Goal: Task Accomplishment & Management: Complete application form

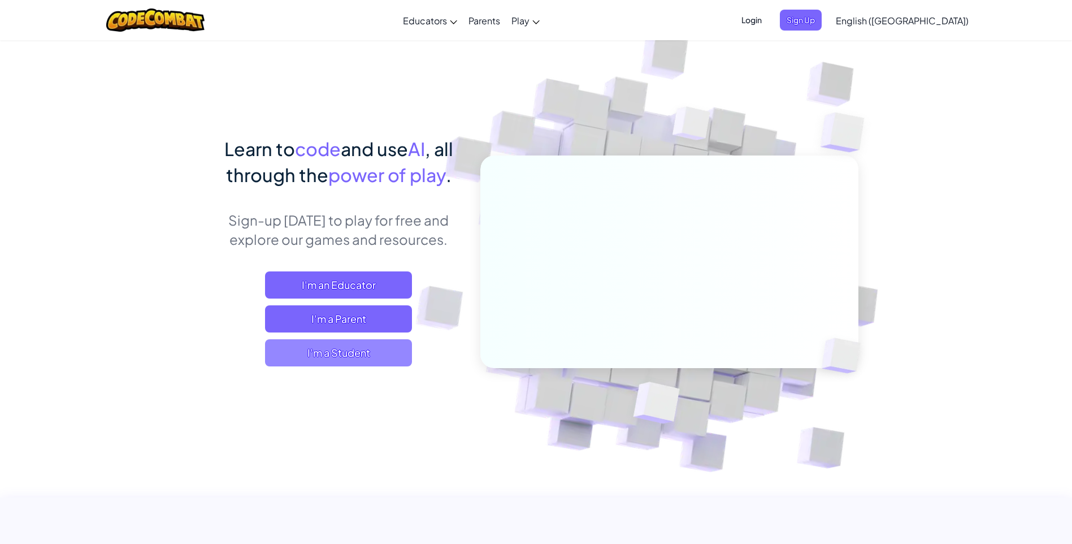
click at [367, 347] on span "I'm a Student" at bounding box center [338, 352] width 147 height 27
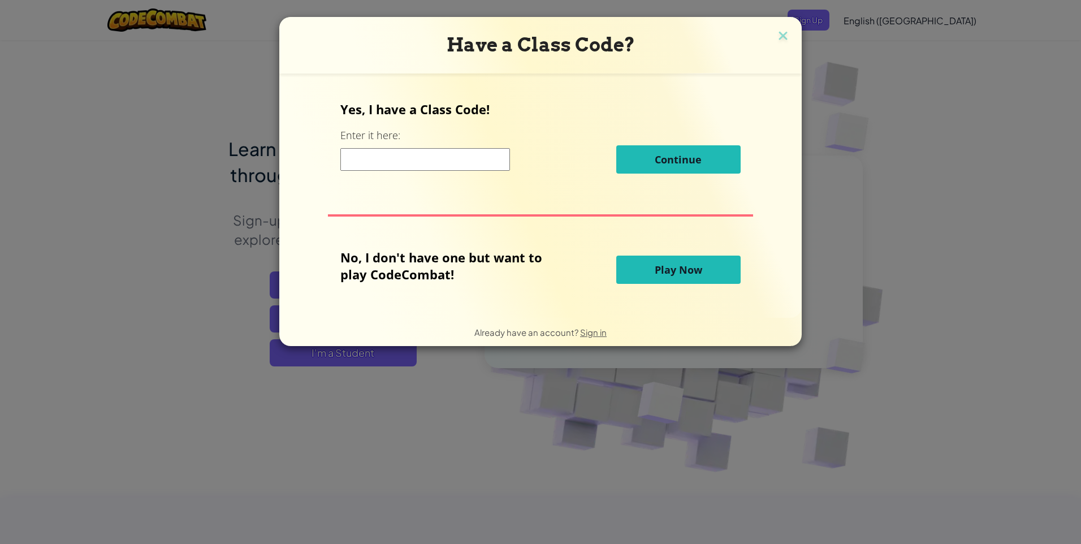
click at [441, 177] on div "Yes, I have a Class Code! Enter it here: Continue" at bounding box center [540, 141] width 400 height 81
click at [452, 161] on input at bounding box center [425, 159] width 170 height 23
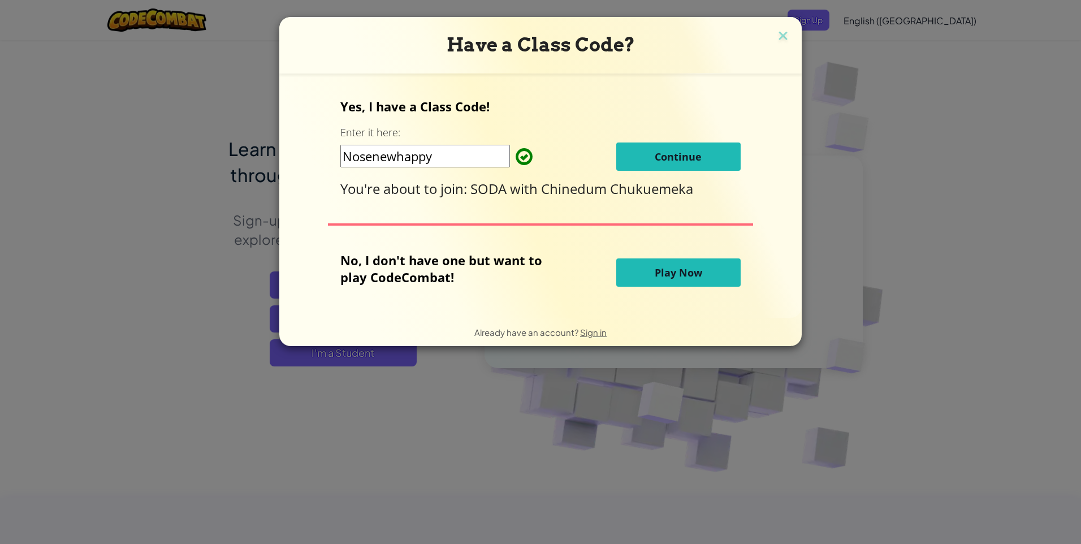
type input "Nosenewhappy"
click at [712, 149] on button "Continue" at bounding box center [678, 156] width 124 height 28
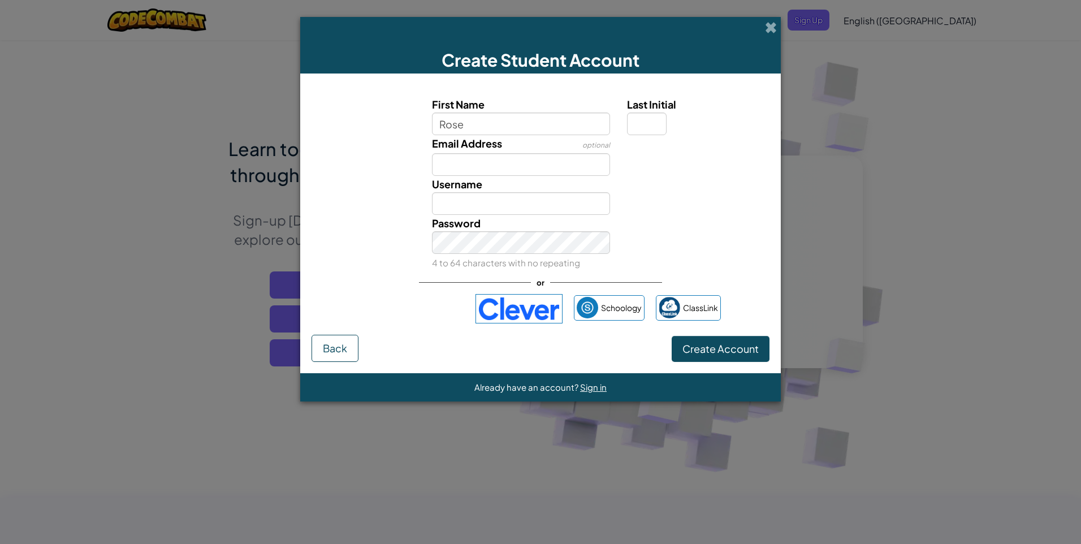
type input "Rose"
click at [511, 168] on input "Email Address" at bounding box center [521, 164] width 179 height 23
click at [771, 23] on span at bounding box center [771, 27] width 12 height 12
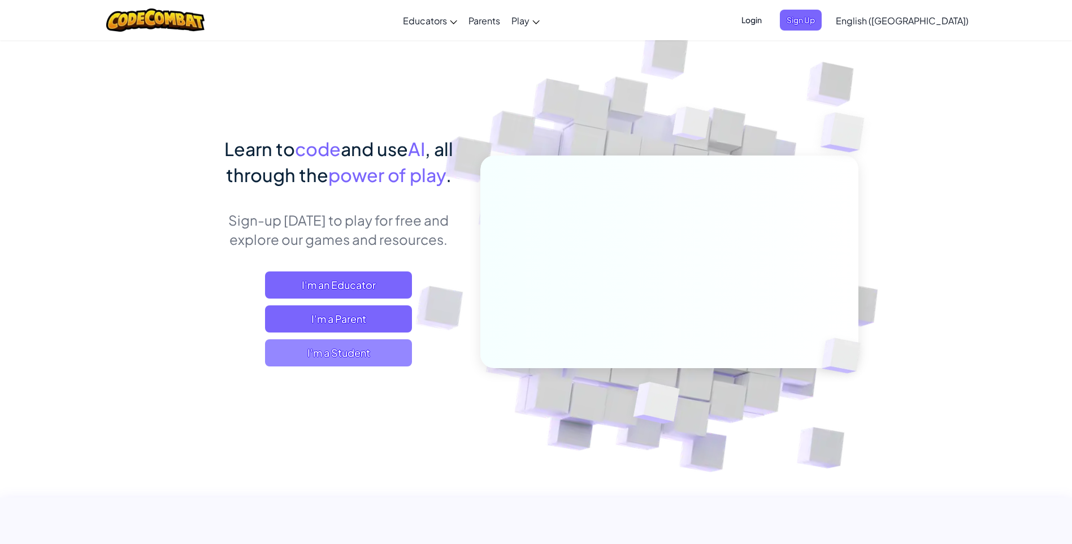
click at [363, 351] on span "I'm a Student" at bounding box center [338, 352] width 147 height 27
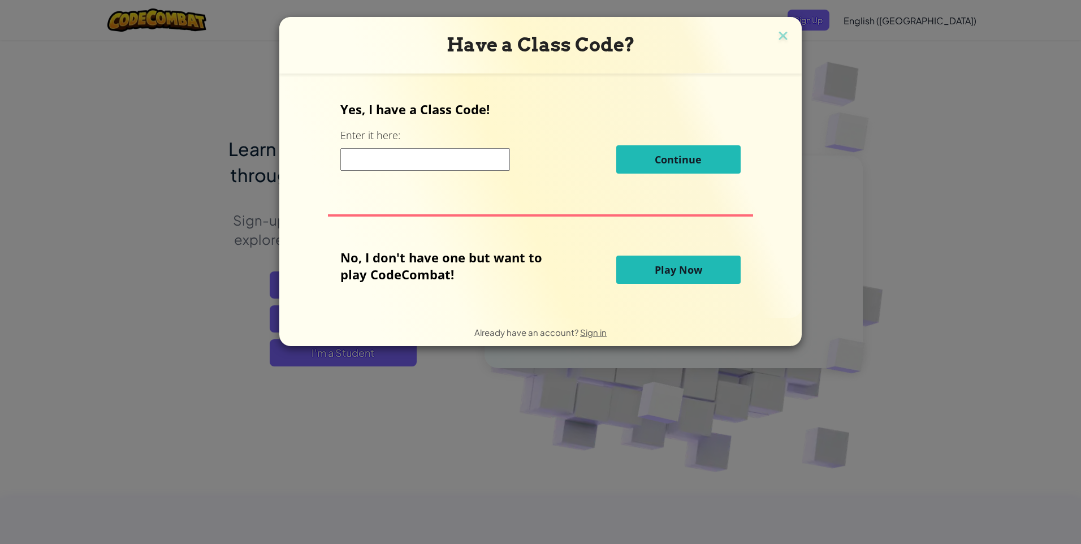
click at [398, 159] on input at bounding box center [425, 159] width 170 height 23
type input "Nosenewhappy"
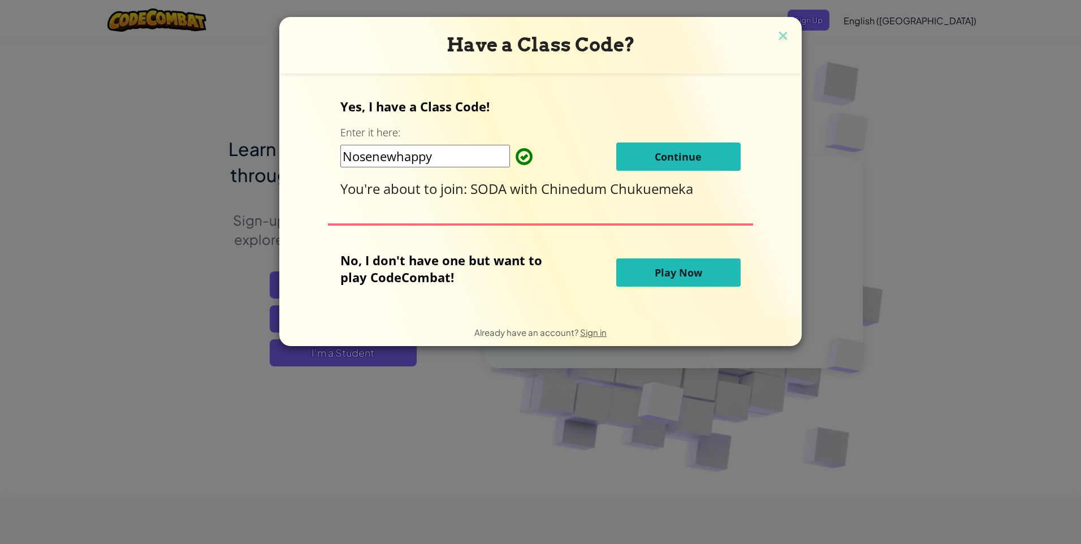
click at [708, 153] on button "Continue" at bounding box center [678, 156] width 124 height 28
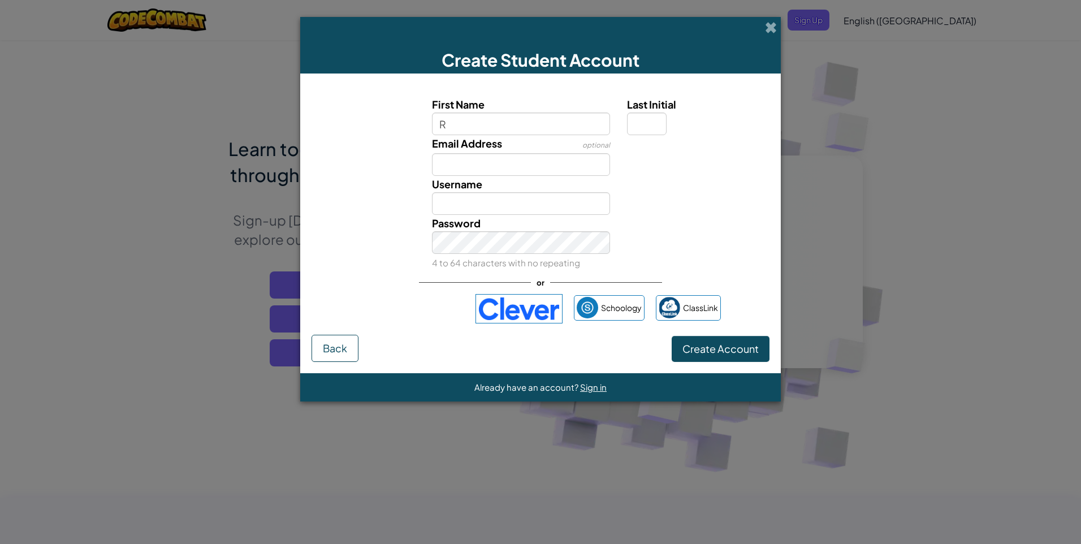
click at [509, 119] on input "R" at bounding box center [521, 123] width 179 height 23
type input "R"
drag, startPoint x: 774, startPoint y: 138, endPoint x: 755, endPoint y: 145, distance: 21.1
click at [775, 138] on form "First Name R Last Initial Email Address optional Username R Checking... Passwor…" at bounding box center [540, 223] width 480 height 300
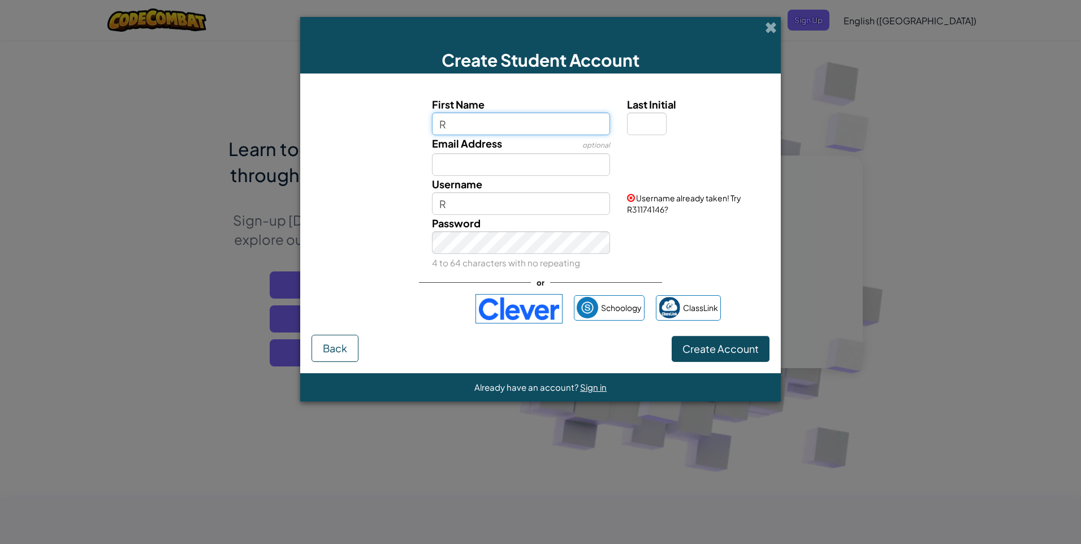
click at [483, 128] on input "R" at bounding box center [521, 123] width 179 height 23
type input "Rose"
click at [479, 162] on input "Email Address" at bounding box center [521, 164] width 179 height 23
click at [449, 203] on input "Rose" at bounding box center [521, 203] width 179 height 23
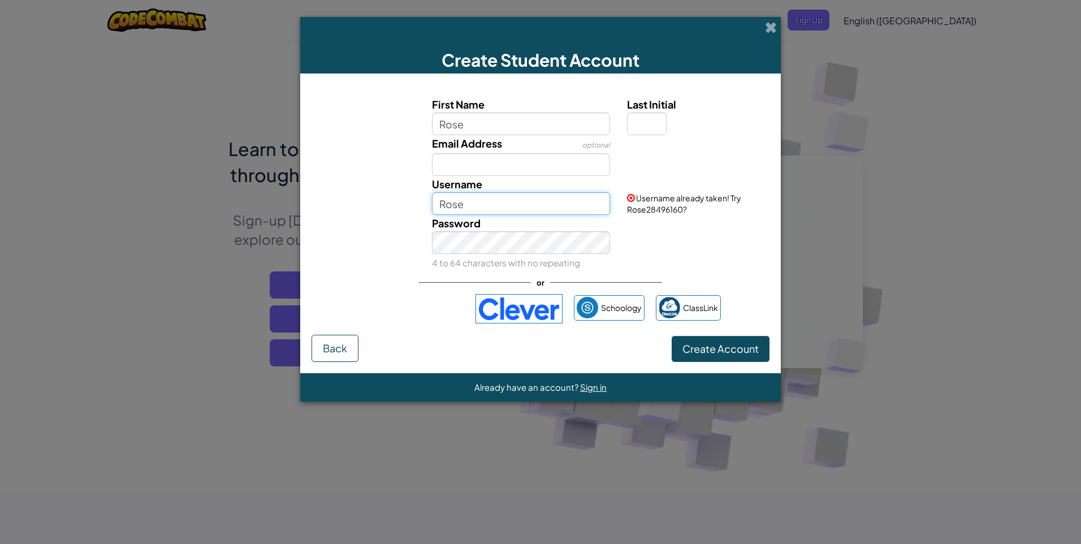
click at [526, 202] on input "Rose" at bounding box center [521, 203] width 179 height 23
click at [660, 245] on div "Password 4 to 64 characters with no repeating" at bounding box center [540, 243] width 469 height 56
click at [514, 120] on input "Rose" at bounding box center [521, 123] width 179 height 23
type input "Rosie"
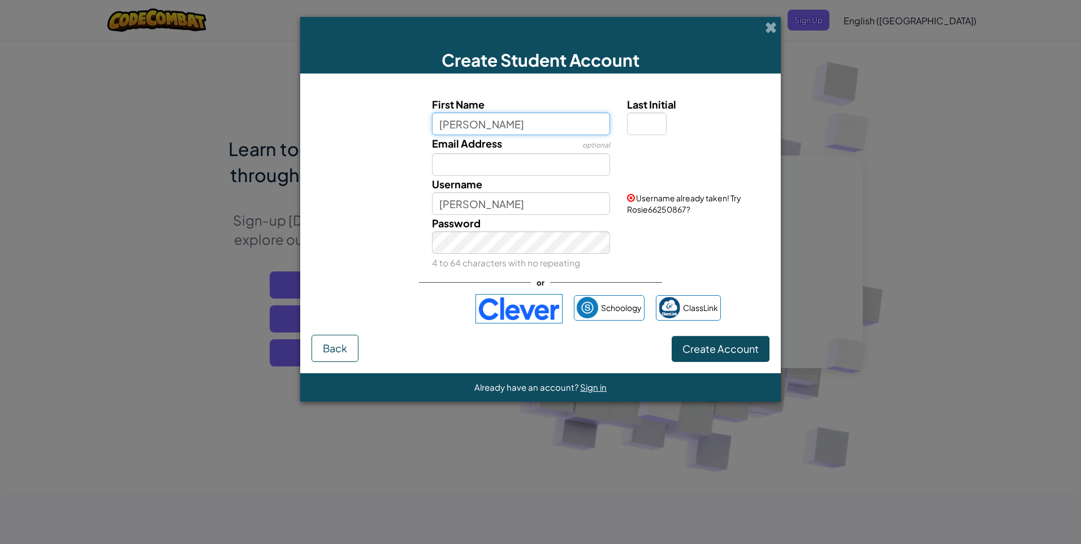
click at [499, 120] on input "Rosie" at bounding box center [521, 123] width 179 height 23
type input "R"
type input "r"
drag, startPoint x: 658, startPoint y: 198, endPoint x: 659, endPoint y: 210, distance: 11.9
click at [659, 210] on span "Username already taken! Try Rosie66250867?" at bounding box center [684, 203] width 114 height 21
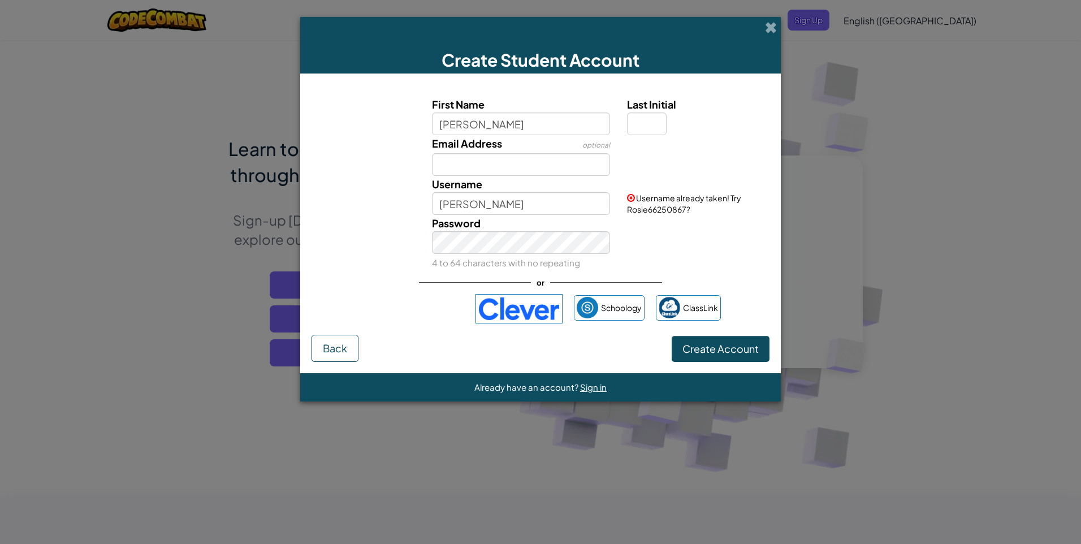
drag, startPoint x: 659, startPoint y: 210, endPoint x: 674, endPoint y: 215, distance: 15.6
click at [674, 215] on div "Password 4 to 64 characters with no repeating" at bounding box center [540, 243] width 469 height 56
drag, startPoint x: 630, startPoint y: 211, endPoint x: 673, endPoint y: 216, distance: 42.7
click at [673, 216] on div "First Name Rosie Last Initial Email Address optional Username Rosie Username al…" at bounding box center [540, 183] width 452 height 175
drag, startPoint x: 673, startPoint y: 216, endPoint x: 674, endPoint y: 229, distance: 13.1
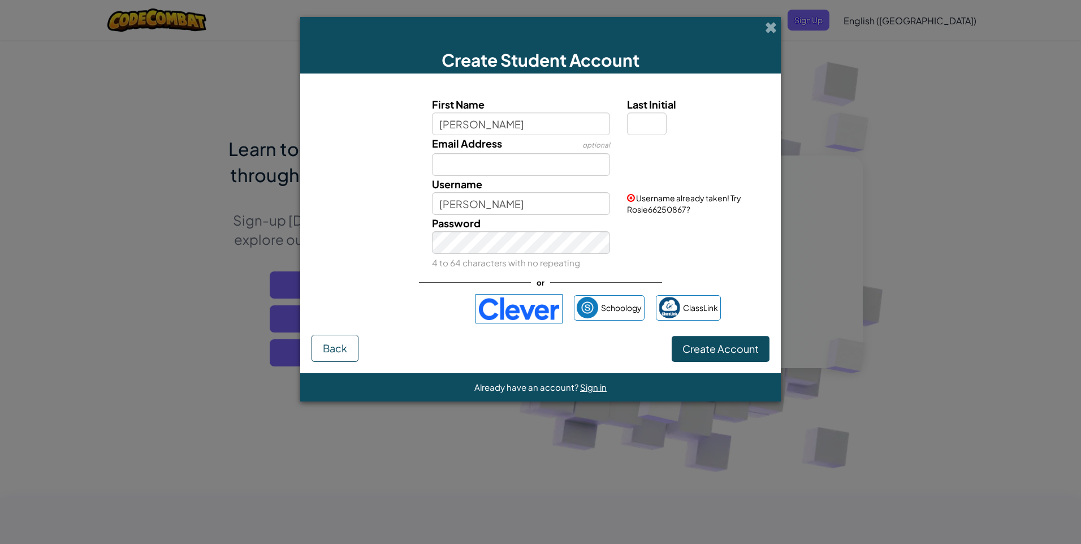
click at [674, 229] on div "Password 4 to 64 characters with no repeating" at bounding box center [540, 243] width 469 height 56
drag, startPoint x: 648, startPoint y: 205, endPoint x: 691, endPoint y: 210, distance: 43.3
click at [691, 210] on div "Username already taken! Try Rosie66250867?" at bounding box center [696, 195] width 157 height 39
drag, startPoint x: 691, startPoint y: 210, endPoint x: 683, endPoint y: 210, distance: 7.9
copy span "66250867?"
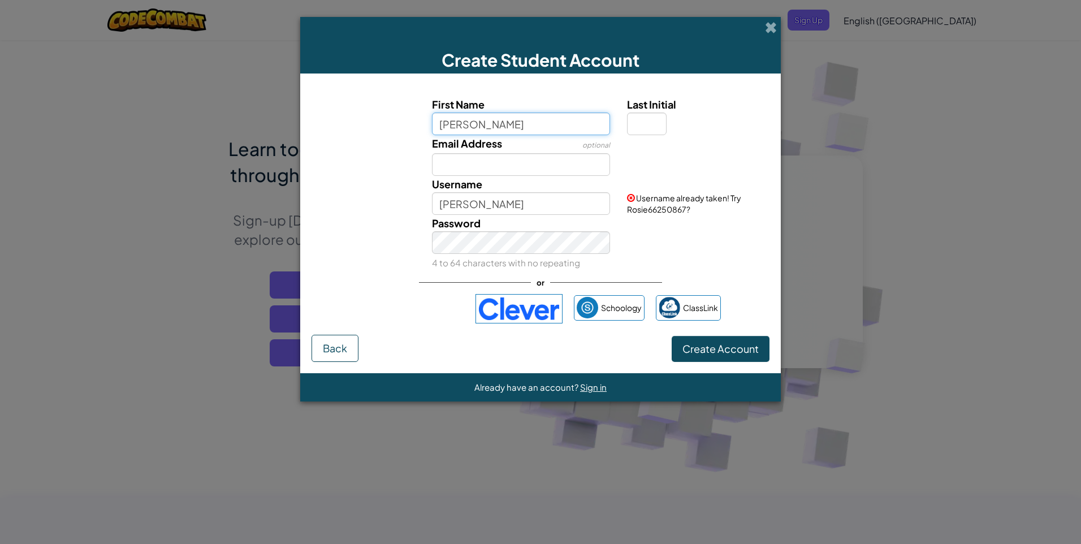
click at [501, 128] on input "Rosie" at bounding box center [521, 123] width 179 height 23
paste input "66250867?"
type input "Rosie66250867?"
click at [743, 343] on span "Create Account" at bounding box center [720, 348] width 76 height 13
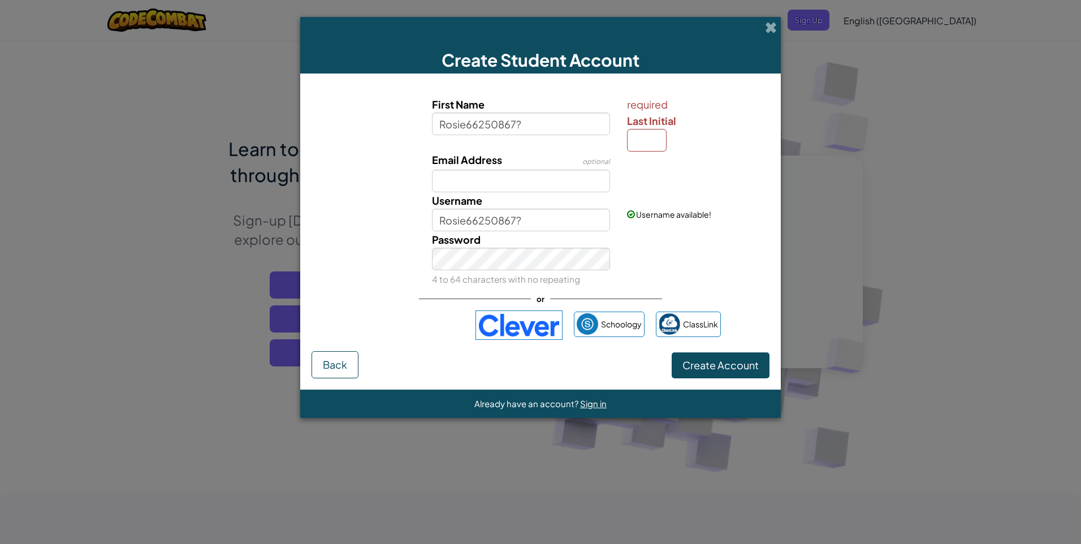
click at [743, 343] on div "First Name Rosie66250867? required Last Initial Email Address optional Username…" at bounding box center [540, 218] width 458 height 266
click at [645, 142] on input "Last Initial" at bounding box center [647, 140] width 40 height 23
type input "1"
type input "?"
type input "Rosie66250867??"
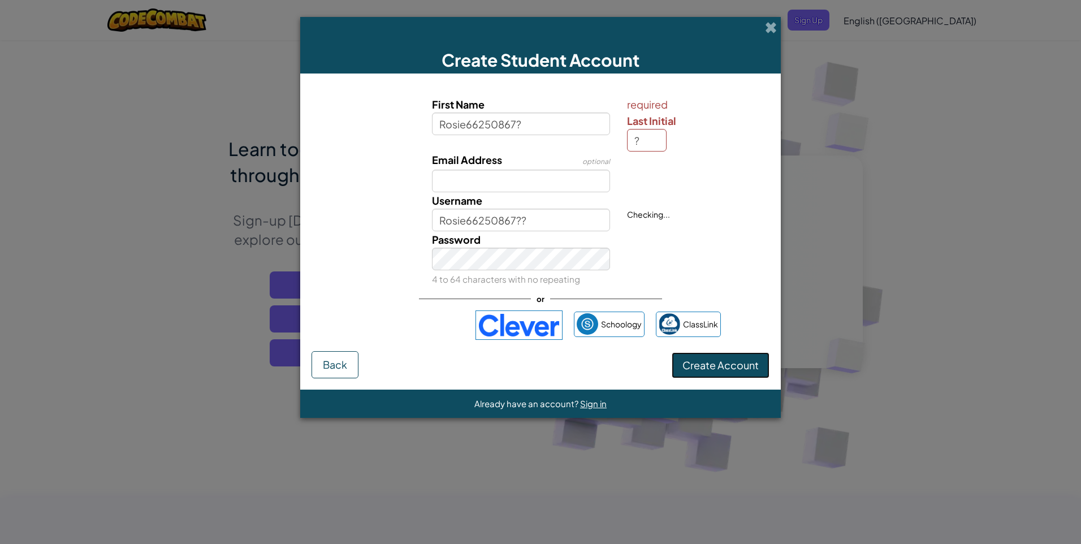
click at [749, 356] on button "Create Account" at bounding box center [720, 365] width 98 height 26
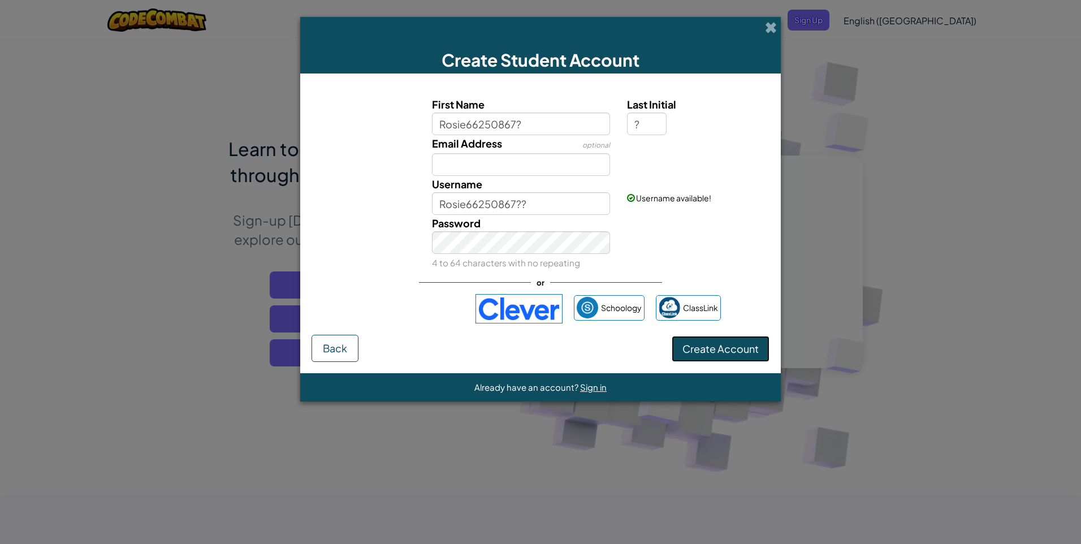
click at [745, 348] on button "Create Account" at bounding box center [720, 349] width 98 height 26
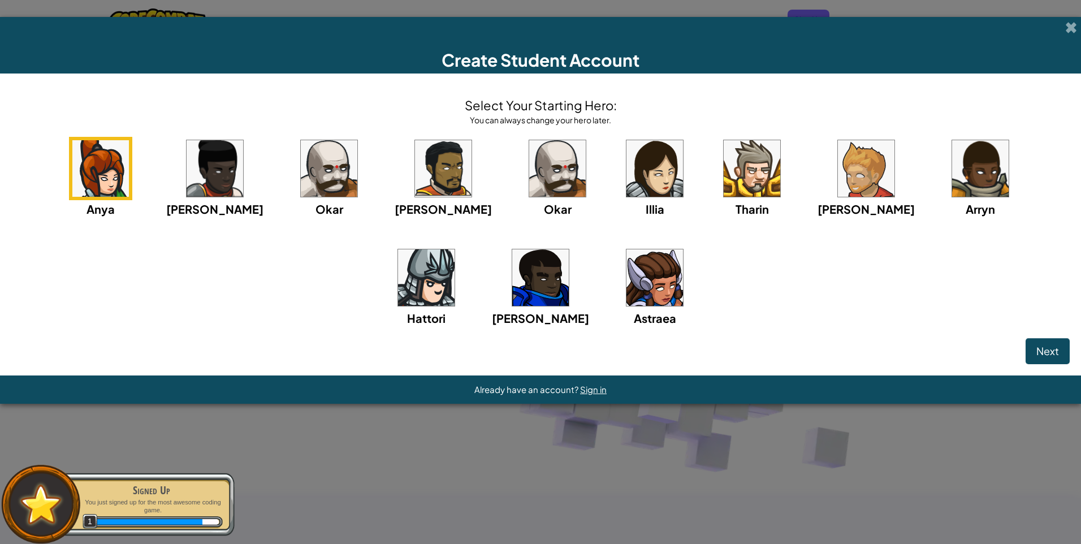
click at [626, 283] on img at bounding box center [654, 277] width 57 height 57
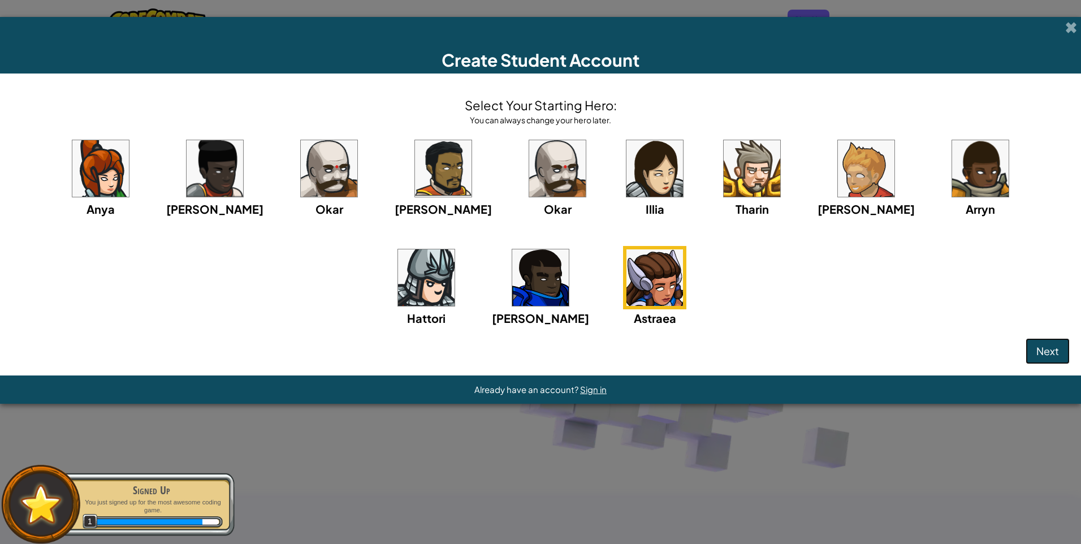
click at [1057, 352] on span "Next" at bounding box center [1047, 350] width 23 height 13
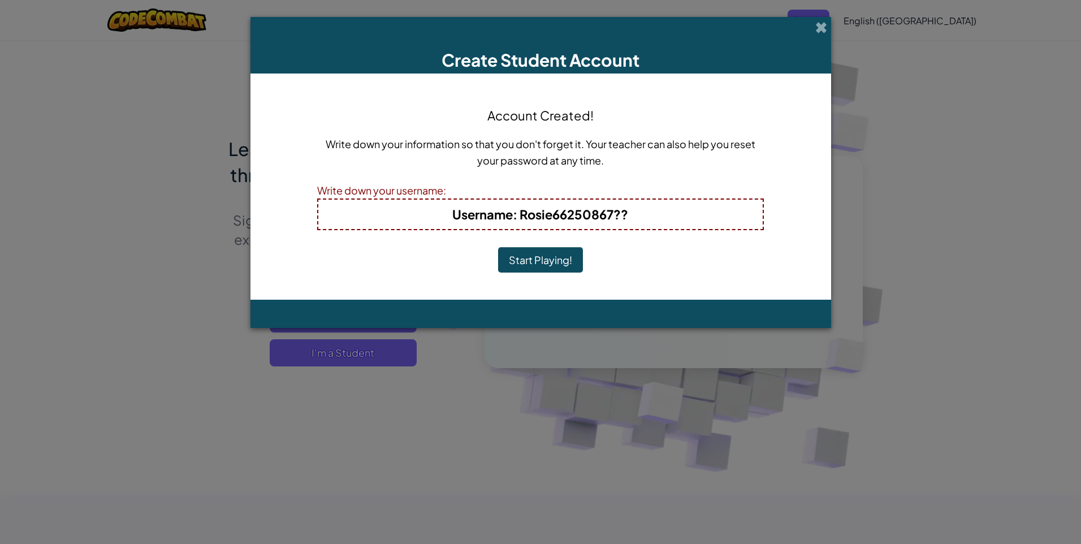
click at [655, 211] on h4 "Username : Rosie66250867??" at bounding box center [541, 214] width 422 height 18
click at [640, 216] on h4 "Username : Rosie66250867??" at bounding box center [541, 214] width 422 height 18
click at [608, 215] on b "Username : Rosie66250867??" at bounding box center [540, 214] width 176 height 16
click at [619, 207] on b "Username : Rosie66250867??" at bounding box center [540, 214] width 176 height 16
click at [625, 213] on b "Username : Rosie66250867??" at bounding box center [540, 214] width 176 height 16
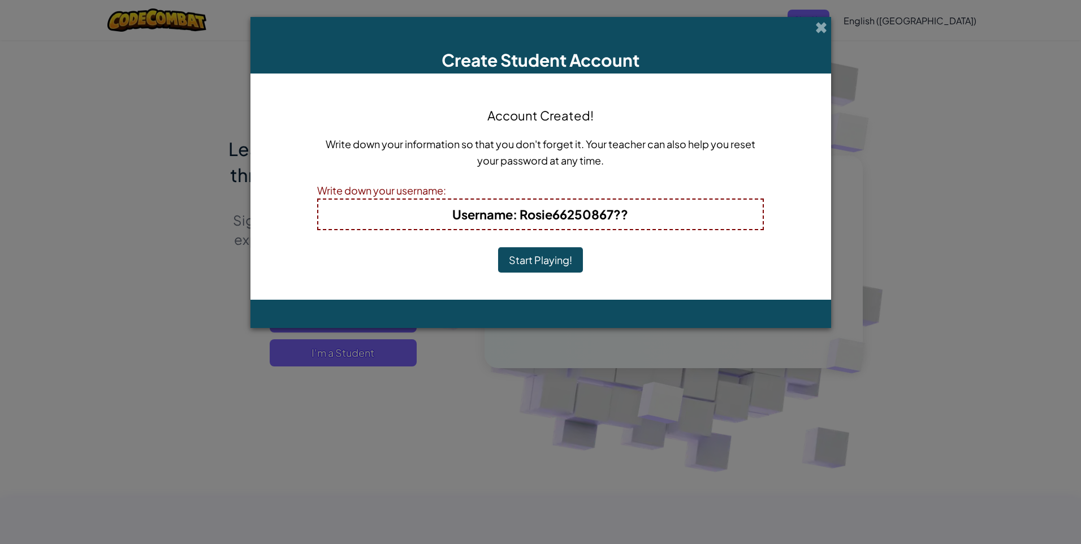
click at [639, 218] on h4 "Username : Rosie66250867??" at bounding box center [541, 214] width 422 height 18
click at [636, 216] on h4 "Username : Rosie66250867??" at bounding box center [541, 214] width 422 height 18
click at [636, 215] on h4 "Username : Rosie66250867??" at bounding box center [541, 214] width 422 height 18
drag, startPoint x: 638, startPoint y: 206, endPoint x: 621, endPoint y: 214, distance: 19.2
click at [621, 214] on b "Username : Rosie66250867??" at bounding box center [540, 214] width 176 height 16
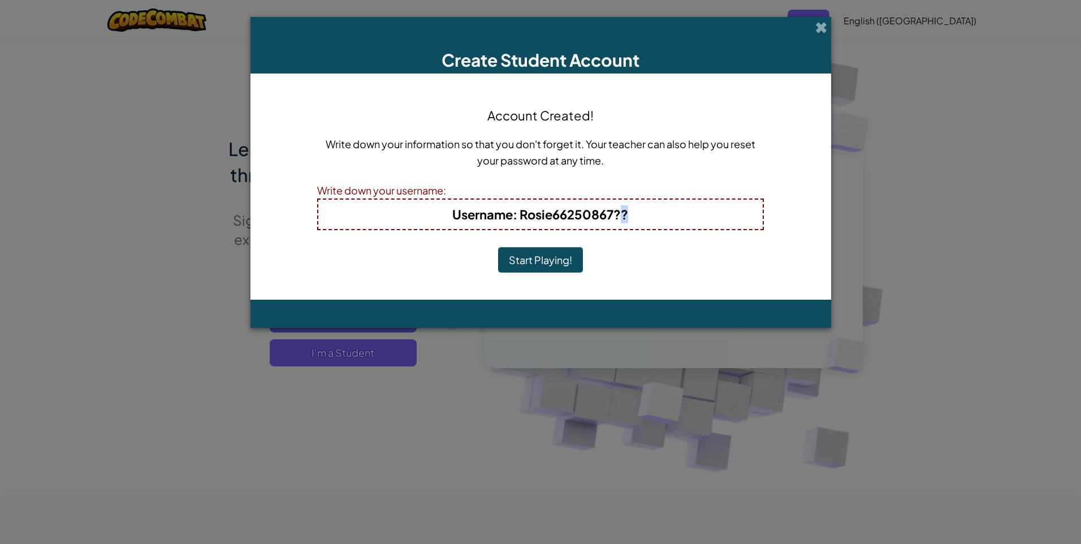
click at [621, 214] on b "Username : Rosie66250867??" at bounding box center [540, 214] width 176 height 16
click at [623, 214] on b "Username : Rosie66250867??" at bounding box center [540, 214] width 176 height 16
click at [650, 210] on h4 "Username : Rosie66250867??" at bounding box center [541, 214] width 422 height 18
drag, startPoint x: 586, startPoint y: 228, endPoint x: 585, endPoint y: 213, distance: 15.3
click at [584, 227] on div "Username : Rosie66250867??" at bounding box center [540, 214] width 447 height 32
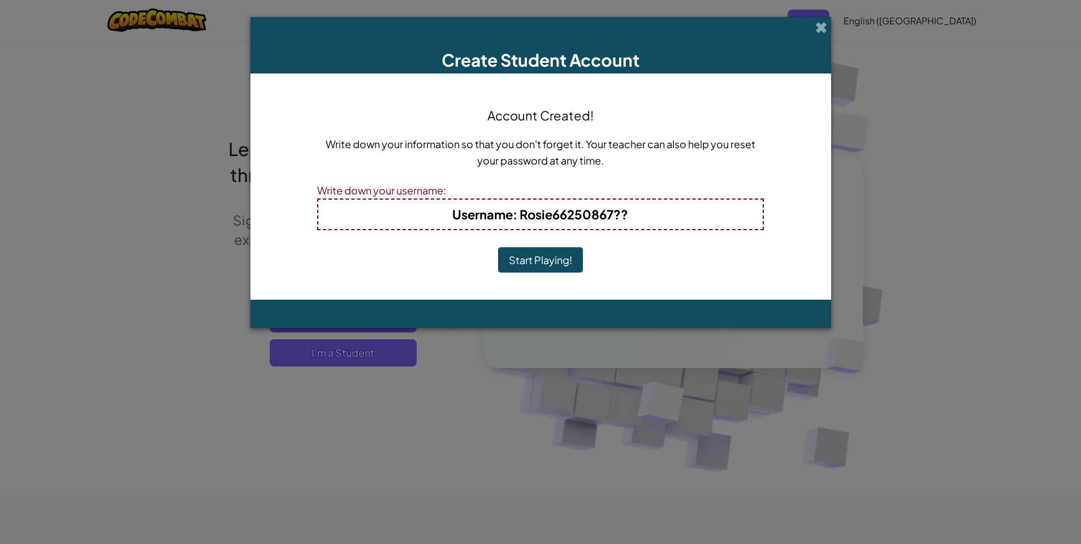
drag, startPoint x: 588, startPoint y: 204, endPoint x: 601, endPoint y: 205, distance: 13.6
click at [588, 203] on div "Username : Rosie66250867??" at bounding box center [540, 214] width 447 height 32
click at [609, 207] on b "Username : Rosie66250867??" at bounding box center [540, 214] width 176 height 16
click at [616, 209] on b "Username : Rosie66250867??" at bounding box center [540, 214] width 176 height 16
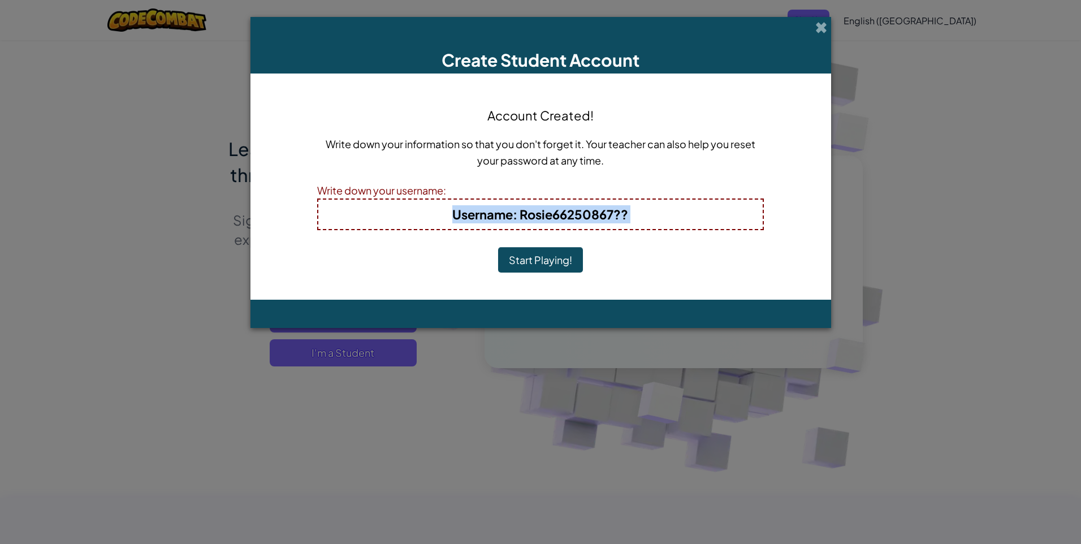
click at [616, 209] on b "Username : Rosie66250867??" at bounding box center [540, 214] width 176 height 16
click at [615, 209] on b "Username : Rosie66250867??" at bounding box center [540, 214] width 176 height 16
click at [579, 264] on button "Start Playing!" at bounding box center [540, 260] width 85 height 26
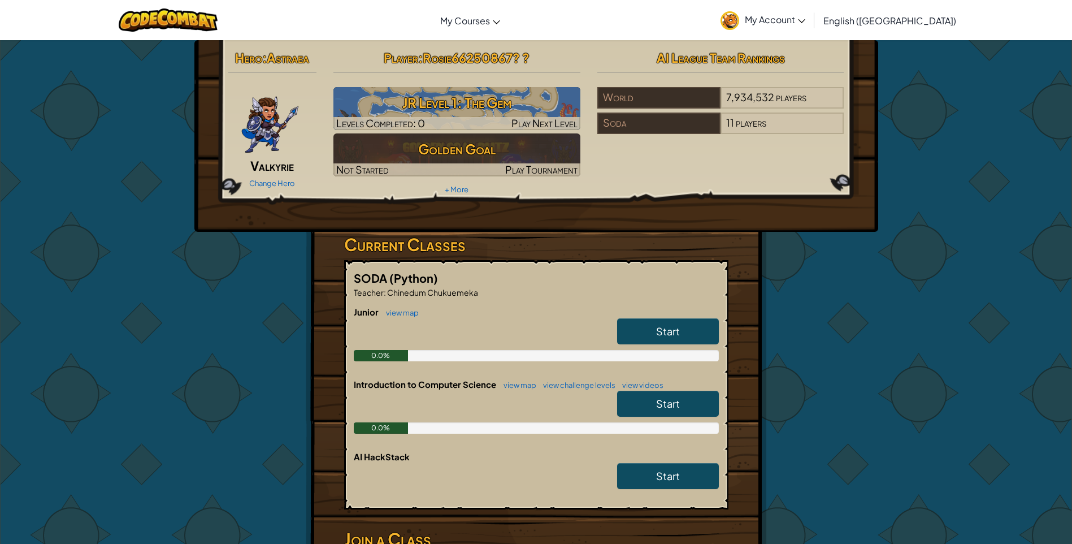
click at [479, 55] on span "Rosie66250867? ?" at bounding box center [476, 58] width 107 height 16
click at [661, 335] on span "Start" at bounding box center [668, 330] width 24 height 13
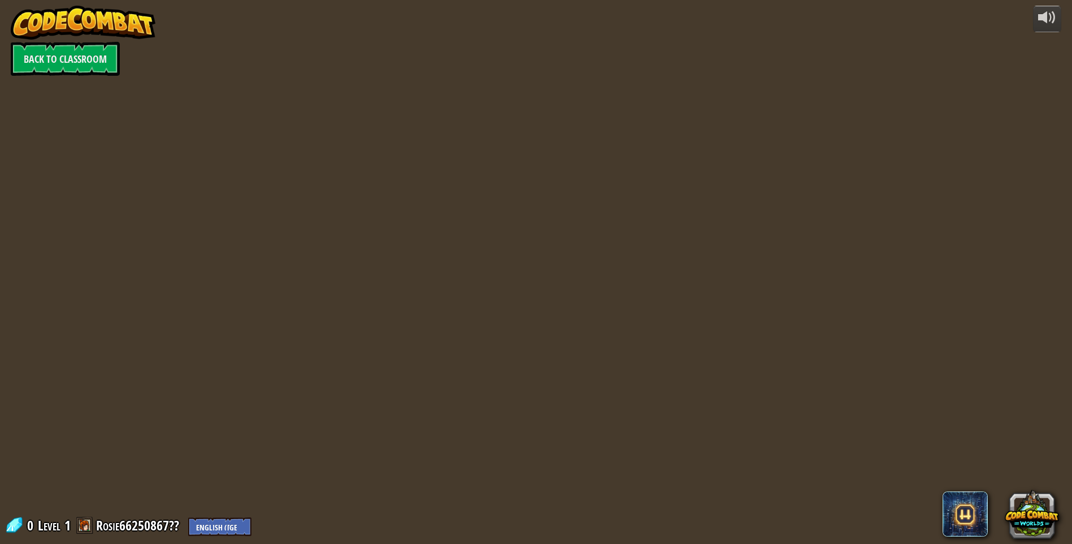
click at [662, 330] on div "powered by Back to Classroom 0 Level 1 Rosie66250867?? English (US) English (UK…" at bounding box center [536, 272] width 1072 height 544
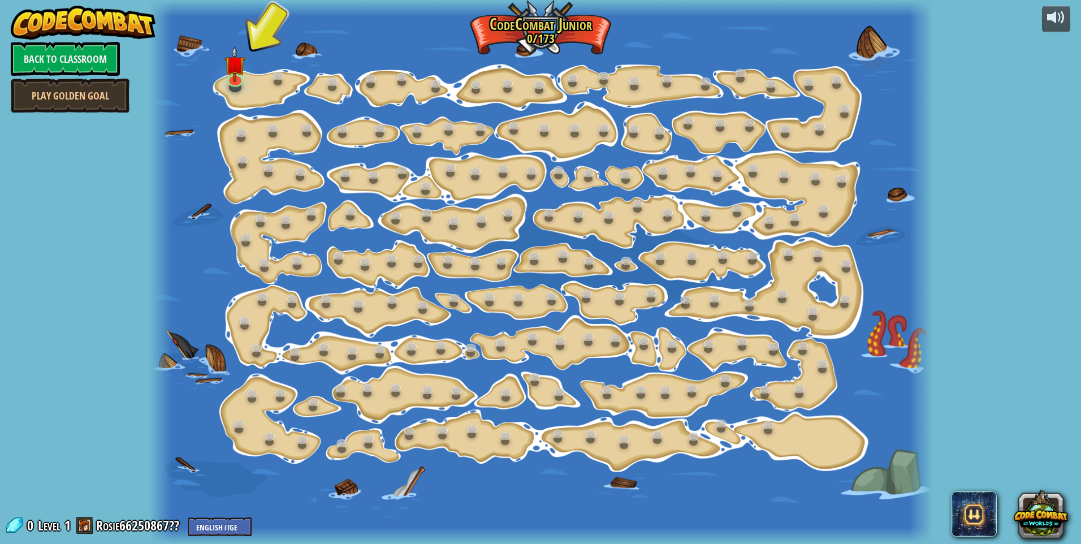
drag, startPoint x: 122, startPoint y: 236, endPoint x: -2, endPoint y: 69, distance: 208.4
drag, startPoint x: -2, startPoint y: 69, endPoint x: 232, endPoint y: 79, distance: 234.2
click at [232, 79] on img at bounding box center [234, 55] width 21 height 48
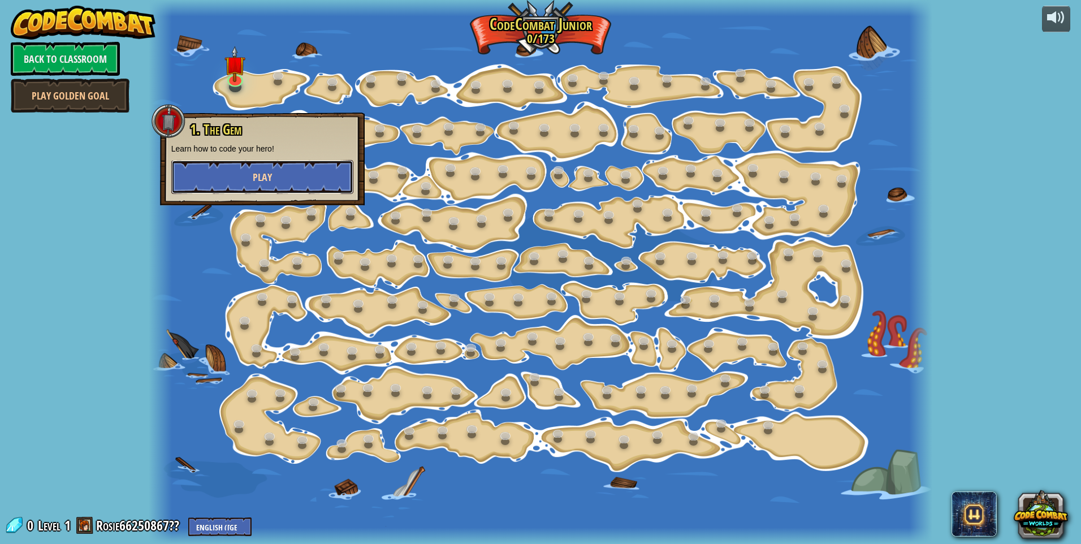
click at [272, 167] on button "Play" at bounding box center [262, 177] width 182 height 34
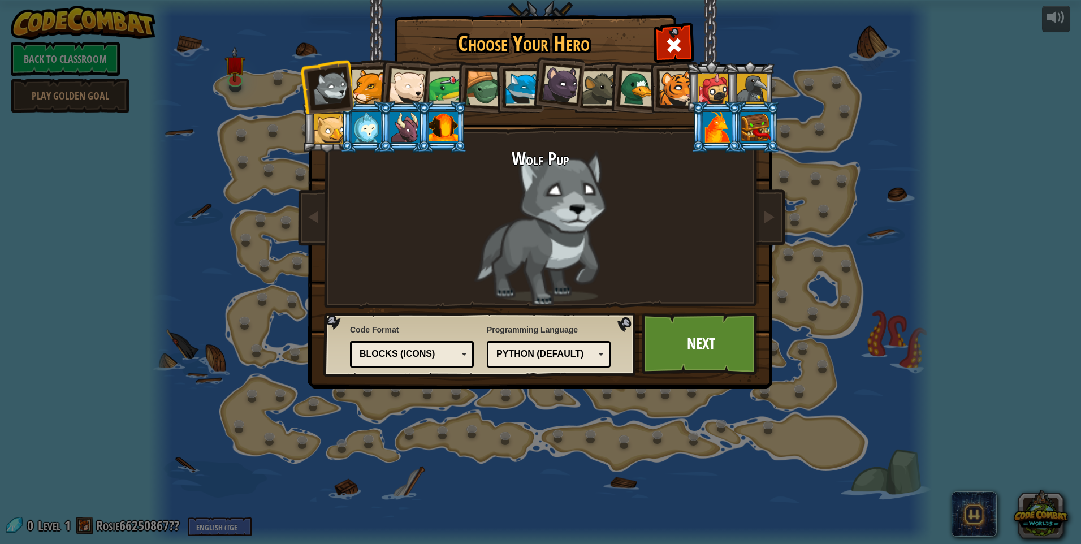
click at [374, 86] on div at bounding box center [369, 87] width 34 height 34
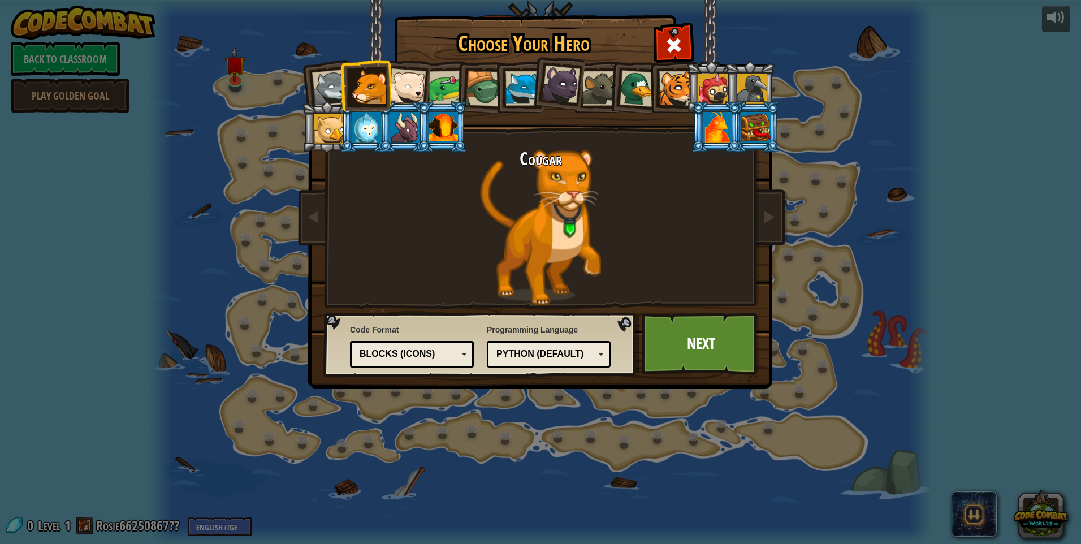
click at [675, 100] on div at bounding box center [676, 88] width 34 height 34
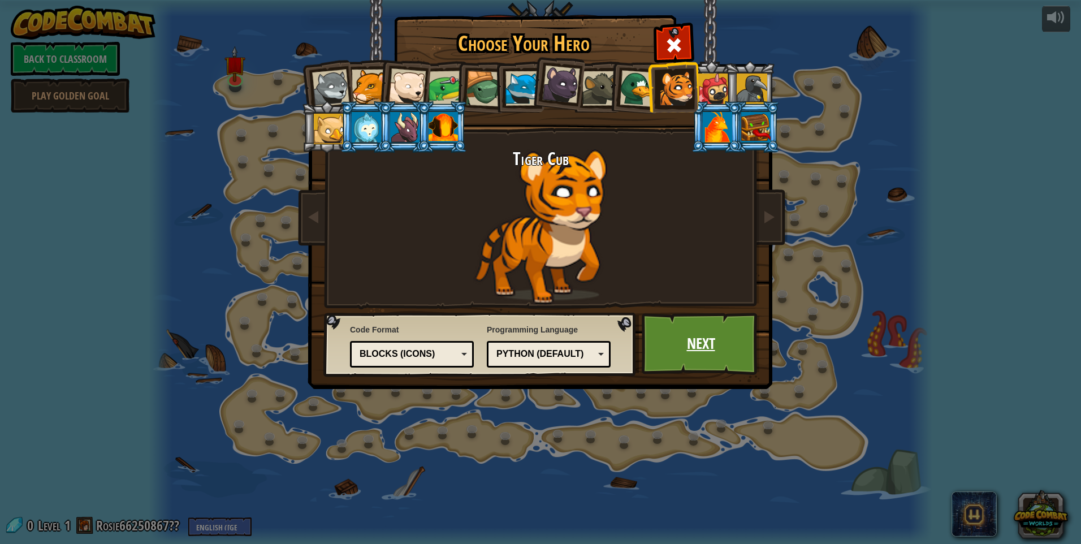
click at [691, 356] on link "Next" at bounding box center [700, 344] width 118 height 62
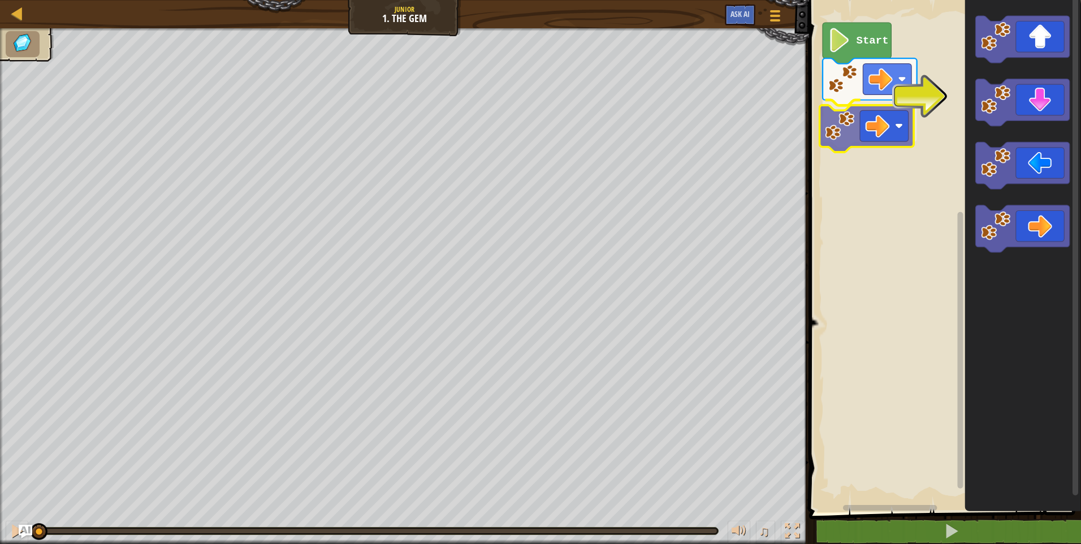
click at [878, 127] on div "Start" at bounding box center [942, 253] width 275 height 518
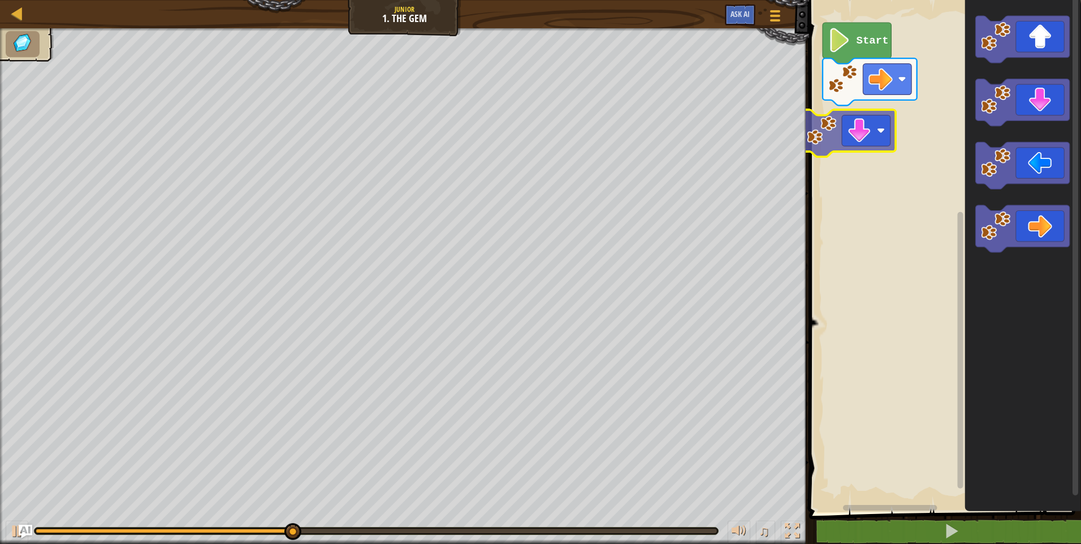
click at [868, 125] on div "Start" at bounding box center [942, 253] width 275 height 518
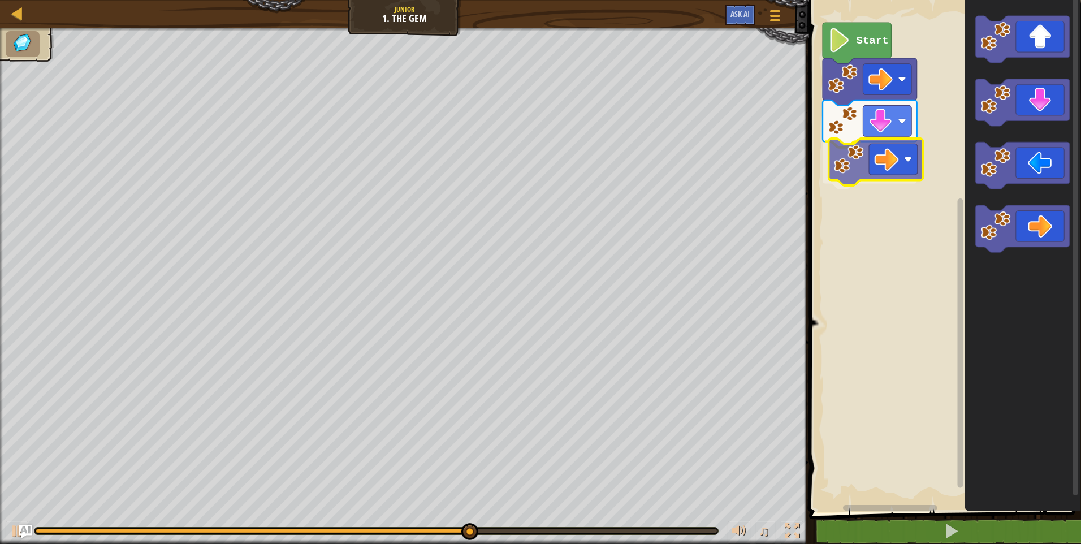
click at [884, 167] on div "Start" at bounding box center [942, 253] width 275 height 518
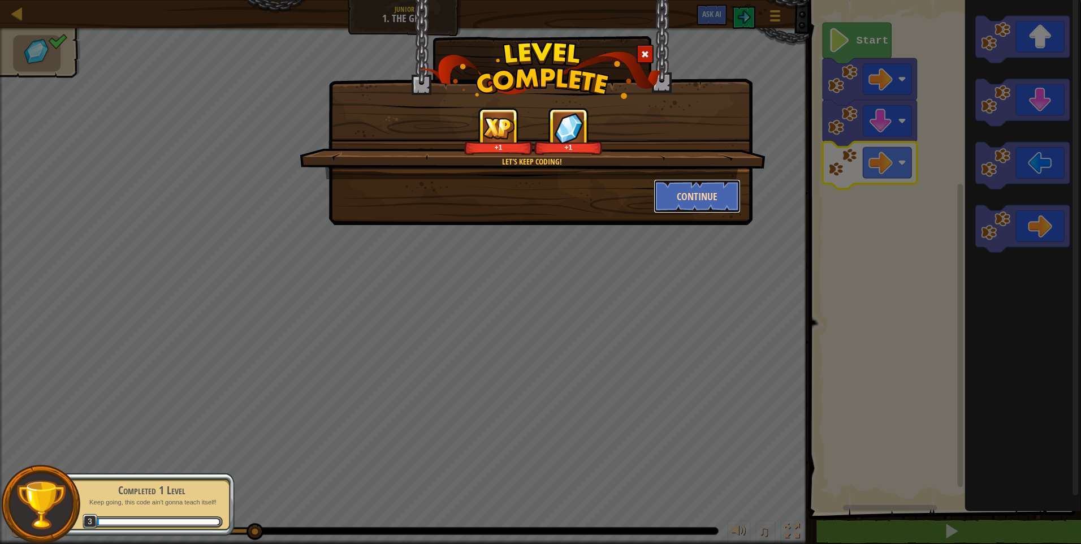
click at [683, 200] on button "Continue" at bounding box center [697, 196] width 88 height 34
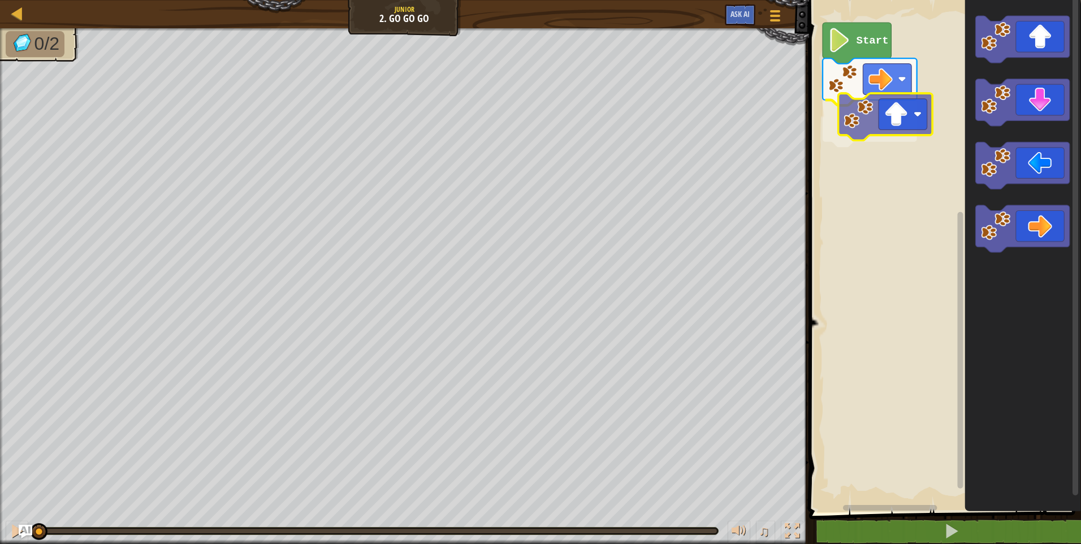
click at [873, 112] on div "Start" at bounding box center [942, 253] width 275 height 518
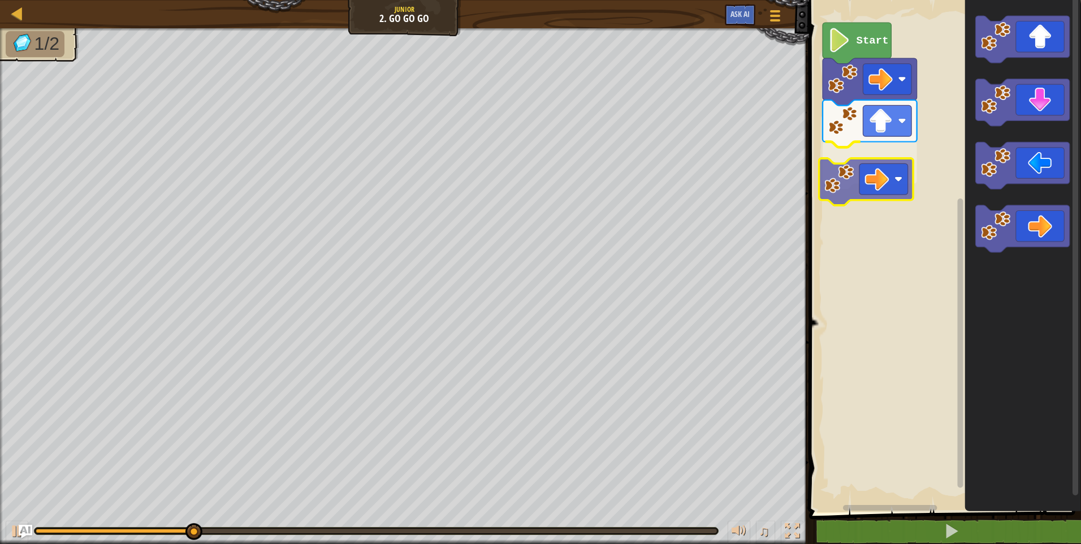
click at [853, 180] on div "Start" at bounding box center [942, 253] width 275 height 518
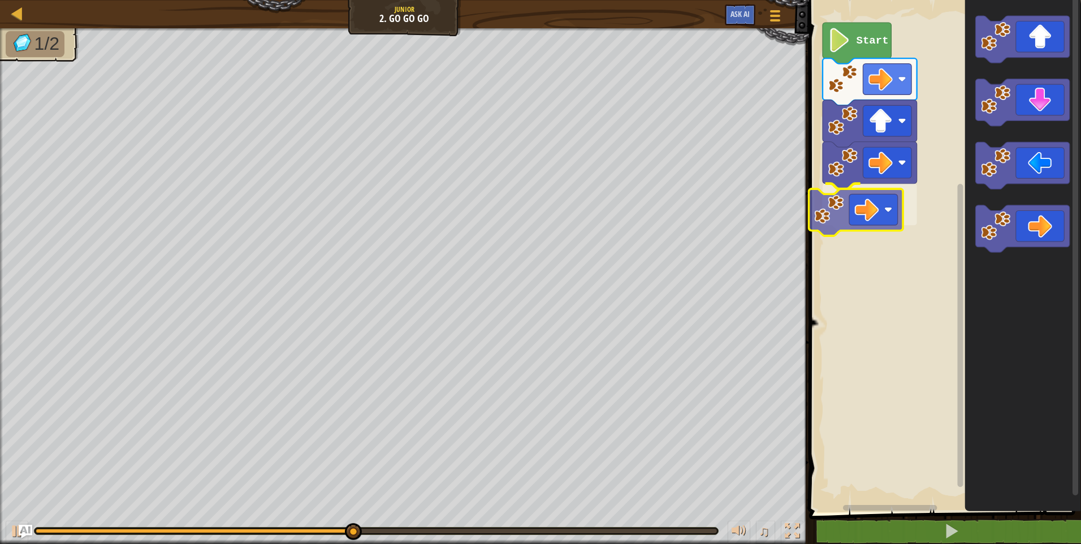
click at [851, 210] on div "Start" at bounding box center [942, 253] width 275 height 518
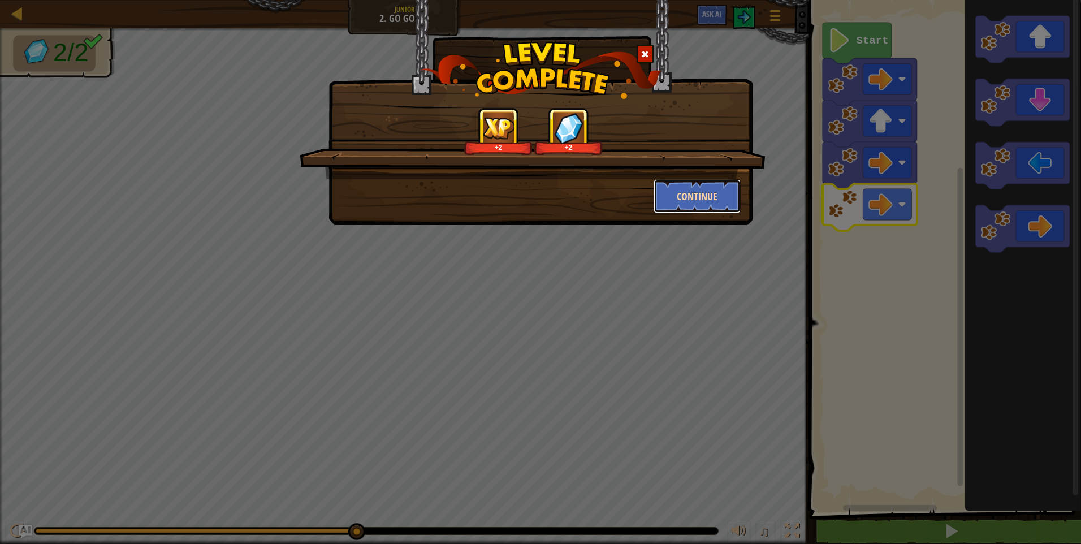
click at [697, 196] on button "Continue" at bounding box center [697, 196] width 88 height 34
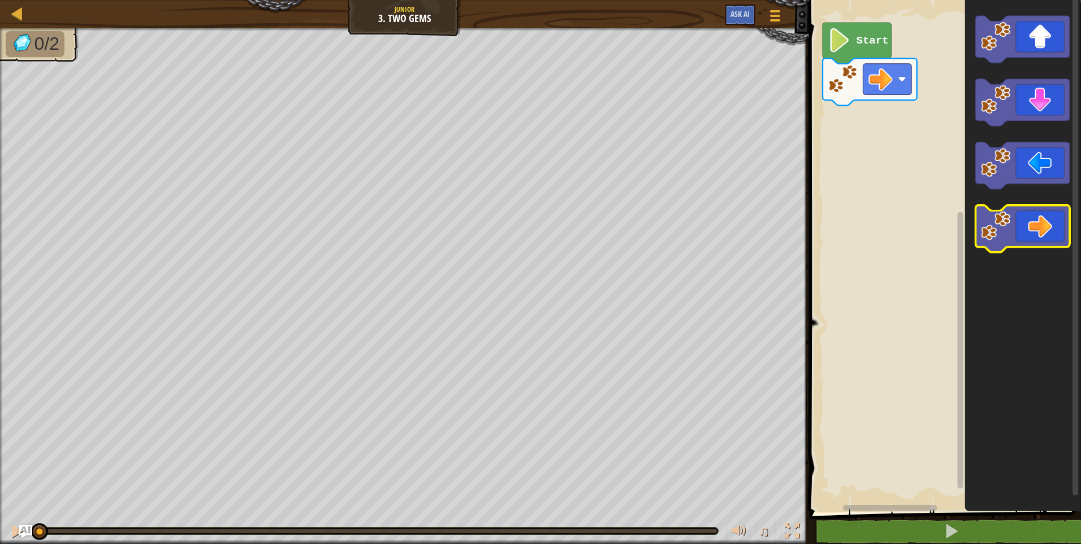
click at [1020, 233] on icon "Blockly Workspace" at bounding box center [1022, 229] width 94 height 47
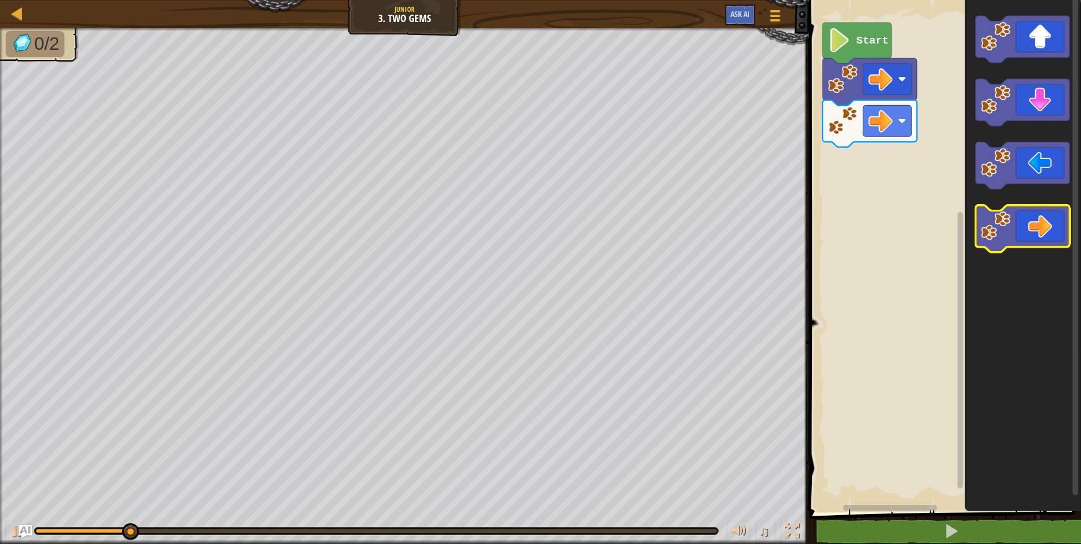
click at [1016, 223] on icon "Blockly Workspace" at bounding box center [1022, 229] width 94 height 47
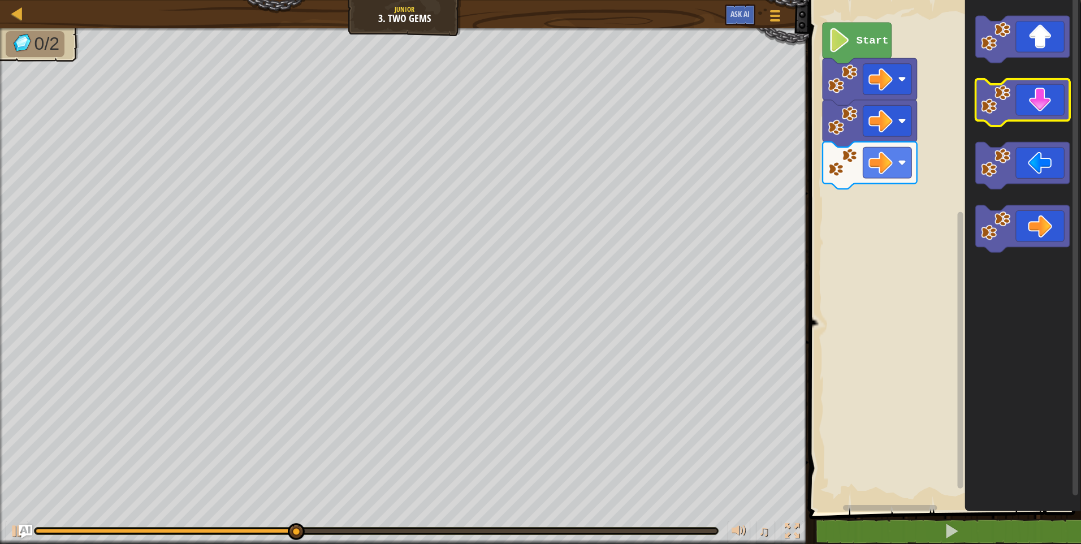
click at [1032, 106] on icon "Blockly Workspace" at bounding box center [1022, 102] width 94 height 47
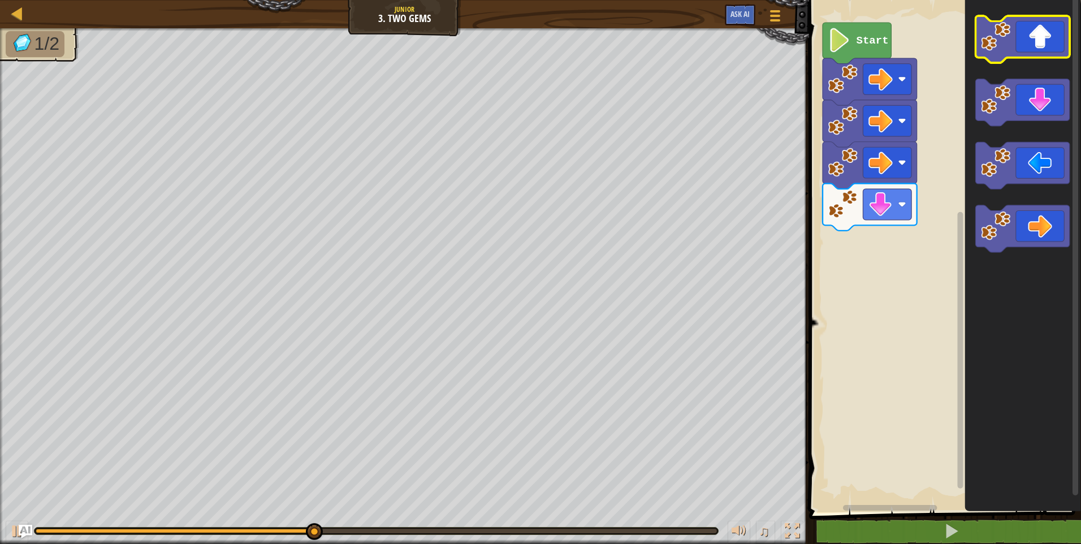
click at [1038, 46] on icon "Blockly Workspace" at bounding box center [1022, 39] width 94 height 47
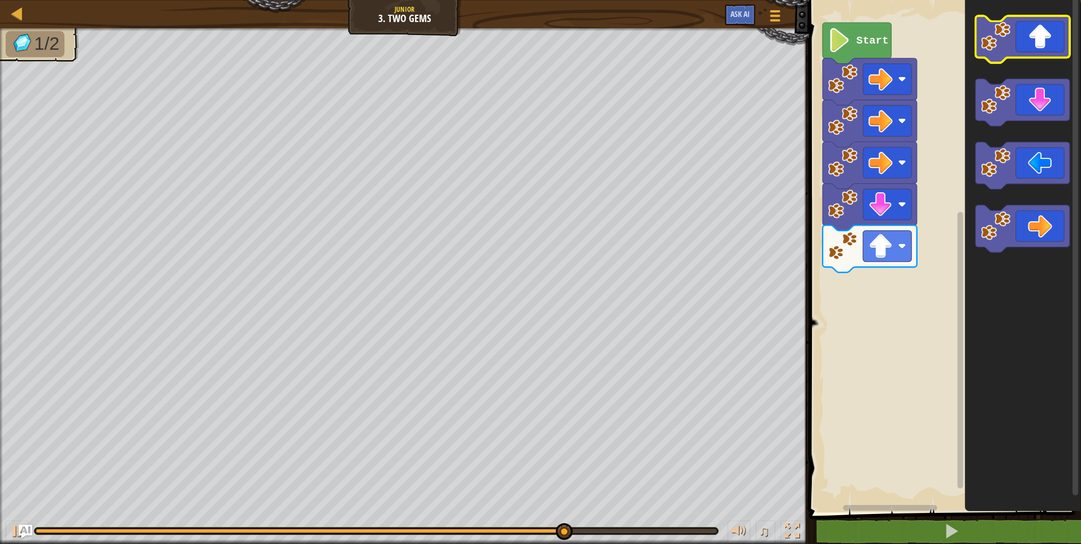
click at [1042, 47] on icon "Blockly Workspace" at bounding box center [1022, 39] width 94 height 47
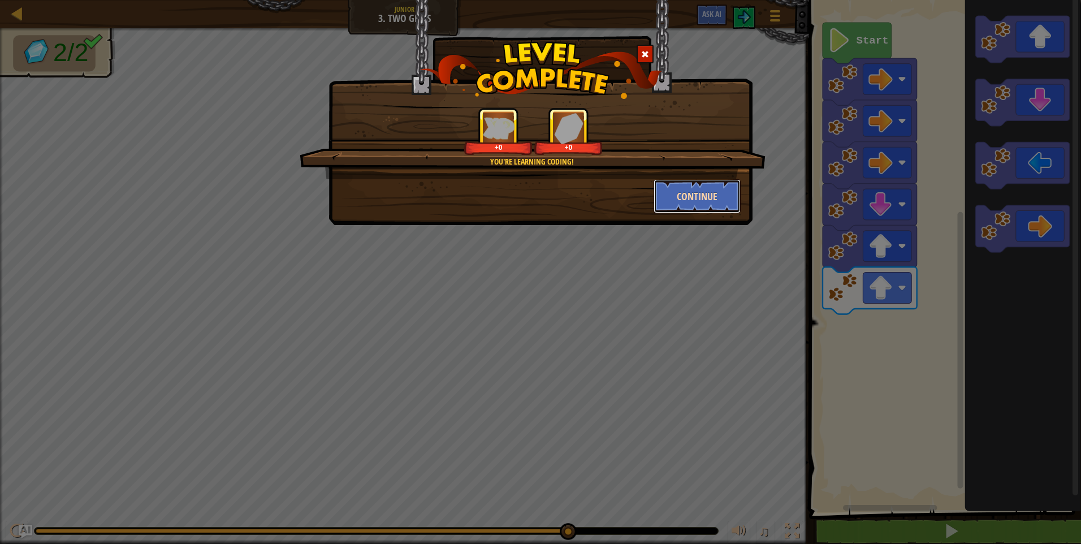
click at [709, 197] on button "Continue" at bounding box center [697, 196] width 88 height 34
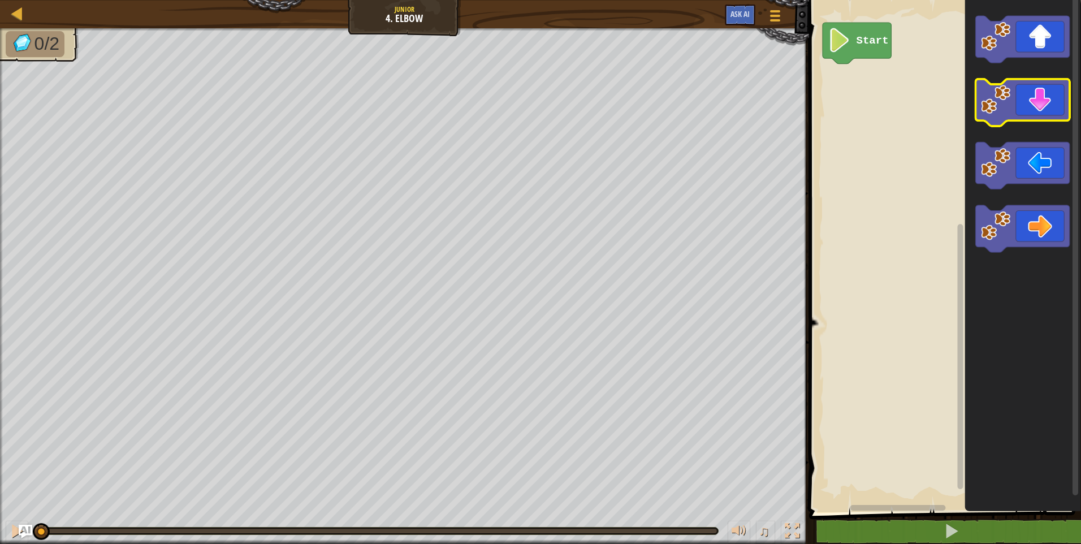
click at [1050, 116] on icon "Blockly Workspace" at bounding box center [1022, 102] width 94 height 47
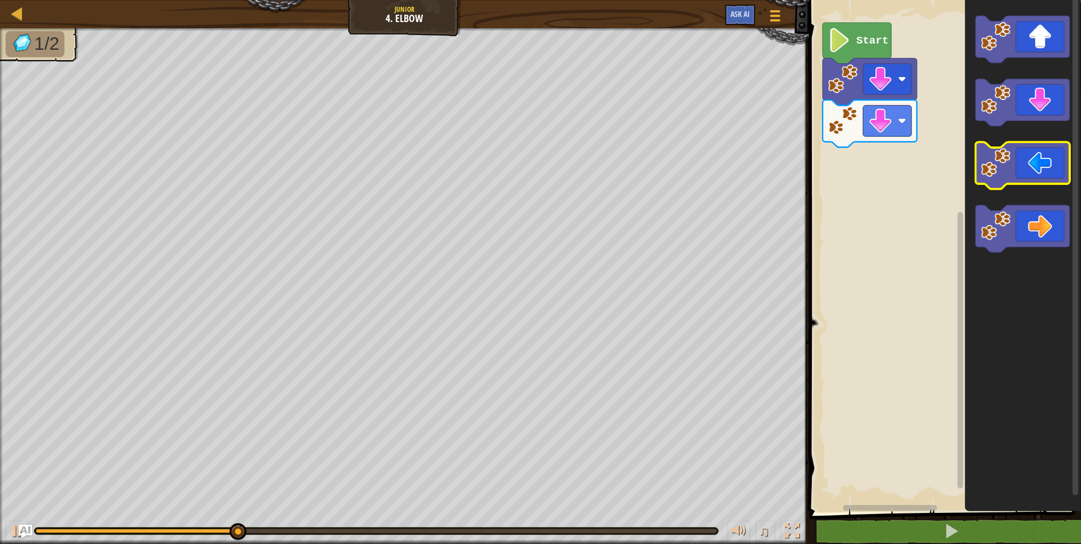
click at [1041, 173] on icon "Blockly Workspace" at bounding box center [1022, 165] width 94 height 47
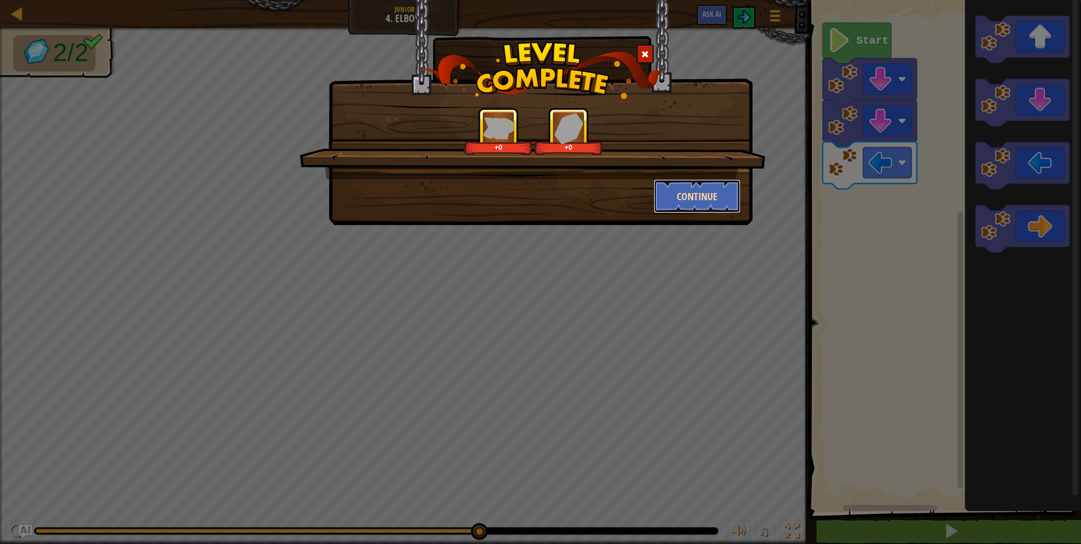
click at [710, 195] on button "Continue" at bounding box center [697, 196] width 88 height 34
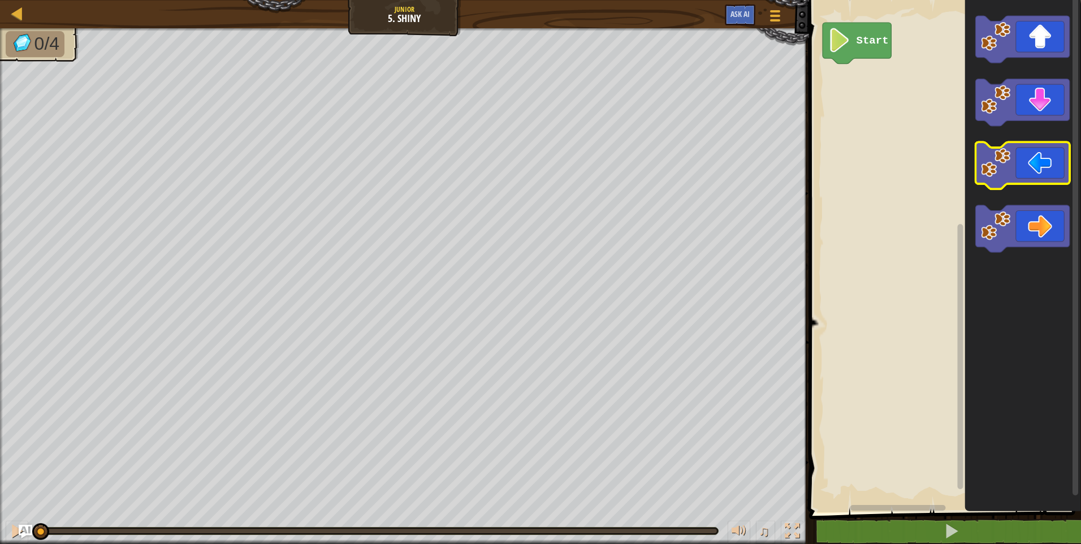
click at [1047, 162] on icon "Blockly Workspace" at bounding box center [1022, 165] width 94 height 47
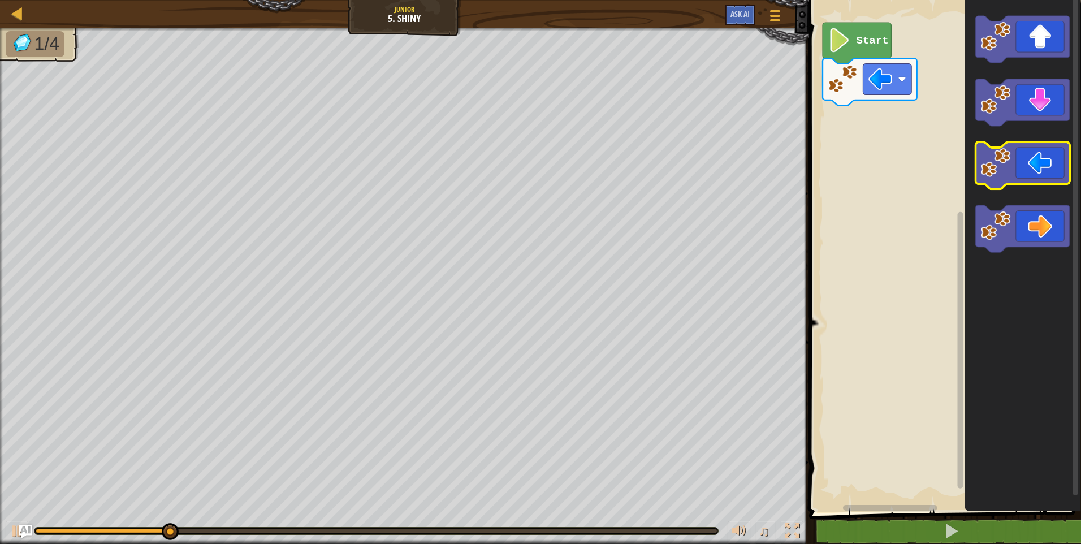
click at [1047, 162] on icon "Blockly Workspace" at bounding box center [1022, 165] width 94 height 47
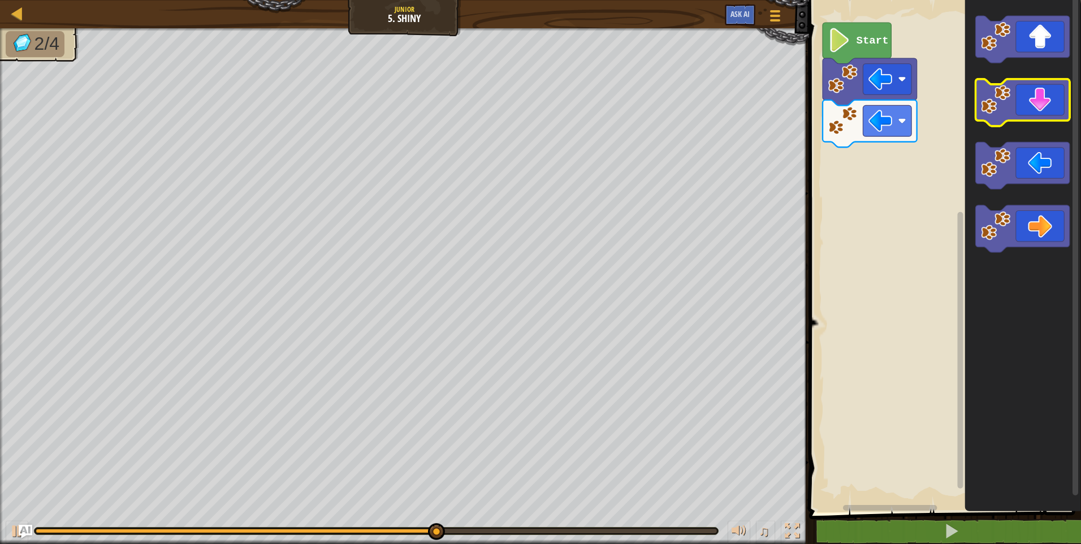
click at [990, 120] on icon "Blockly Workspace" at bounding box center [1022, 102] width 94 height 47
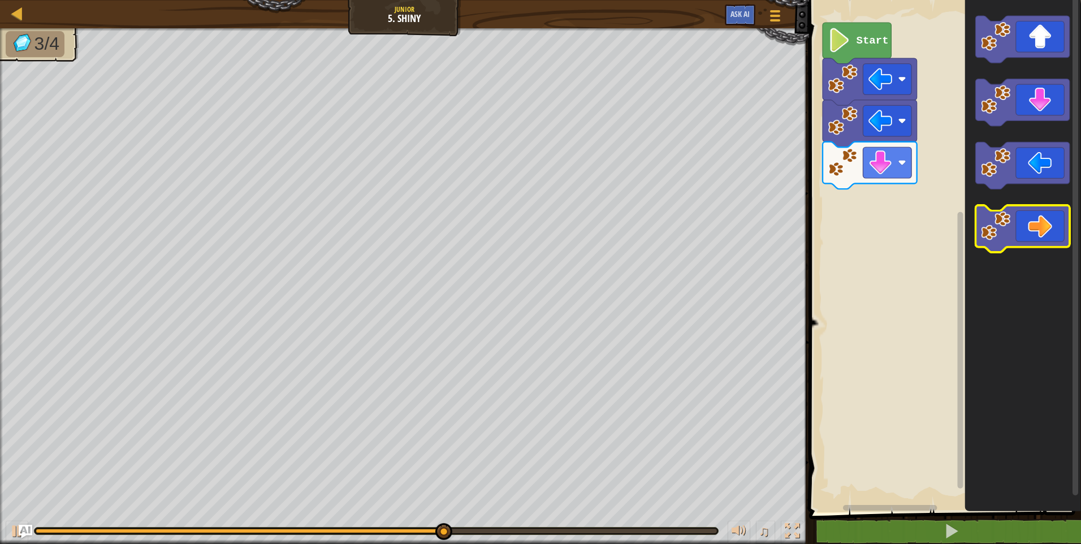
click at [1039, 239] on icon "Blockly Workspace" at bounding box center [1022, 229] width 94 height 47
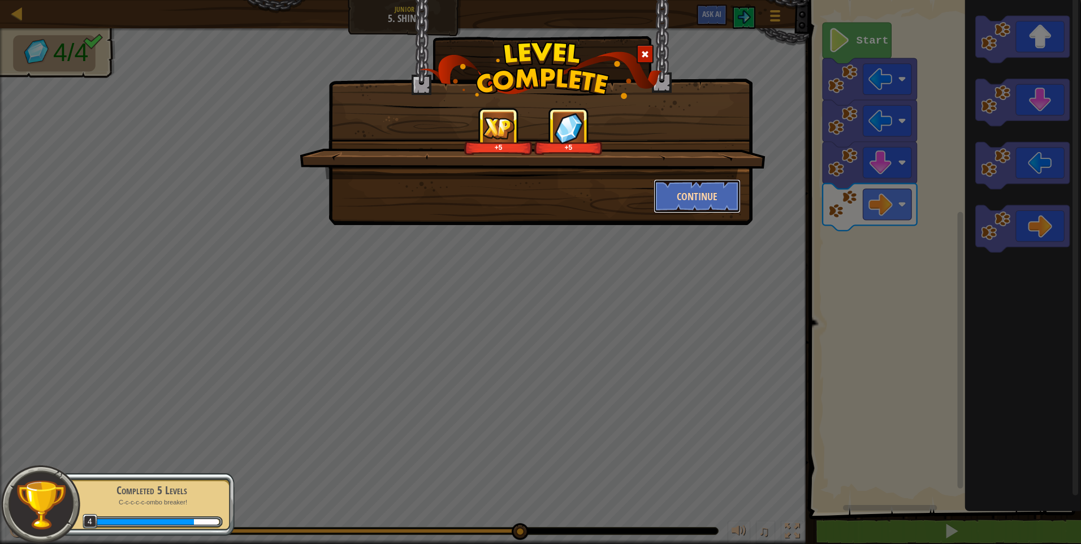
click at [675, 184] on button "Continue" at bounding box center [697, 196] width 88 height 34
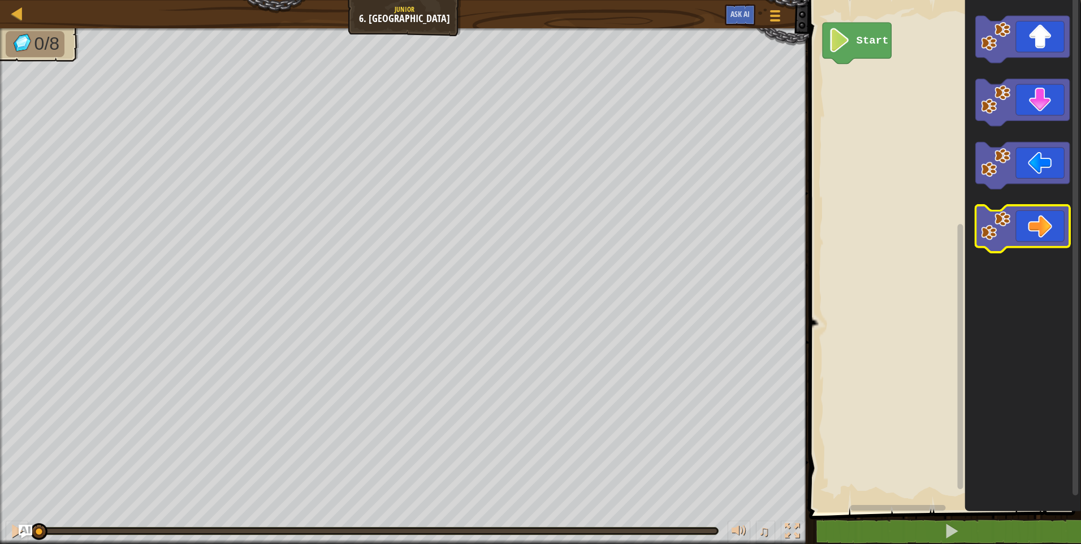
click at [1044, 232] on icon "Blockly Workspace" at bounding box center [1022, 229] width 94 height 47
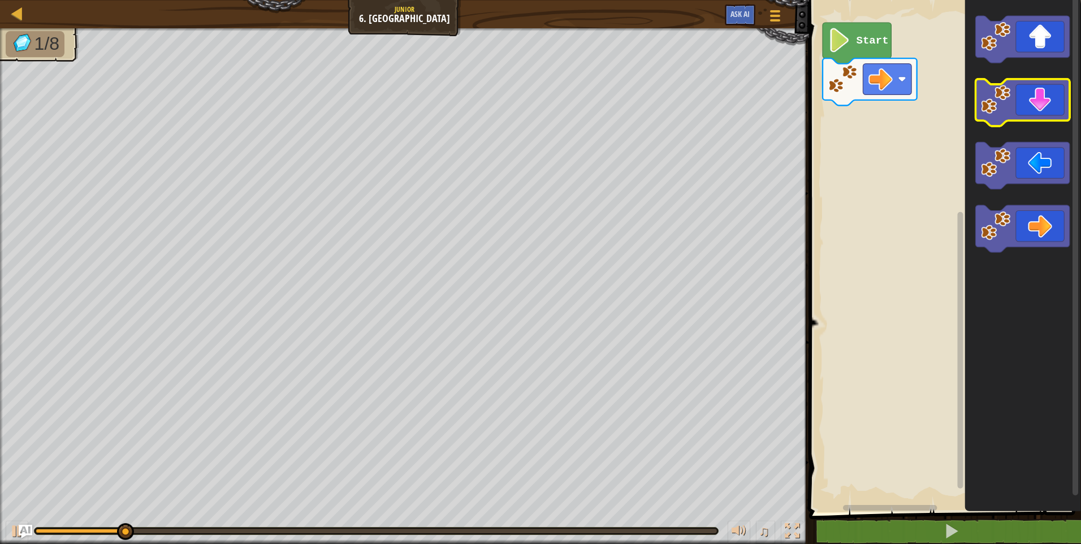
click at [1022, 109] on icon "Blockly Workspace" at bounding box center [1022, 102] width 94 height 47
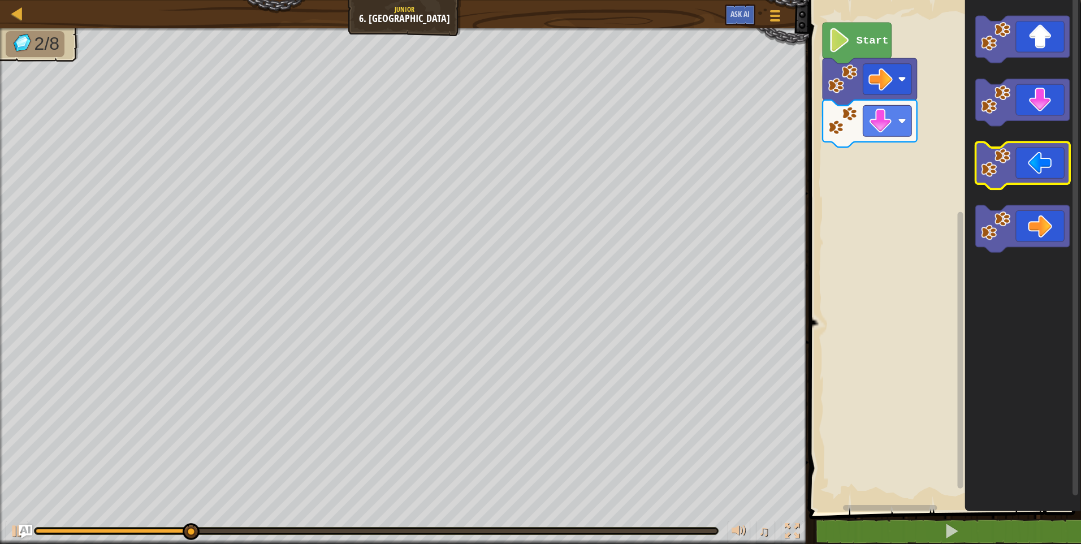
click at [1017, 172] on icon "Blockly Workspace" at bounding box center [1022, 165] width 94 height 47
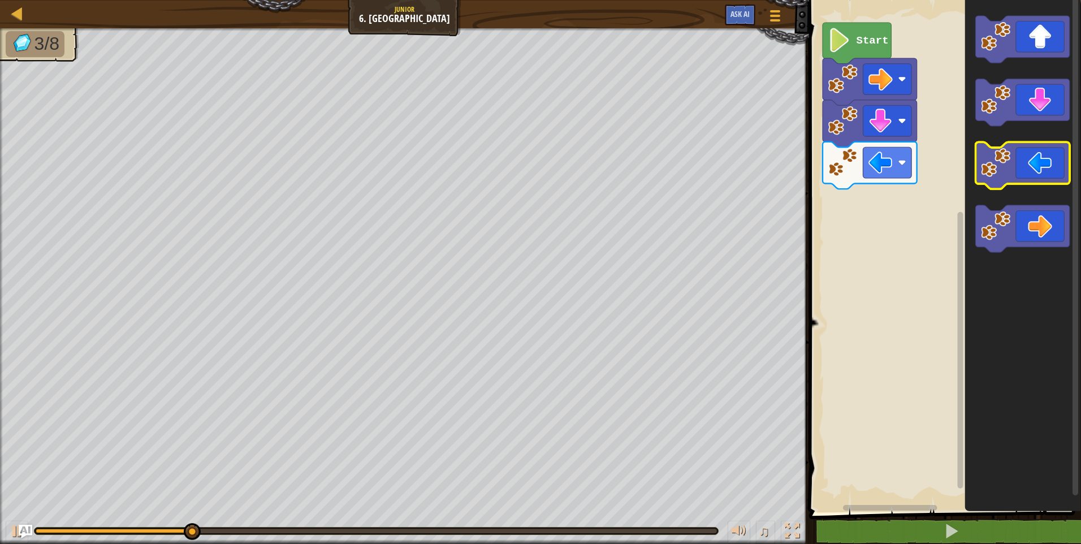
click at [1017, 172] on icon "Blockly Workspace" at bounding box center [1022, 165] width 94 height 47
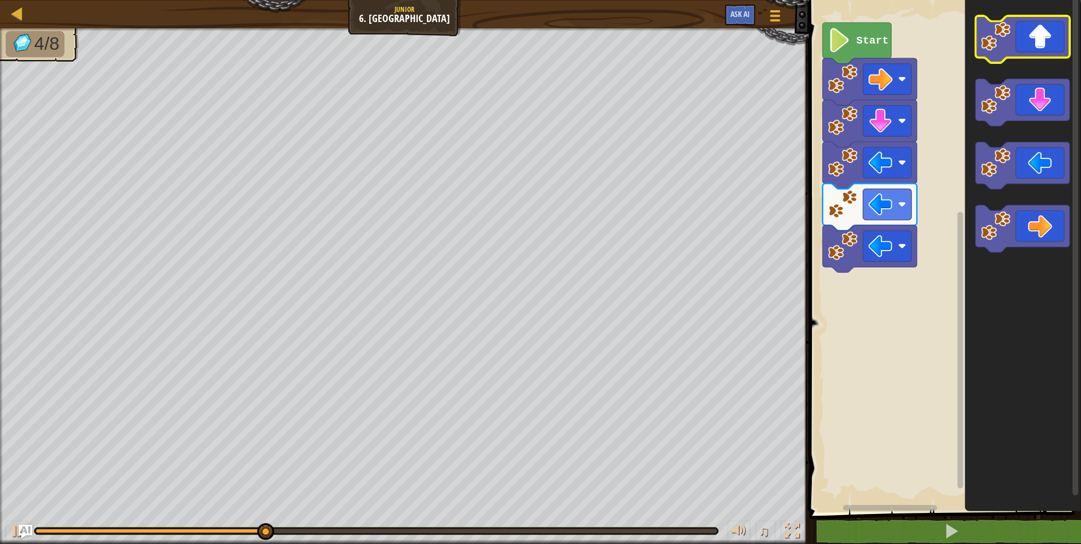
click at [1021, 36] on icon "Blockly Workspace" at bounding box center [1022, 39] width 94 height 47
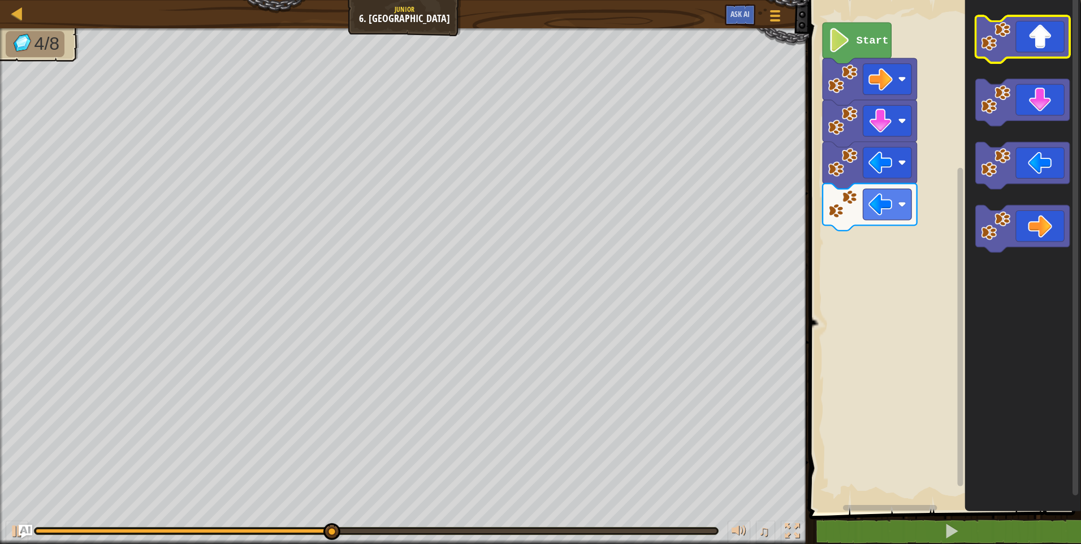
click at [1038, 47] on icon "Blockly Workspace" at bounding box center [1022, 39] width 94 height 47
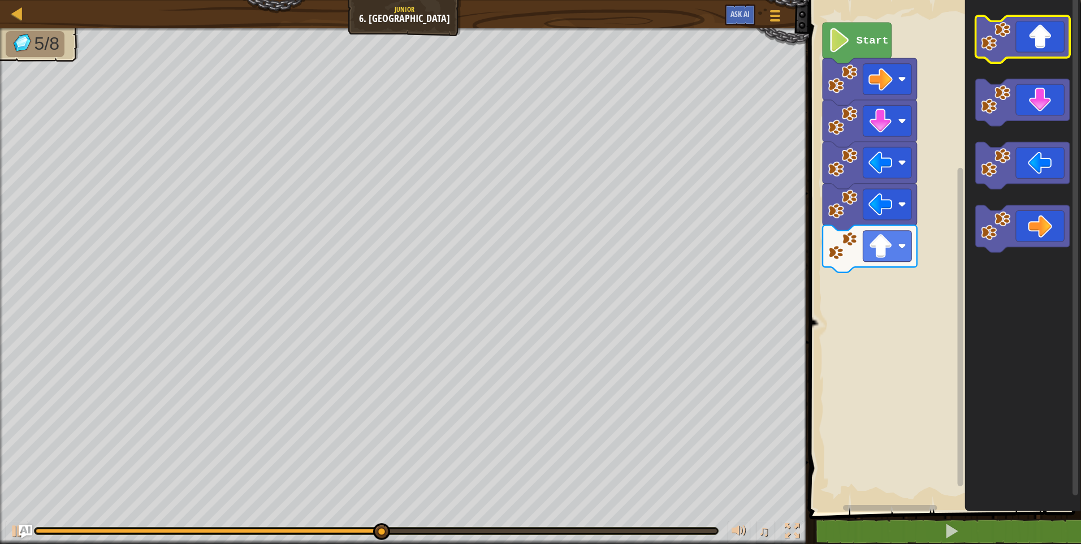
click at [1031, 46] on icon "Blockly Workspace" at bounding box center [1022, 39] width 94 height 47
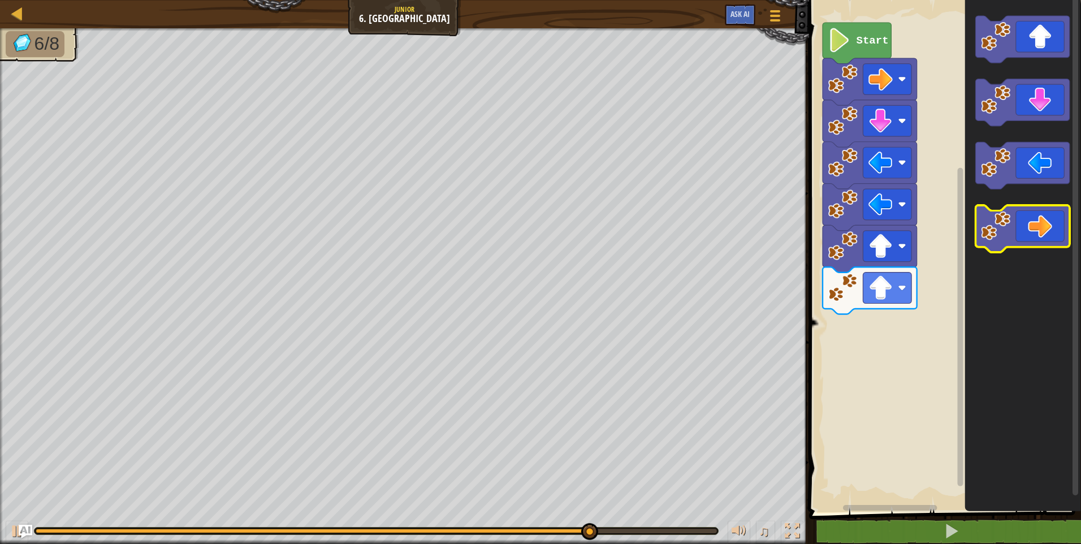
click at [1053, 228] on icon "Blockly Workspace" at bounding box center [1022, 229] width 94 height 47
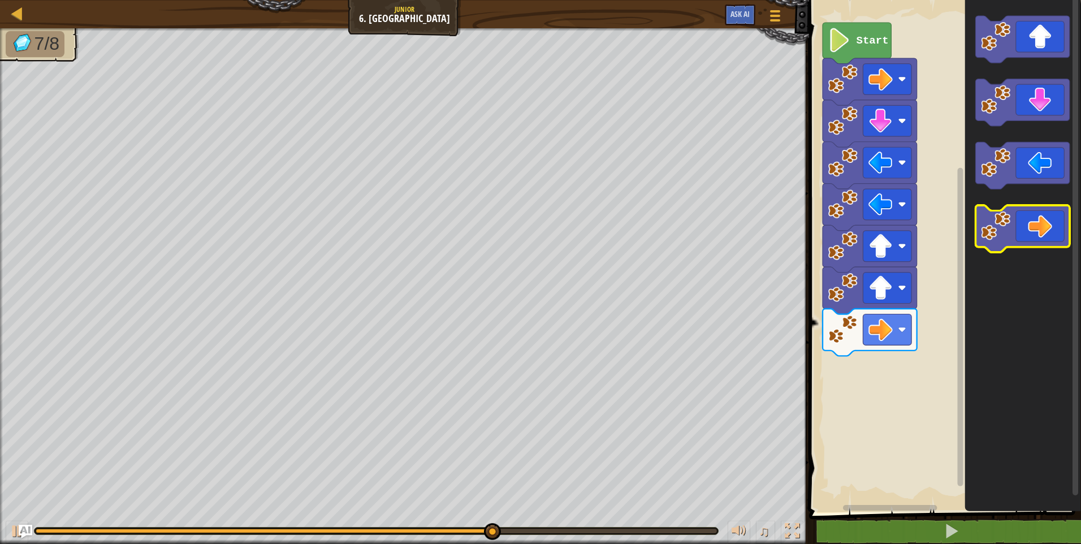
click at [1052, 228] on icon "Blockly Workspace" at bounding box center [1022, 229] width 94 height 47
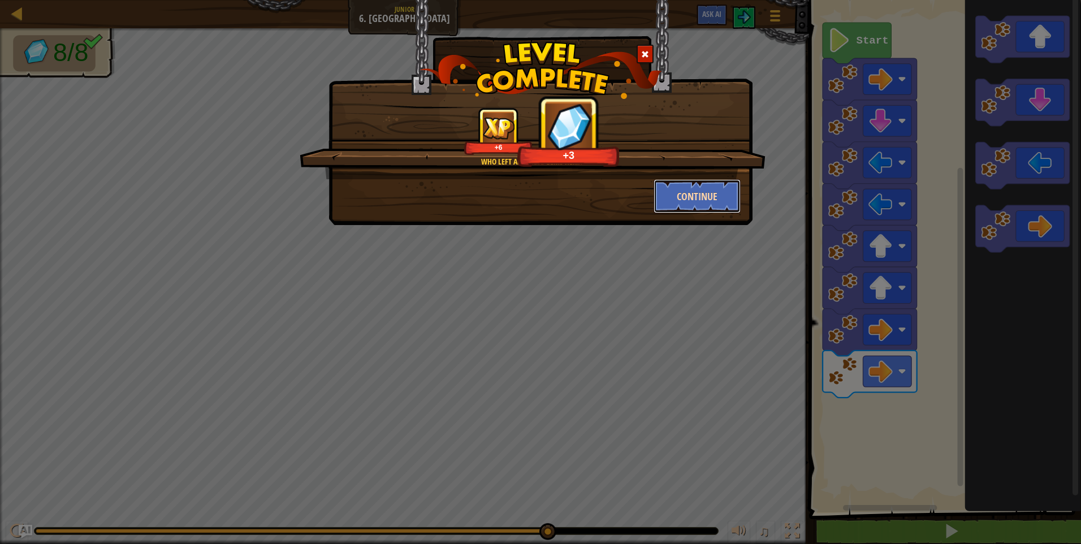
click at [717, 197] on button "Continue" at bounding box center [697, 196] width 88 height 34
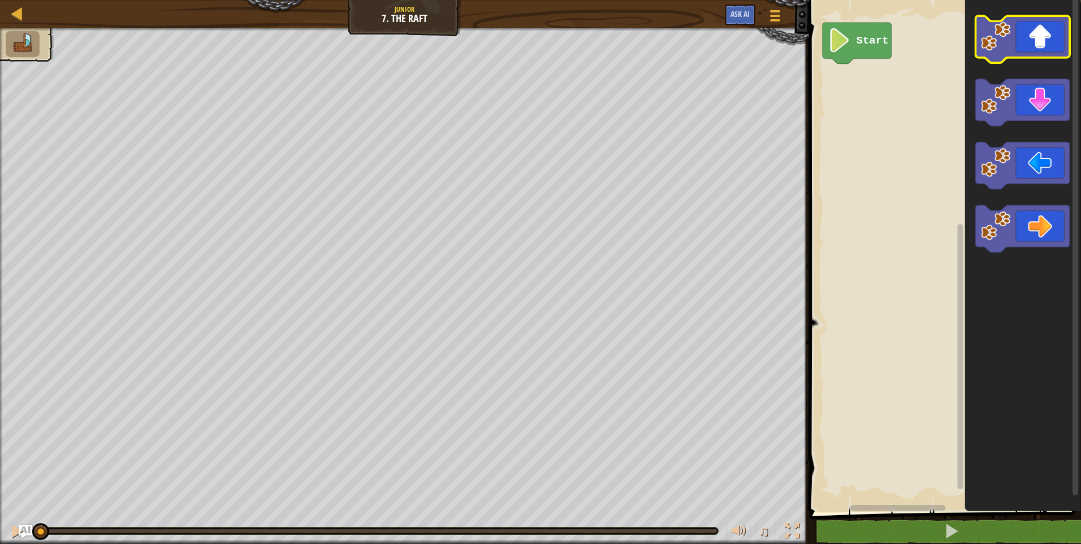
click at [1028, 32] on icon "Blockly Workspace" at bounding box center [1022, 39] width 94 height 47
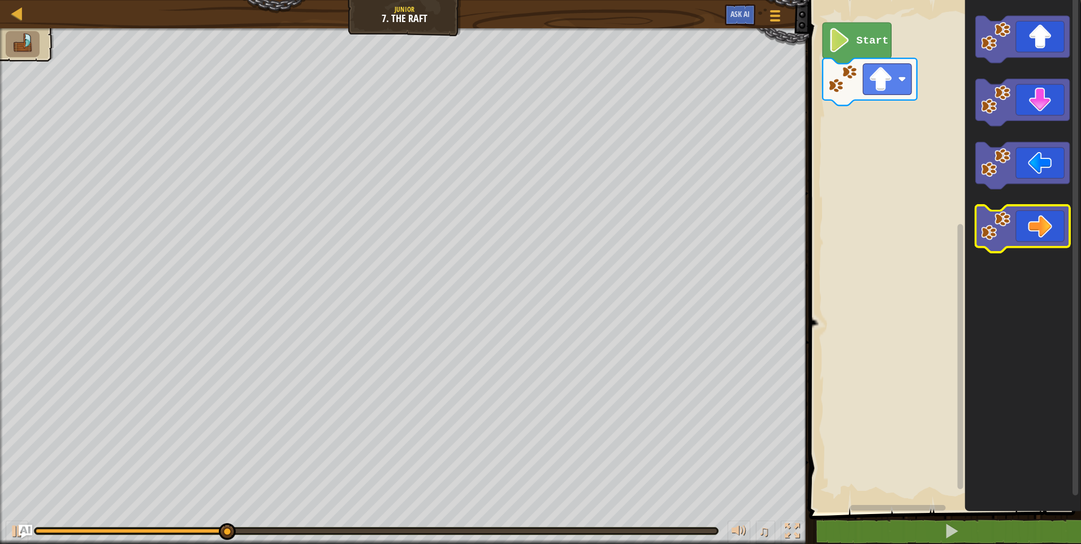
click at [1034, 226] on icon "Blockly Workspace" at bounding box center [1022, 229] width 94 height 47
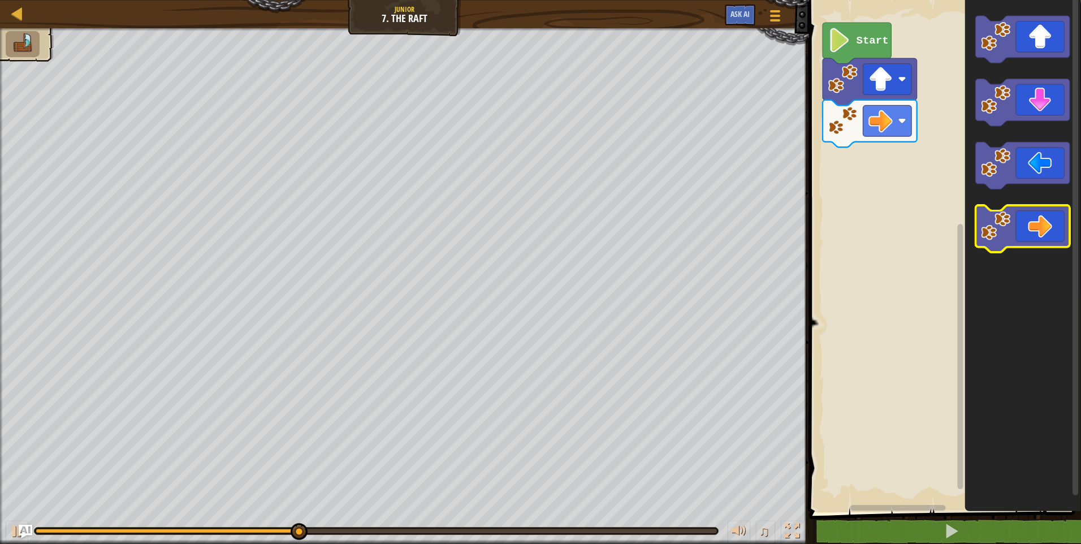
click at [1034, 226] on icon "Blockly Workspace" at bounding box center [1022, 229] width 94 height 47
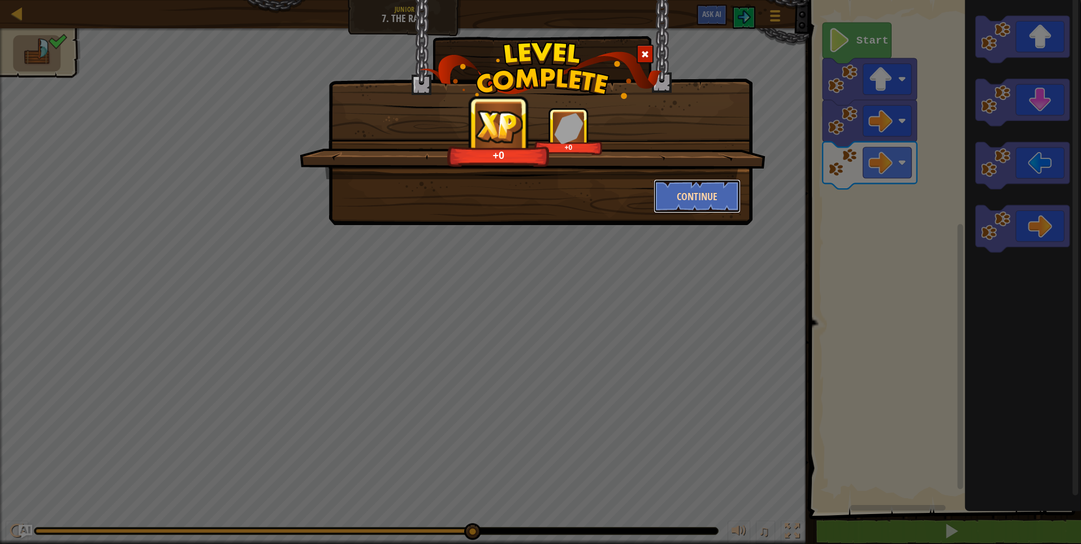
click at [677, 200] on button "Continue" at bounding box center [697, 196] width 88 height 34
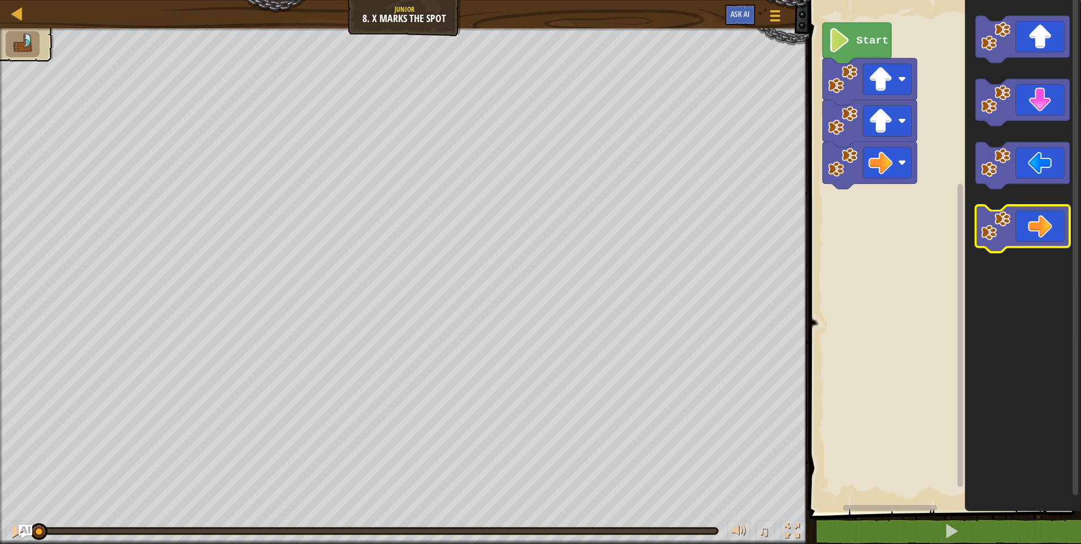
click at [1030, 235] on icon "Blockly Workspace" at bounding box center [1022, 229] width 94 height 47
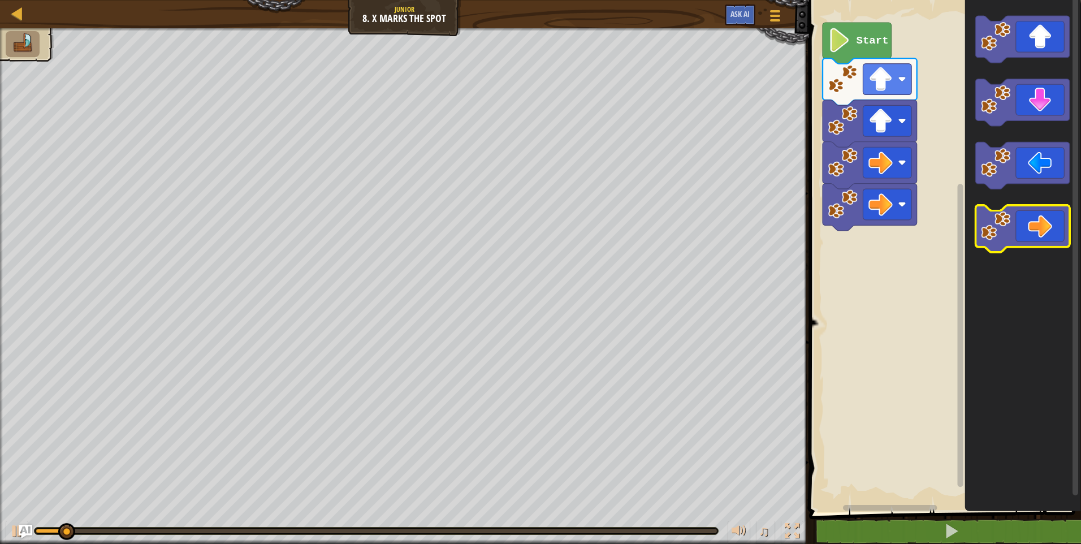
click at [1029, 236] on icon "Blockly Workspace" at bounding box center [1022, 229] width 94 height 47
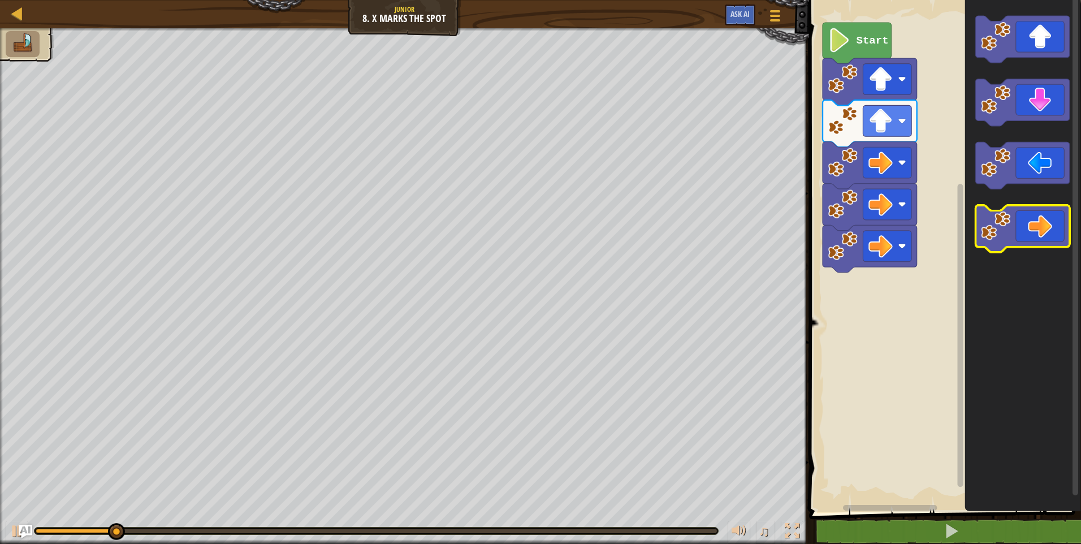
click at [1026, 237] on icon "Blockly Workspace" at bounding box center [1022, 229] width 94 height 47
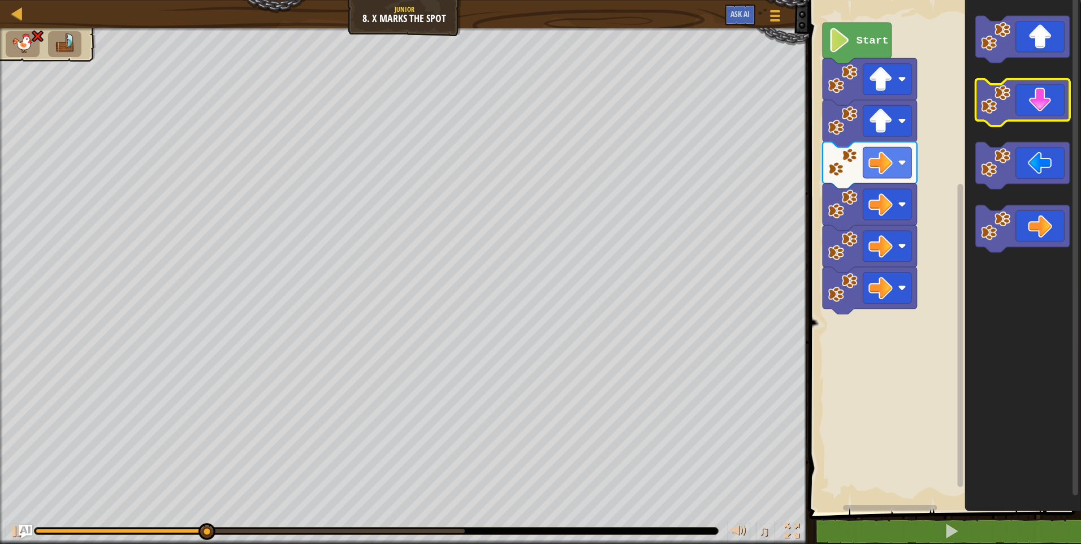
click at [1019, 120] on icon "Blockly Workspace" at bounding box center [1022, 102] width 94 height 47
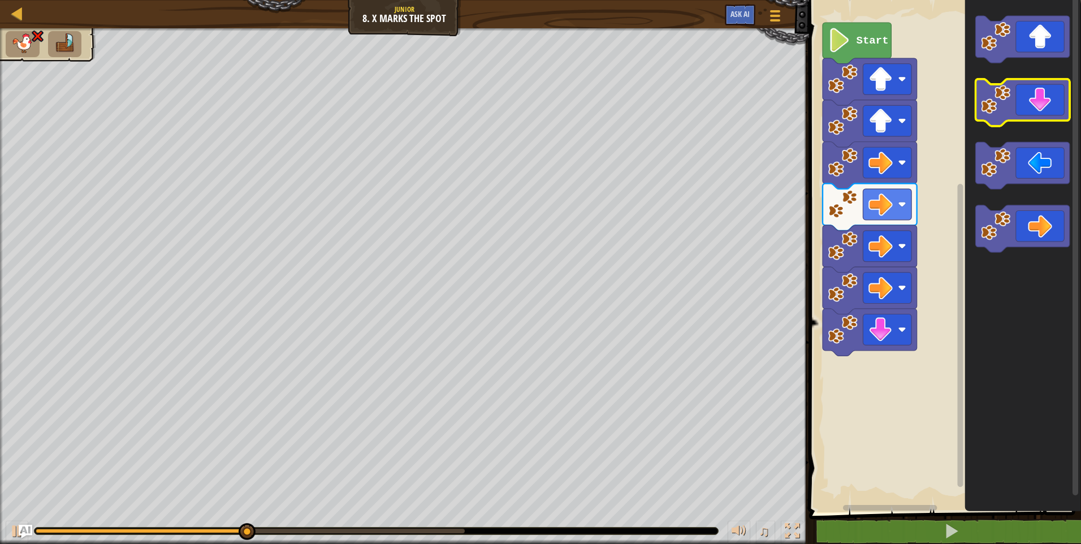
click at [1020, 121] on icon "Blockly Workspace" at bounding box center [1022, 102] width 94 height 47
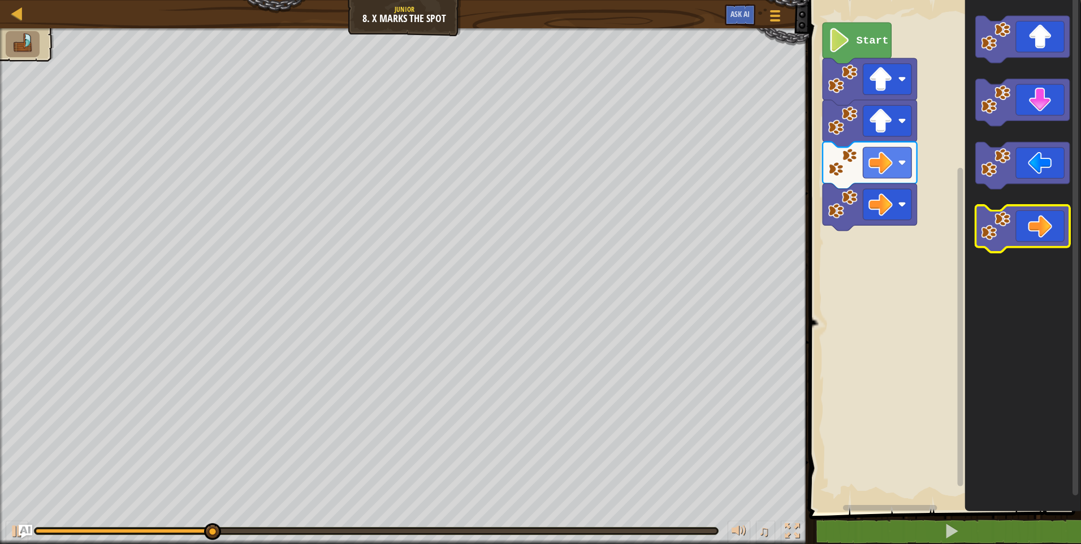
click at [1032, 239] on icon "Blockly Workspace" at bounding box center [1022, 229] width 94 height 47
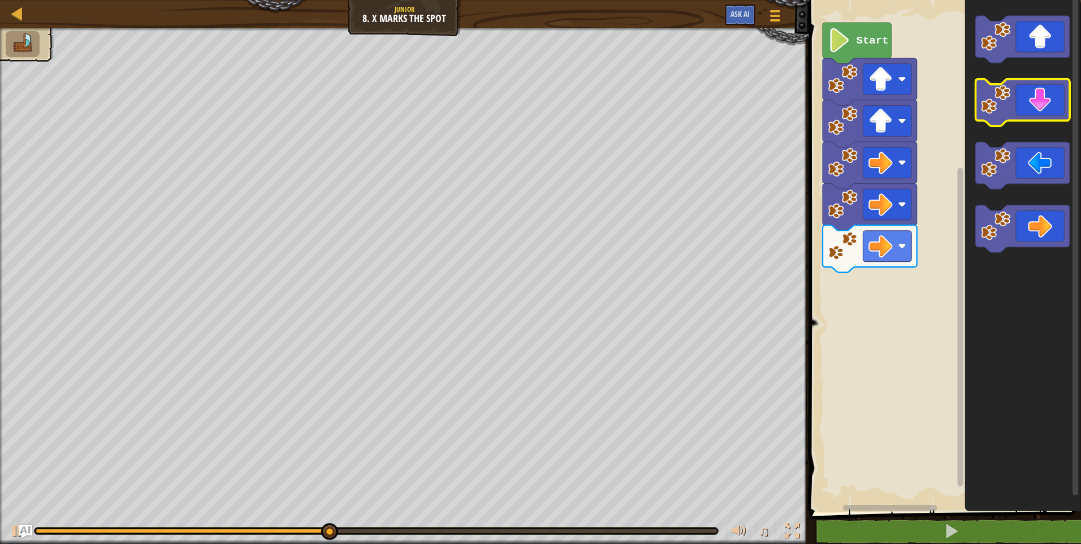
click at [1031, 110] on icon "Blockly Workspace" at bounding box center [1022, 102] width 94 height 47
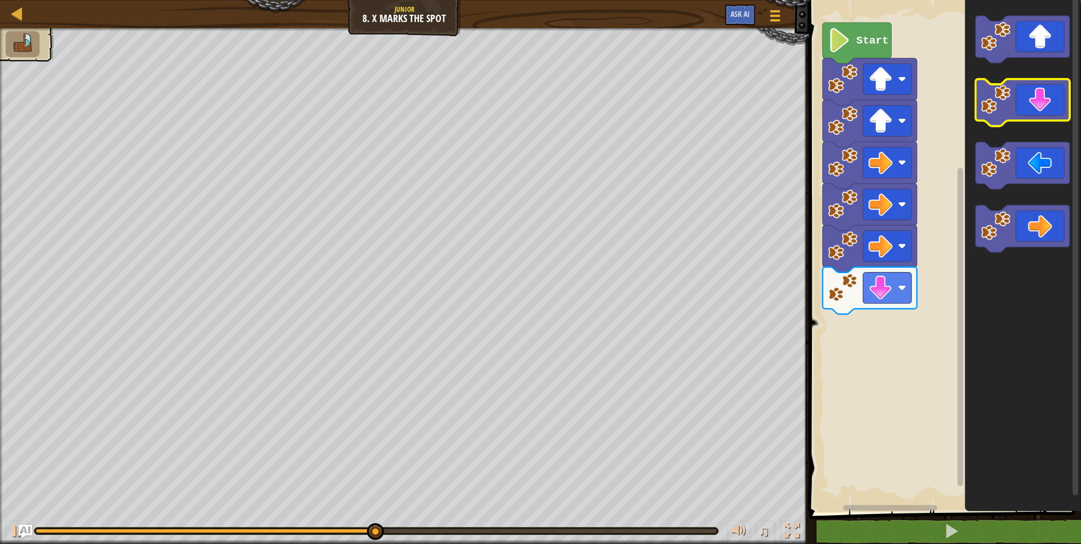
click at [1034, 112] on icon "Blockly Workspace" at bounding box center [1022, 102] width 94 height 47
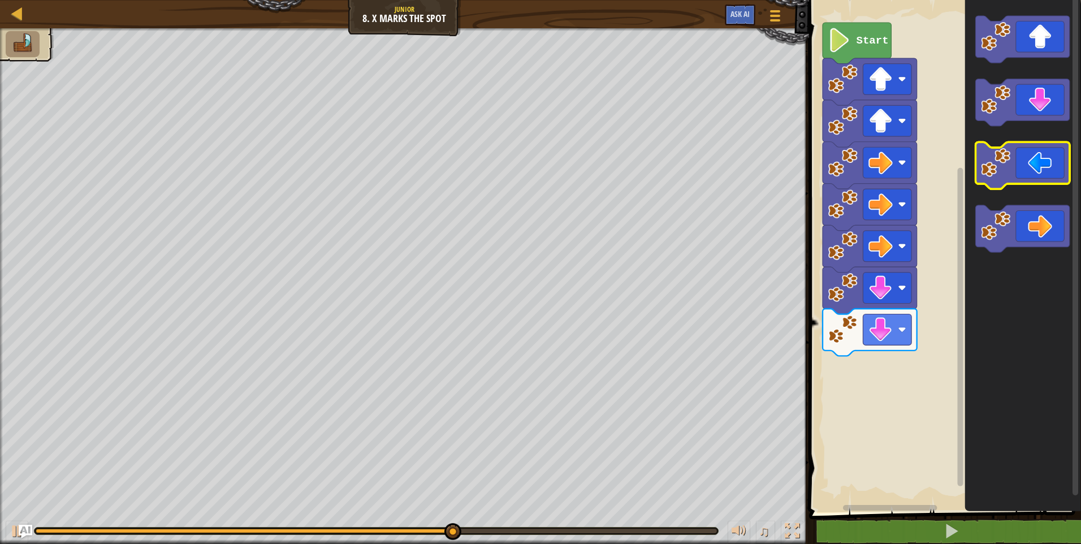
click at [1005, 171] on image "Blockly Workspace" at bounding box center [995, 162] width 29 height 29
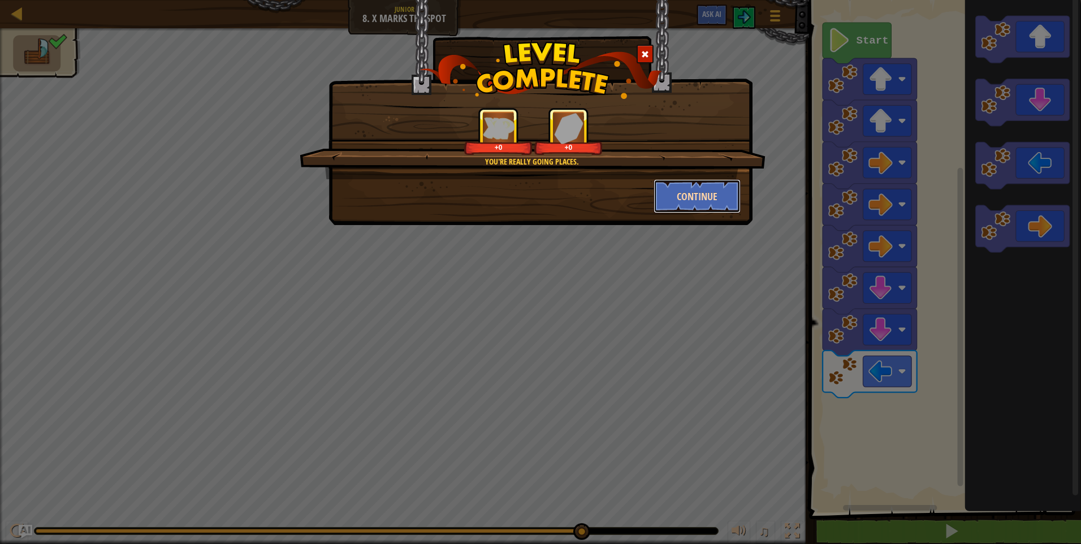
drag, startPoint x: 697, startPoint y: 192, endPoint x: 704, endPoint y: 186, distance: 9.2
click at [704, 186] on button "Continue" at bounding box center [697, 196] width 88 height 34
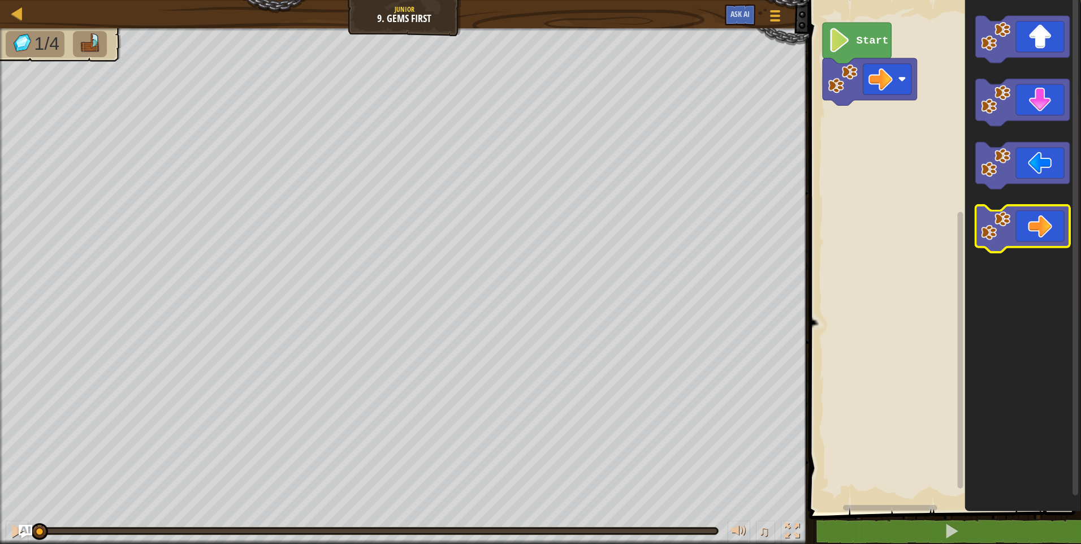
click at [1033, 231] on icon "Blockly Workspace" at bounding box center [1022, 229] width 94 height 47
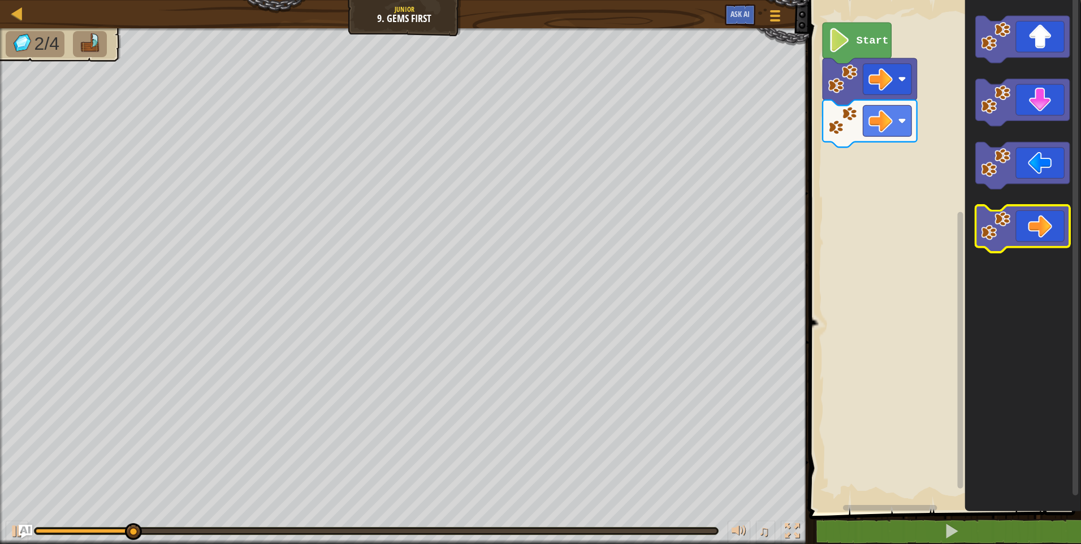
click at [1033, 231] on icon "Blockly Workspace" at bounding box center [1022, 229] width 94 height 47
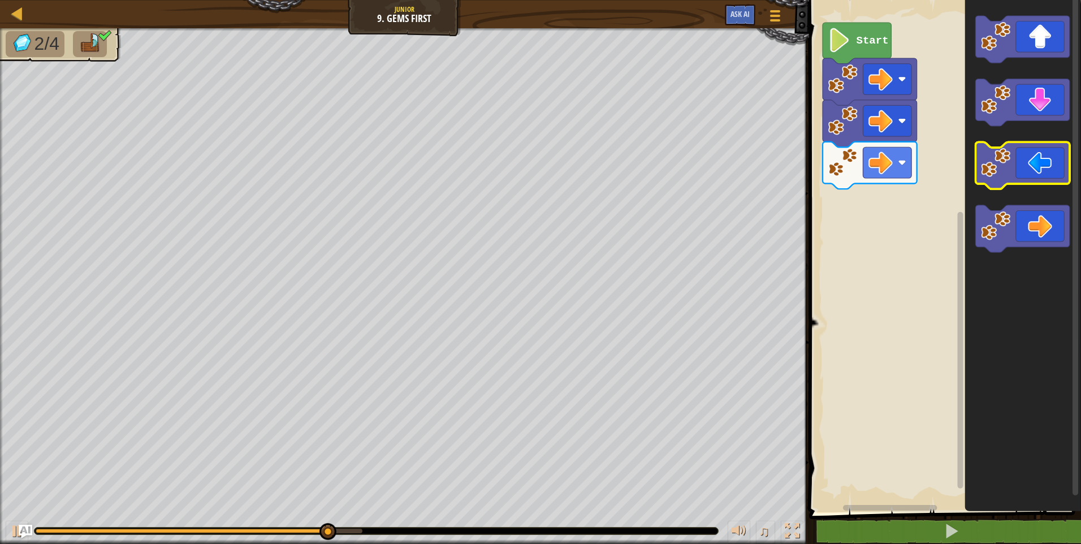
click at [1044, 157] on icon "Blockly Workspace" at bounding box center [1022, 165] width 94 height 47
click at [1018, 184] on icon "Blockly Workspace" at bounding box center [1022, 165] width 94 height 47
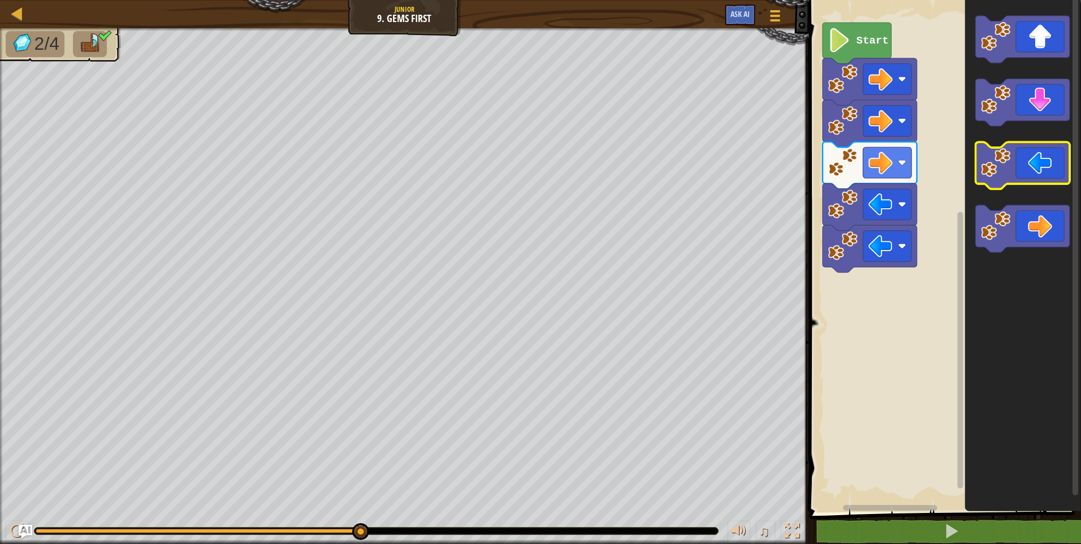
click at [1002, 179] on icon "Blockly Workspace" at bounding box center [1022, 165] width 94 height 47
click at [1006, 178] on icon "Blockly Workspace" at bounding box center [1022, 165] width 94 height 47
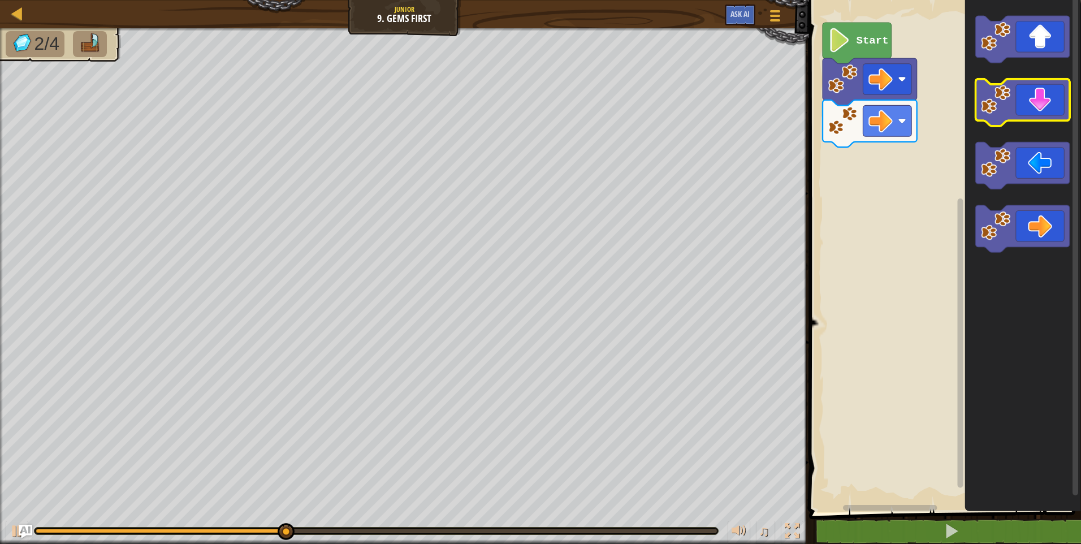
click at [1031, 111] on icon "Blockly Workspace" at bounding box center [1022, 102] width 94 height 47
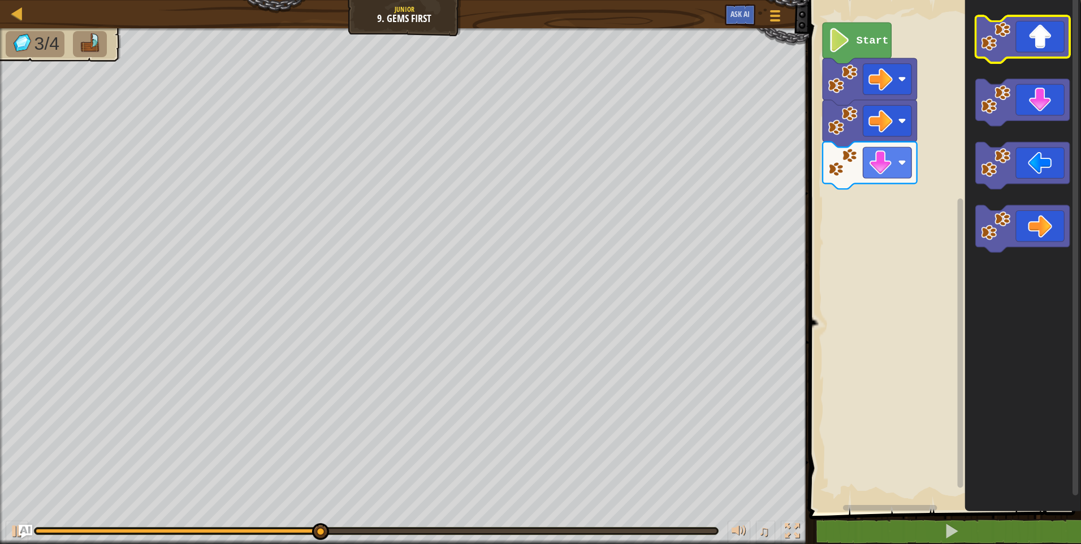
click at [1020, 51] on icon "Blockly Workspace" at bounding box center [1022, 39] width 94 height 47
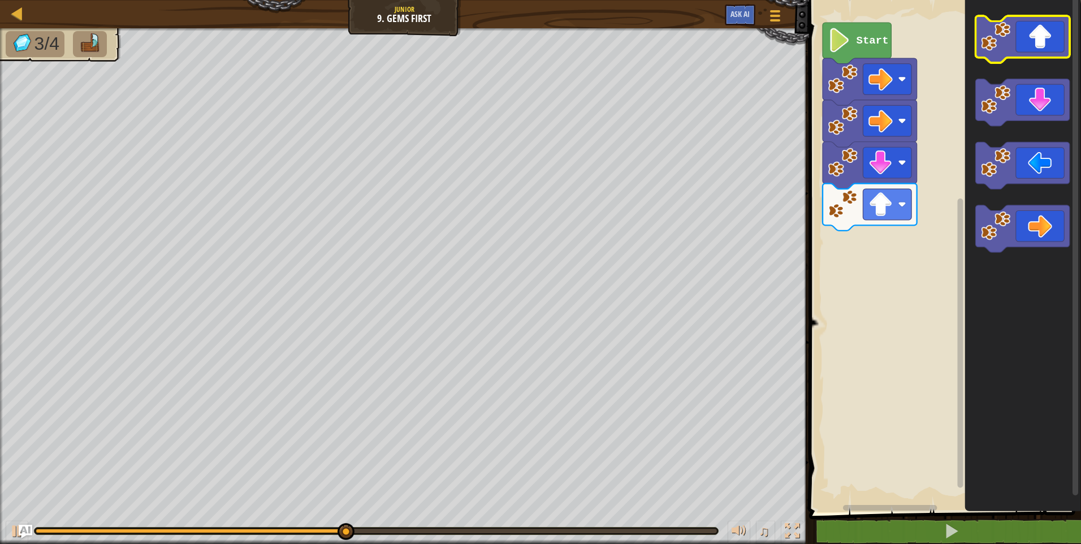
click at [1020, 51] on icon "Blockly Workspace" at bounding box center [1022, 39] width 94 height 47
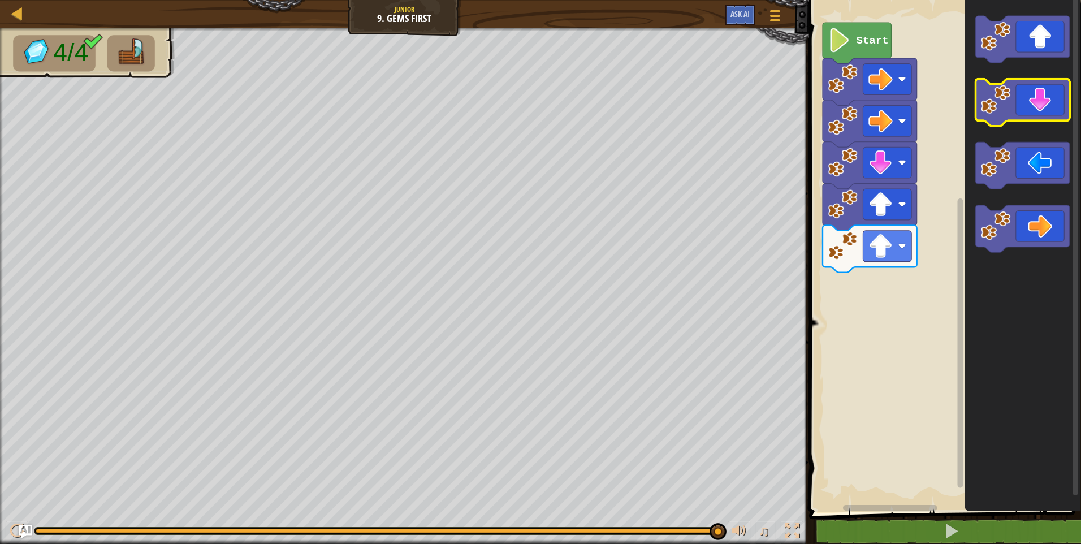
click at [1037, 106] on icon "Blockly Workspace" at bounding box center [1022, 102] width 94 height 47
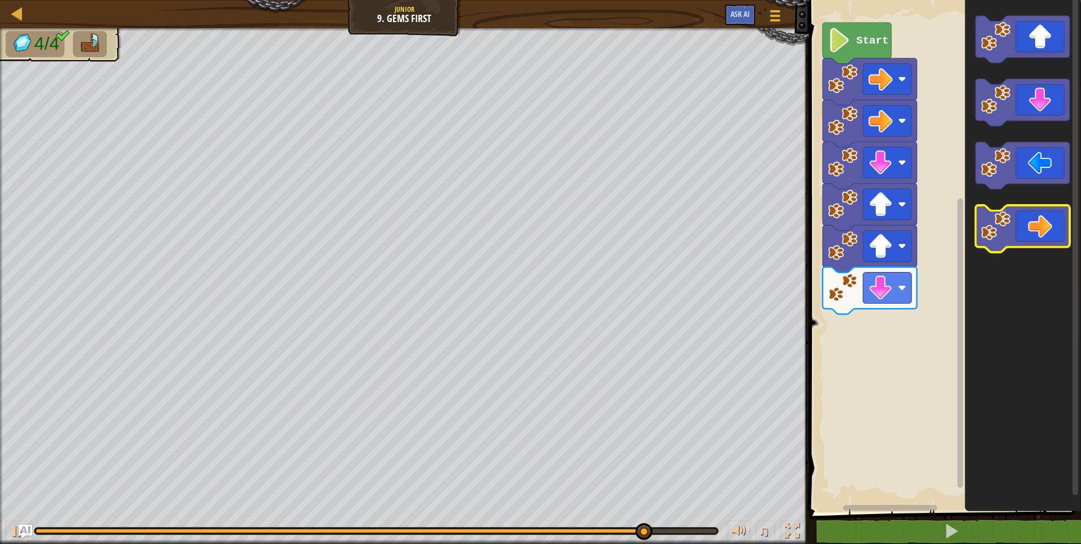
click at [1040, 215] on icon "Blockly Workspace" at bounding box center [1022, 229] width 94 height 47
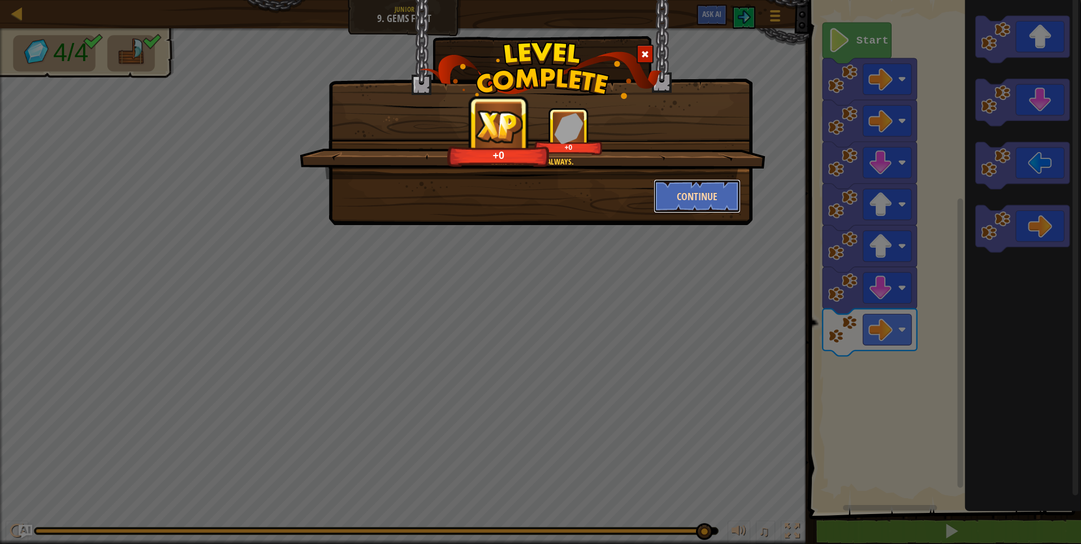
click at [671, 190] on button "Continue" at bounding box center [697, 196] width 88 height 34
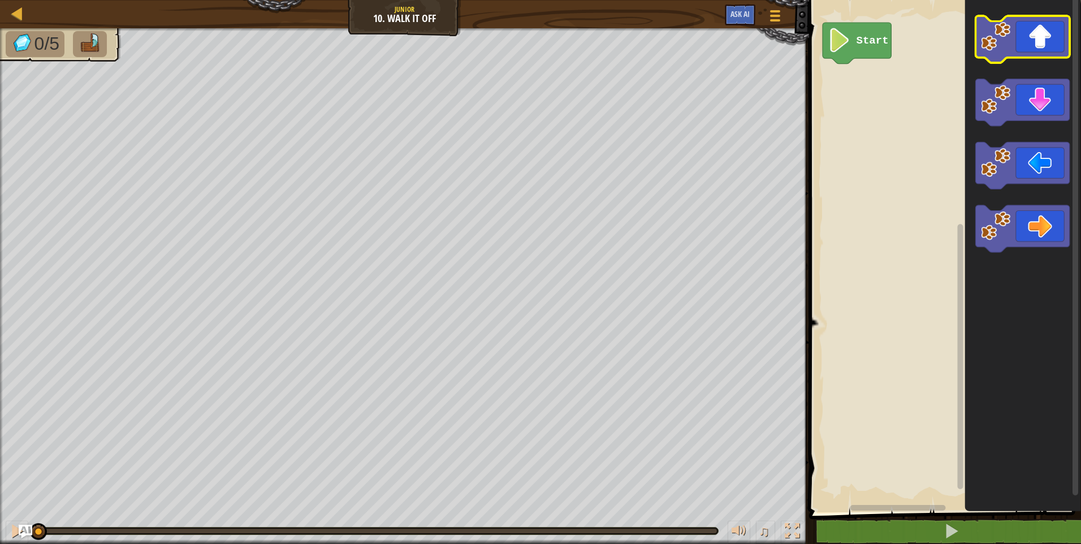
click at [1028, 44] on icon "Blockly Workspace" at bounding box center [1022, 39] width 94 height 47
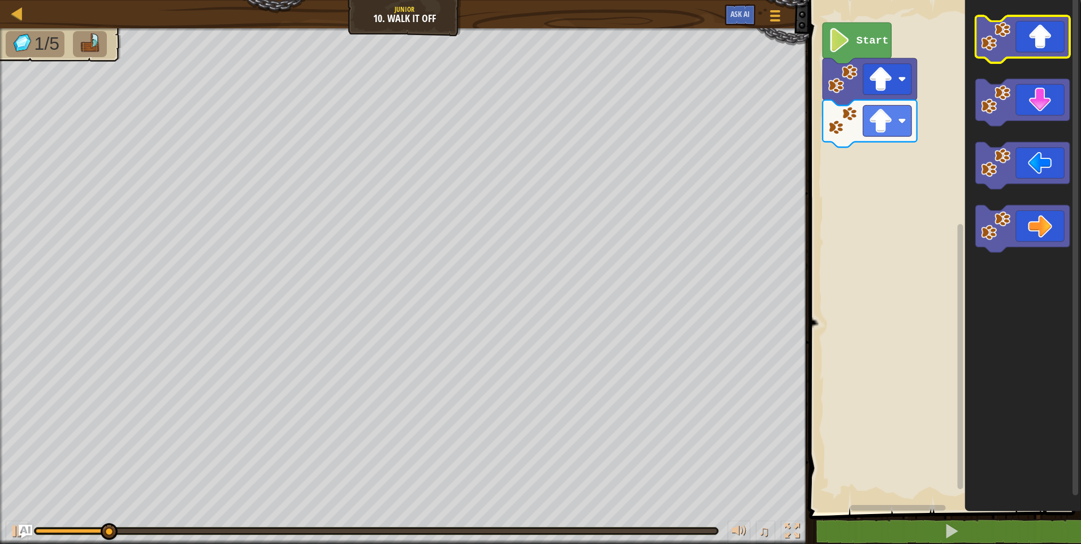
click at [1028, 44] on icon "Blockly Workspace" at bounding box center [1022, 39] width 94 height 47
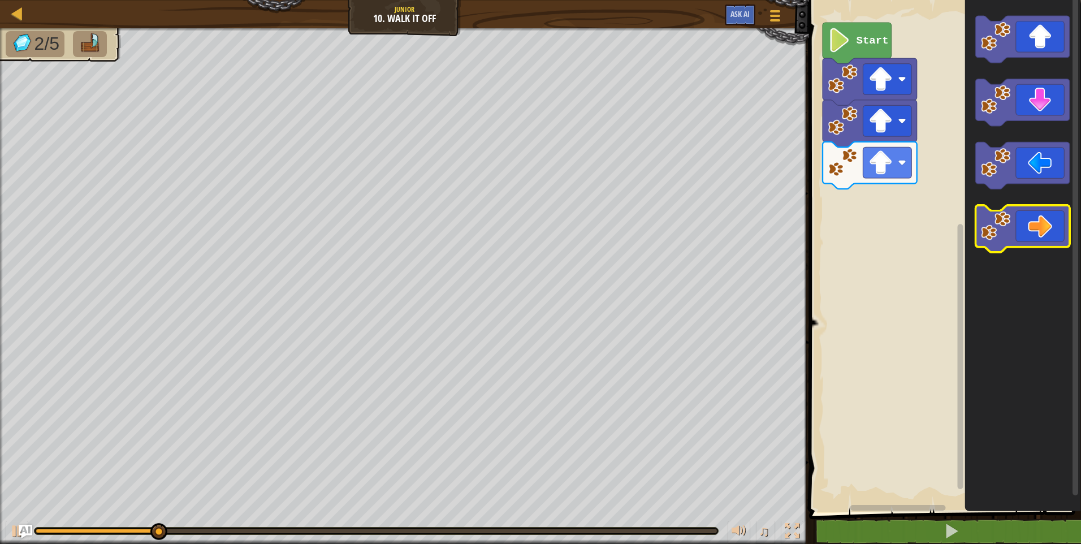
click at [1040, 221] on icon "Blockly Workspace" at bounding box center [1022, 229] width 94 height 47
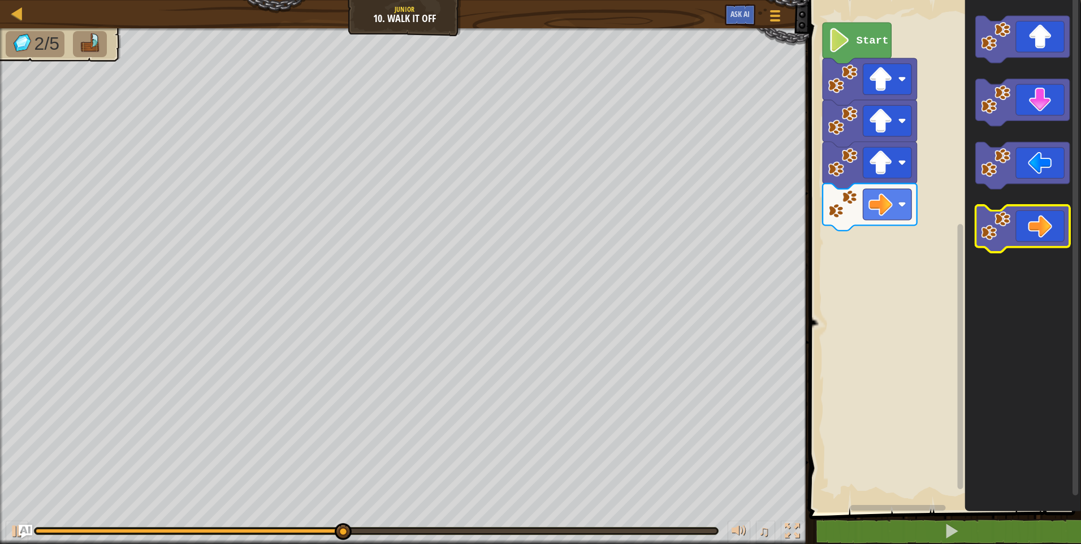
click at [1042, 235] on icon "Blockly Workspace" at bounding box center [1022, 229] width 94 height 47
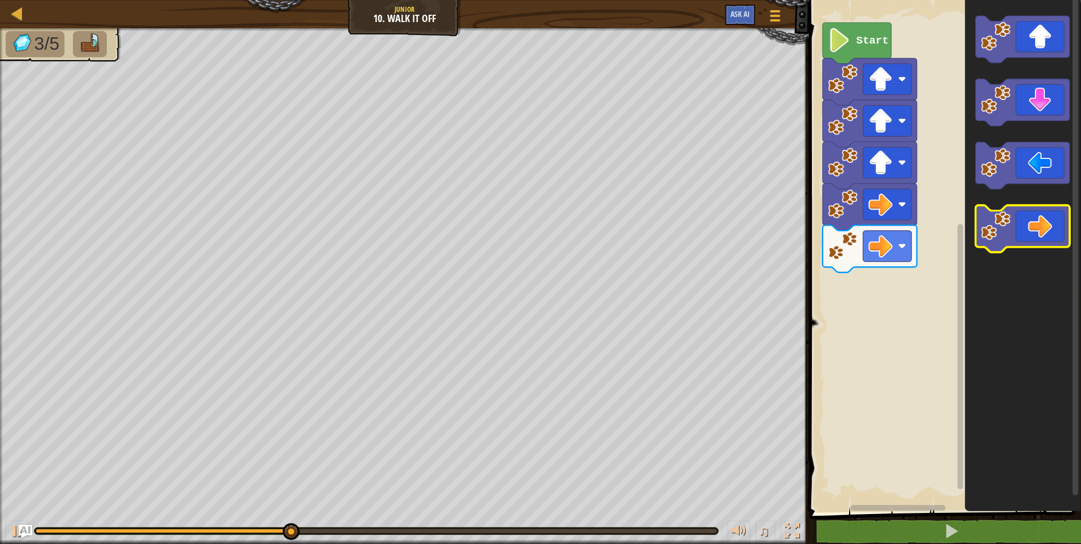
click at [1042, 235] on icon "Blockly Workspace" at bounding box center [1022, 229] width 94 height 47
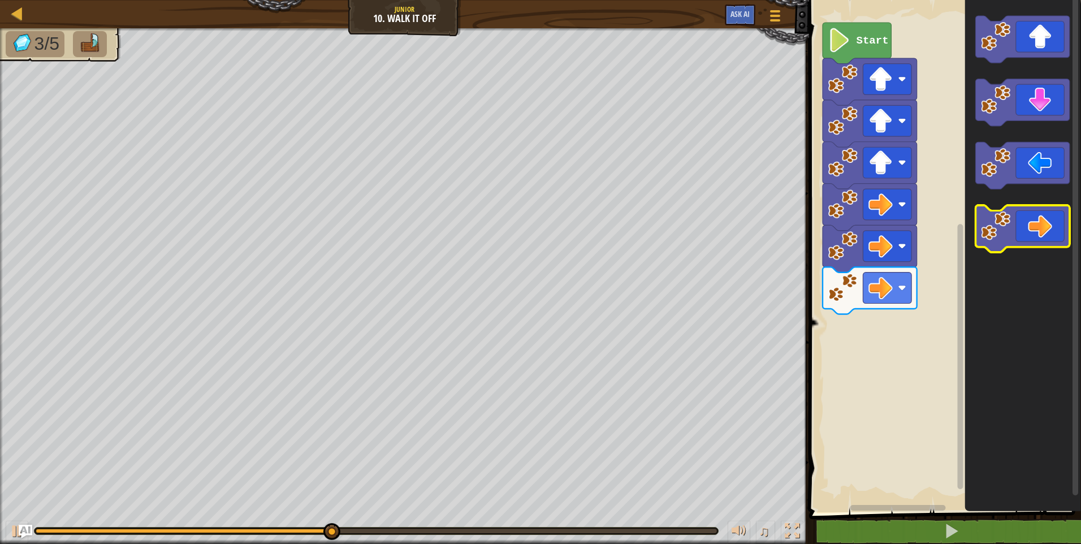
click at [1042, 235] on icon "Blockly Workspace" at bounding box center [1022, 229] width 94 height 47
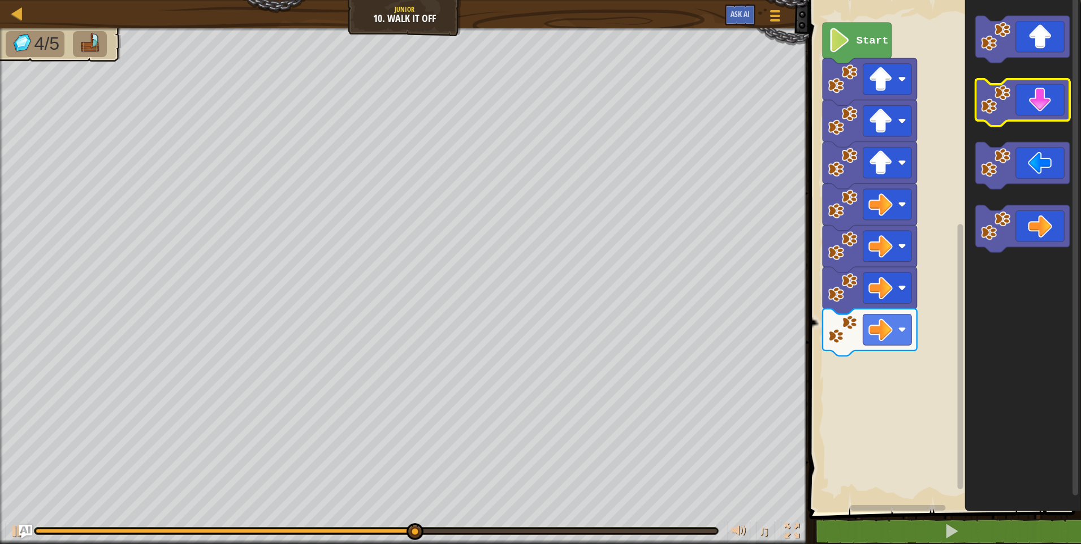
click at [1019, 115] on icon "Blockly Workspace" at bounding box center [1022, 102] width 94 height 47
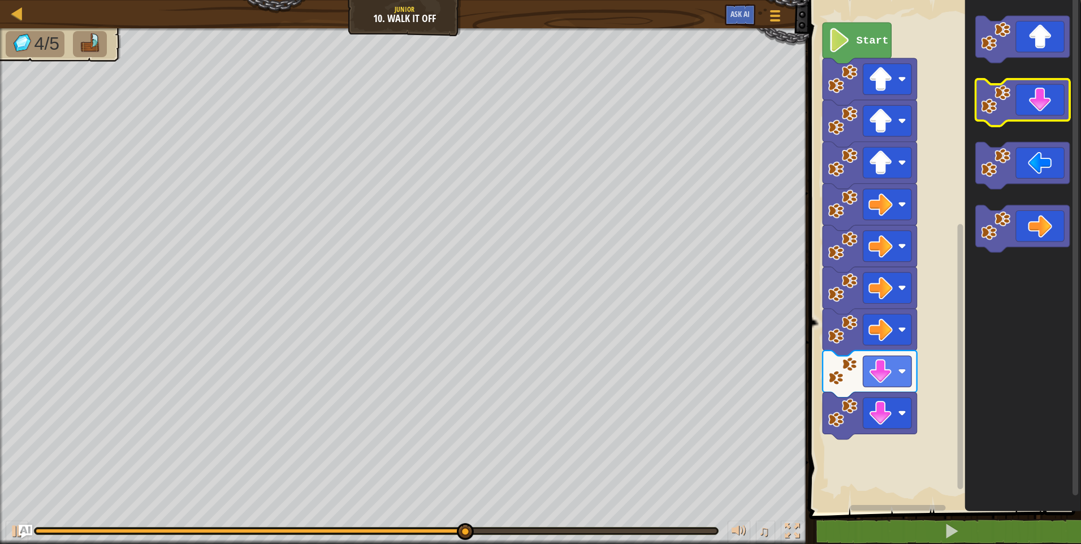
click at [1019, 115] on icon "Blockly Workspace" at bounding box center [1022, 102] width 94 height 47
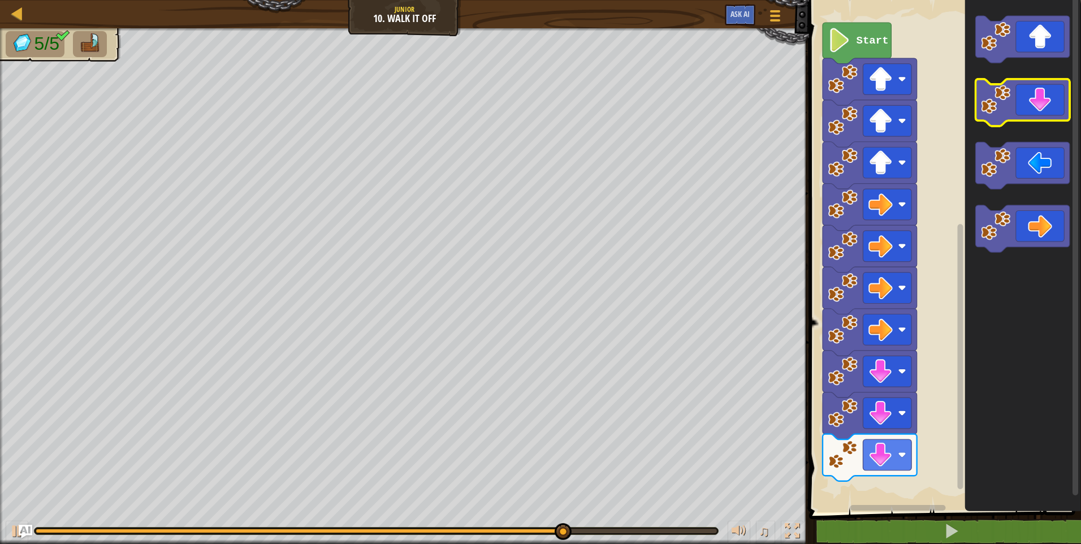
click at [1020, 106] on icon "Blockly Workspace" at bounding box center [1022, 102] width 94 height 47
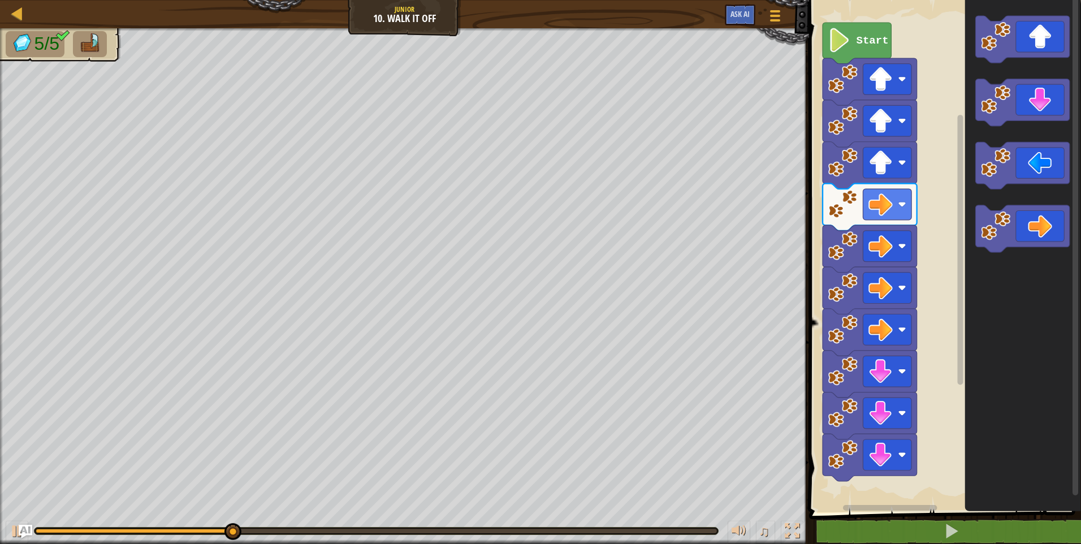
click at [996, 283] on icon "Blockly Workspace" at bounding box center [1022, 253] width 116 height 518
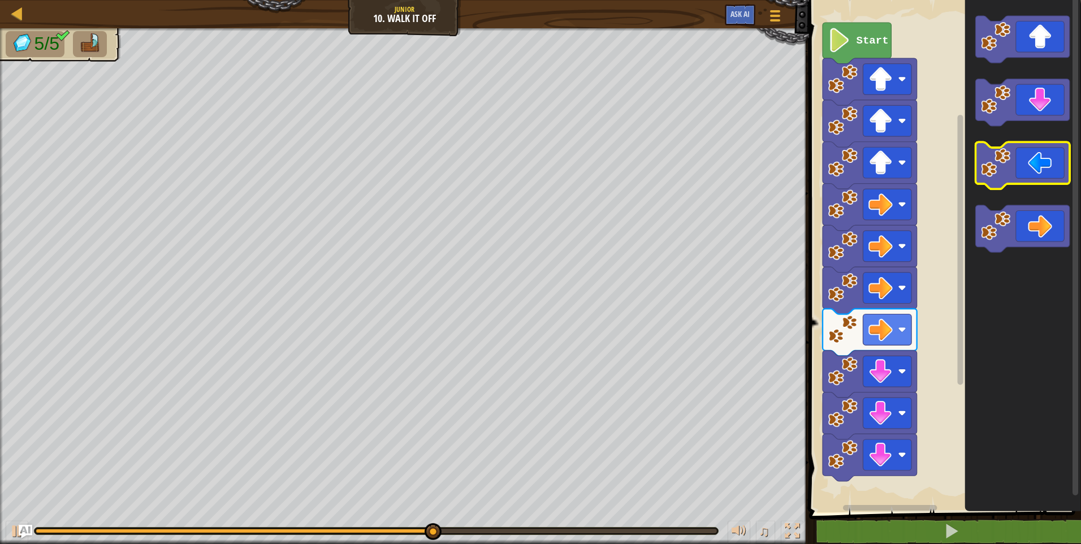
click at [1050, 175] on icon "Blockly Workspace" at bounding box center [1022, 165] width 94 height 47
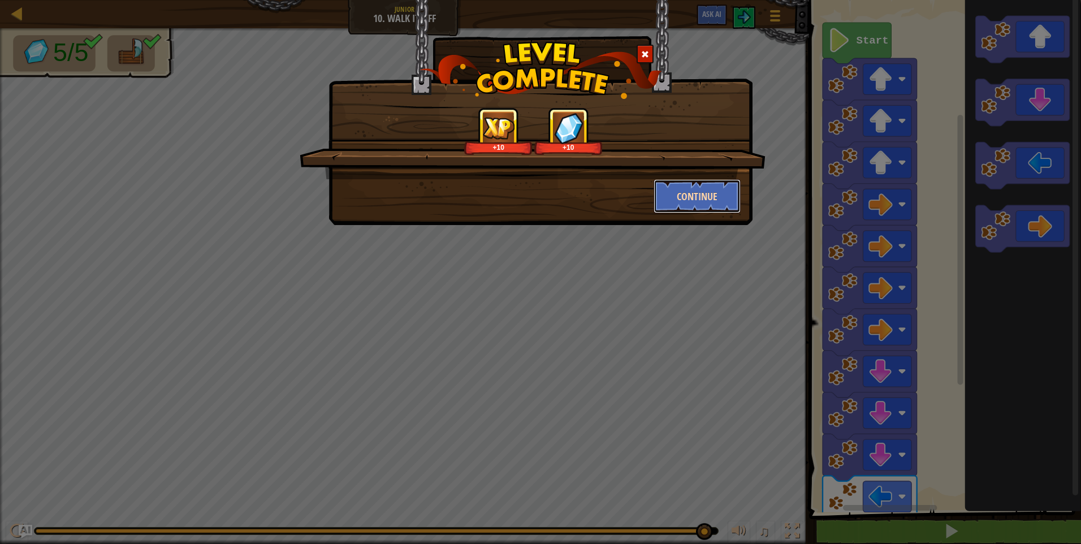
click at [684, 192] on button "Continue" at bounding box center [697, 196] width 88 height 34
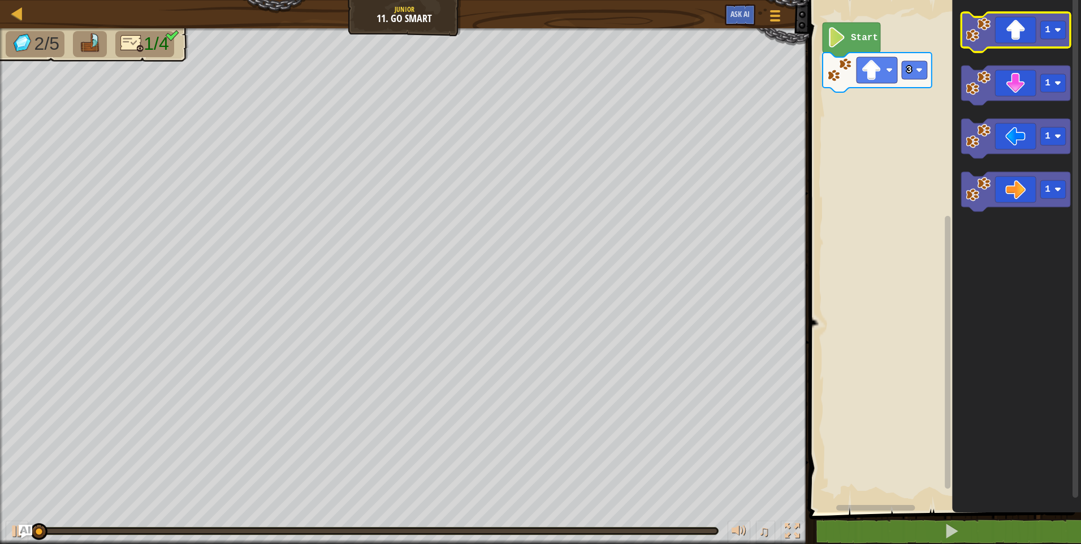
click at [1038, 45] on icon "Blockly Workspace" at bounding box center [1015, 32] width 109 height 40
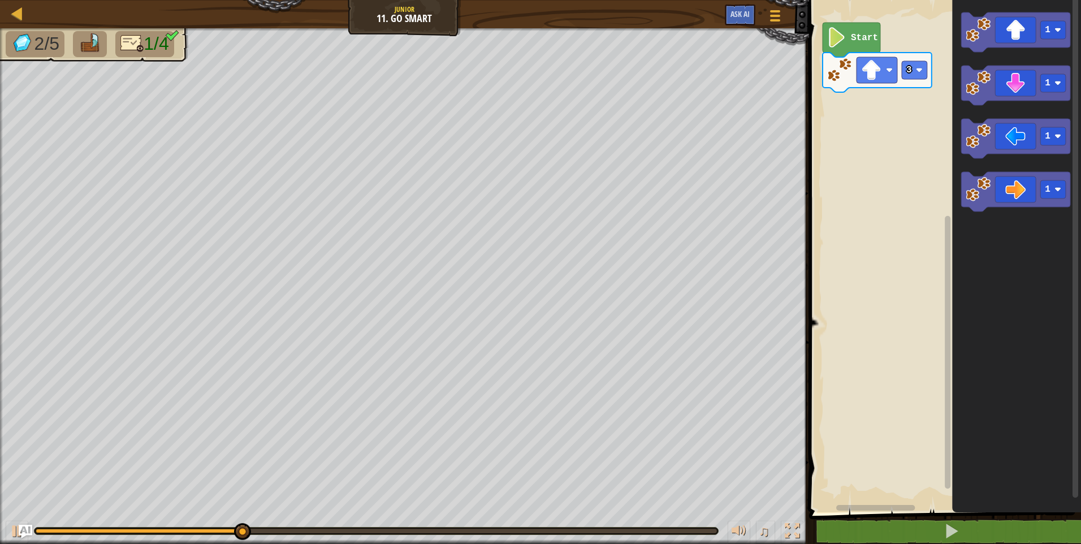
click at [932, 190] on div "3 Start 1 1 1 1" at bounding box center [942, 253] width 275 height 518
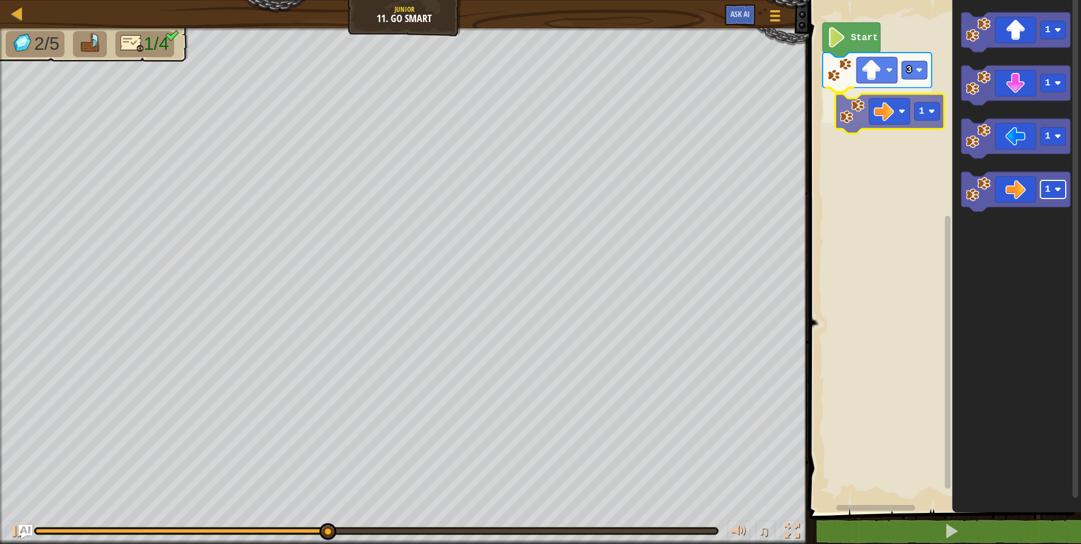
click at [914, 101] on div "3 1 Start 1 1 1 1 1" at bounding box center [942, 253] width 275 height 518
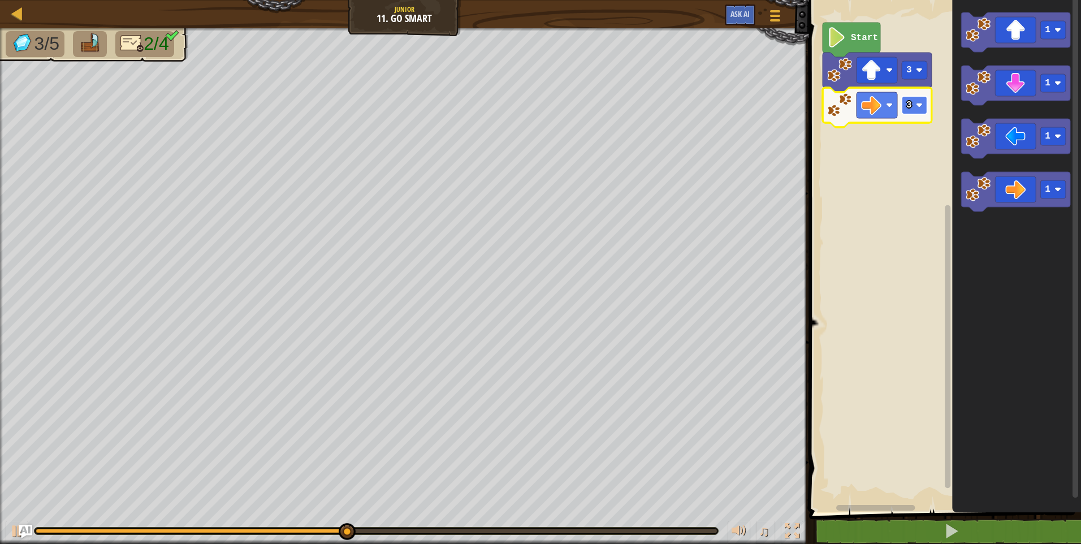
click at [914, 99] on rect "Blockly Workspace" at bounding box center [913, 105] width 25 height 18
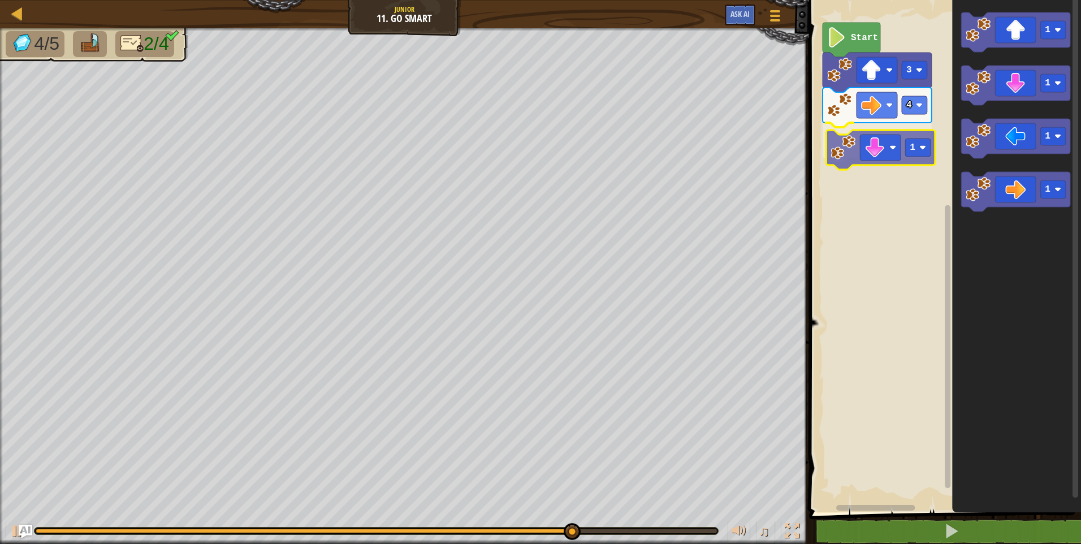
click at [890, 156] on div "Start 3 4 1 1 1 1 1 1" at bounding box center [942, 253] width 275 height 518
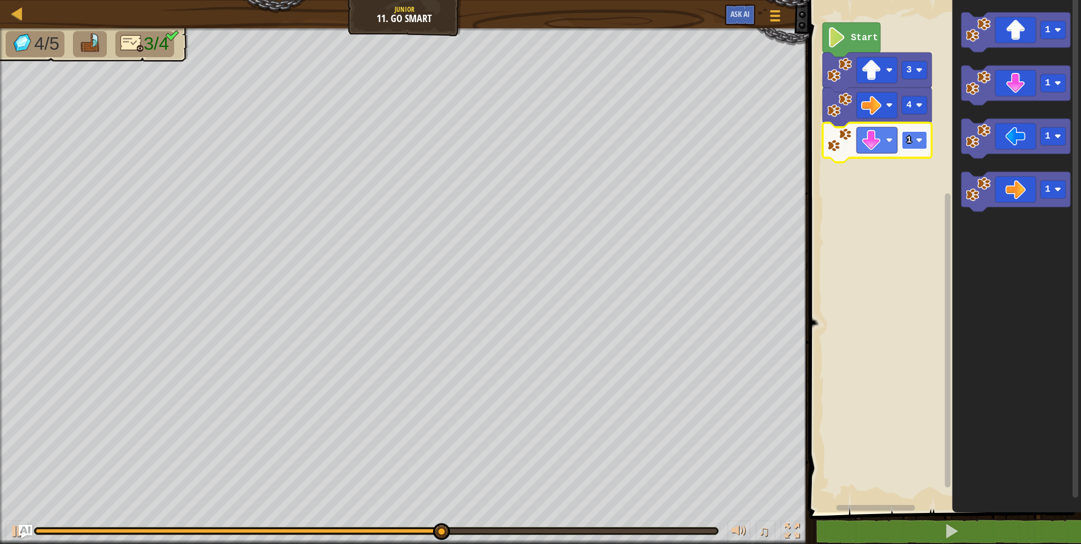
click at [919, 138] on image "Blockly Workspace" at bounding box center [919, 140] width 7 height 7
click at [912, 146] on rect "Blockly Workspace" at bounding box center [913, 140] width 25 height 18
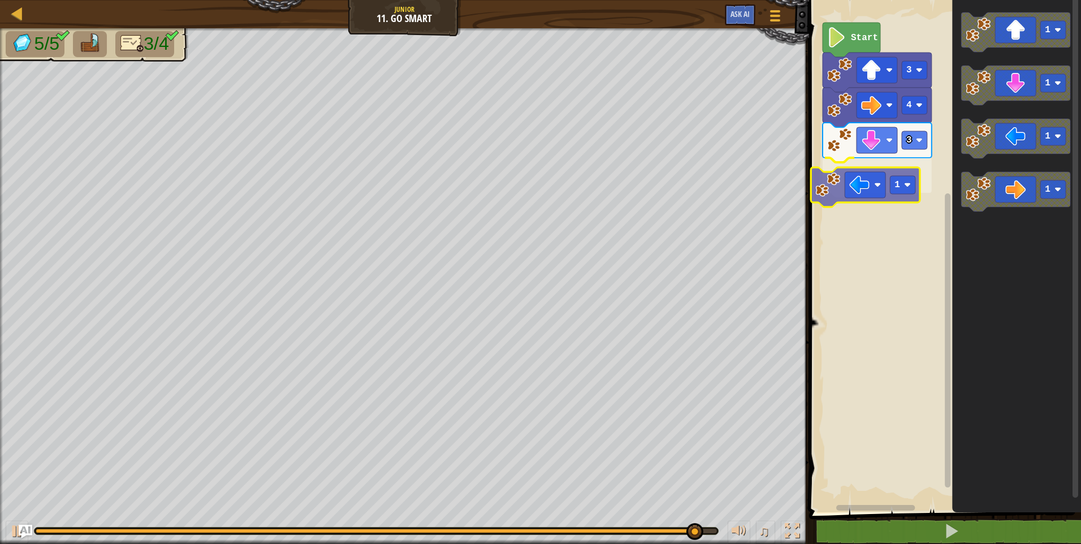
click at [885, 185] on div "Start 3 4 3 1 1 1 1 1 1" at bounding box center [942, 253] width 275 height 518
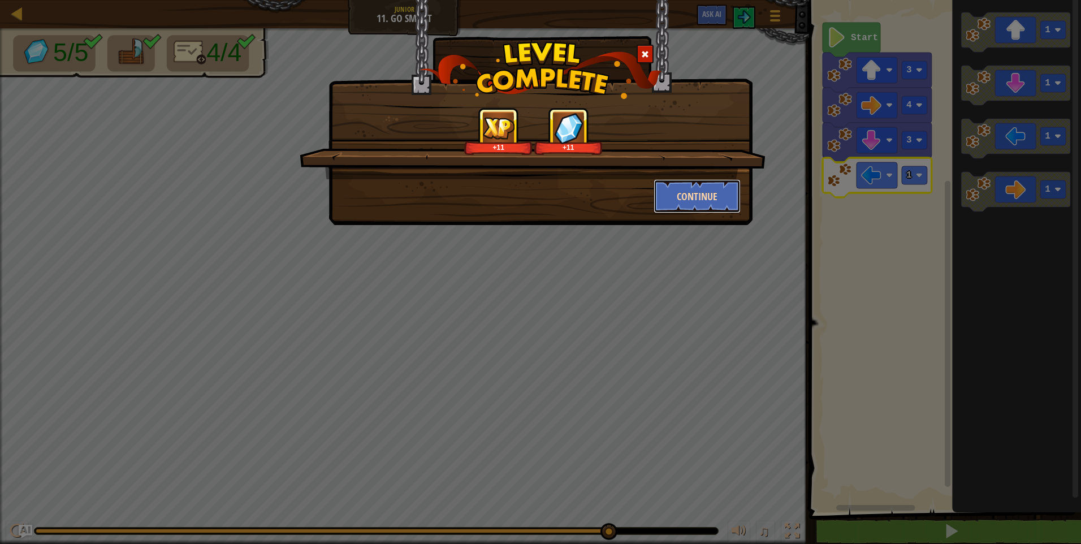
click at [718, 199] on button "Continue" at bounding box center [697, 196] width 88 height 34
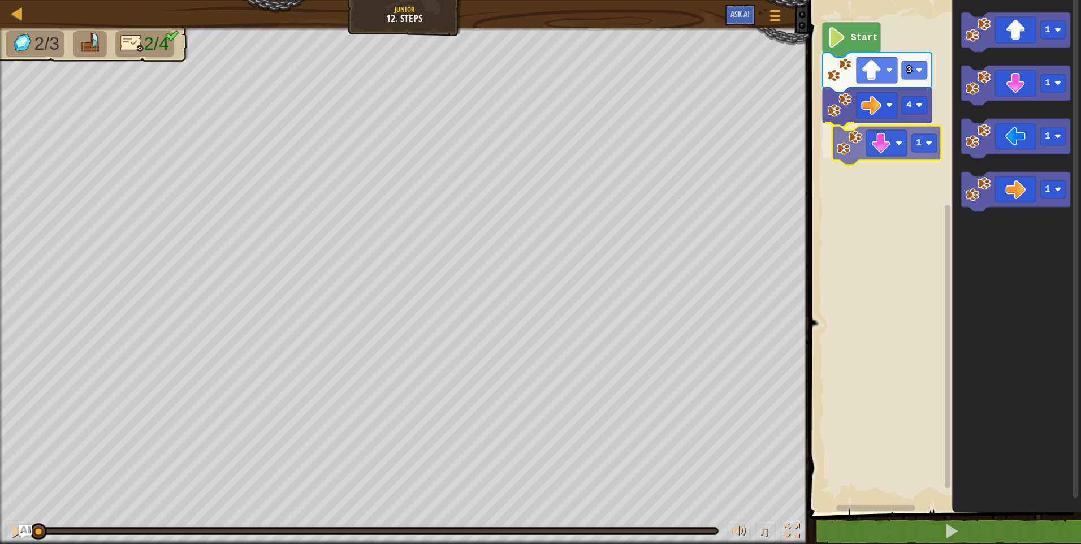
click at [896, 143] on div "4 1 3 Start 1 1 1 1 1" at bounding box center [942, 253] width 275 height 518
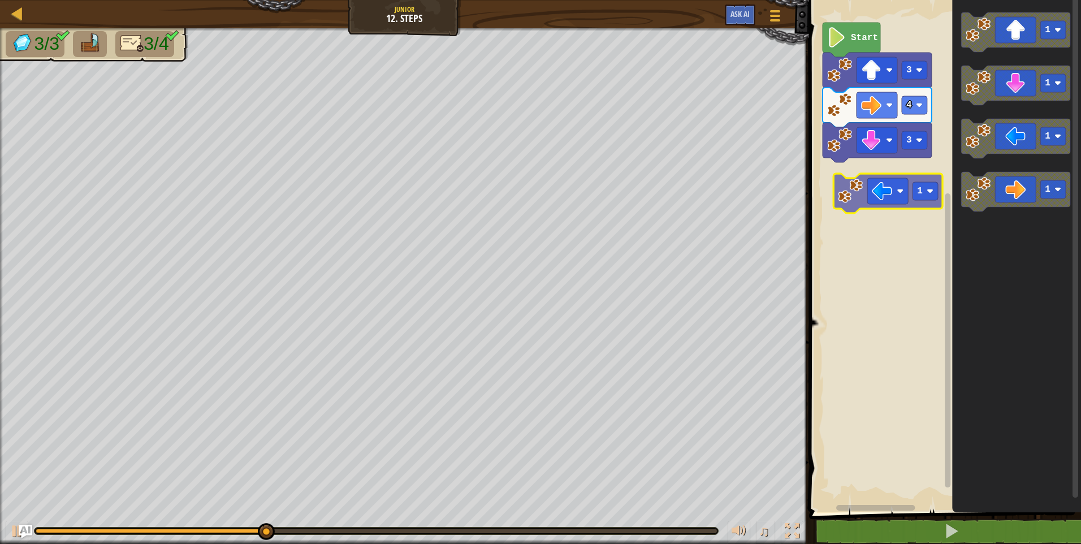
click at [885, 193] on div "Start 3 4 3 1 1 1 1 1" at bounding box center [942, 253] width 275 height 518
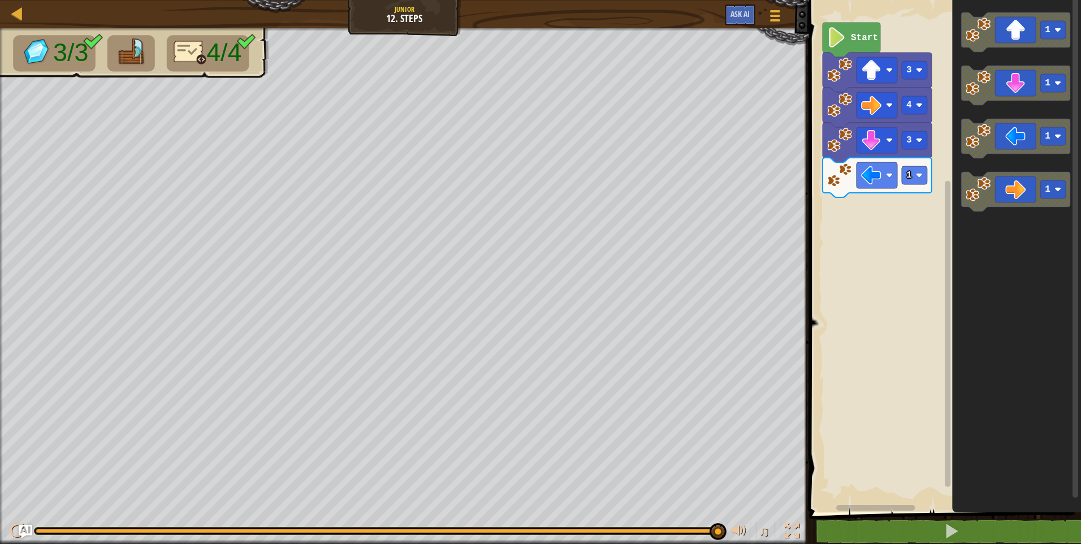
click at [877, 231] on div "1 3 4 3 Start 1 1 1 1" at bounding box center [942, 253] width 275 height 518
click at [1013, 132] on icon "Blockly Workspace" at bounding box center [1015, 139] width 109 height 40
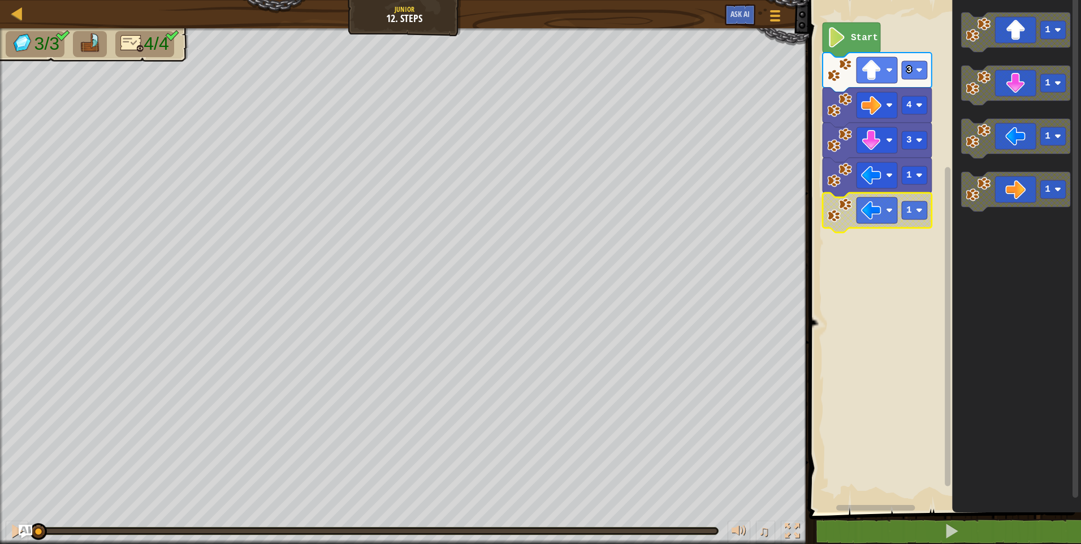
drag, startPoint x: 716, startPoint y: 529, endPoint x: -2, endPoint y: 450, distance: 722.6
click at [0, 0] on html "Map Junior 12. Steps Game Menu Ask AI 1 ההההההההההההההההההההההההההההההההההההההה…" at bounding box center [540, 0] width 1081 height 0
click at [13, 534] on div at bounding box center [17, 530] width 15 height 15
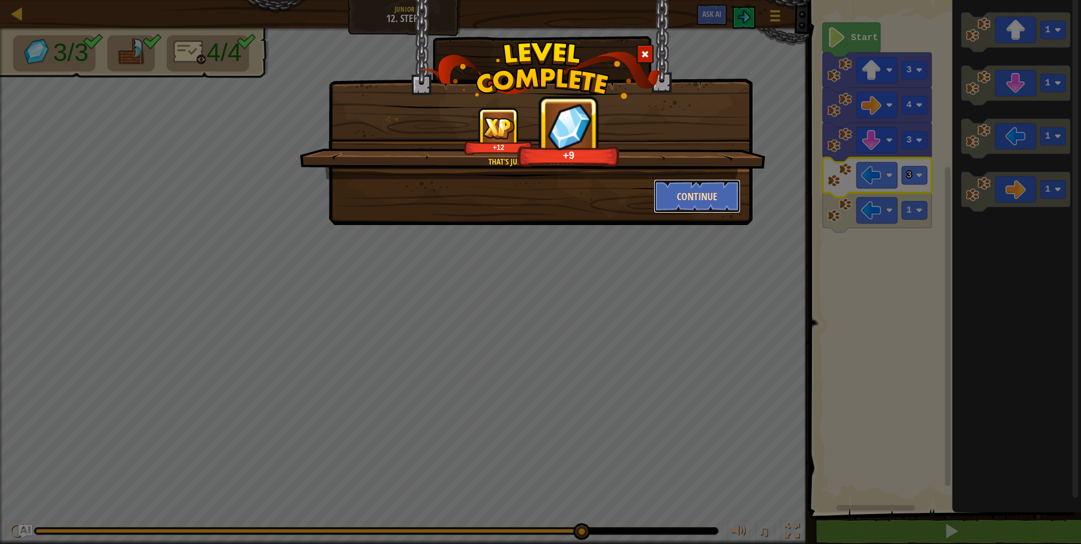
click at [707, 195] on button "Continue" at bounding box center [697, 196] width 88 height 34
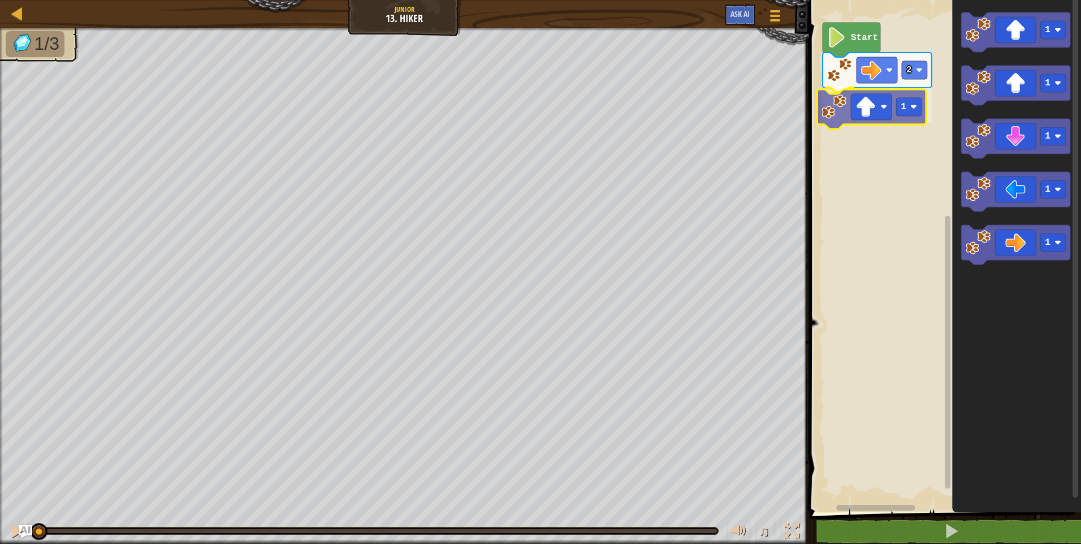
click at [872, 116] on div "2 1 Start 1 1 1 1 1 1" at bounding box center [942, 253] width 275 height 518
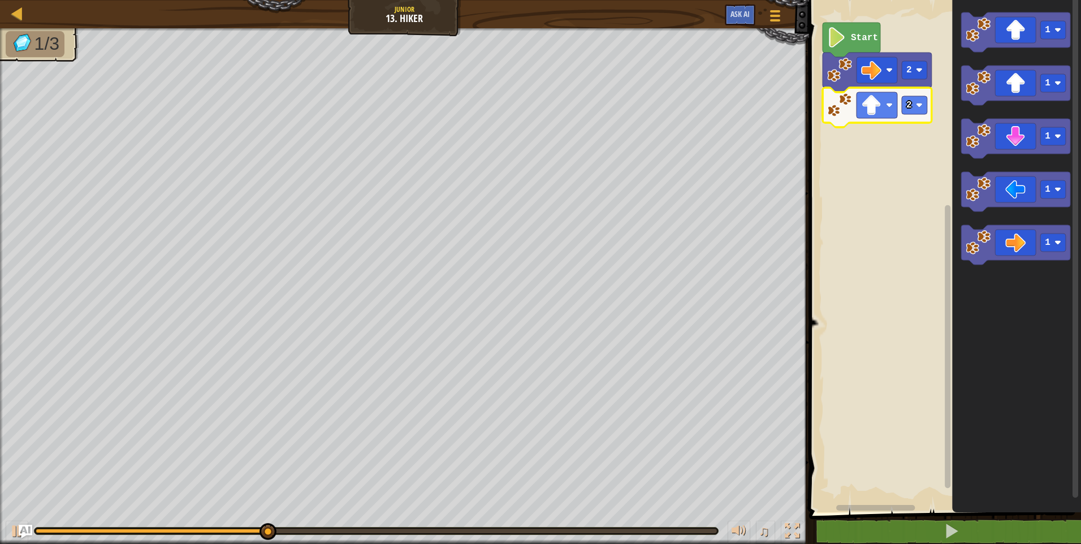
click at [929, 110] on icon "Blockly Workspace" at bounding box center [876, 108] width 109 height 40
click at [923, 109] on rect "Blockly Workspace" at bounding box center [913, 105] width 25 height 18
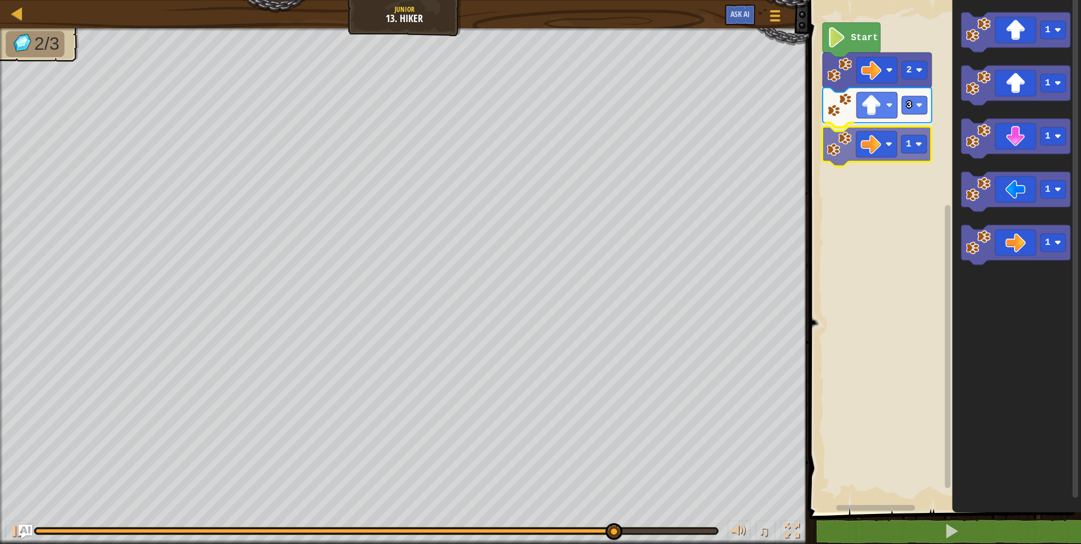
click at [874, 141] on div "Start 2 3 1 1 1 1 1 1 1" at bounding box center [942, 253] width 275 height 518
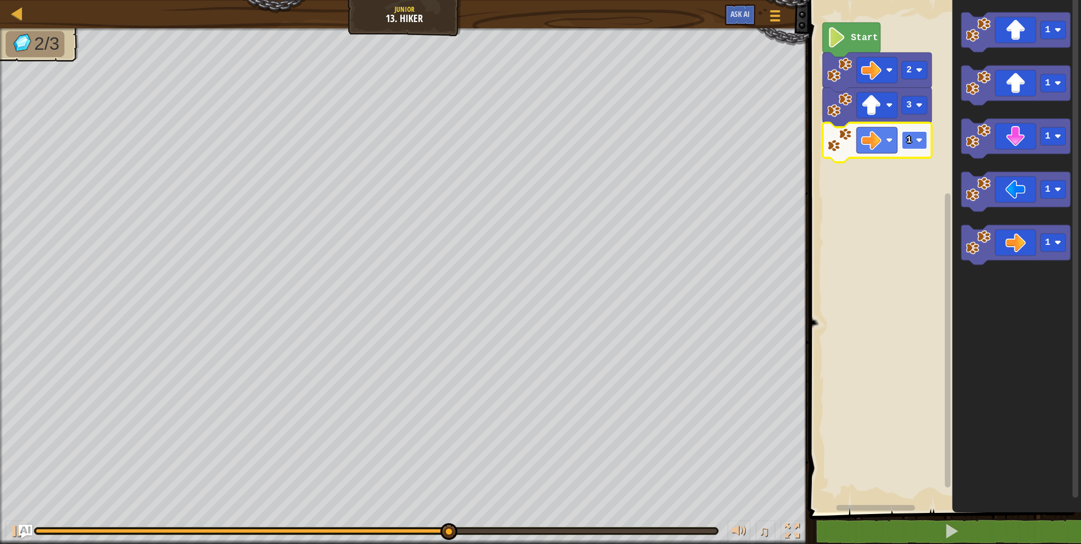
click at [915, 137] on rect "Blockly Workspace" at bounding box center [913, 140] width 25 height 18
click at [911, 143] on text "1" at bounding box center [909, 140] width 6 height 10
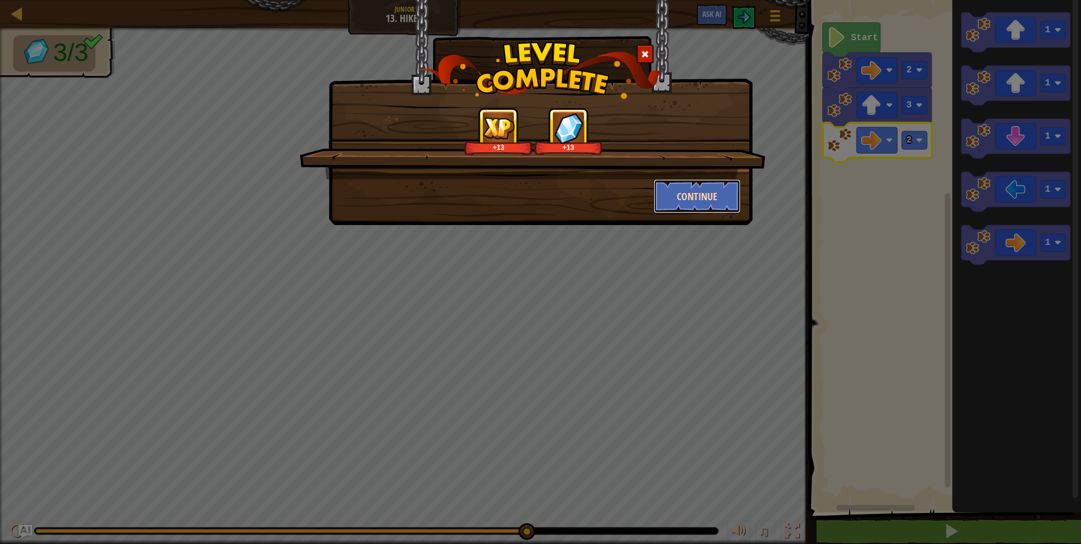
click at [670, 193] on button "Continue" at bounding box center [697, 196] width 88 height 34
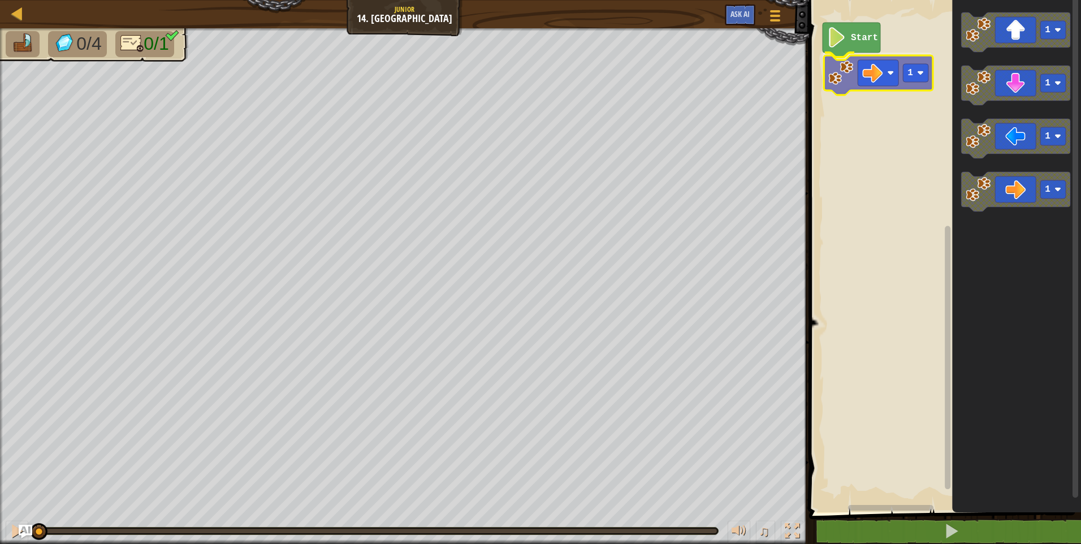
click at [899, 73] on div "Start 1 1 1 1 1 1" at bounding box center [942, 253] width 275 height 518
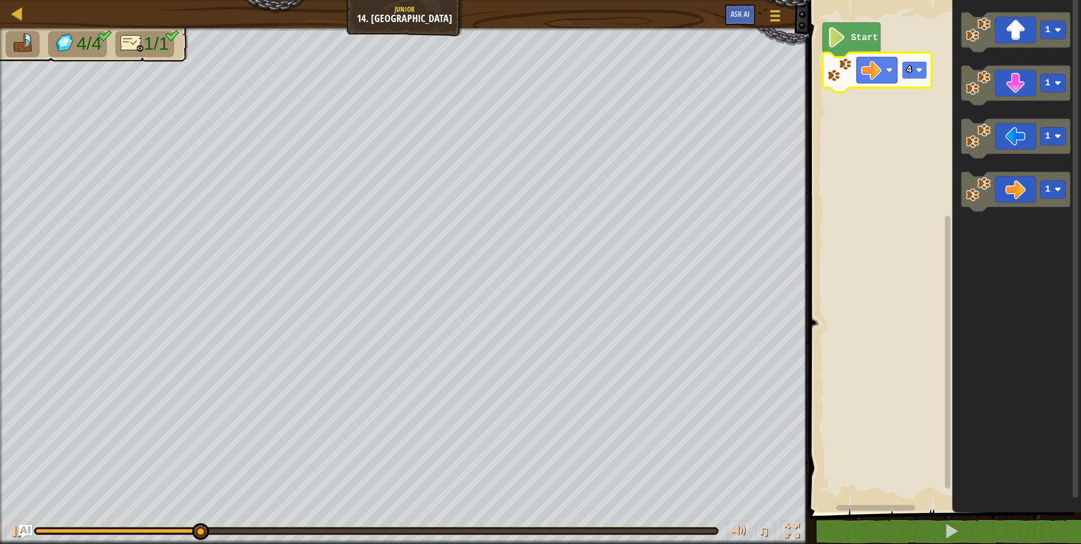
click at [922, 68] on image "Blockly Workspace" at bounding box center [919, 70] width 7 height 7
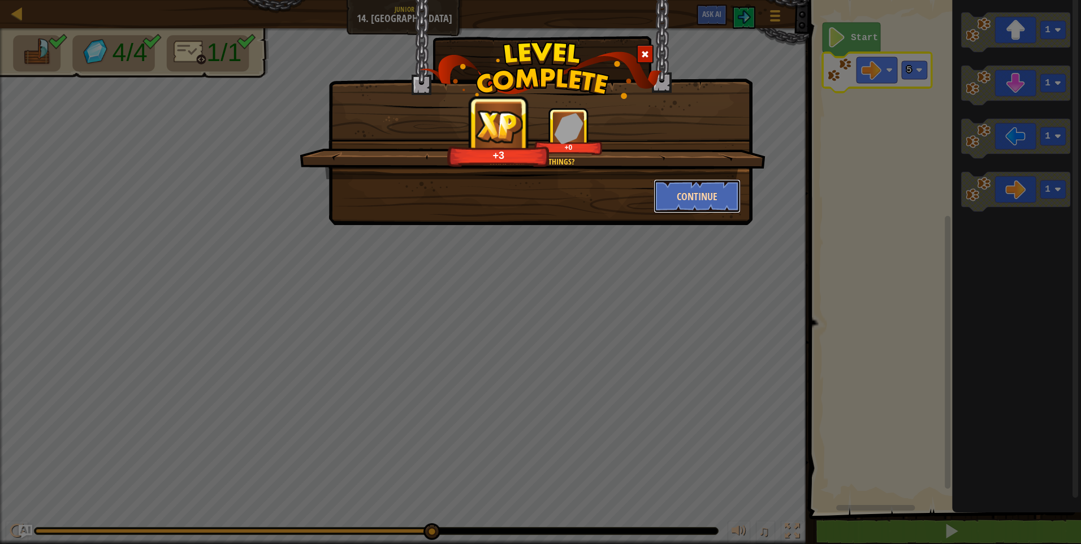
click at [696, 189] on button "Continue" at bounding box center [697, 196] width 88 height 34
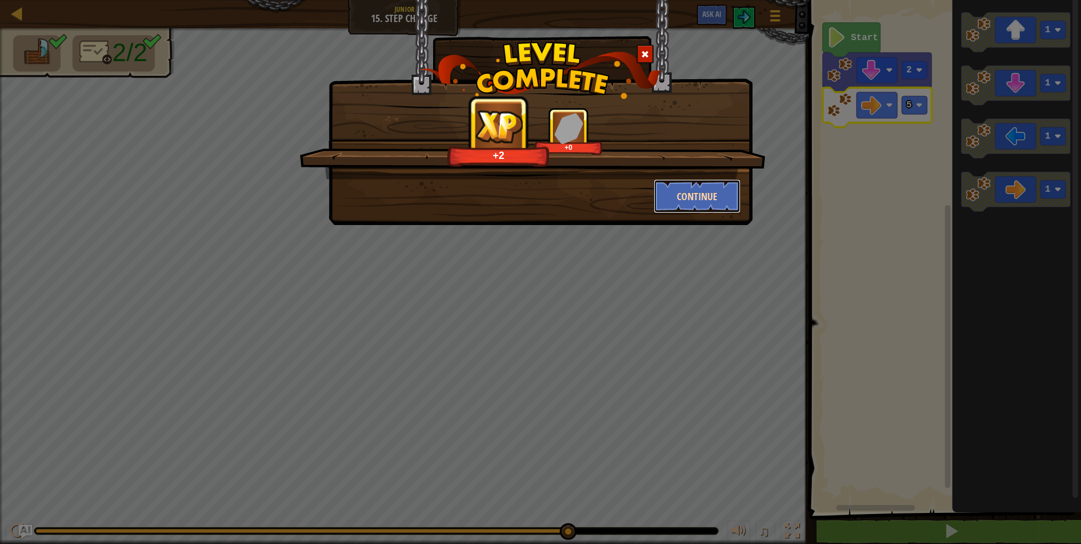
click at [678, 196] on button "Continue" at bounding box center [697, 196] width 88 height 34
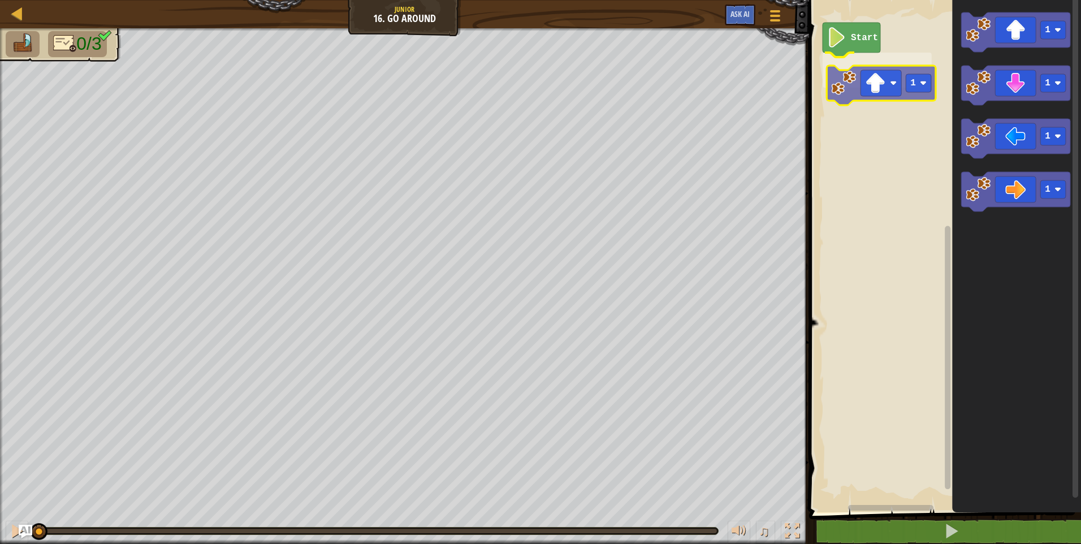
click at [878, 99] on div "Start 1 1 1 1 1 1" at bounding box center [942, 253] width 275 height 518
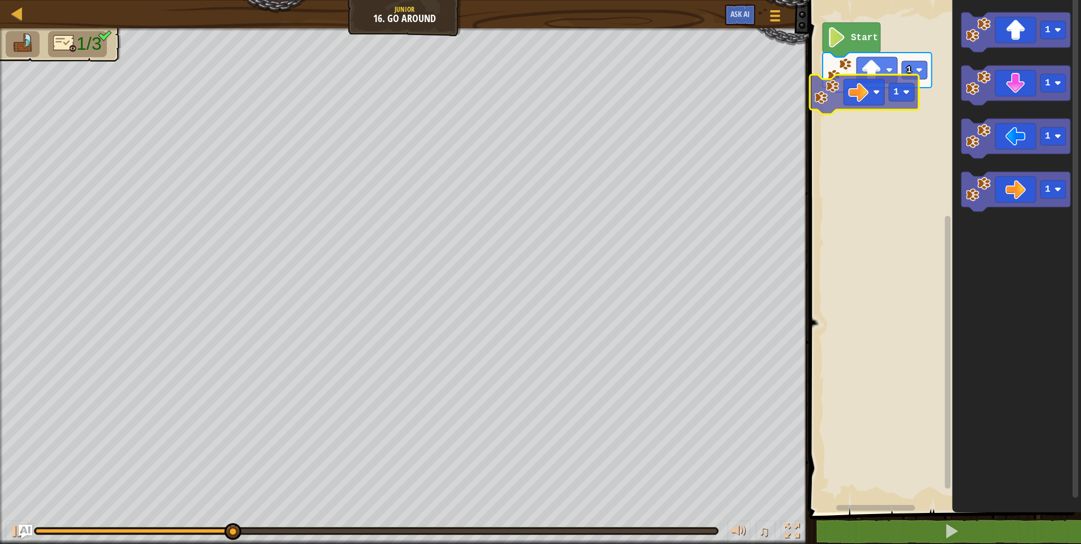
click at [861, 96] on div "Start 1 1 1 1 1 1 1" at bounding box center [942, 253] width 275 height 518
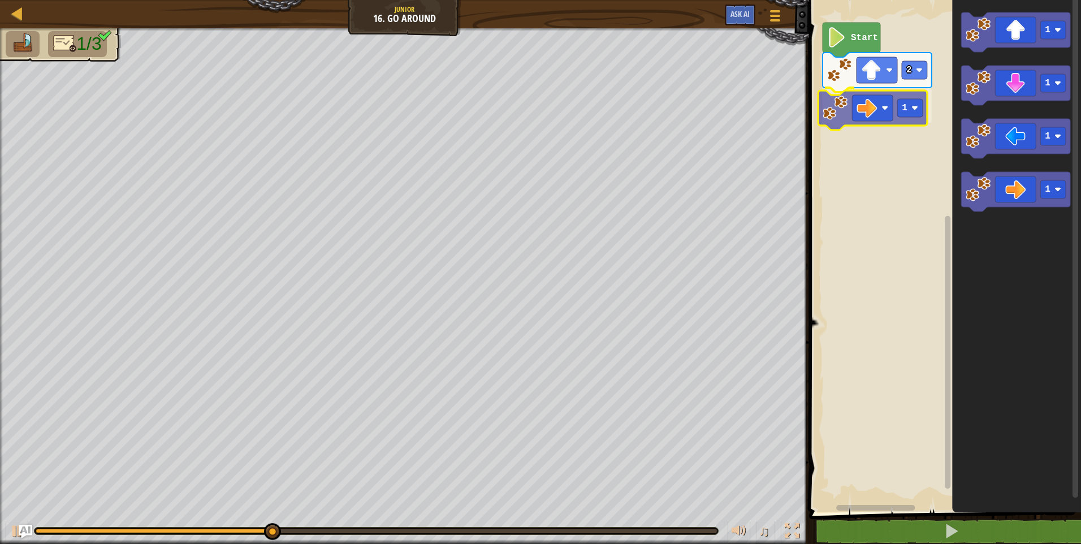
click at [868, 105] on div "Start 2 1 1 1 1 1 1" at bounding box center [942, 253] width 275 height 518
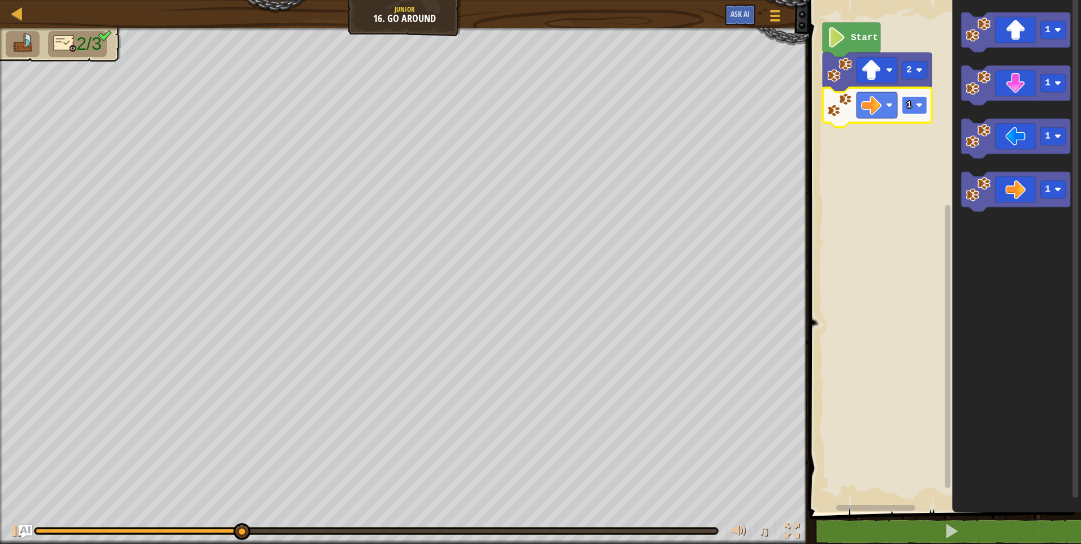
click at [912, 101] on rect "Blockly Workspace" at bounding box center [913, 105] width 25 height 18
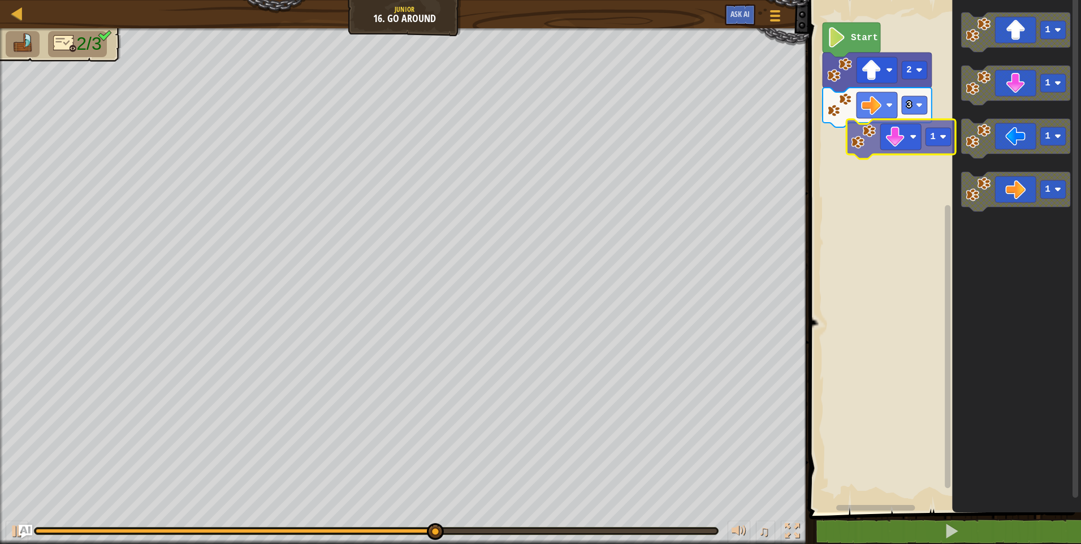
click at [896, 140] on div "Start 2 3 1 1 1 1 1" at bounding box center [942, 253] width 275 height 518
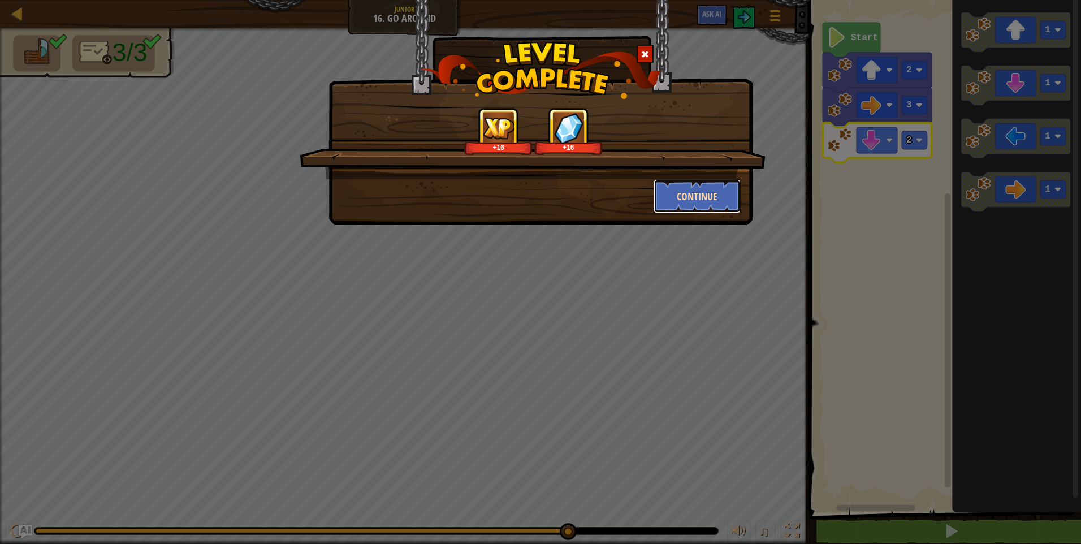
click at [727, 197] on button "Continue" at bounding box center [697, 196] width 88 height 34
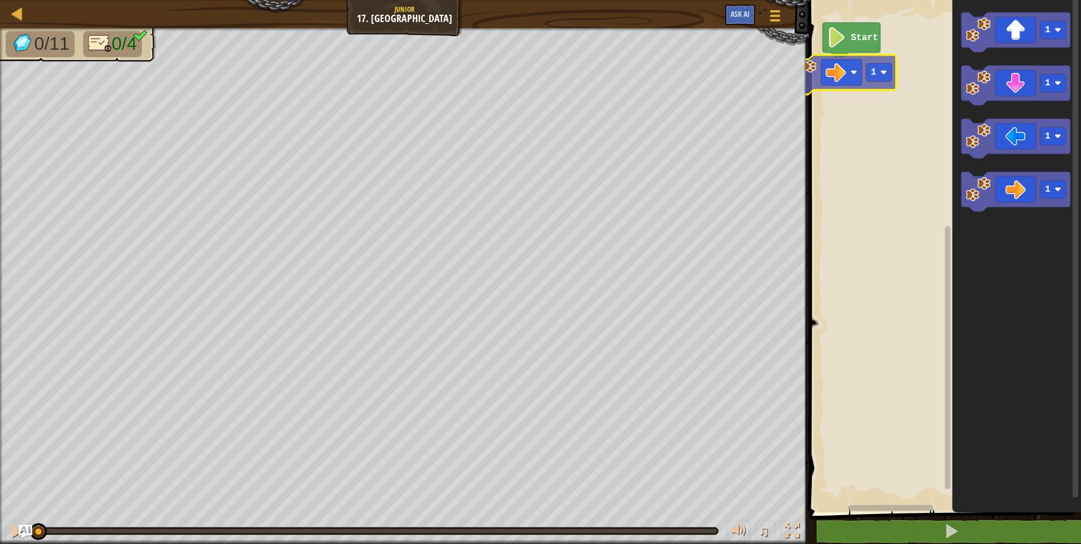
click at [851, 76] on div "Start 1 1 1 1 1" at bounding box center [942, 253] width 275 height 518
click at [853, 62] on div "Start 1 1 1 1 1 1" at bounding box center [942, 253] width 275 height 518
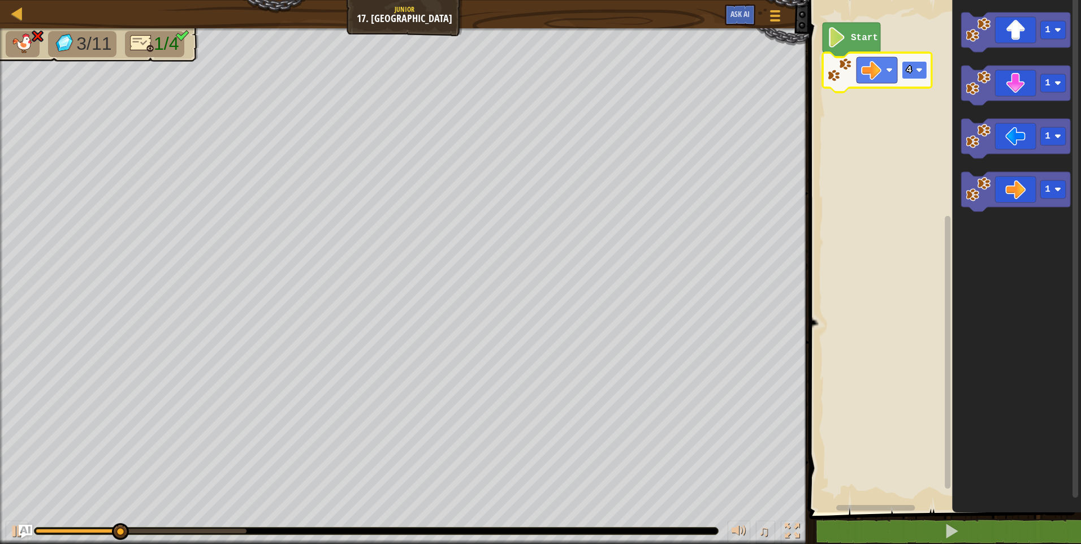
click at [914, 70] on rect "Blockly Workspace" at bounding box center [913, 70] width 25 height 18
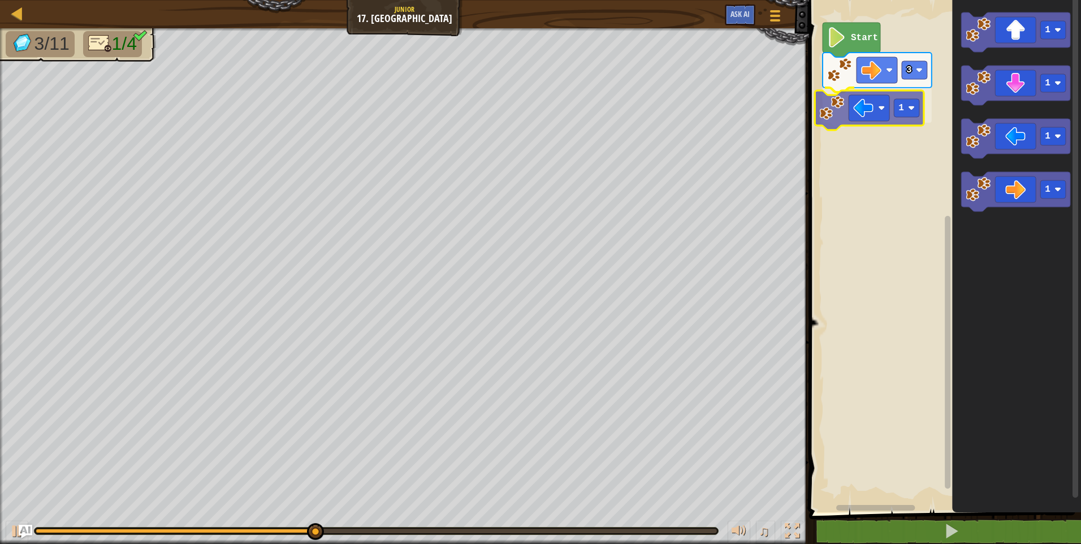
click at [873, 116] on div "Start 3 1 1 1 1 1 1" at bounding box center [942, 253] width 275 height 518
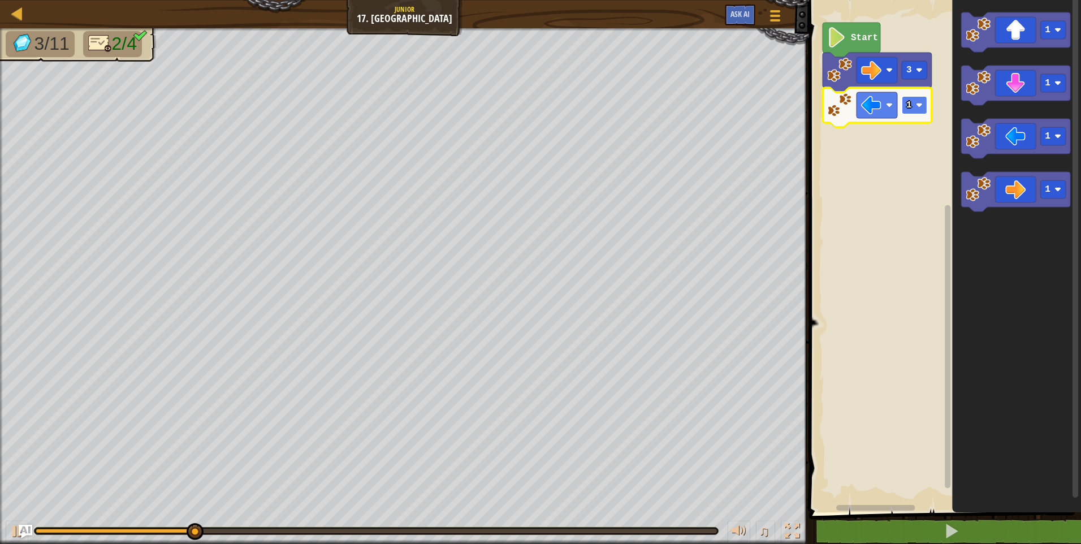
click at [916, 103] on image "Blockly Workspace" at bounding box center [919, 105] width 7 height 7
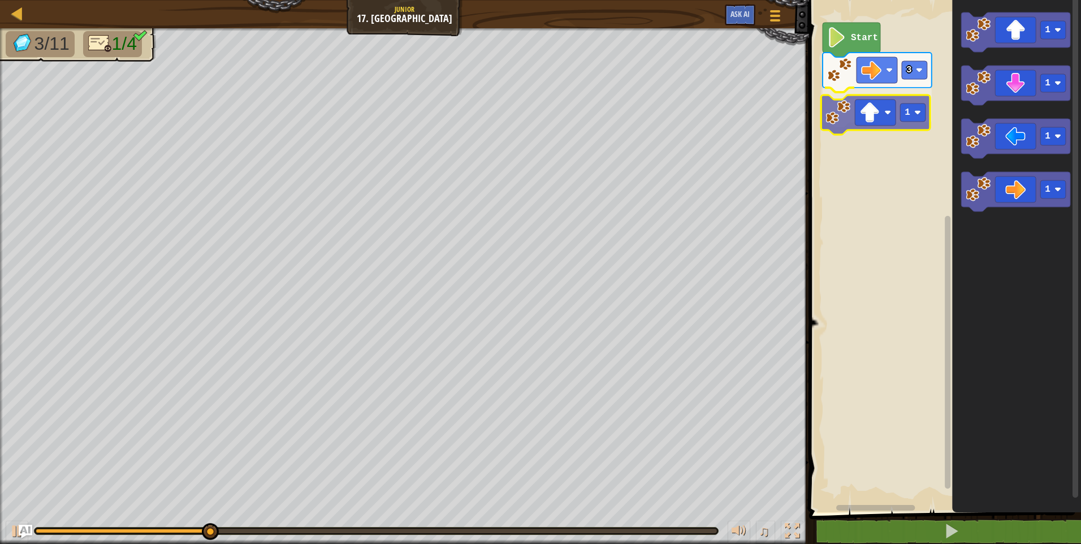
click at [856, 110] on div "Start 3 1 1 1 1 1 1" at bounding box center [942, 253] width 275 height 518
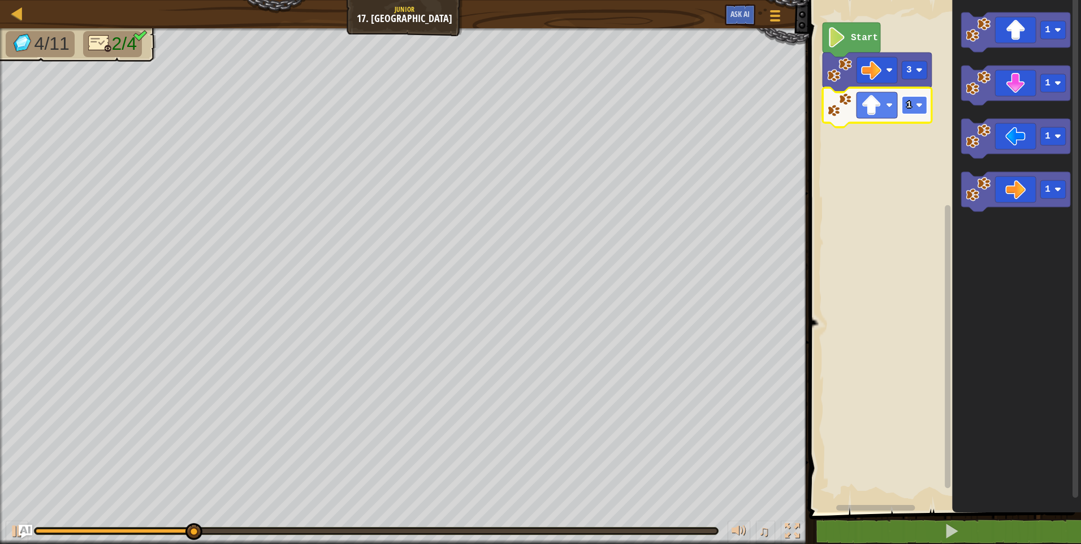
click at [918, 107] on image "Blockly Workspace" at bounding box center [919, 105] width 7 height 7
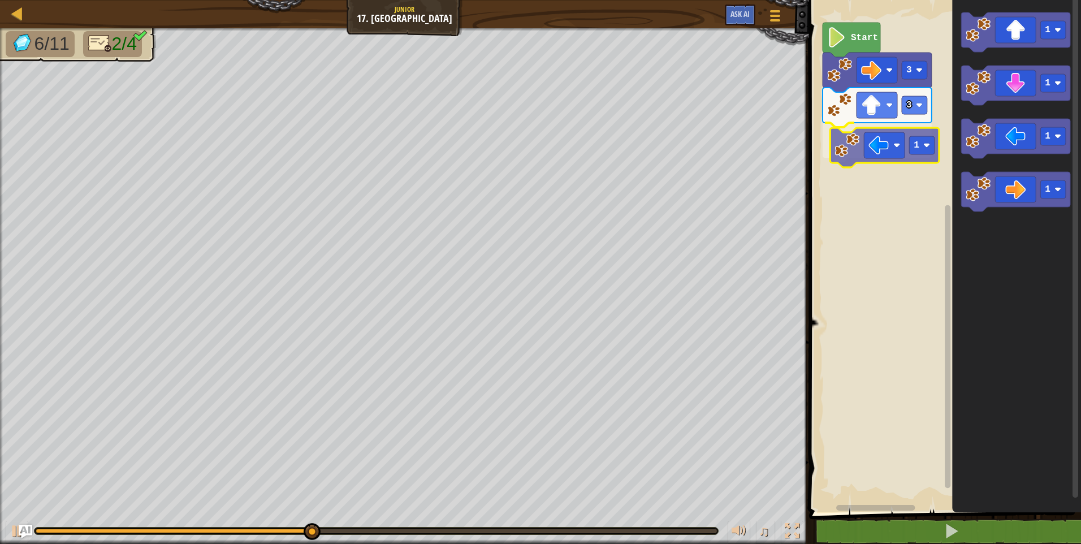
click at [901, 144] on div "Start 3 3 1 1 1 1 1 1" at bounding box center [942, 253] width 275 height 518
click at [913, 141] on rect "Blockly Workspace" at bounding box center [913, 140] width 25 height 18
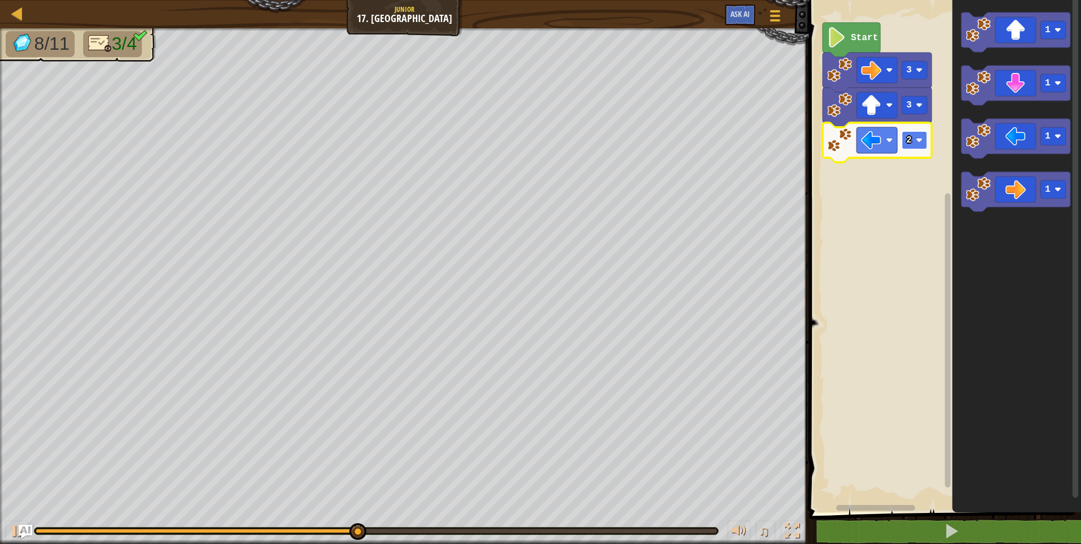
click at [912, 144] on rect "Blockly Workspace" at bounding box center [913, 140] width 25 height 18
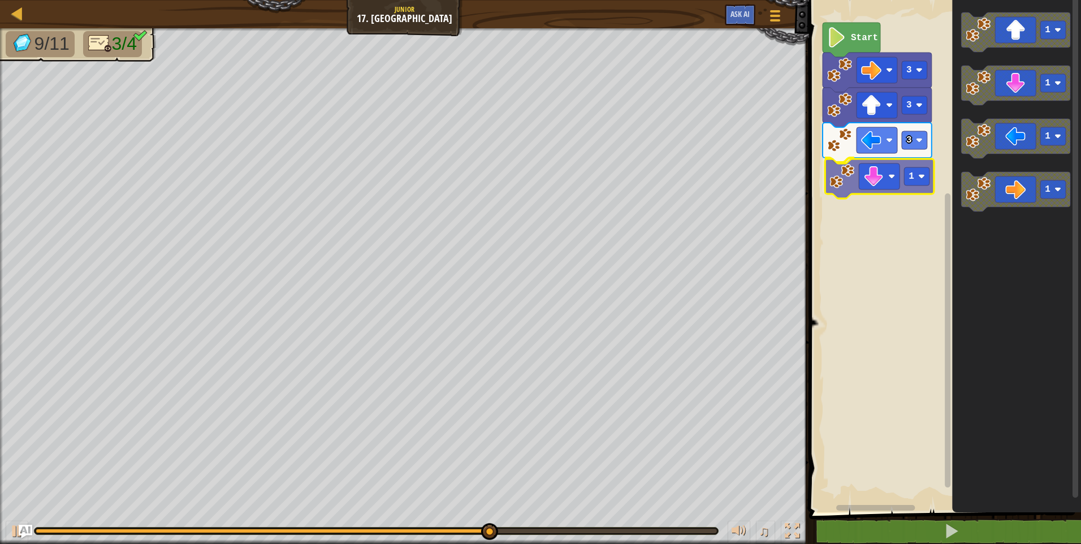
click at [862, 177] on div "Start 3 3 3 1 1 1 1 1 1" at bounding box center [942, 253] width 275 height 518
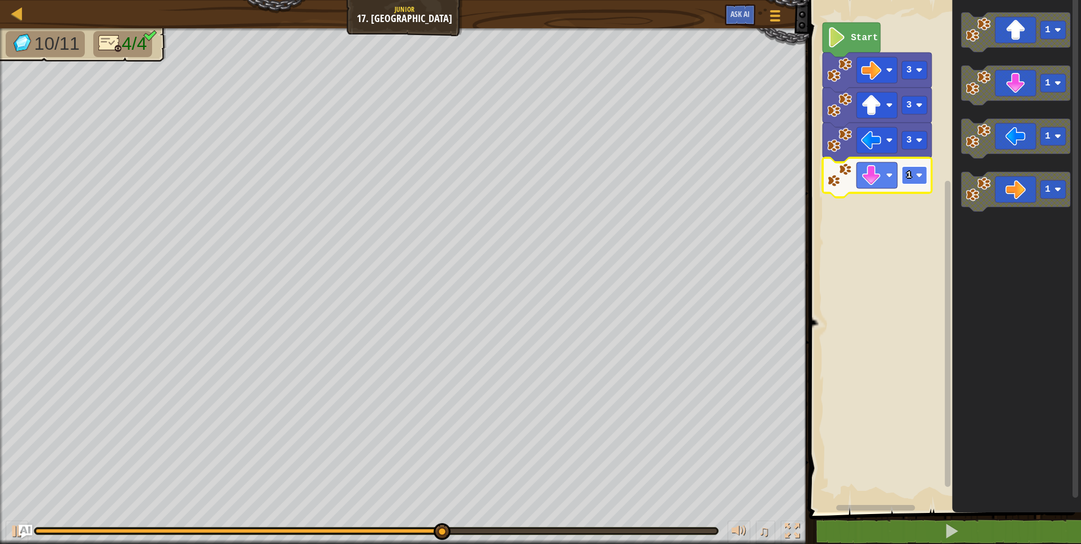
click at [916, 174] on image "Blockly Workspace" at bounding box center [919, 175] width 7 height 7
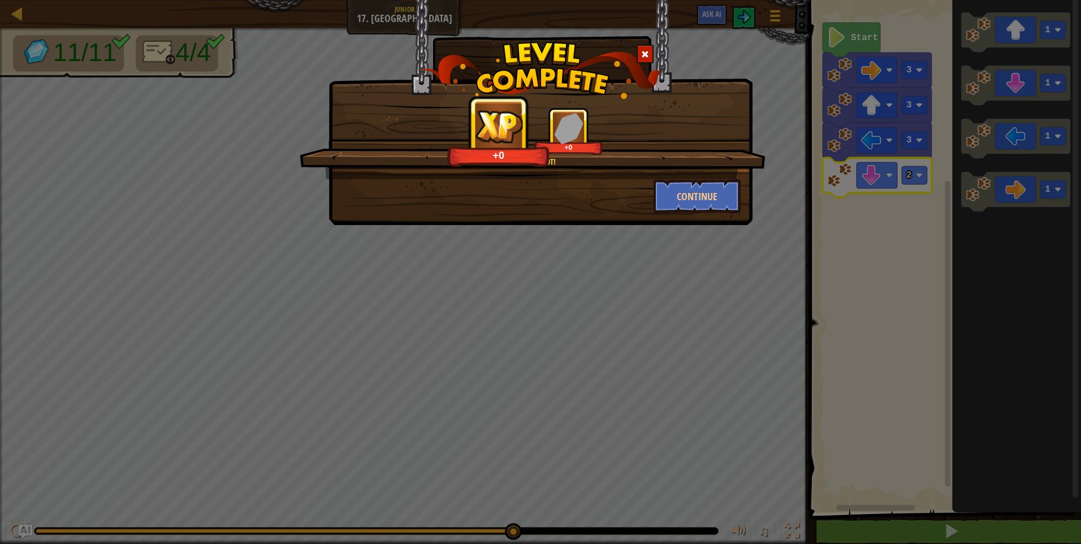
click at [674, 179] on div "So much loot! +0 +0" at bounding box center [533, 143] width 466 height 72
click at [674, 205] on button "Continue" at bounding box center [697, 196] width 88 height 34
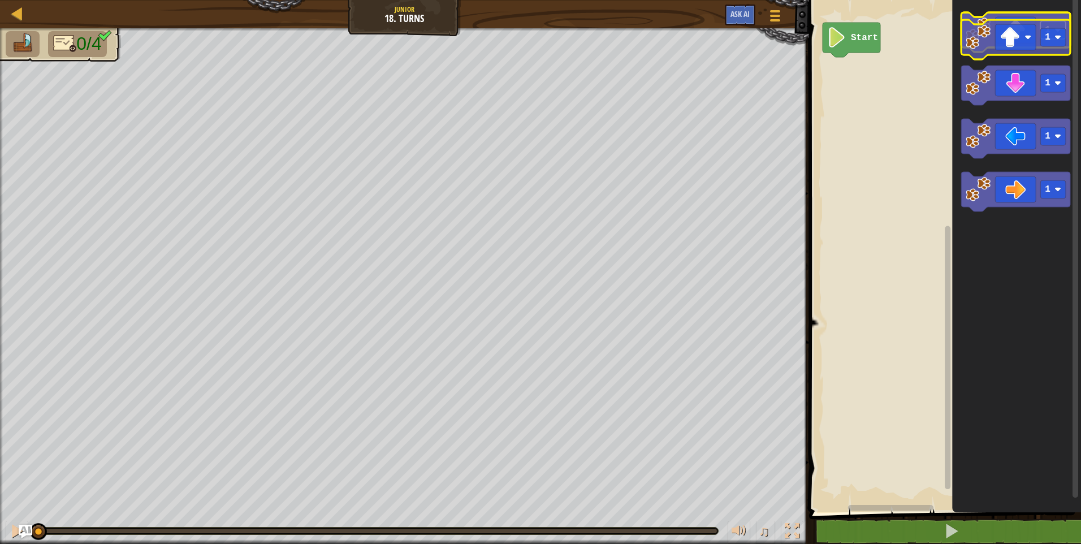
click at [1054, 40] on g "1" at bounding box center [1015, 32] width 109 height 40
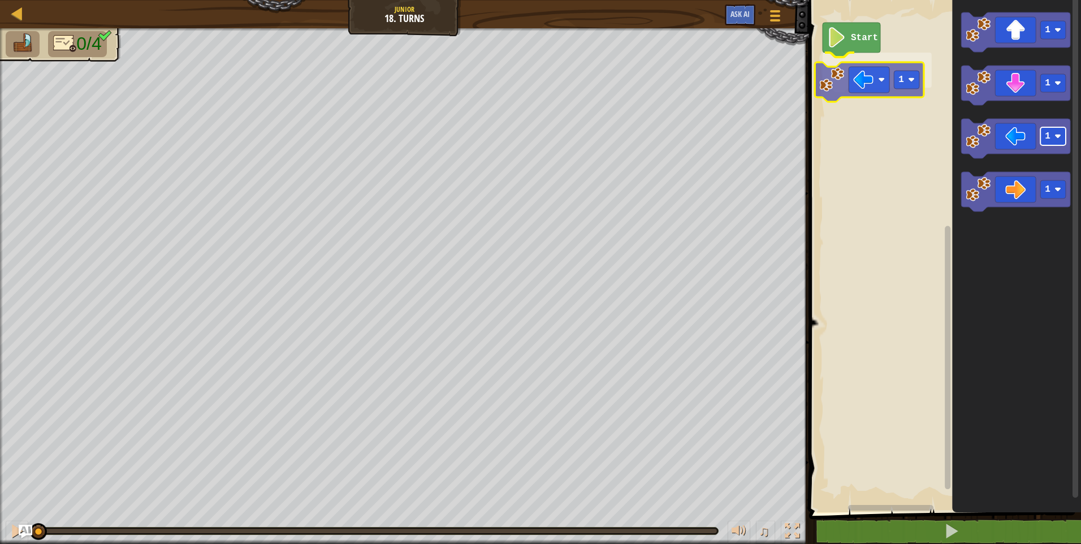
click at [901, 76] on div "Start 1 1 1 1 1 1" at bounding box center [942, 253] width 275 height 518
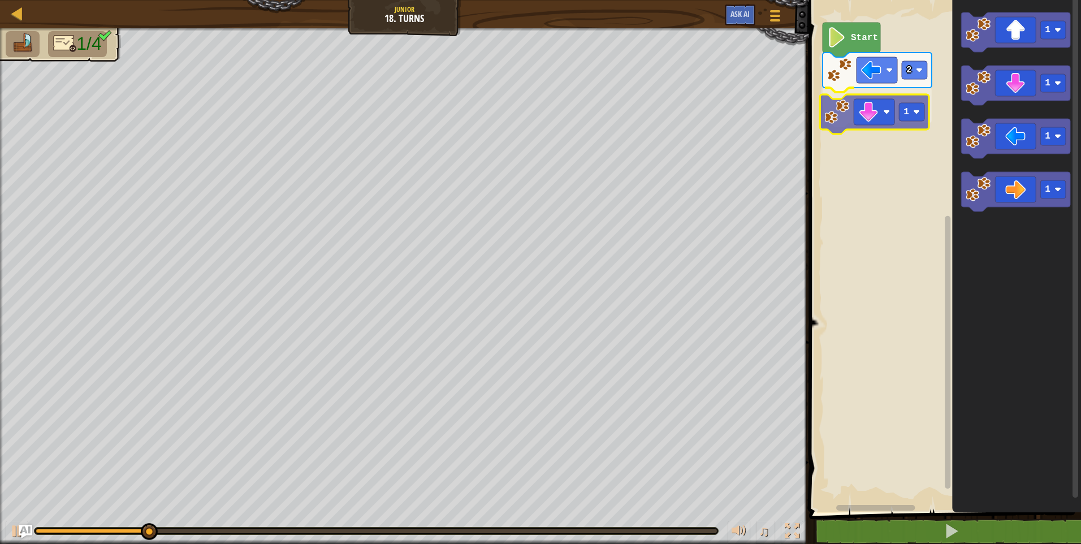
click at [855, 115] on div "Start 2 1 1 1 1 1 1" at bounding box center [942, 253] width 275 height 518
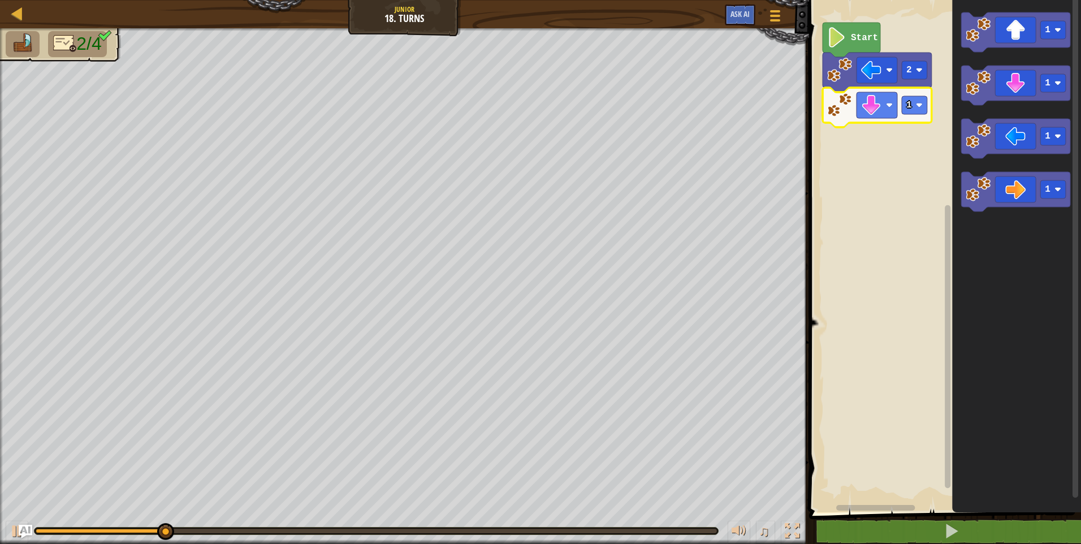
click at [934, 102] on rect "Blockly Workspace" at bounding box center [942, 253] width 275 height 518
click at [926, 102] on rect "Blockly Workspace" at bounding box center [913, 105] width 25 height 18
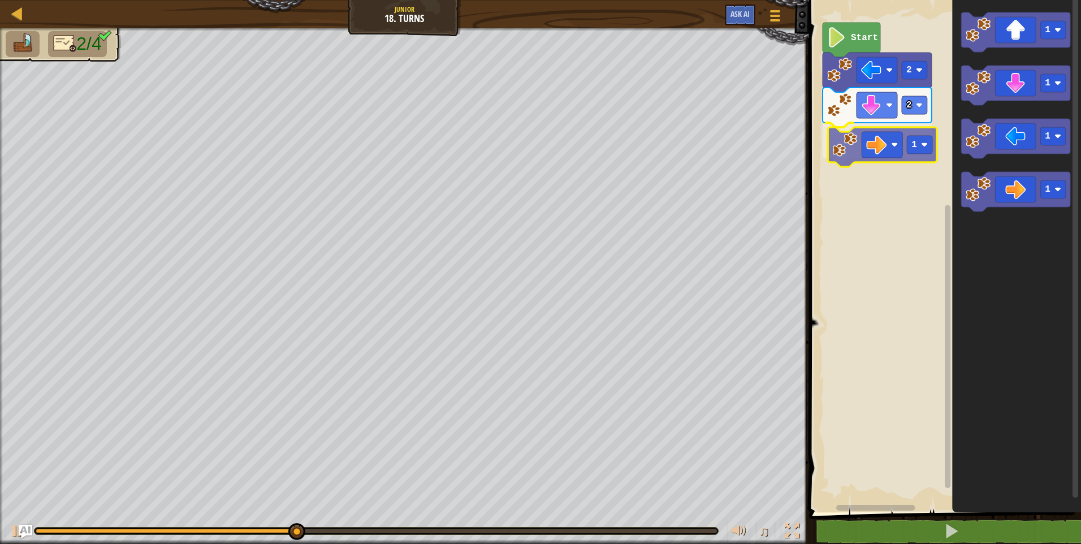
click at [857, 149] on div "Start 2 2 1 1 1 1 1 1" at bounding box center [942, 253] width 275 height 518
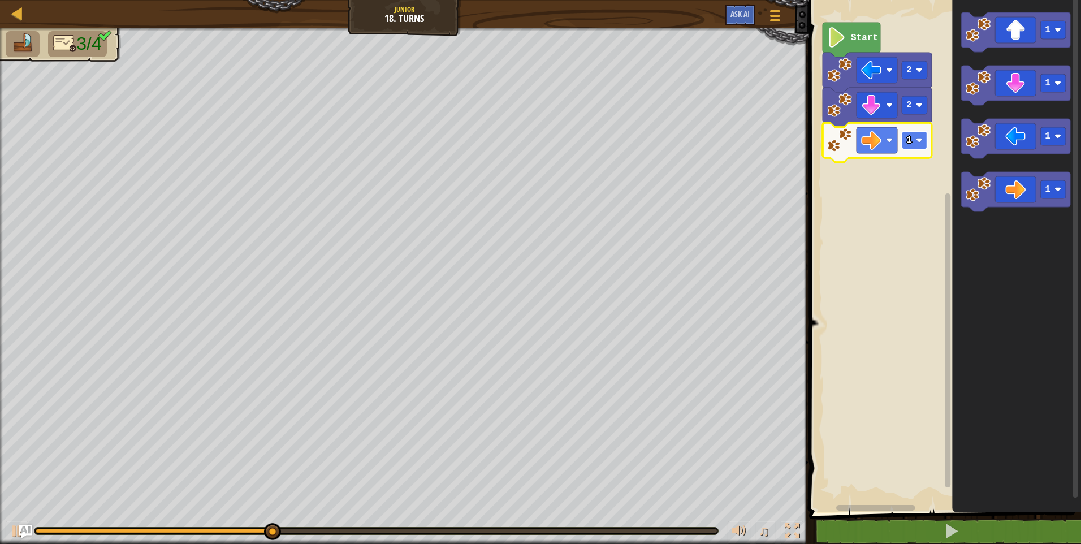
click at [913, 140] on rect "Blockly Workspace" at bounding box center [913, 140] width 25 height 18
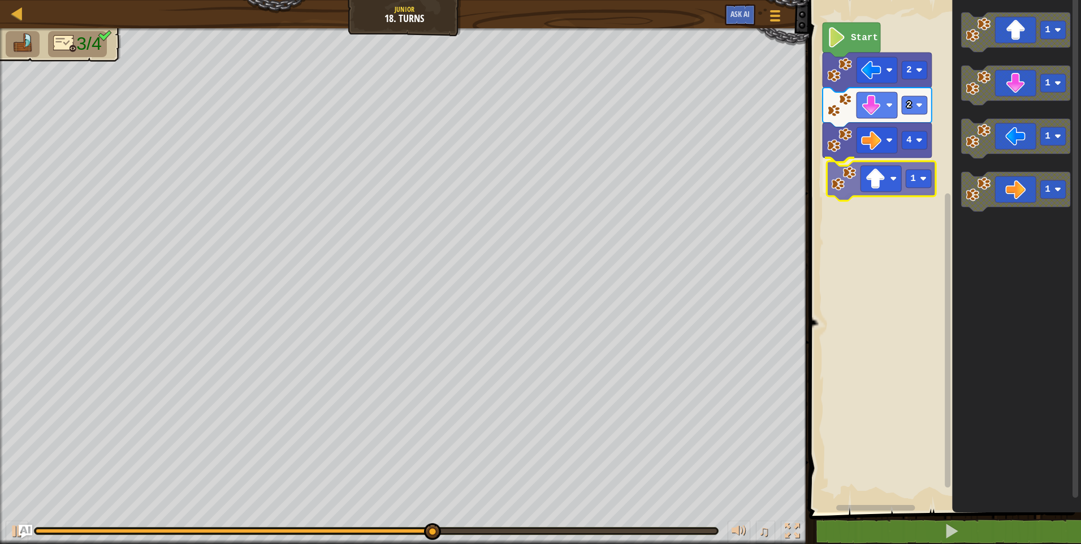
click at [894, 195] on div "Start 2 2 4 1 1 1 1 1 1" at bounding box center [942, 253] width 275 height 518
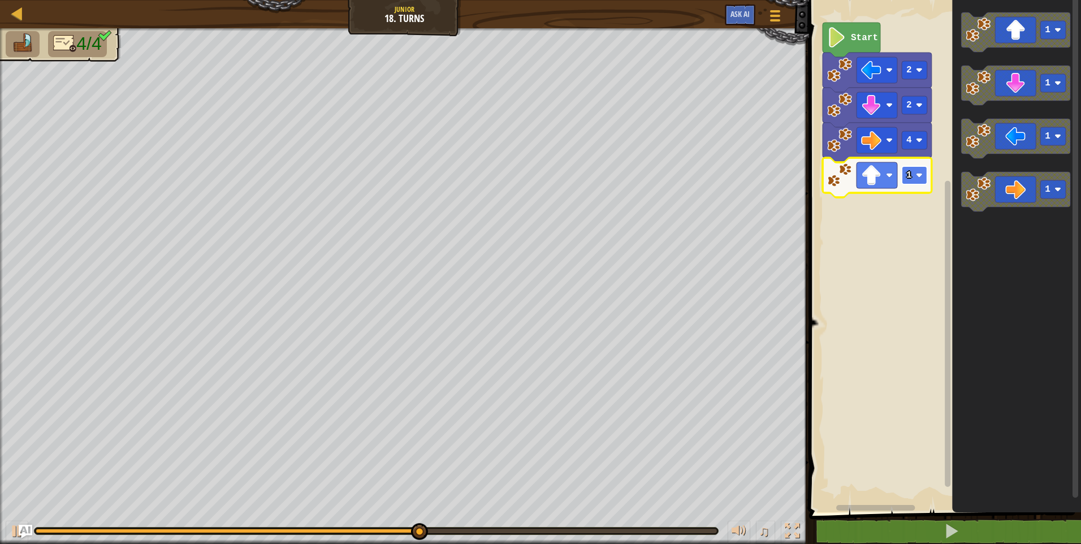
click at [915, 174] on rect "Blockly Workspace" at bounding box center [913, 175] width 25 height 18
click at [917, 174] on image "Blockly Workspace" at bounding box center [919, 175] width 7 height 7
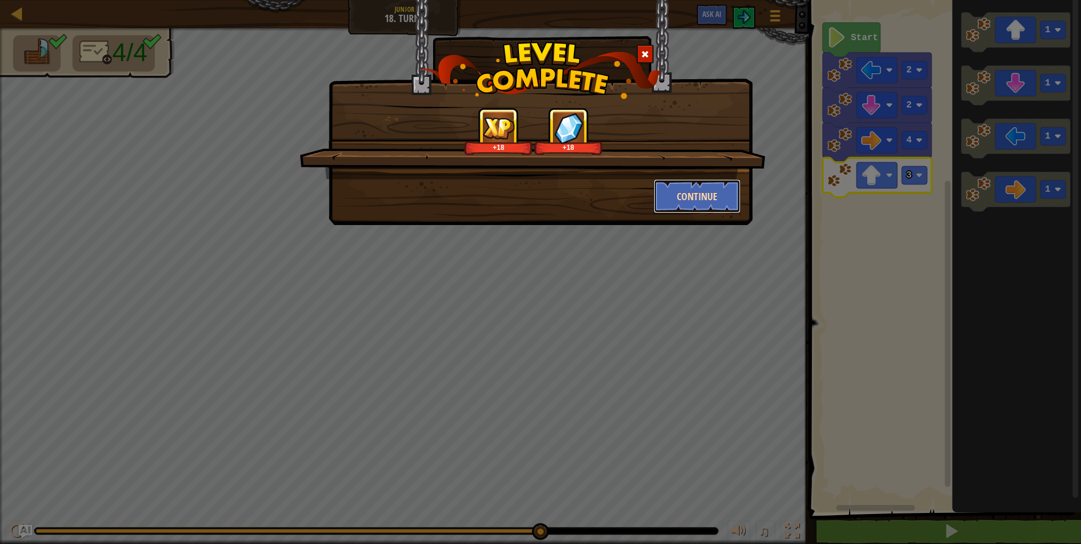
drag, startPoint x: 675, startPoint y: 198, endPoint x: 692, endPoint y: 190, distance: 18.0
click at [692, 190] on button "Continue" at bounding box center [697, 196] width 88 height 34
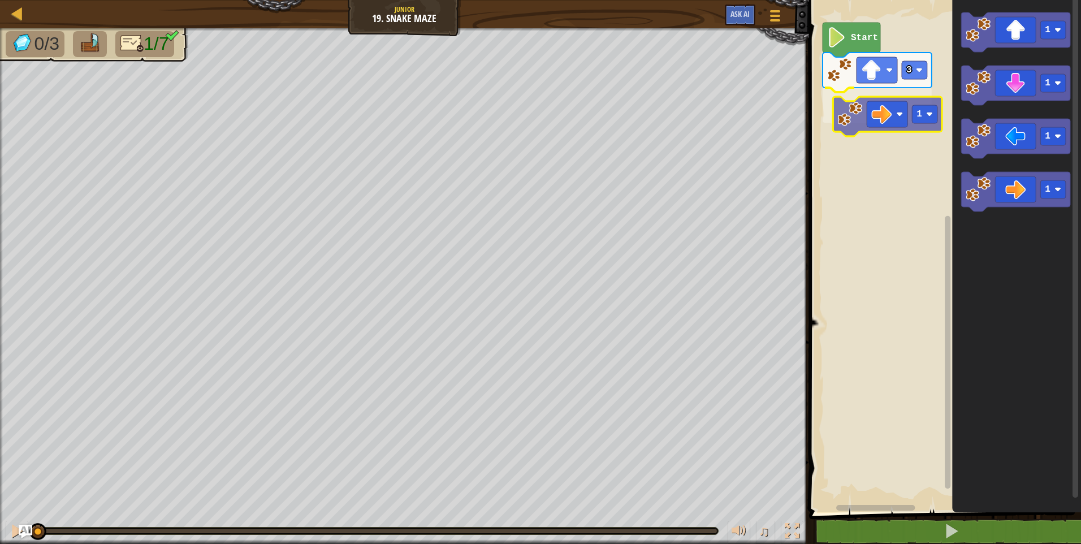
click at [846, 118] on div "3 1 Start 1 1 1 1 1" at bounding box center [942, 253] width 275 height 518
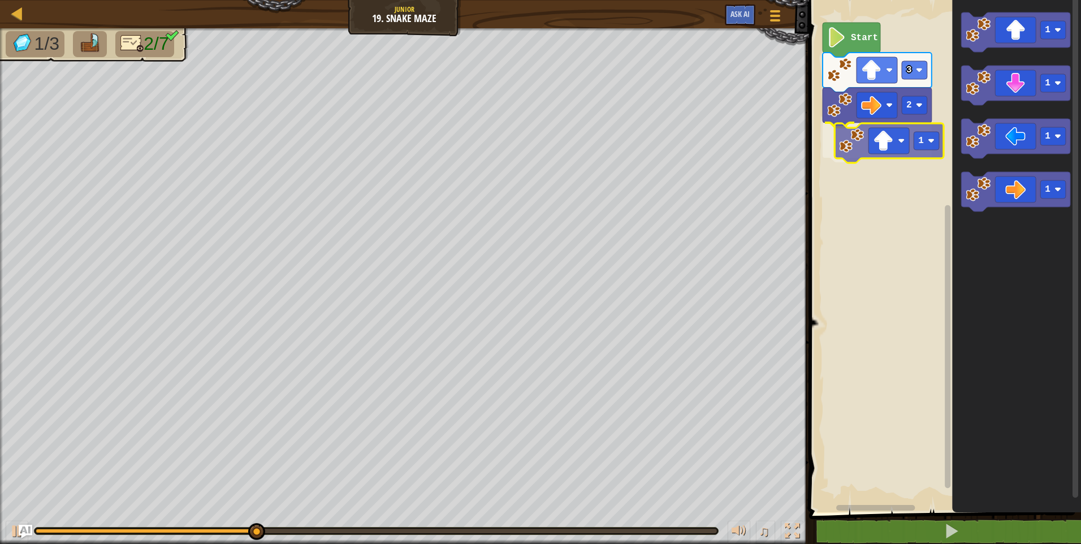
click at [896, 157] on div "Start 3 2 1 1 1 1 1 1" at bounding box center [942, 253] width 275 height 518
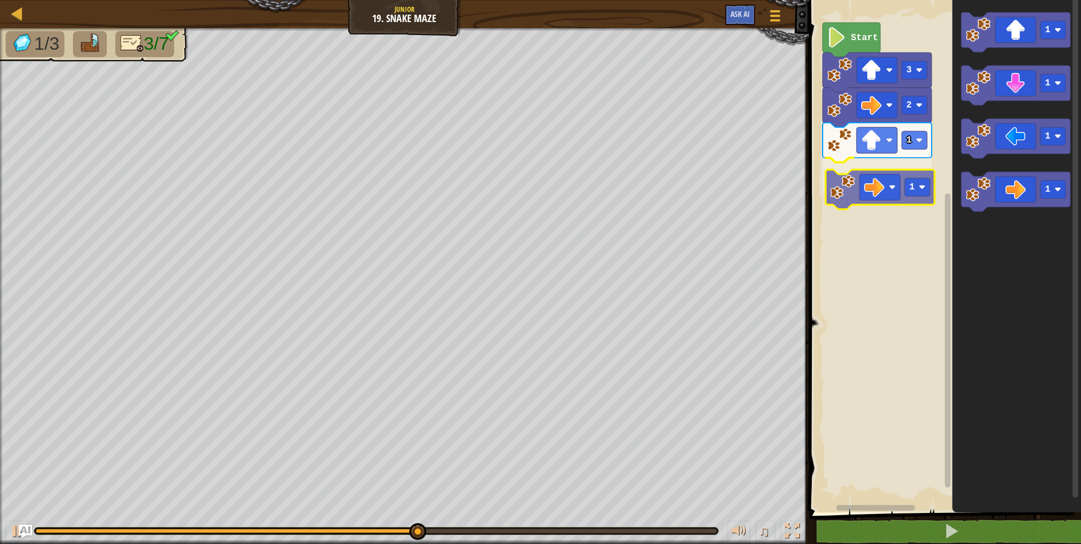
click at [896, 202] on div "Start 3 2 1 1 1 1 1 1 1" at bounding box center [942, 253] width 275 height 518
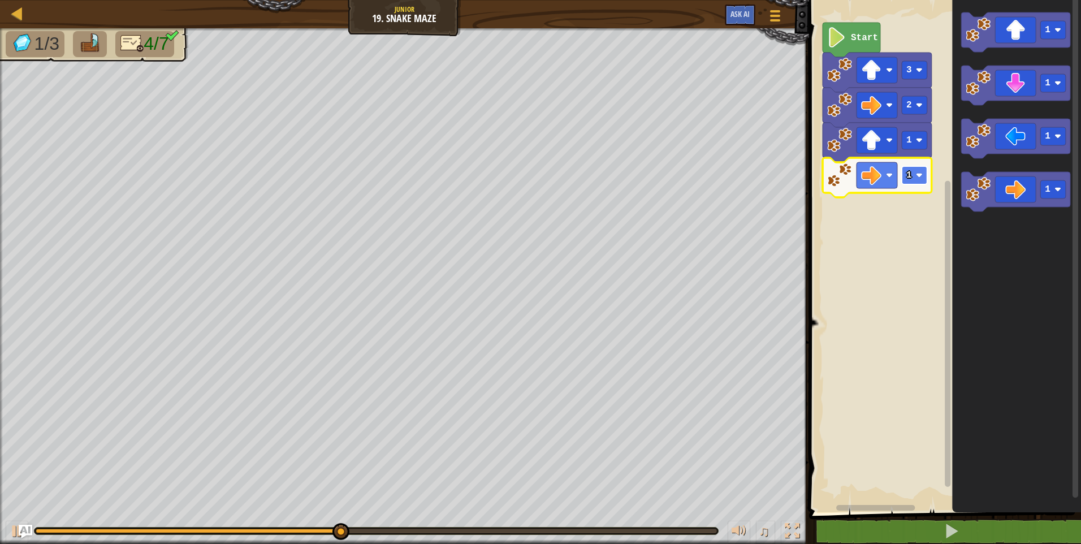
click at [917, 173] on image "Blockly Workspace" at bounding box center [919, 175] width 7 height 7
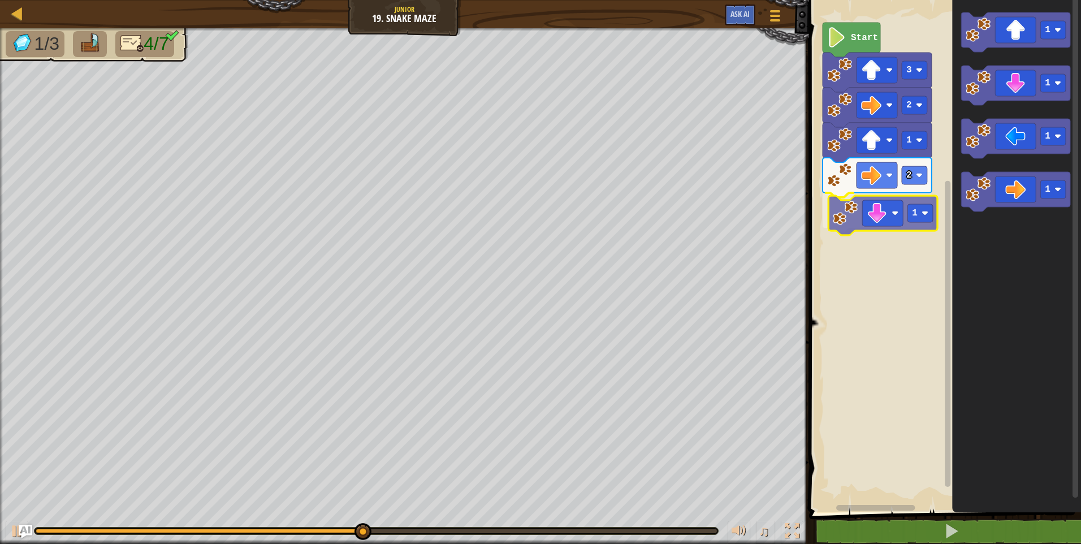
click at [879, 217] on div "Start 3 2 1 2 1 1 1 1 1 1" at bounding box center [942, 253] width 275 height 518
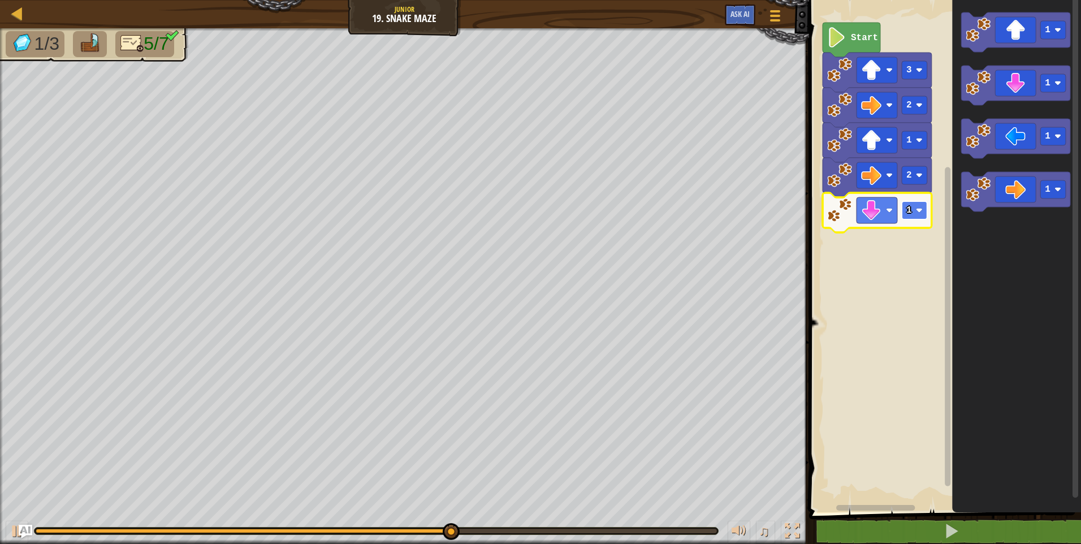
click at [917, 217] on rect "Blockly Workspace" at bounding box center [913, 210] width 25 height 18
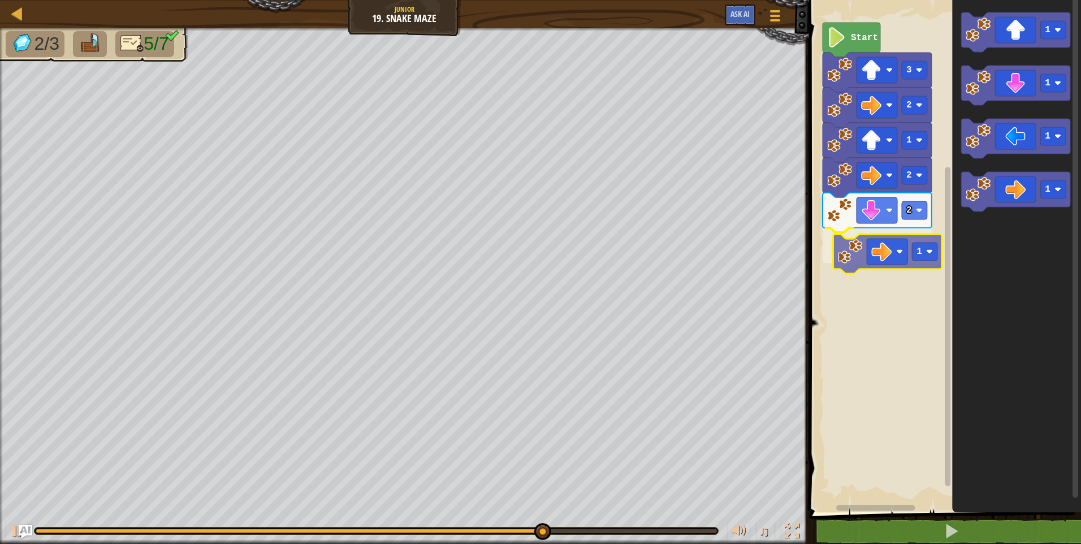
click at [892, 242] on div "Start 3 2 1 2 2 1 1 1 1 1 1" at bounding box center [942, 253] width 275 height 518
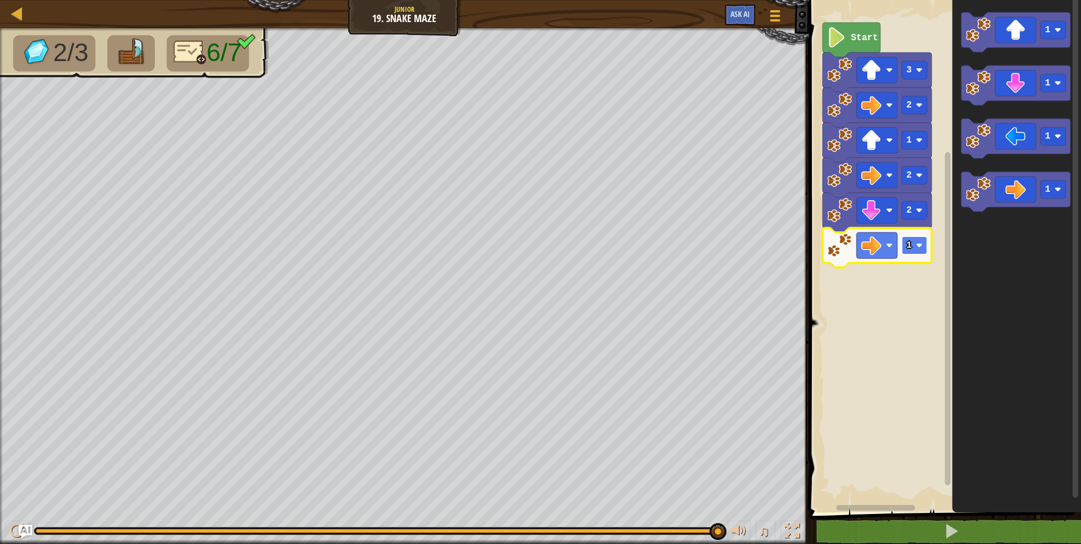
click at [916, 240] on rect "Blockly Workspace" at bounding box center [913, 245] width 25 height 18
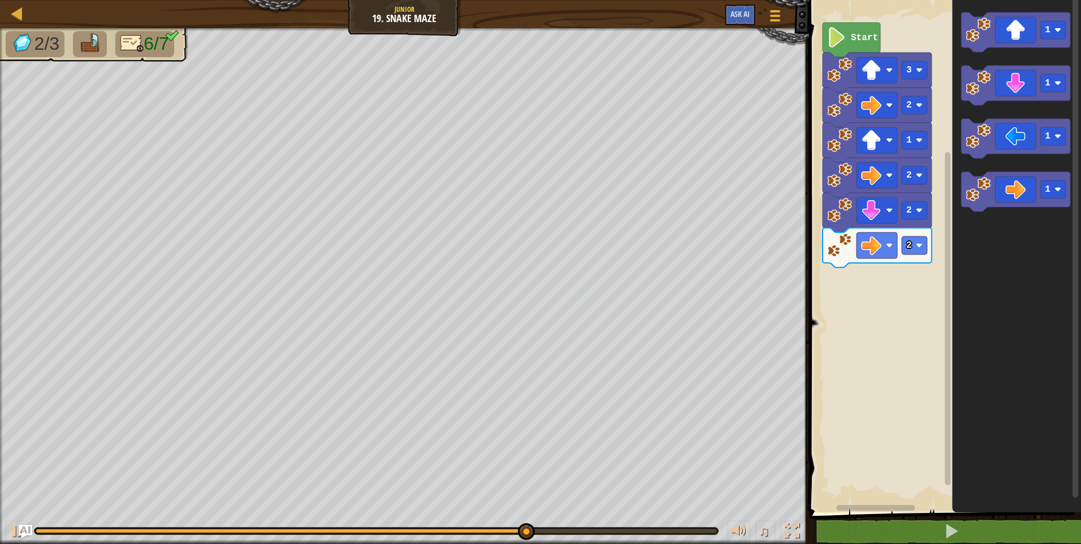
click at [840, 251] on div "Start 3 2 1 2 2 2 1 1 1 1" at bounding box center [942, 253] width 275 height 518
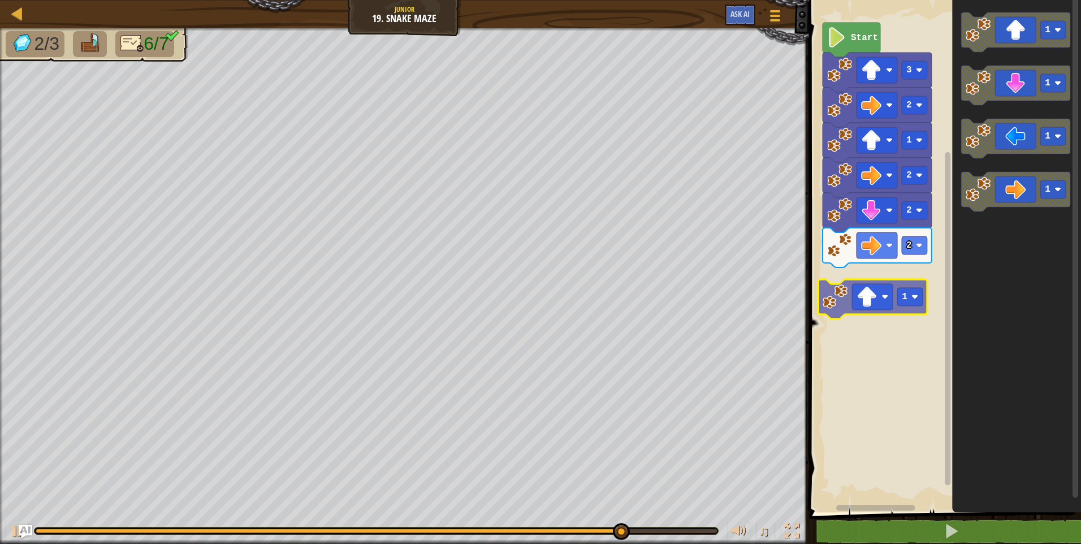
click at [891, 292] on div "Start 3 2 1 2 2 2 1 1 1 1 1" at bounding box center [942, 253] width 275 height 518
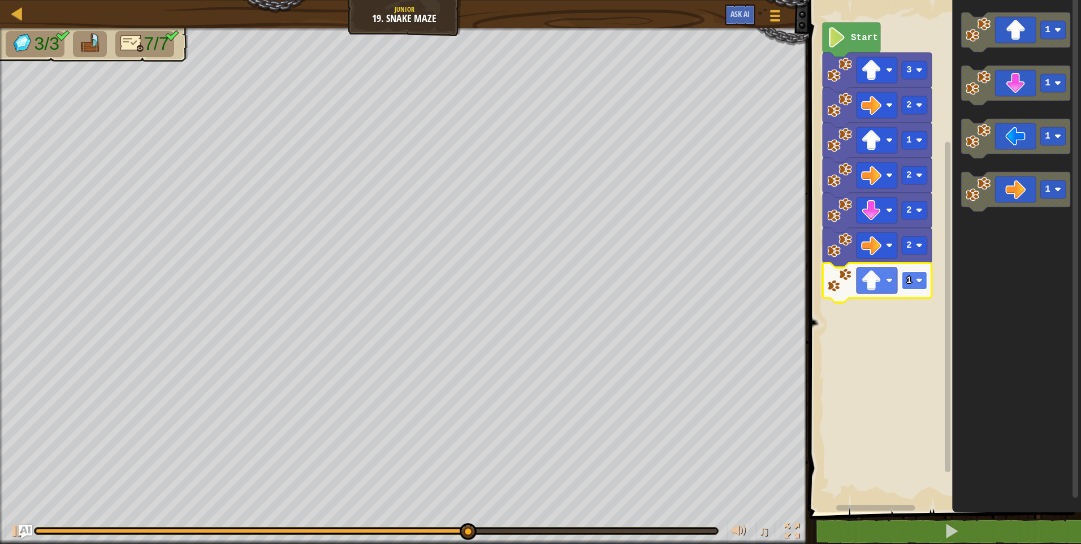
click at [918, 278] on image "Blockly Workspace" at bounding box center [919, 280] width 7 height 7
click at [914, 286] on rect "Blockly Workspace" at bounding box center [913, 280] width 25 height 18
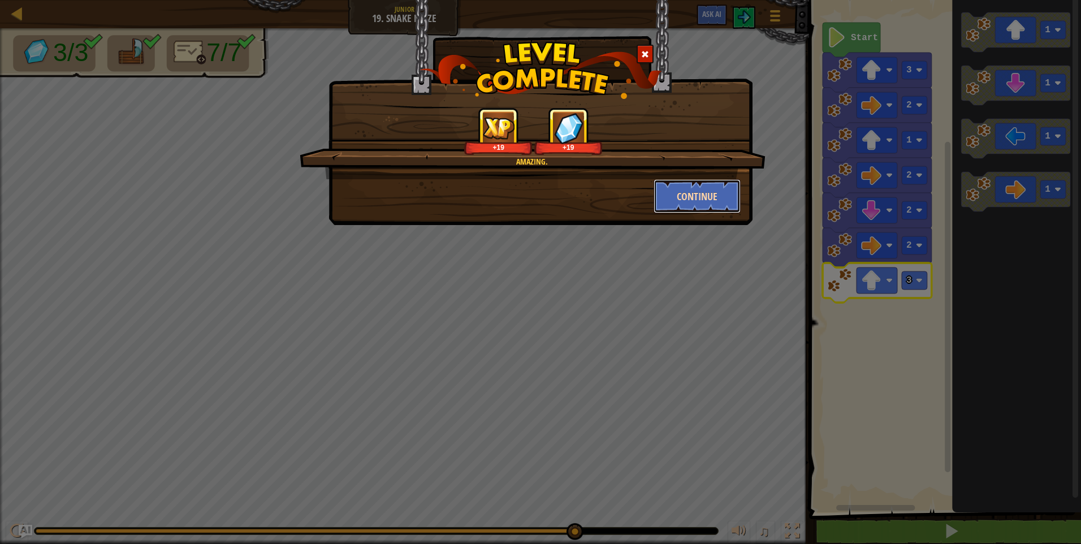
click at [706, 203] on button "Continue" at bounding box center [697, 196] width 88 height 34
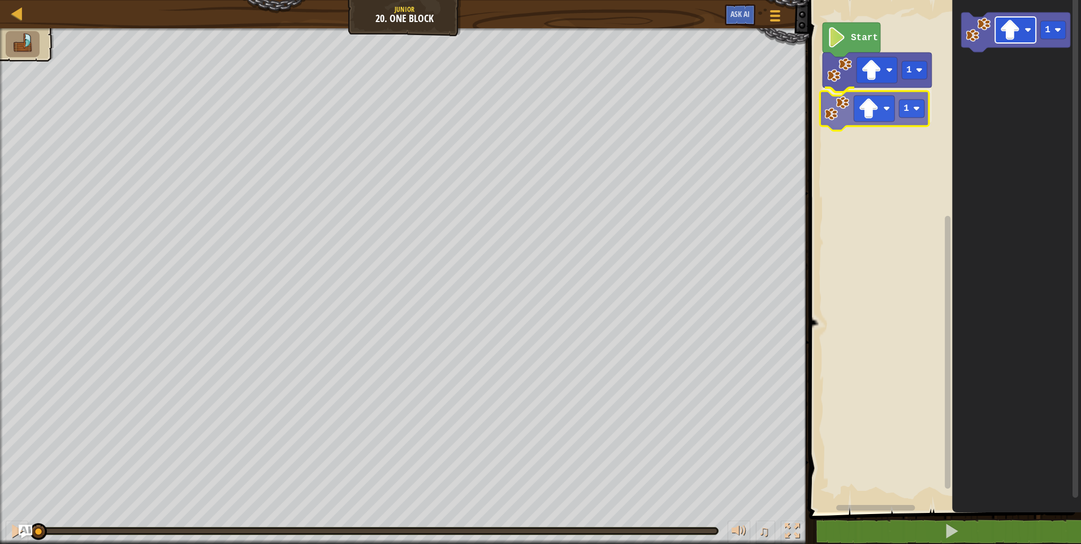
click at [868, 118] on div "Start 1 1 1 1" at bounding box center [942, 253] width 275 height 518
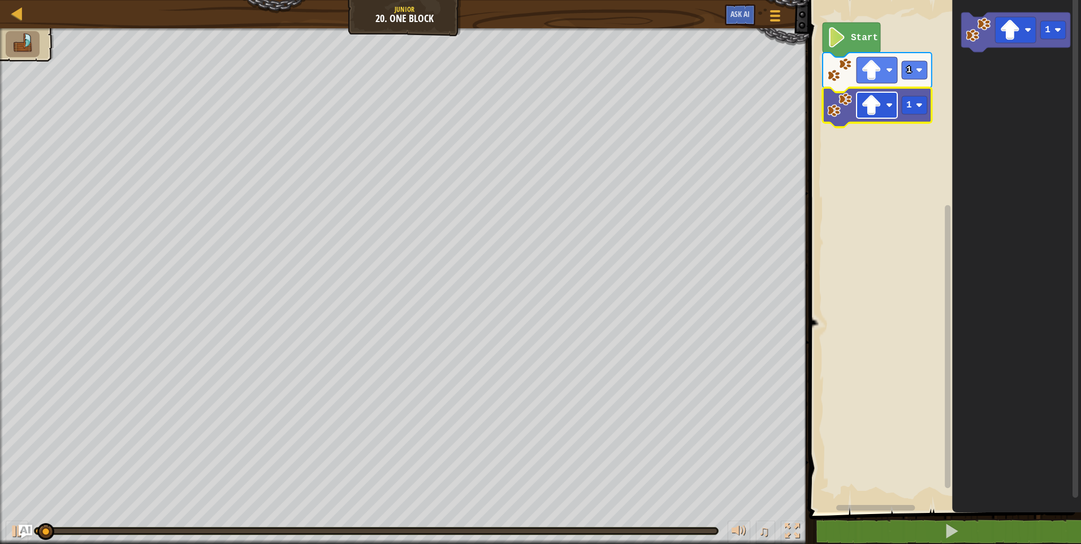
click at [890, 110] on rect "Blockly Workspace" at bounding box center [876, 105] width 41 height 26
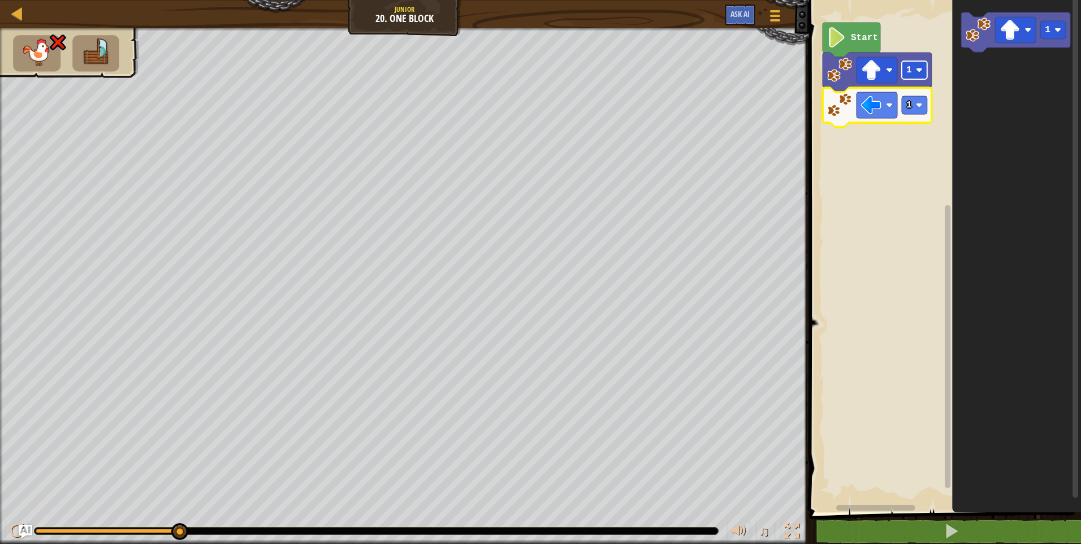
click at [917, 73] on image "Blockly Workspace" at bounding box center [919, 70] width 7 height 7
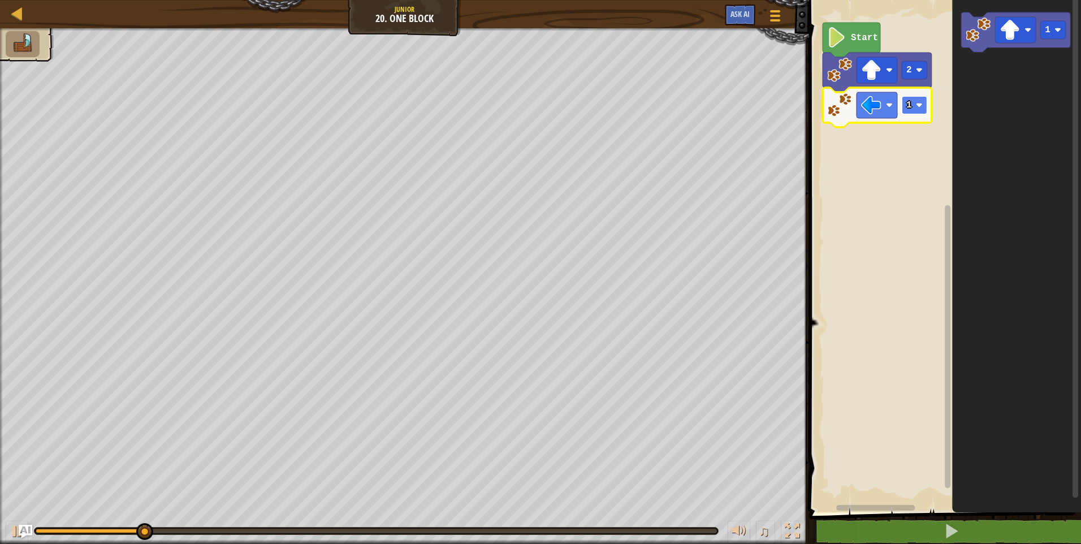
click at [912, 105] on rect "Blockly Workspace" at bounding box center [913, 105] width 25 height 18
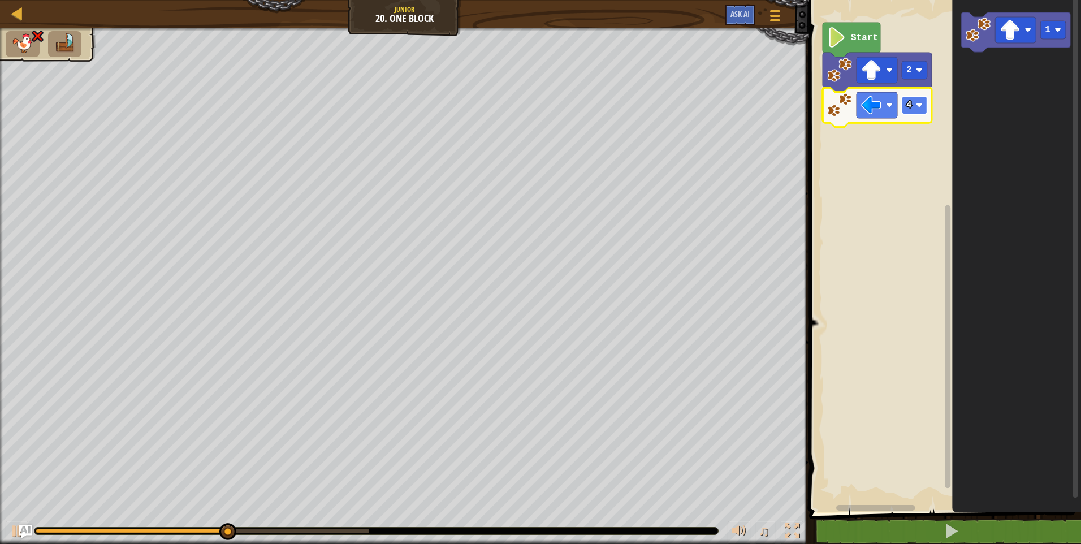
click at [915, 104] on rect "Blockly Workspace" at bounding box center [913, 105] width 25 height 18
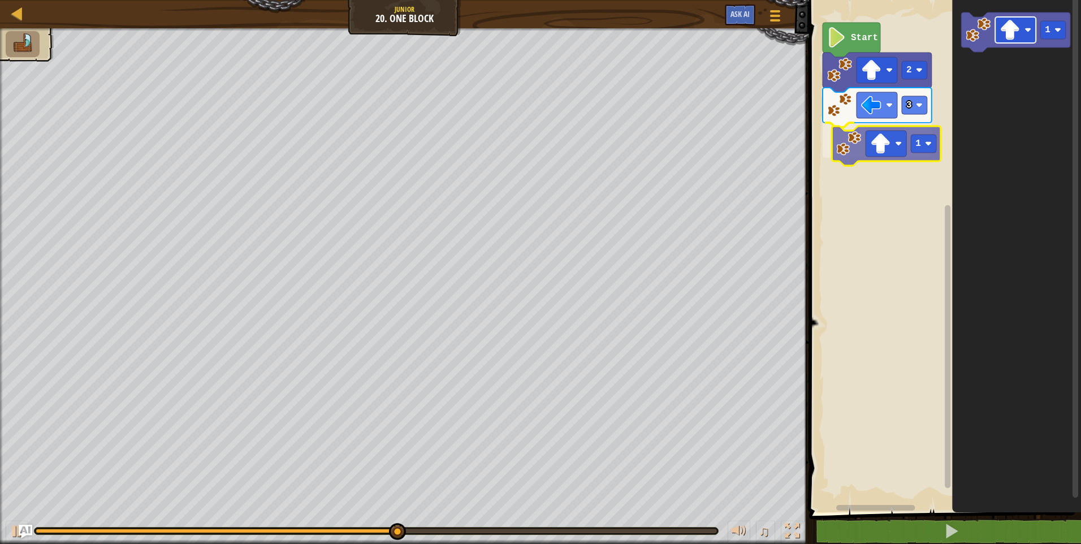
click at [884, 137] on div "Start 2 3 1 1 1" at bounding box center [942, 253] width 275 height 518
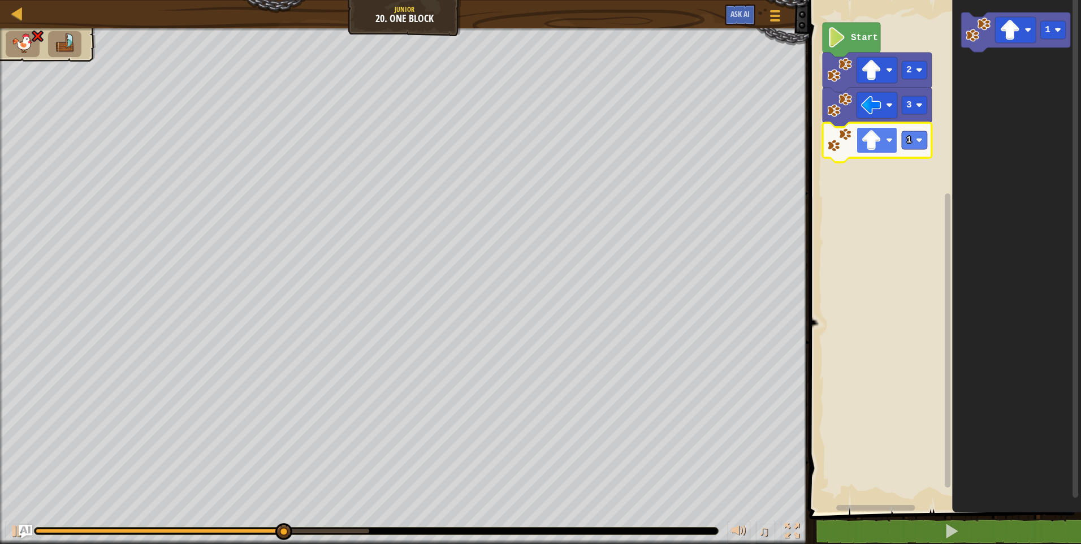
click at [885, 135] on rect "Blockly Workspace" at bounding box center [876, 140] width 41 height 26
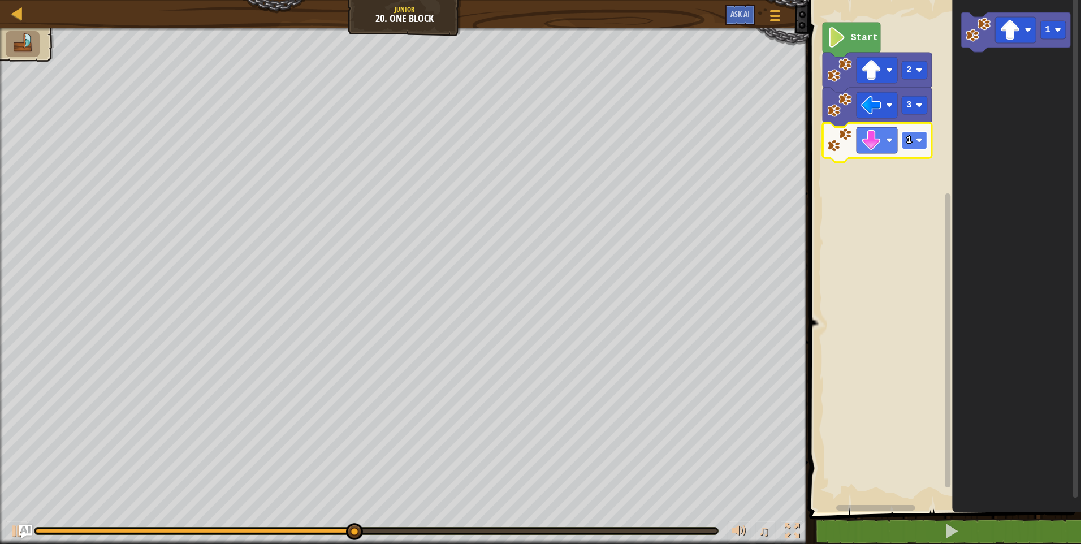
click at [916, 140] on g "1" at bounding box center [913, 140] width 25 height 18
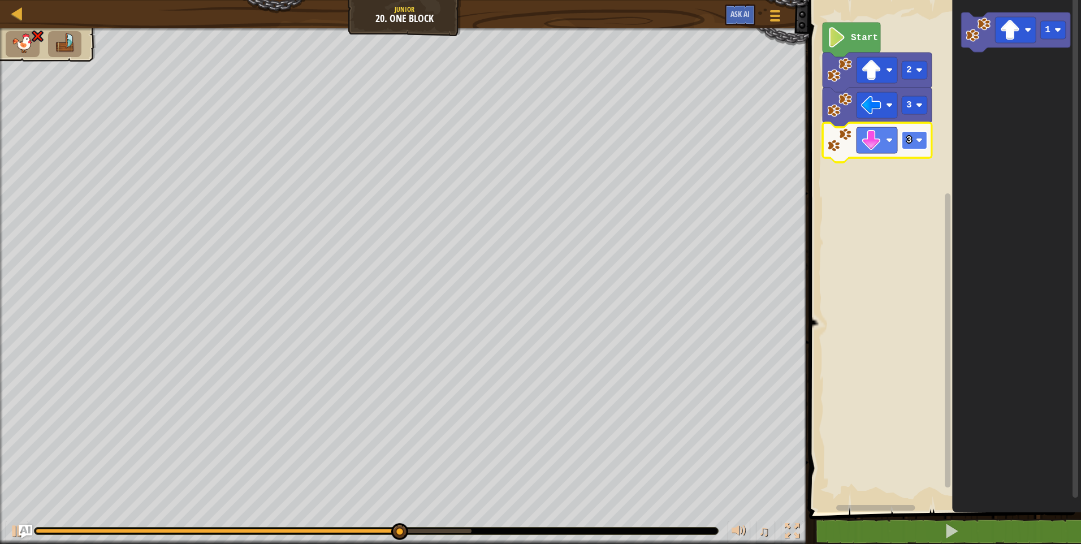
click at [917, 146] on rect "Blockly Workspace" at bounding box center [913, 140] width 25 height 18
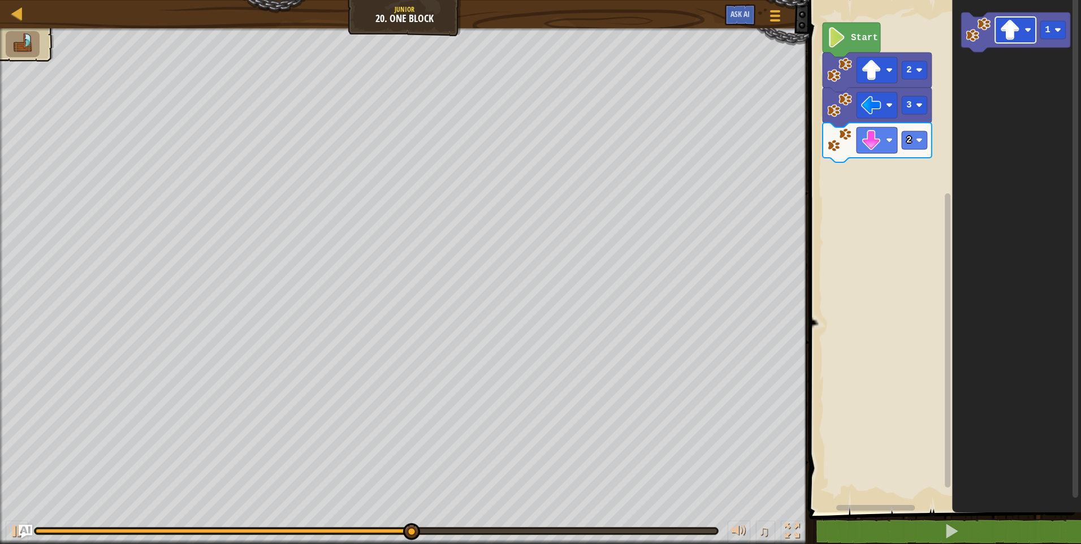
click at [863, 169] on div "Start 2 3 2 1" at bounding box center [942, 253] width 275 height 518
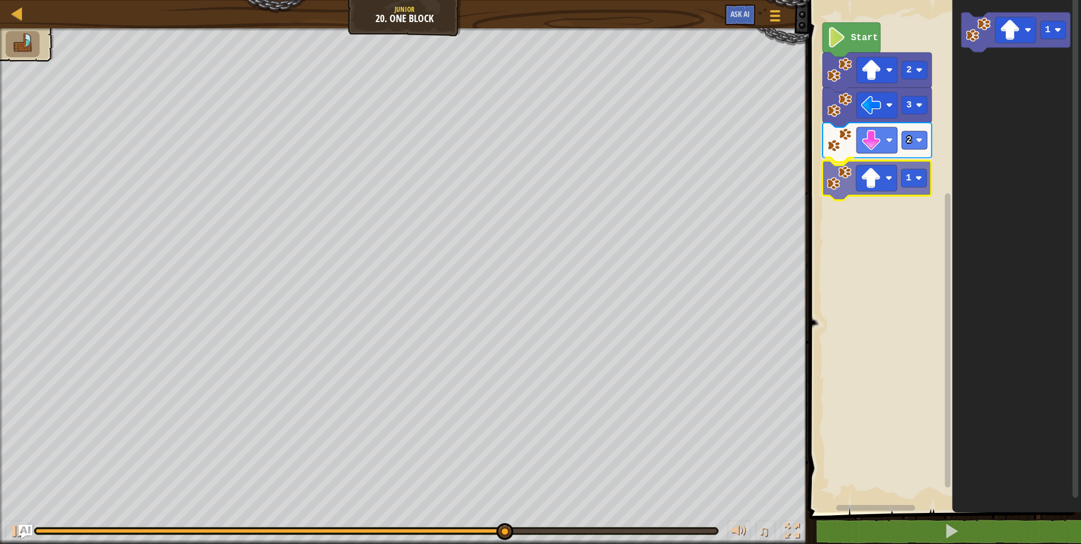
click at [847, 187] on div "Start 2 3 2 1 1 1" at bounding box center [942, 253] width 275 height 518
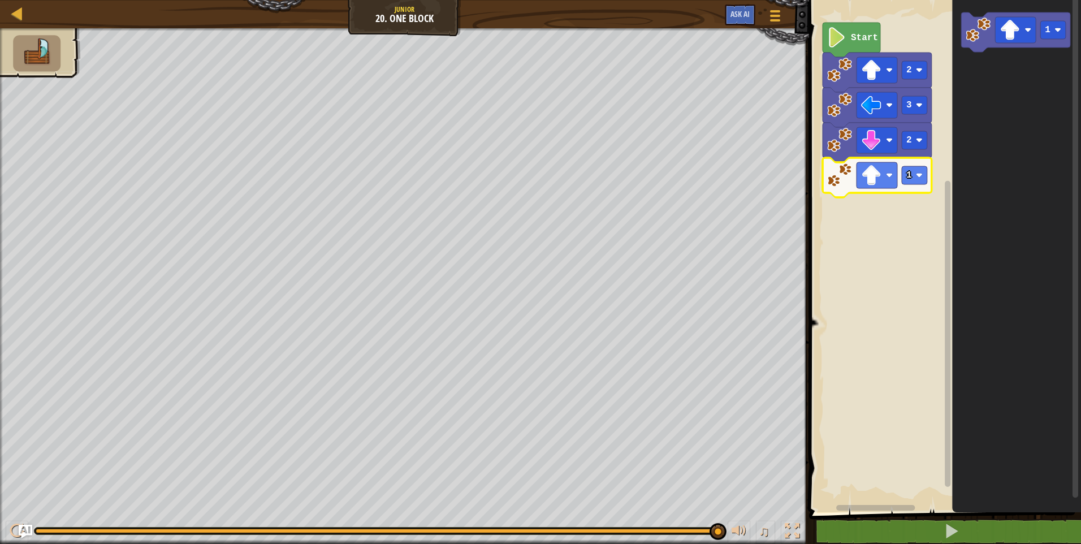
click at [869, 272] on rect "Blockly Workspace" at bounding box center [942, 253] width 275 height 518
click at [882, 176] on rect "Blockly Workspace" at bounding box center [876, 175] width 41 height 26
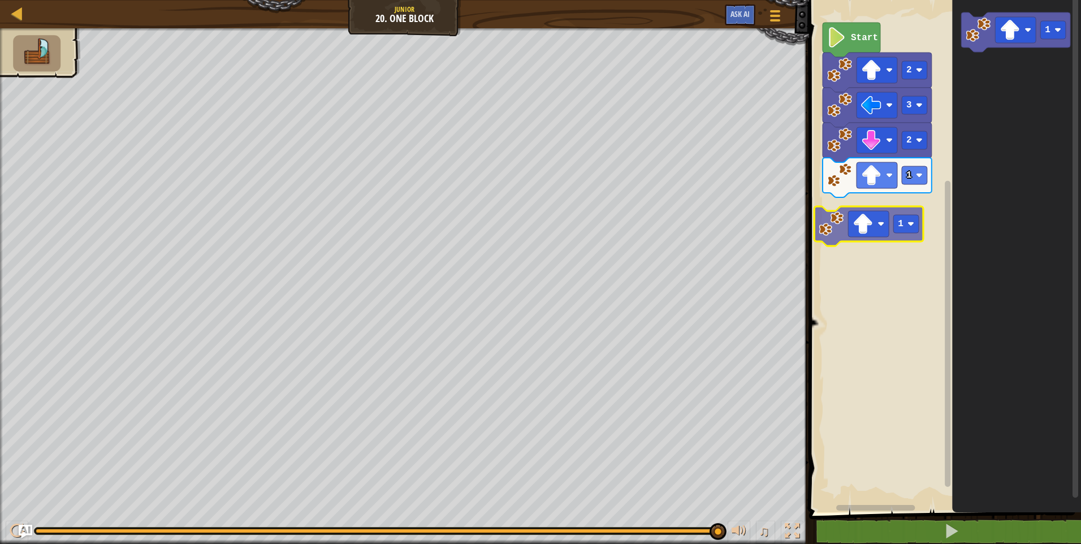
click at [834, 231] on div "Start 2 3 2 1 1 1 1" at bounding box center [942, 253] width 275 height 518
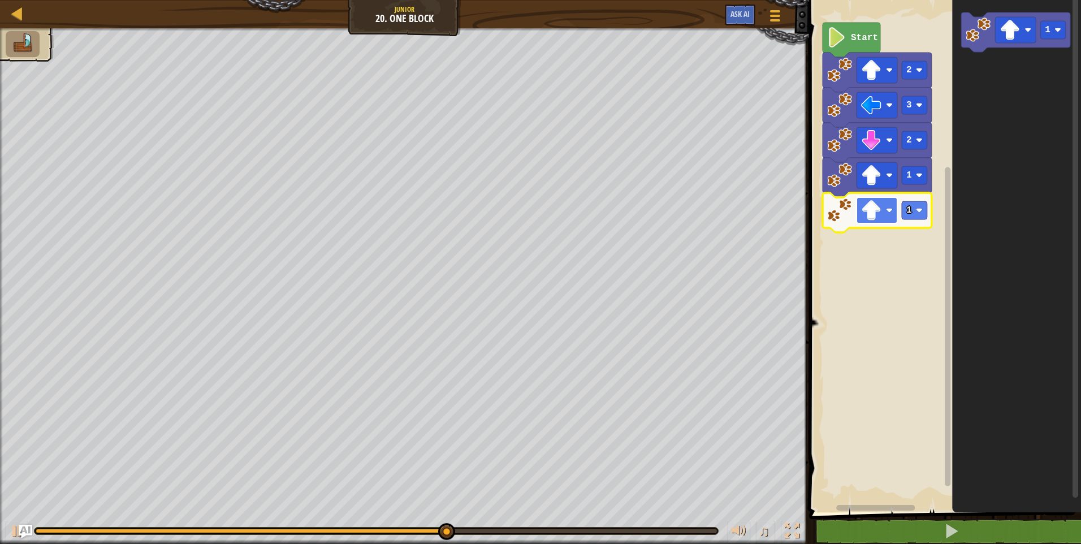
click at [883, 215] on rect "Blockly Workspace" at bounding box center [876, 210] width 41 height 26
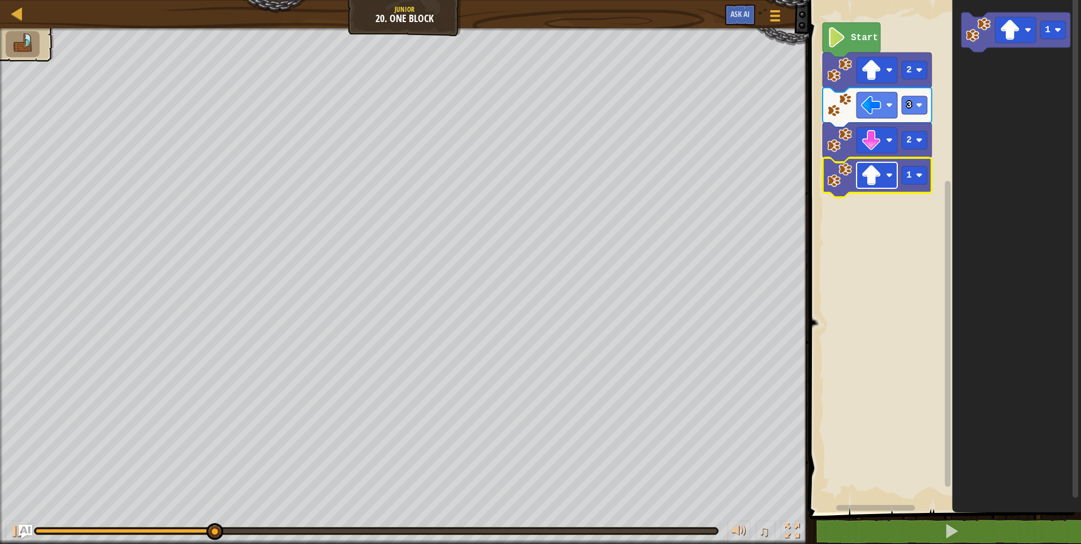
click at [878, 177] on image "Blockly Workspace" at bounding box center [871, 175] width 20 height 20
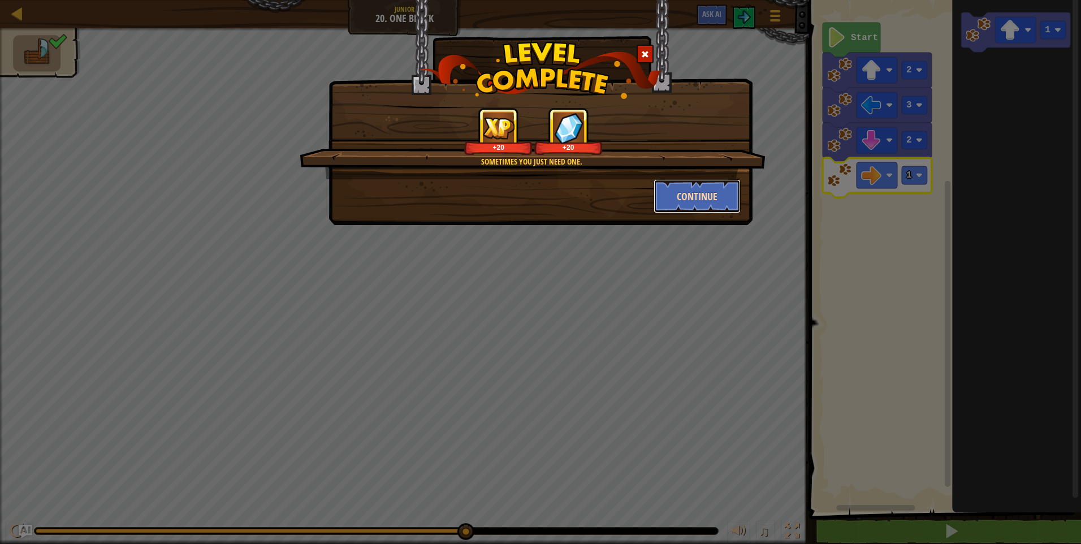
click at [696, 198] on button "Continue" at bounding box center [697, 196] width 88 height 34
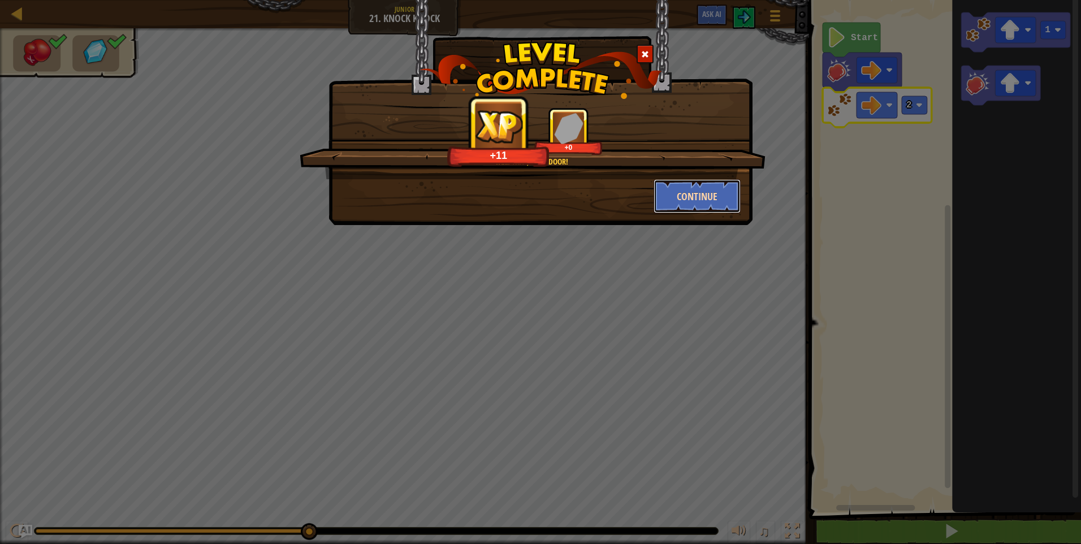
click at [718, 194] on button "Continue" at bounding box center [697, 196] width 88 height 34
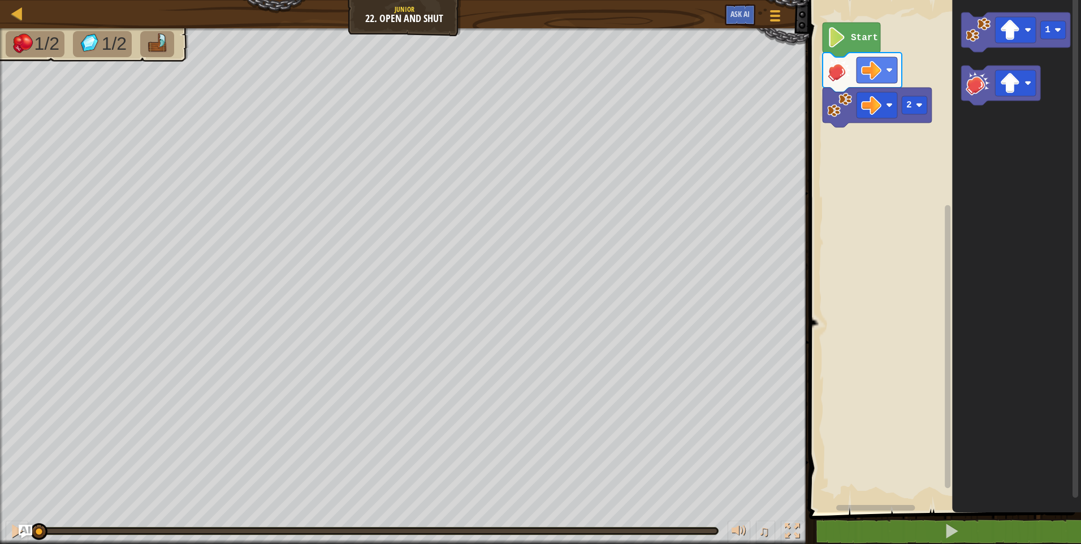
click at [953, 158] on icon "1" at bounding box center [1016, 253] width 129 height 518
click at [879, 157] on div "2 1 Start 1 1" at bounding box center [942, 253] width 275 height 518
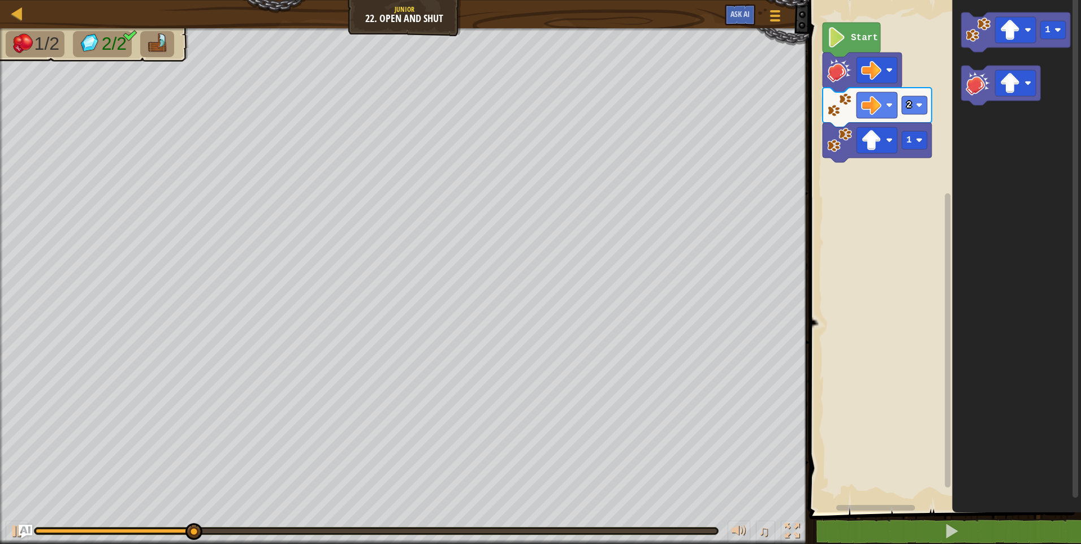
click at [981, 146] on icon "1" at bounding box center [1016, 253] width 129 height 518
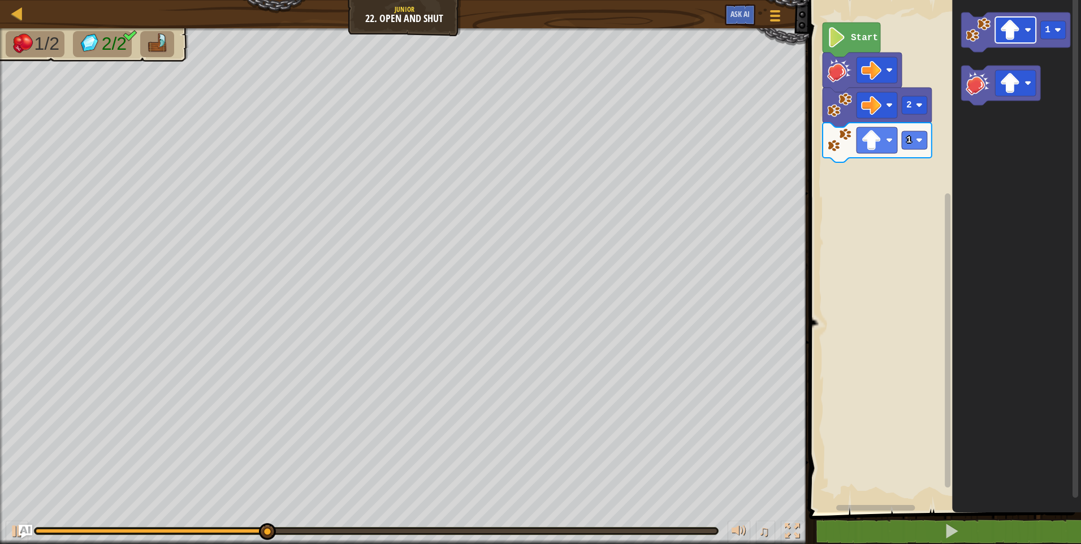
click at [934, 178] on div "2 1 Start 1" at bounding box center [942, 253] width 275 height 518
click at [1012, 41] on rect "Blockly Workspace" at bounding box center [1015, 30] width 41 height 26
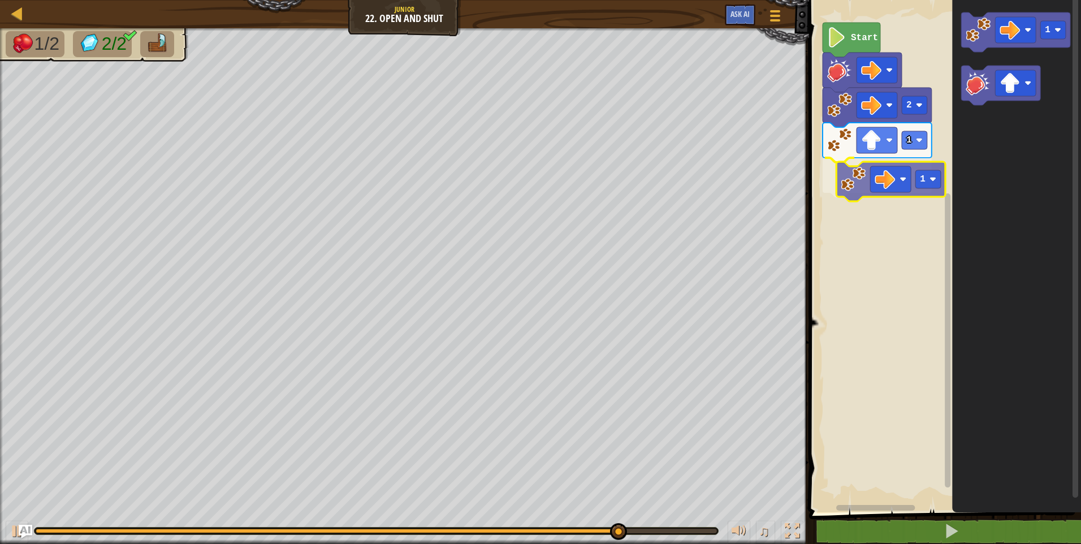
click at [902, 174] on div "2 1 1 Start 1 1" at bounding box center [942, 253] width 275 height 518
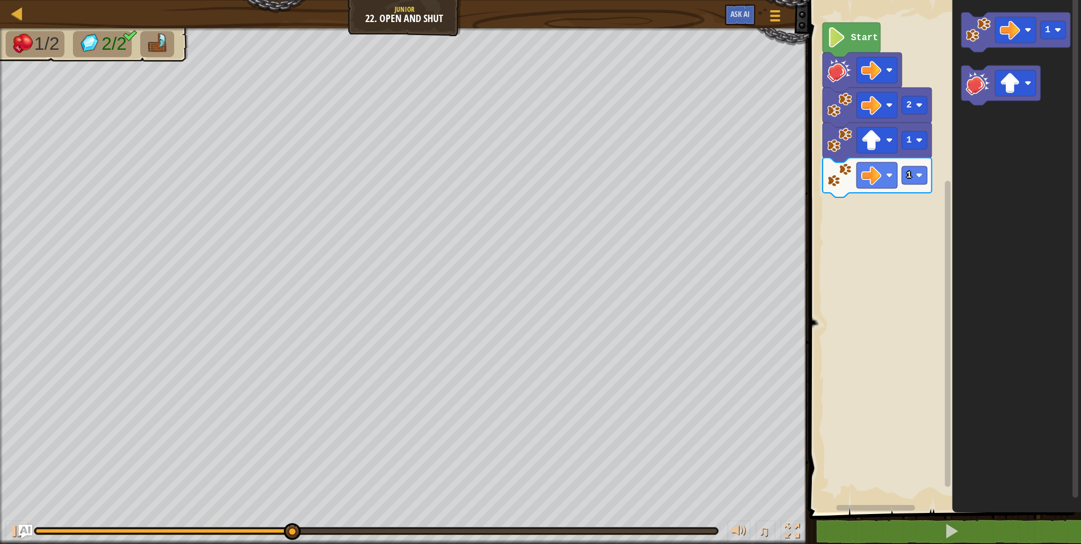
click at [879, 200] on div "2 1 1 Start 1" at bounding box center [942, 253] width 275 height 518
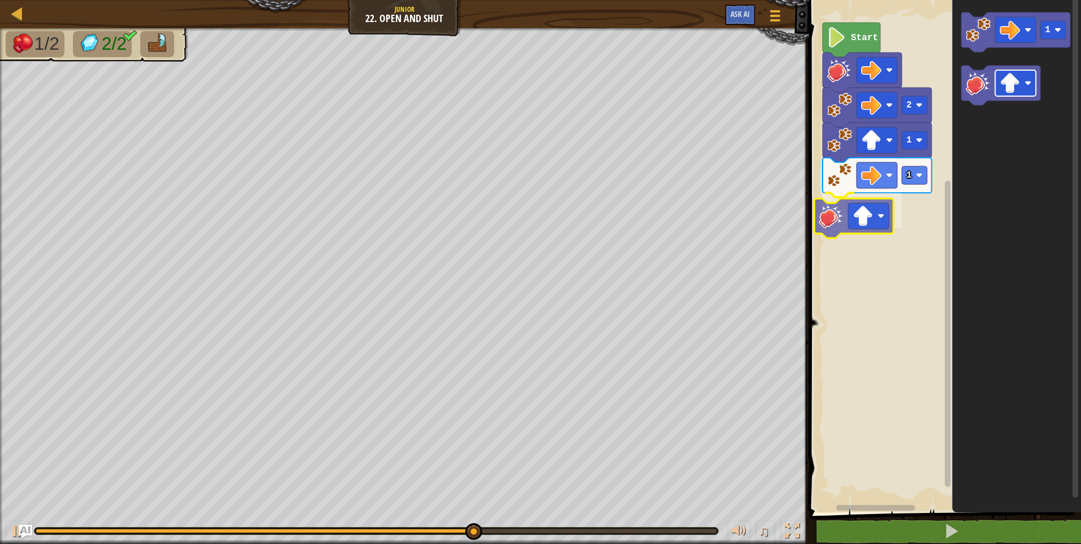
click at [861, 220] on div "2 1 1 Start 1" at bounding box center [942, 253] width 275 height 518
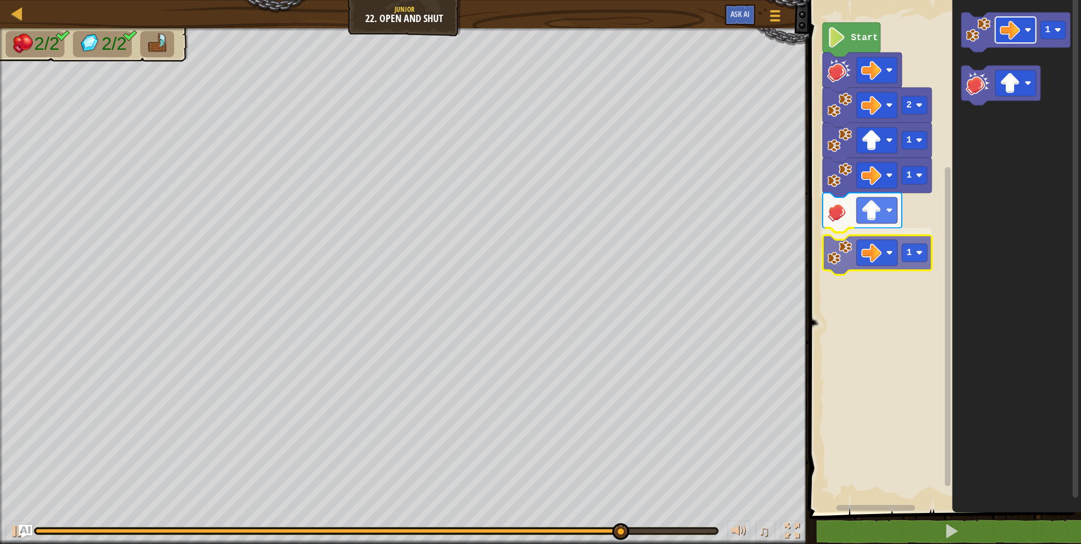
click at [872, 253] on div "2 1 1 1 Start 1 1" at bounding box center [942, 253] width 275 height 518
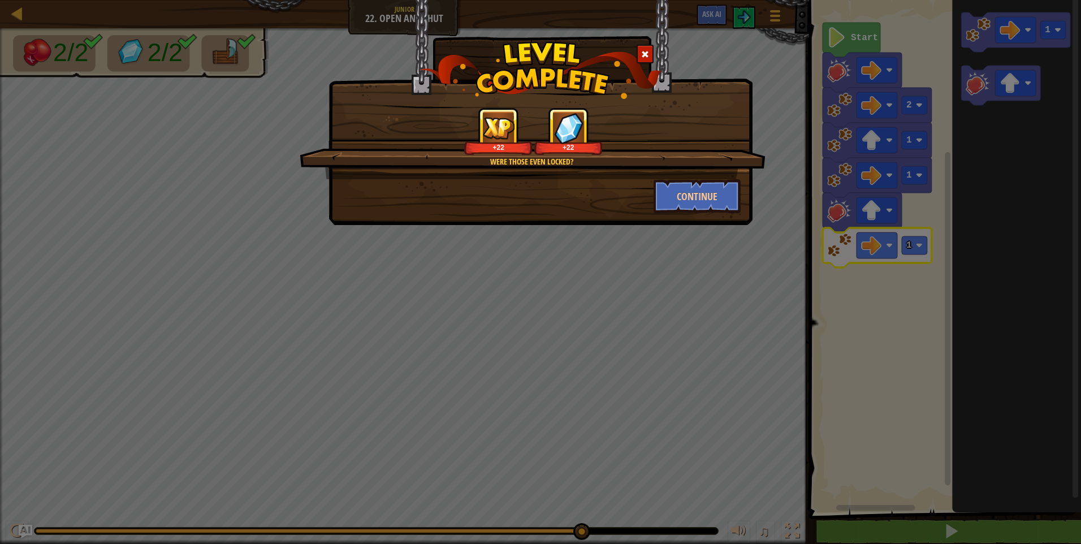
click at [890, 89] on div "Were those even locked? +22 +22 Continue" at bounding box center [540, 272] width 1081 height 544
click at [685, 198] on button "Continue" at bounding box center [697, 196] width 88 height 34
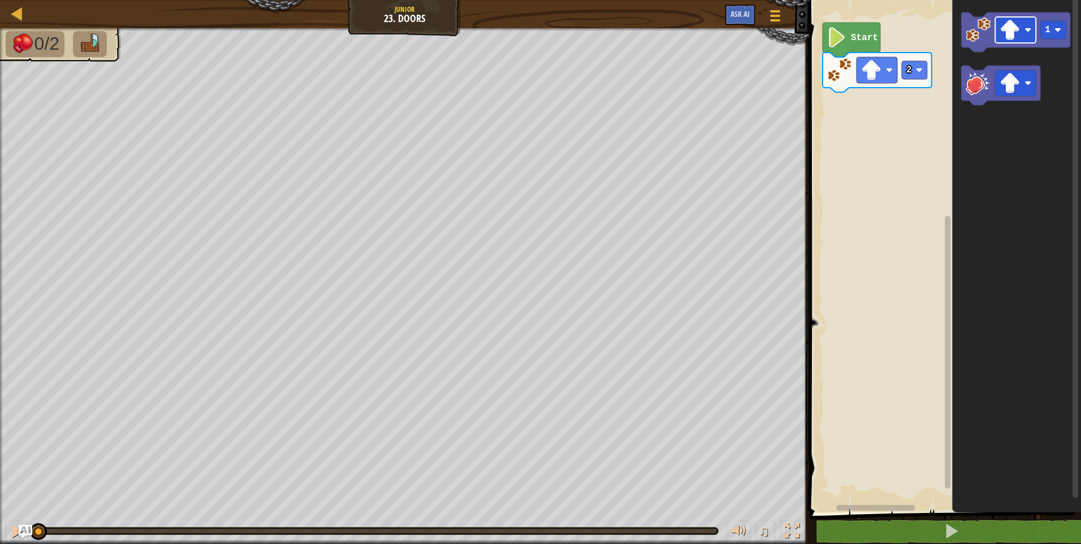
click at [987, 51] on g "1" at bounding box center [1015, 58] width 109 height 93
click at [1029, 24] on rect "Blockly Workspace" at bounding box center [1015, 30] width 41 height 26
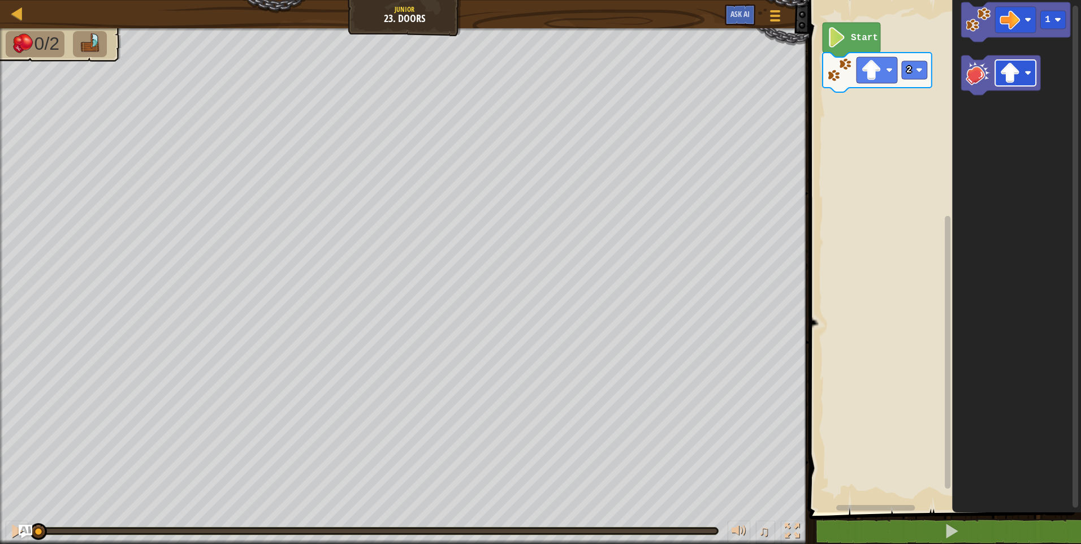
click at [1005, 76] on image "Blockly Workspace" at bounding box center [1009, 73] width 20 height 20
click at [846, 217] on div "2 Start 1" at bounding box center [942, 253] width 275 height 518
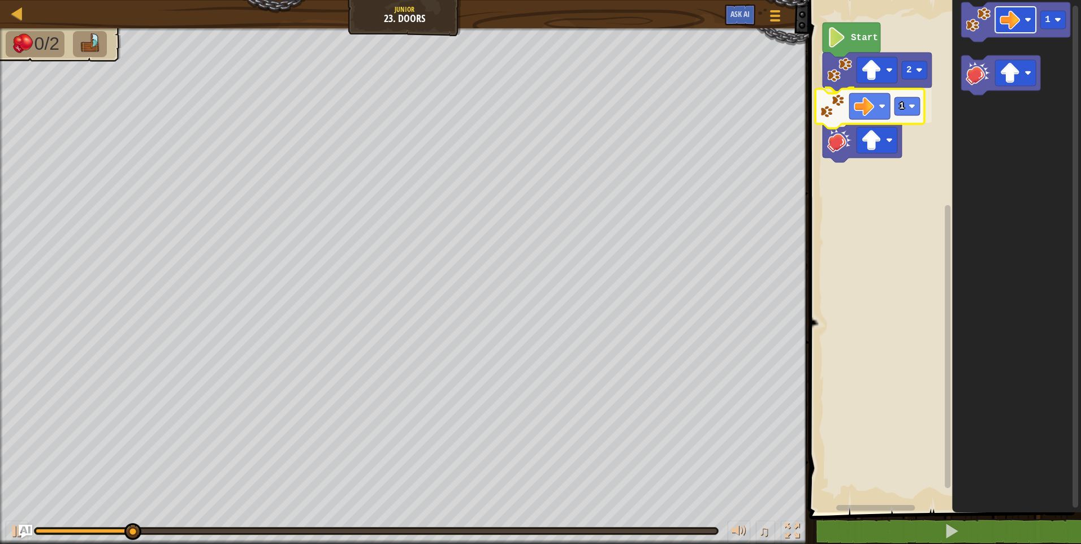
click at [880, 102] on div "2 1 Start 1 1" at bounding box center [942, 253] width 275 height 518
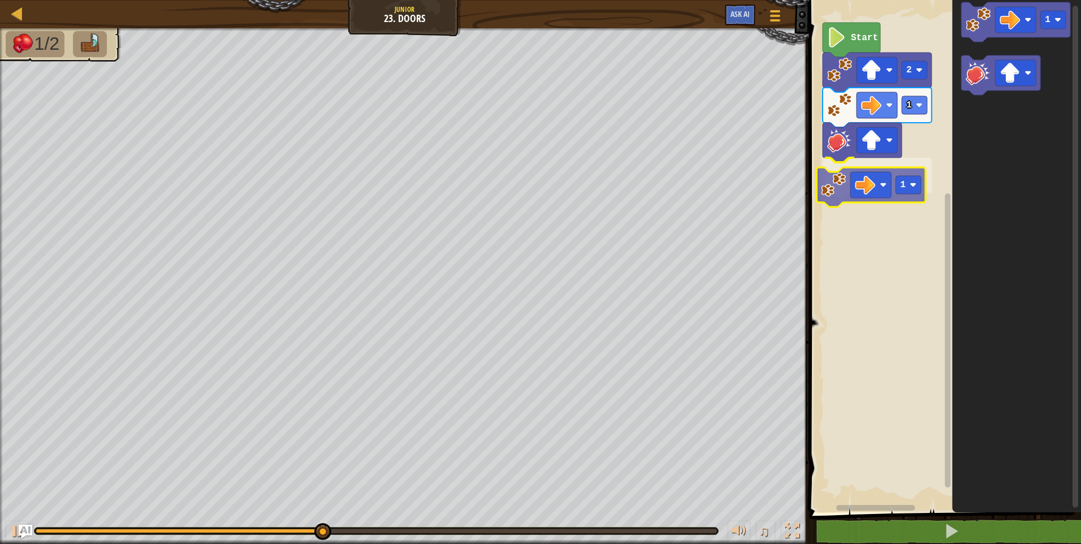
click at [836, 190] on div "2 1 1 Start 1 1" at bounding box center [942, 253] width 275 height 518
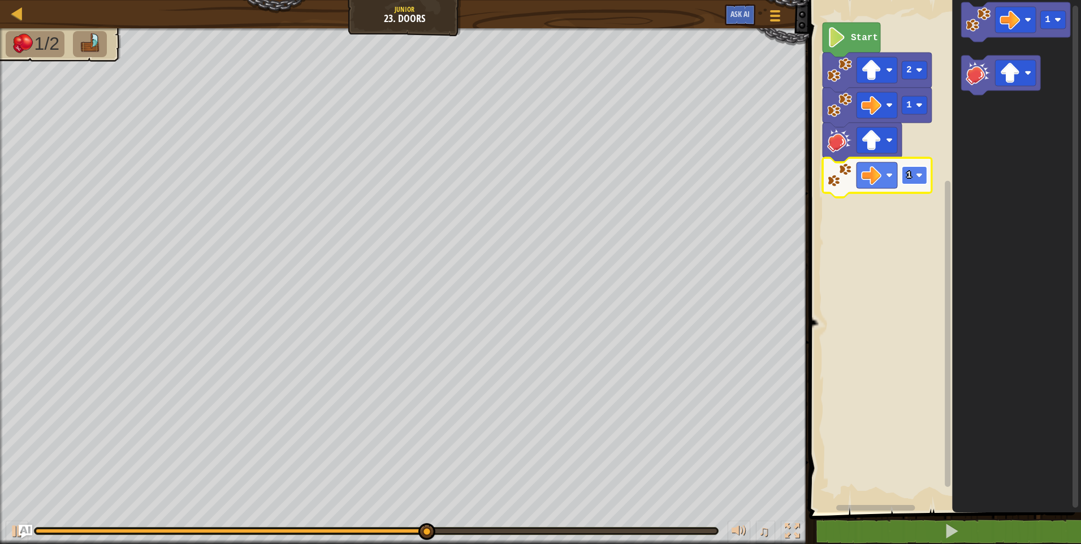
click at [923, 180] on rect "Blockly Workspace" at bounding box center [913, 175] width 25 height 18
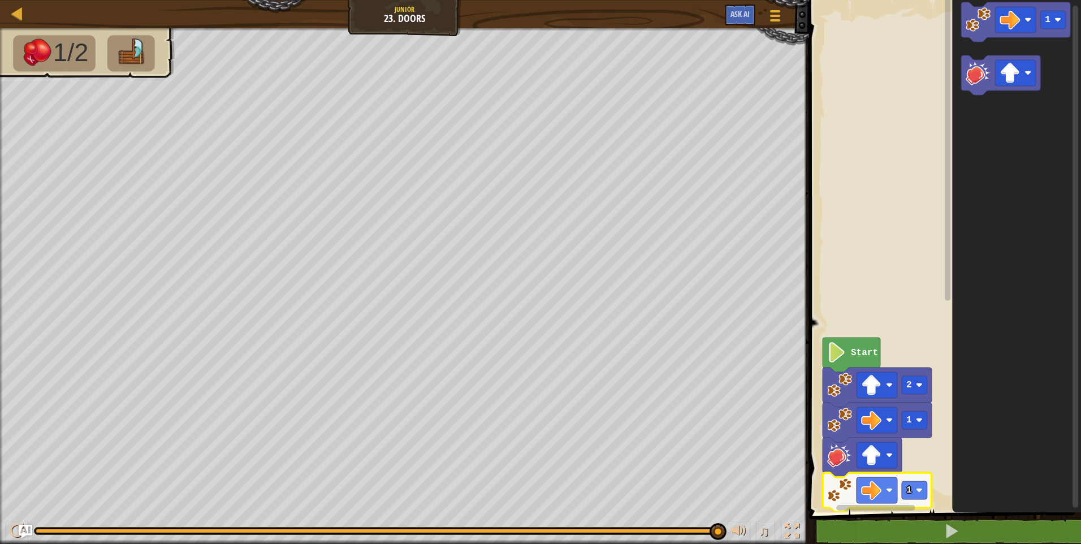
click at [948, 159] on g "Blockly Workspace" at bounding box center [947, 249] width 8 height 509
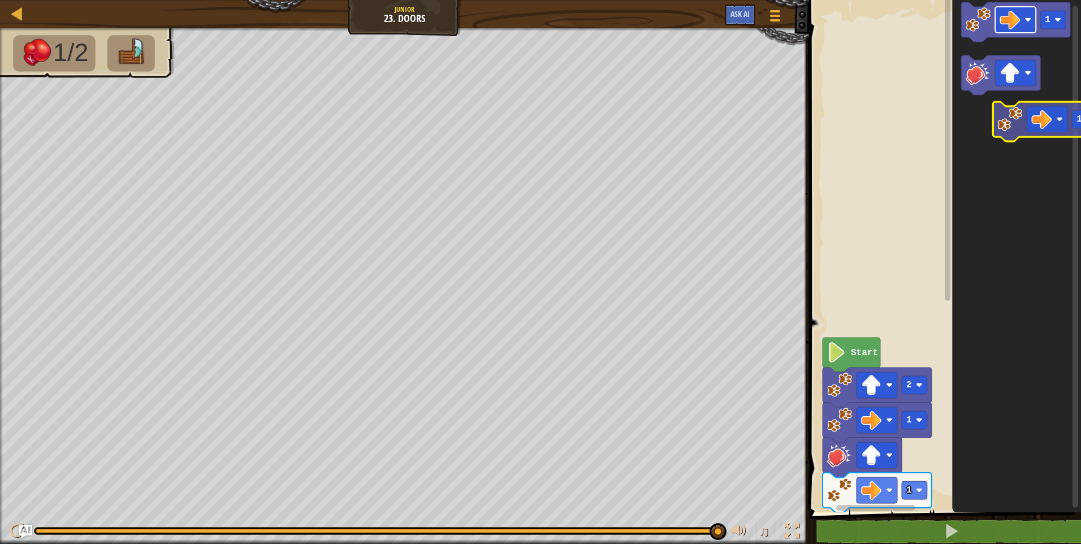
click at [1051, 153] on icon "1" at bounding box center [1016, 253] width 129 height 518
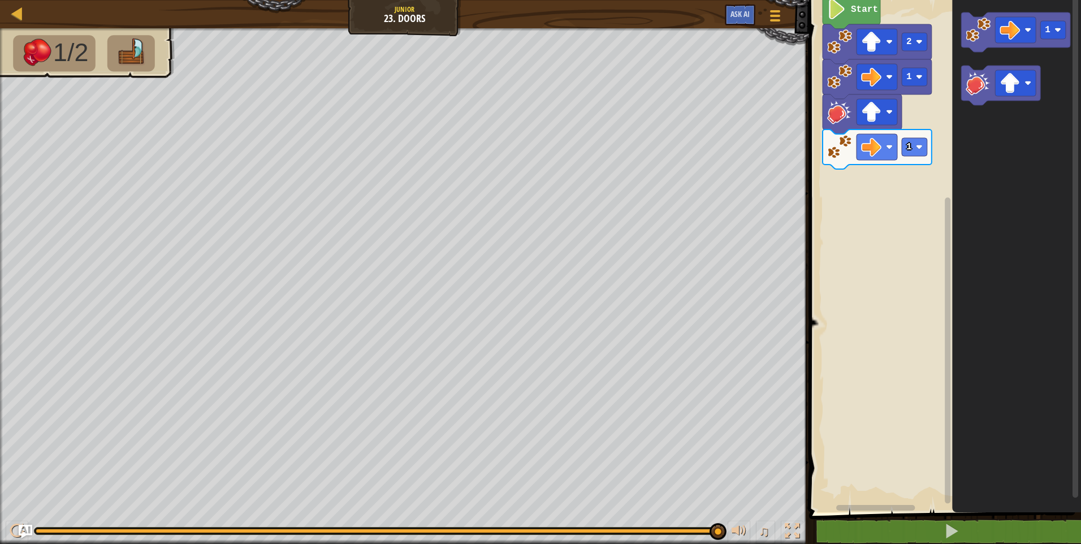
click at [896, 231] on div "Start 2 1 1 1" at bounding box center [942, 253] width 275 height 518
click at [1021, 30] on rect "Blockly Workspace" at bounding box center [1015, 30] width 41 height 26
click at [879, 193] on div "Start 2 1 1 1 1 1" at bounding box center [942, 253] width 275 height 518
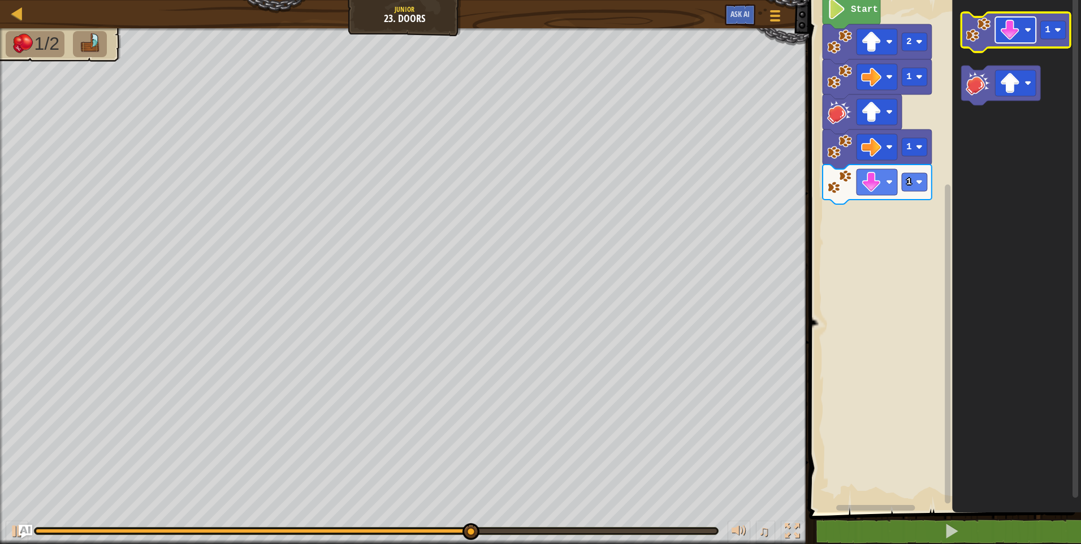
click at [1024, 36] on rect "Blockly Workspace" at bounding box center [1015, 30] width 41 height 26
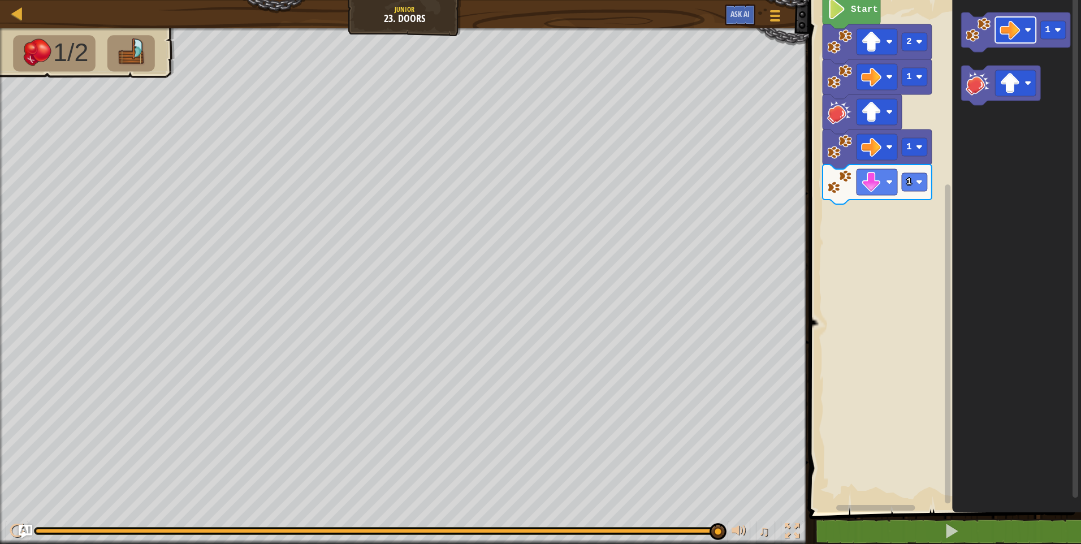
click at [930, 203] on div "Start 2 1 1 1 1" at bounding box center [942, 253] width 275 height 518
click at [822, 245] on div "Start 2 1 1 1 1 1" at bounding box center [942, 253] width 275 height 518
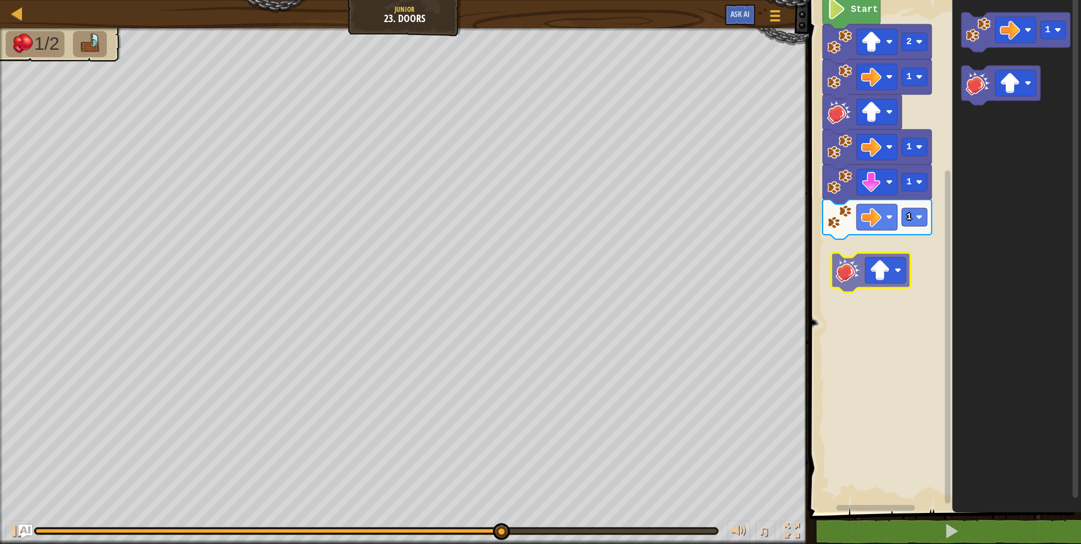
click at [846, 268] on div "1 1 1 1 2 Start 1" at bounding box center [942, 253] width 275 height 518
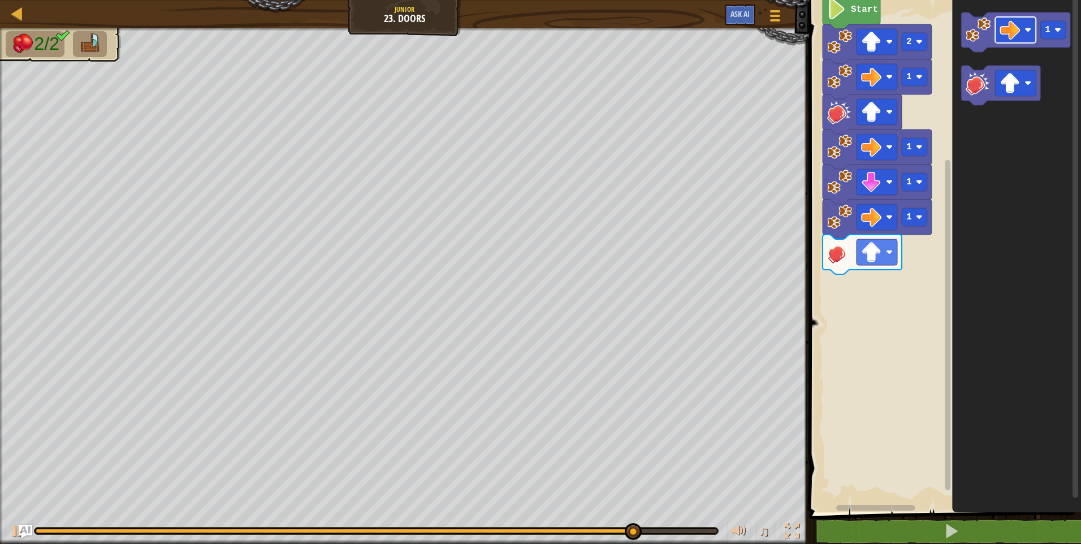
click at [892, 271] on div "1 1 1 1 2 Start 1" at bounding box center [942, 253] width 275 height 518
click at [865, 377] on div "1 1 1 1 2 Start 1" at bounding box center [942, 253] width 275 height 518
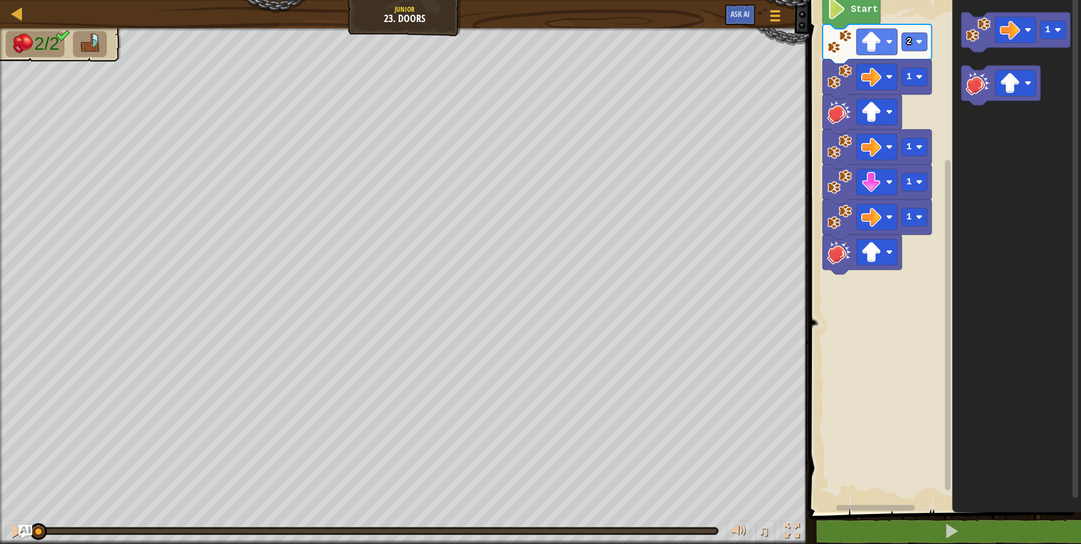
drag, startPoint x: 711, startPoint y: 532, endPoint x: -2, endPoint y: 486, distance: 714.8
click at [0, 0] on html "Map Junior 23. Doors Game Menu Ask AI 1 ההההההההההההההההההההההההההההההההההההההה…" at bounding box center [540, 0] width 1081 height 0
click at [830, 17] on image "Blockly Workspace" at bounding box center [836, 9] width 19 height 20
click at [853, 9] on text "Start" at bounding box center [864, 10] width 27 height 10
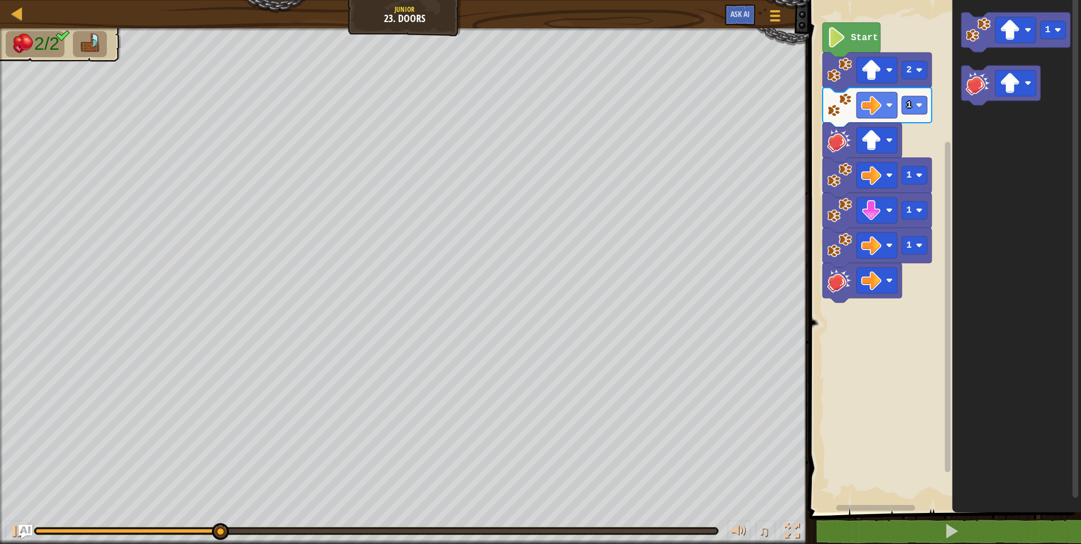
click at [854, 391] on div "Start 2 1 1 1 1 1" at bounding box center [942, 253] width 275 height 518
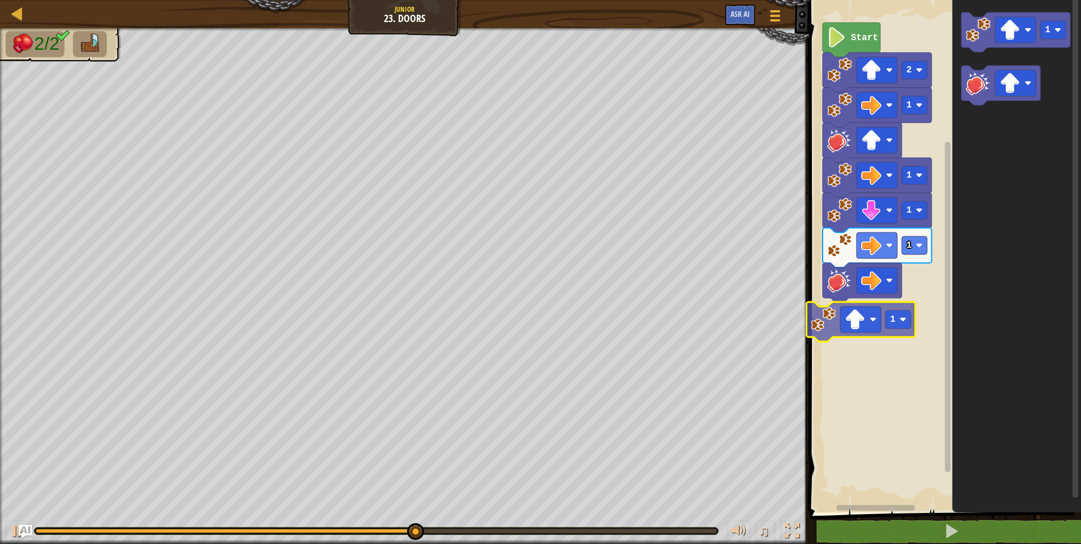
click at [818, 323] on div "Start 2 1 1 1 1 1 1 1" at bounding box center [942, 253] width 275 height 518
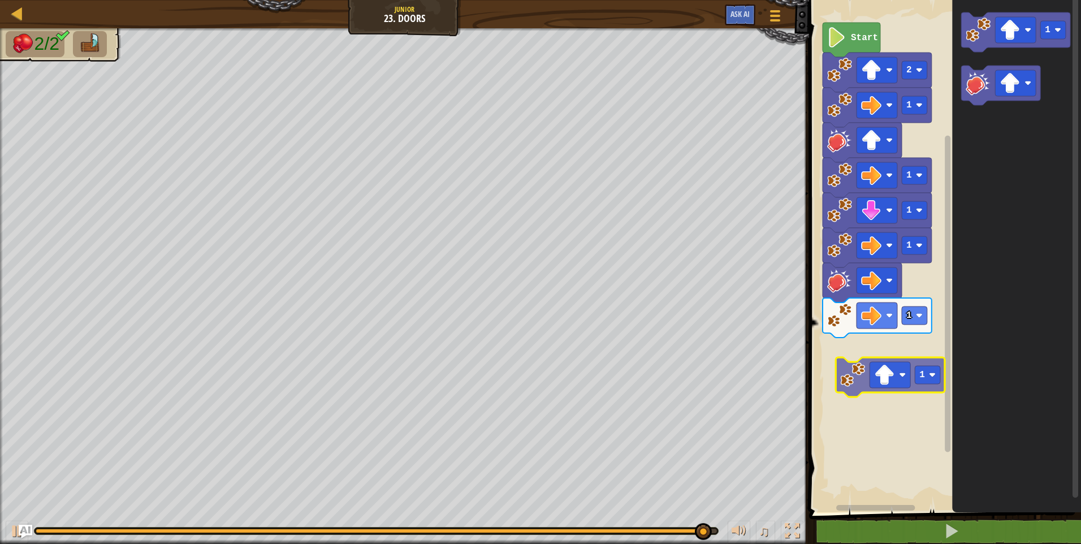
click at [846, 366] on div "Start 2 1 1 1 1 1 1 1" at bounding box center [942, 253] width 275 height 518
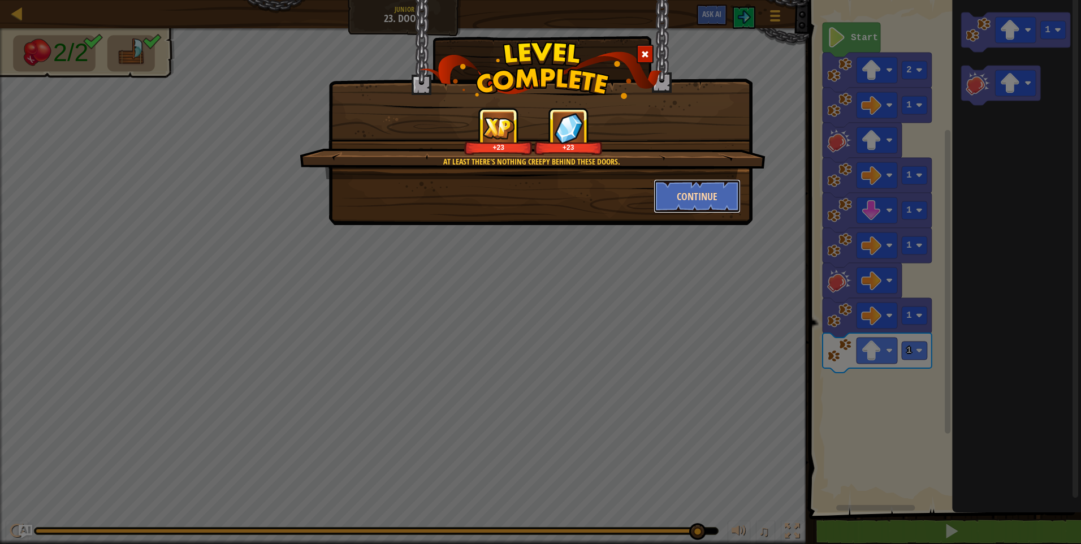
click at [704, 188] on button "Continue" at bounding box center [697, 196] width 88 height 34
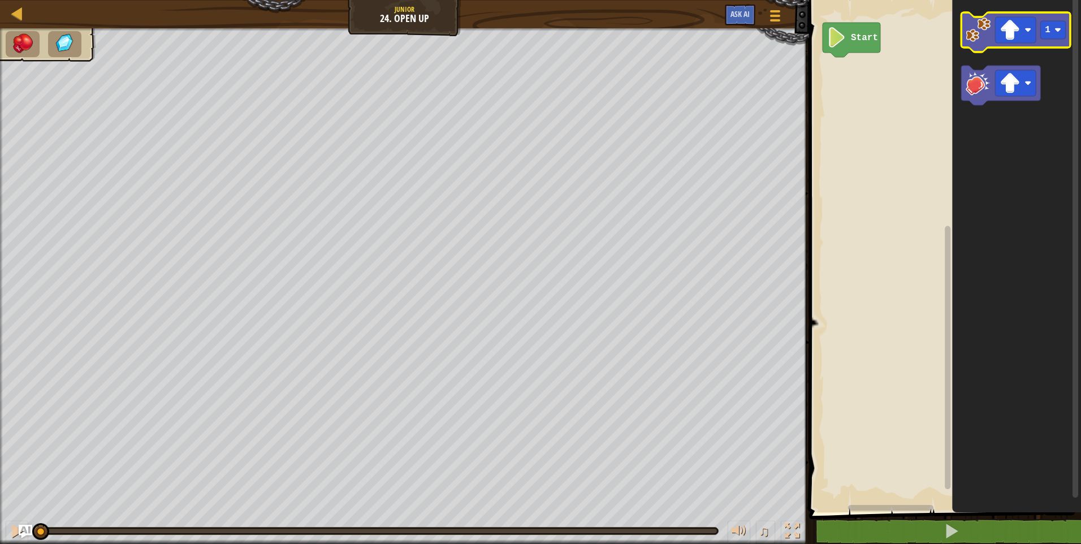
click at [976, 30] on image "Blockly Workspace" at bounding box center [977, 30] width 25 height 25
click at [976, 31] on image "Blockly Workspace" at bounding box center [977, 30] width 25 height 25
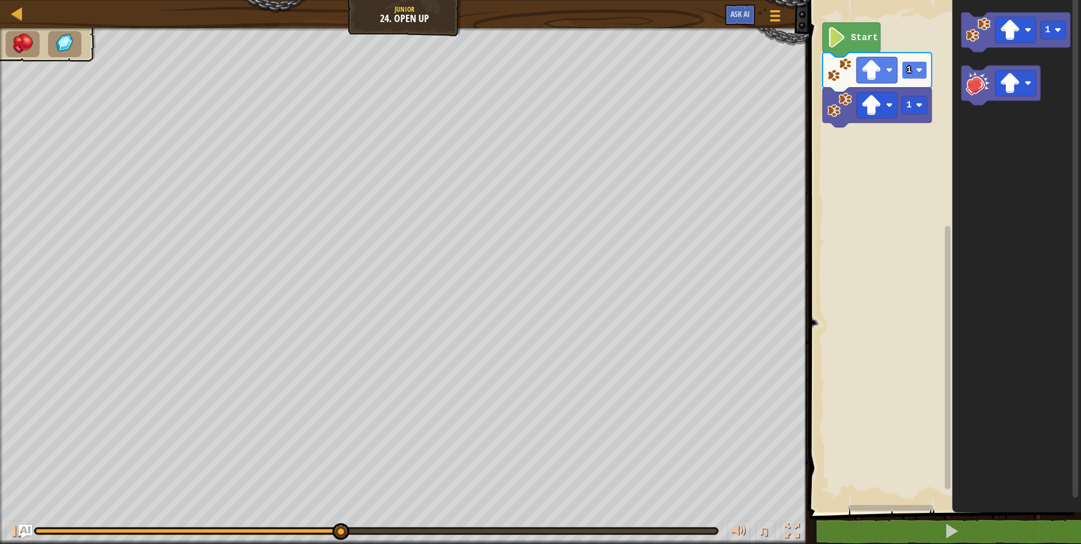
click at [913, 73] on rect "Blockly Workspace" at bounding box center [913, 70] width 25 height 18
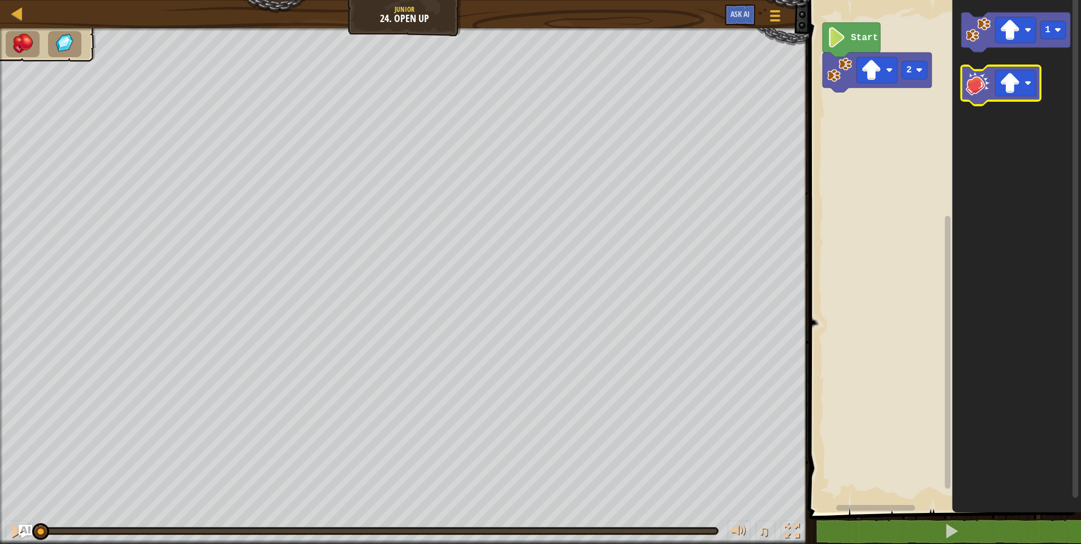
click at [971, 86] on image "Blockly Workspace" at bounding box center [977, 83] width 25 height 25
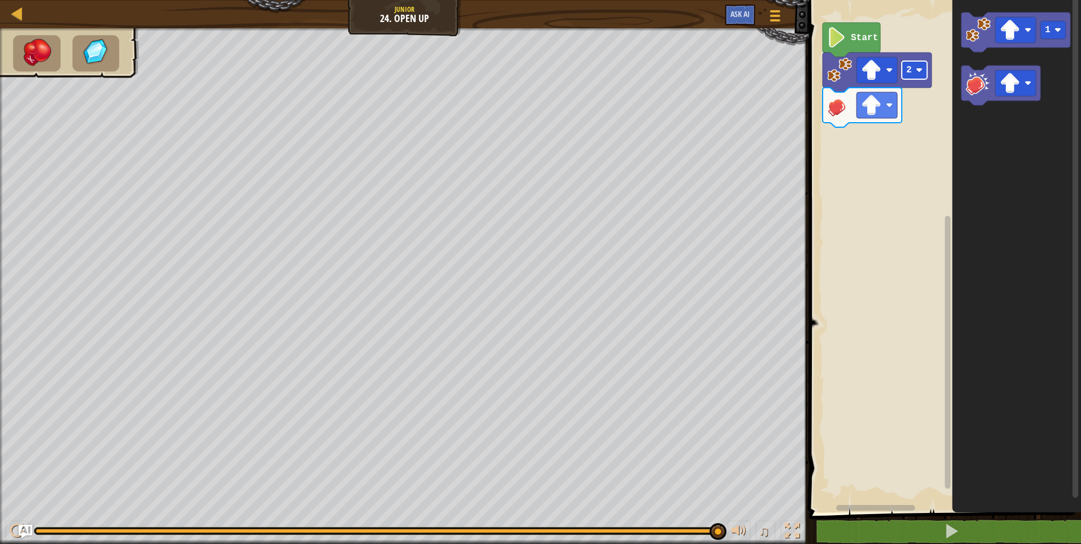
click at [917, 67] on image "Blockly Workspace" at bounding box center [919, 70] width 7 height 7
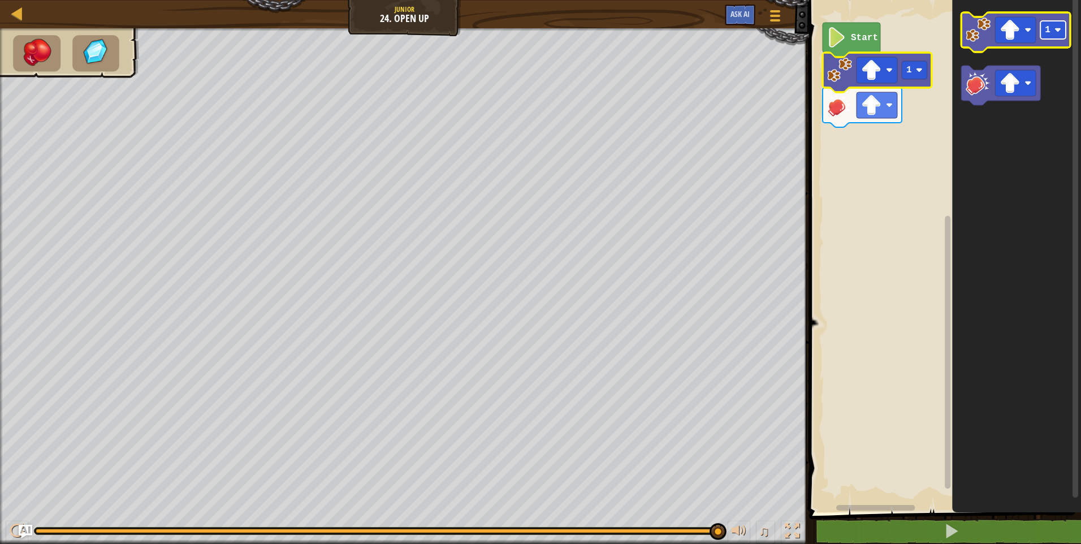
click at [1043, 36] on rect "Blockly Workspace" at bounding box center [1052, 30] width 25 height 18
click at [1033, 40] on rect "Blockly Workspace" at bounding box center [1015, 30] width 41 height 26
click at [1048, 44] on icon "Blockly Workspace" at bounding box center [1015, 32] width 109 height 40
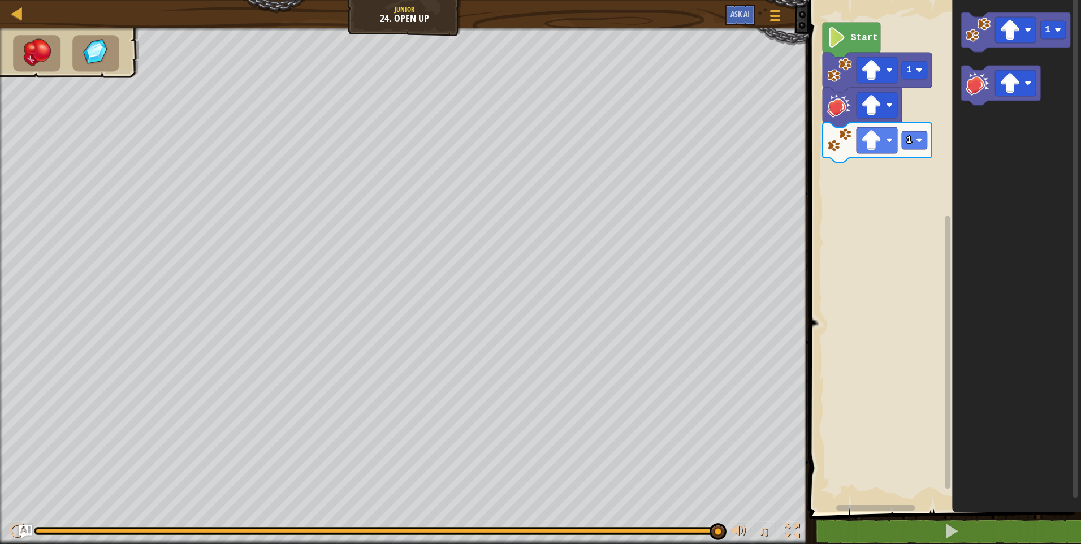
click at [62, 526] on div "♫" at bounding box center [404, 528] width 809 height 34
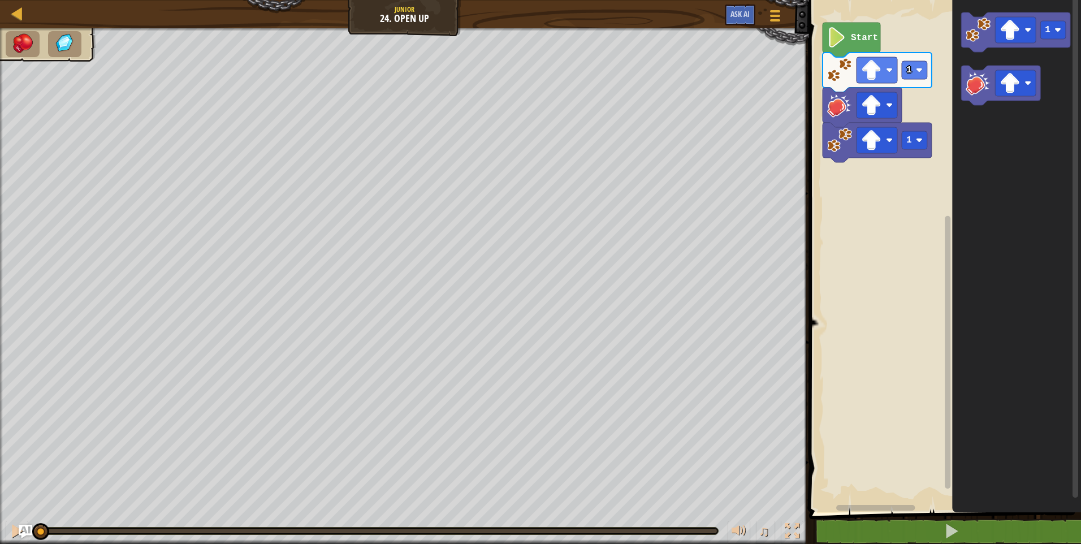
drag, startPoint x: 63, startPoint y: 530, endPoint x: -2, endPoint y: 522, distance: 66.1
click at [0, 0] on html "Map Junior 24. Open Up Game Menu Ask AI 1 ההההההההההההההההההההההההההההההההההההה…" at bounding box center [540, 0] width 1081 height 0
click at [879, 255] on rect "Blockly Workspace" at bounding box center [942, 253] width 275 height 518
click at [966, 177] on icon "Blockly Workspace" at bounding box center [1016, 253] width 129 height 518
click at [865, 261] on rect "Blockly Workspace" at bounding box center [942, 253] width 275 height 518
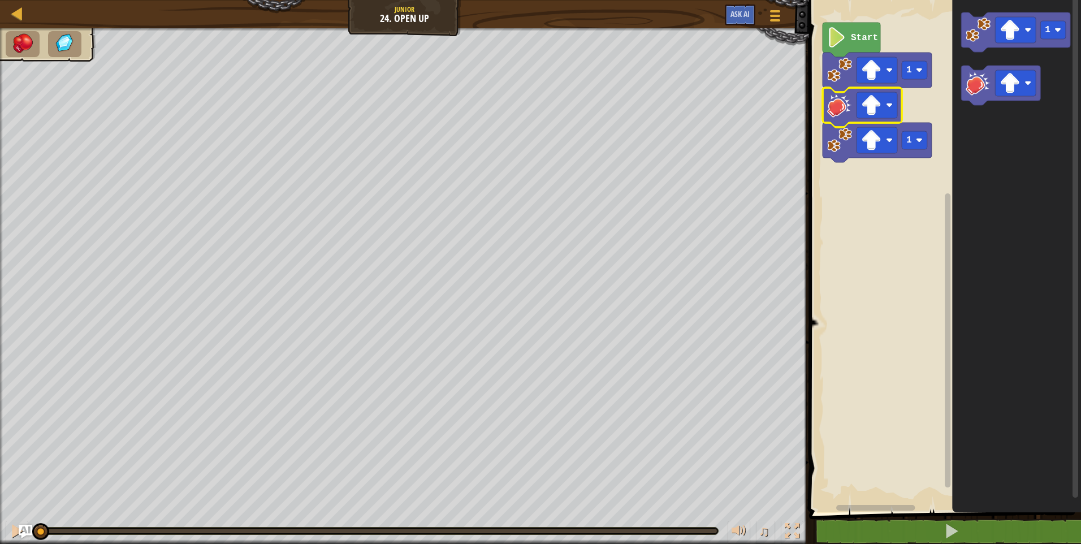
click at [825, 246] on rect "Blockly Workspace" at bounding box center [942, 253] width 275 height 518
click at [925, 66] on rect "Blockly Workspace" at bounding box center [913, 70] width 25 height 18
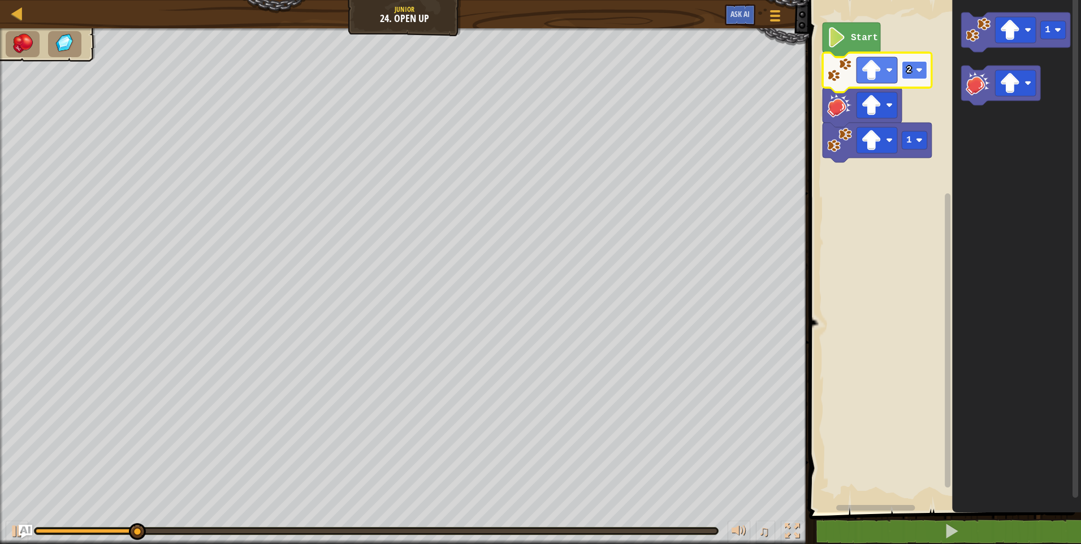
click at [917, 78] on rect "Blockly Workspace" at bounding box center [913, 70] width 25 height 18
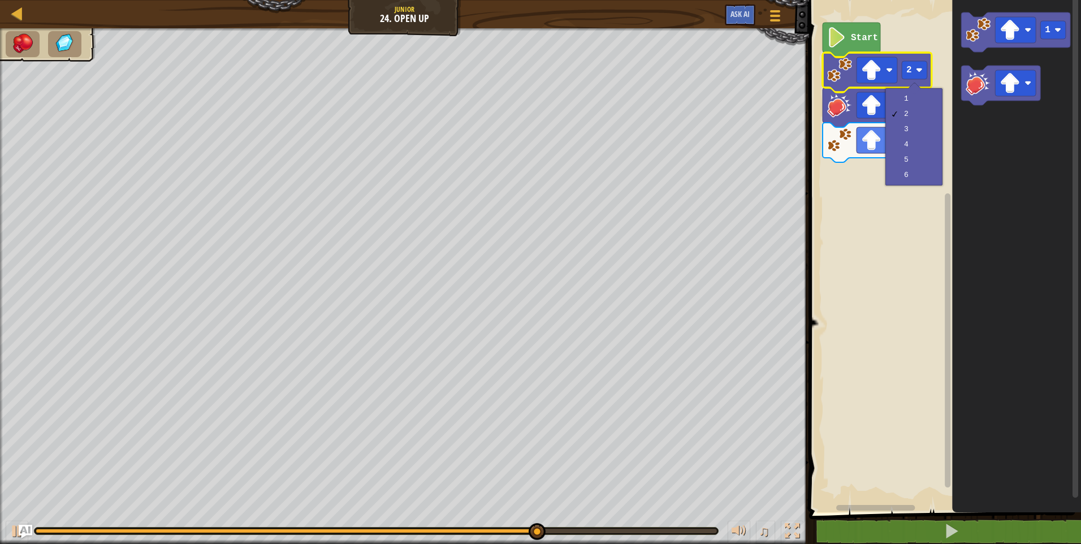
click at [844, 266] on rect "Blockly Workspace" at bounding box center [942, 253] width 275 height 518
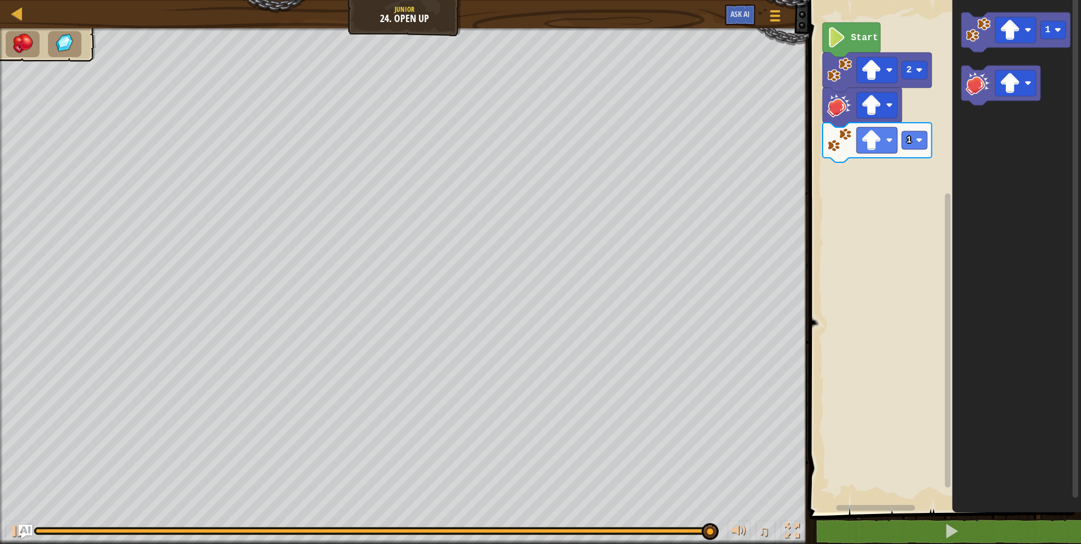
click at [846, 96] on image "Blockly Workspace" at bounding box center [839, 105] width 25 height 25
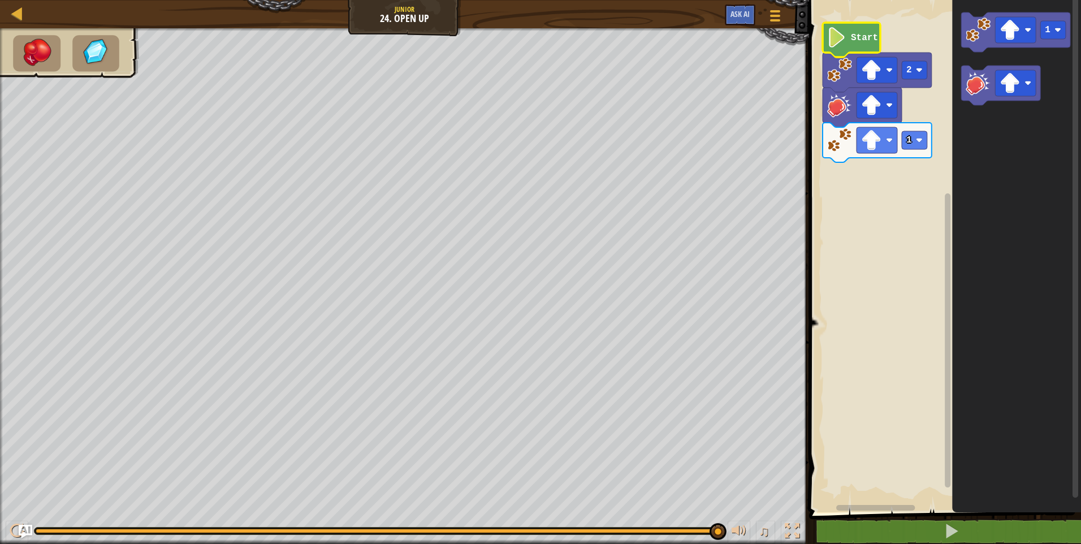
click at [844, 46] on image "Blockly Workspace" at bounding box center [836, 37] width 19 height 20
click at [21, 12] on div at bounding box center [17, 13] width 14 height 14
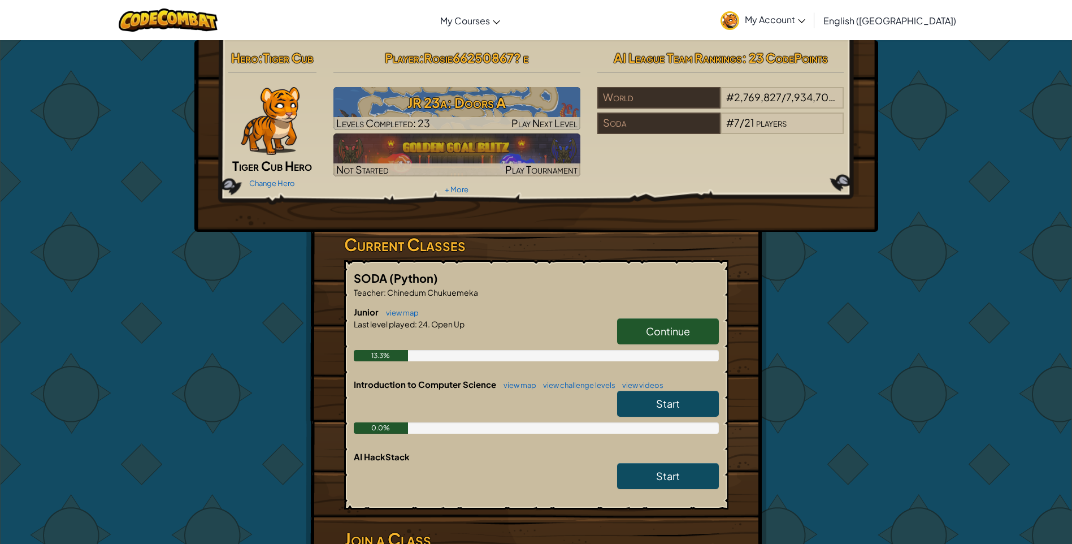
click at [626, 326] on link "Continue" at bounding box center [668, 331] width 102 height 26
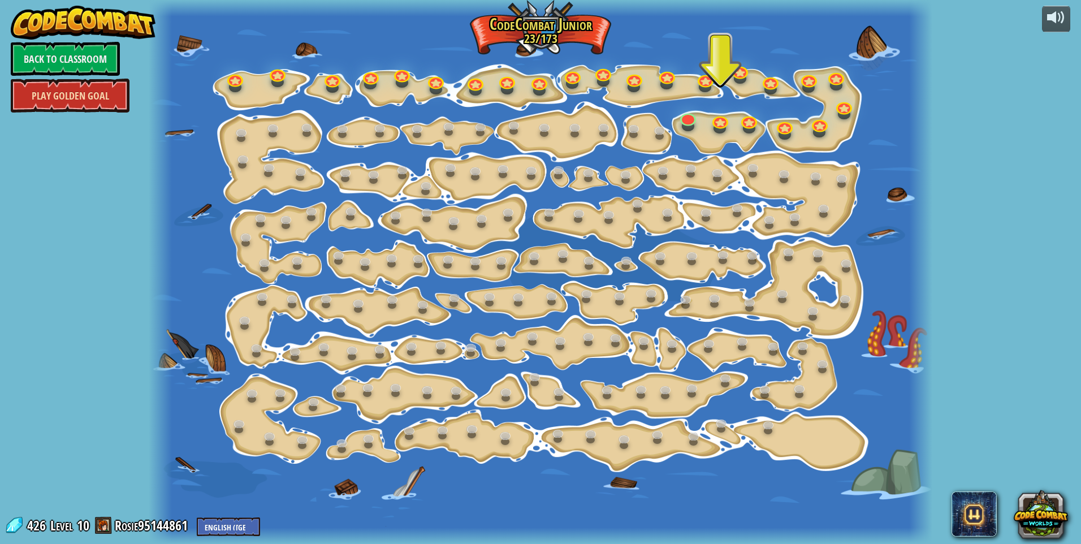
click at [84, 100] on link "Play Golden Goal" at bounding box center [70, 96] width 119 height 34
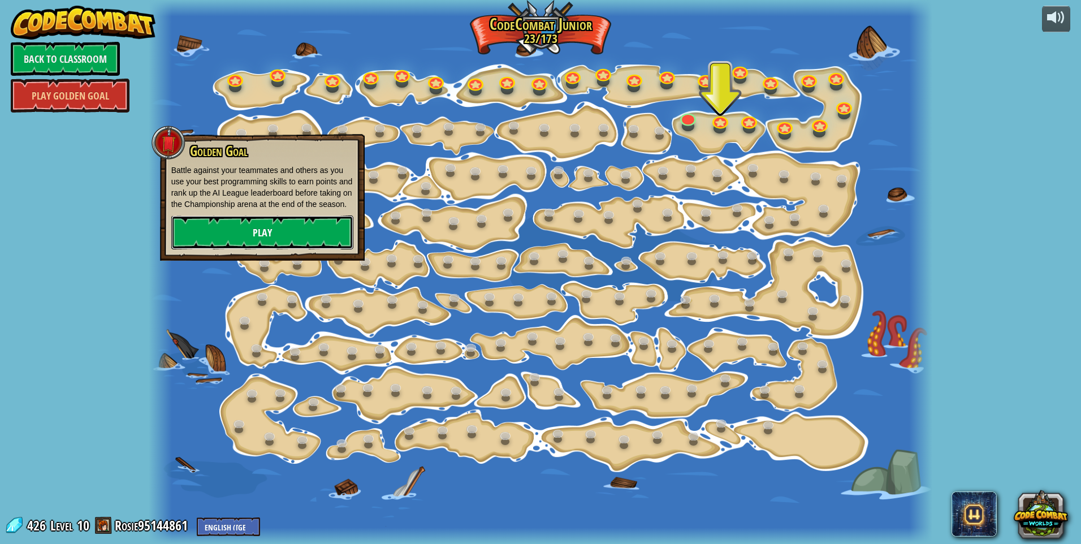
click at [277, 228] on link "Play" at bounding box center [262, 232] width 182 height 34
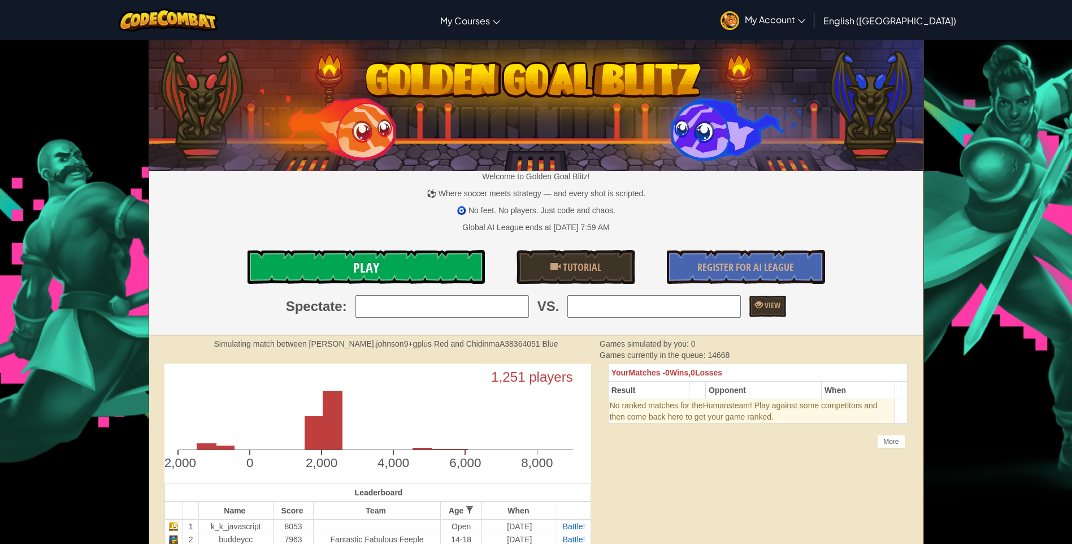
click at [392, 266] on link "Play" at bounding box center [366, 267] width 237 height 34
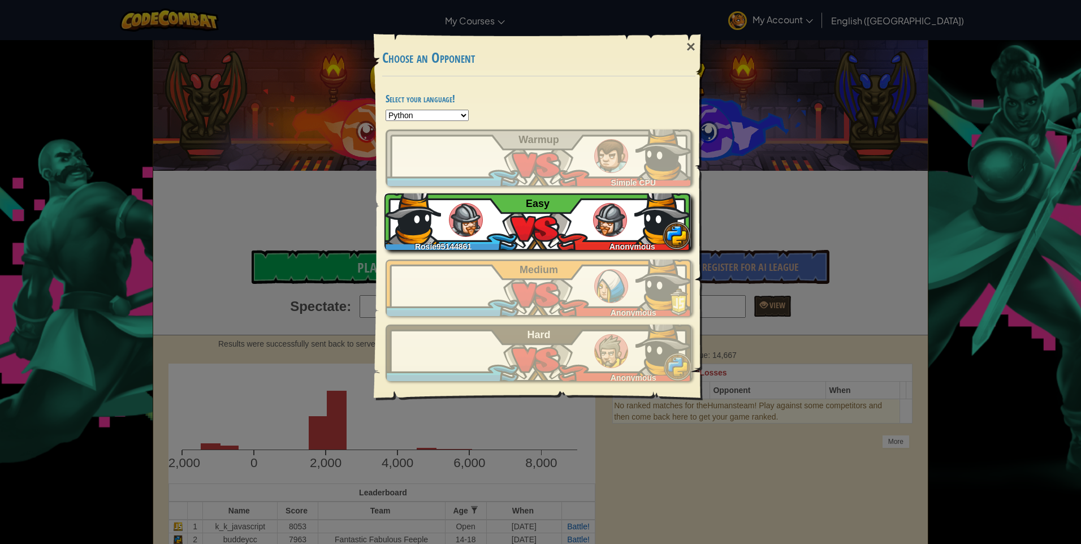
click at [605, 236] on img at bounding box center [610, 220] width 34 height 34
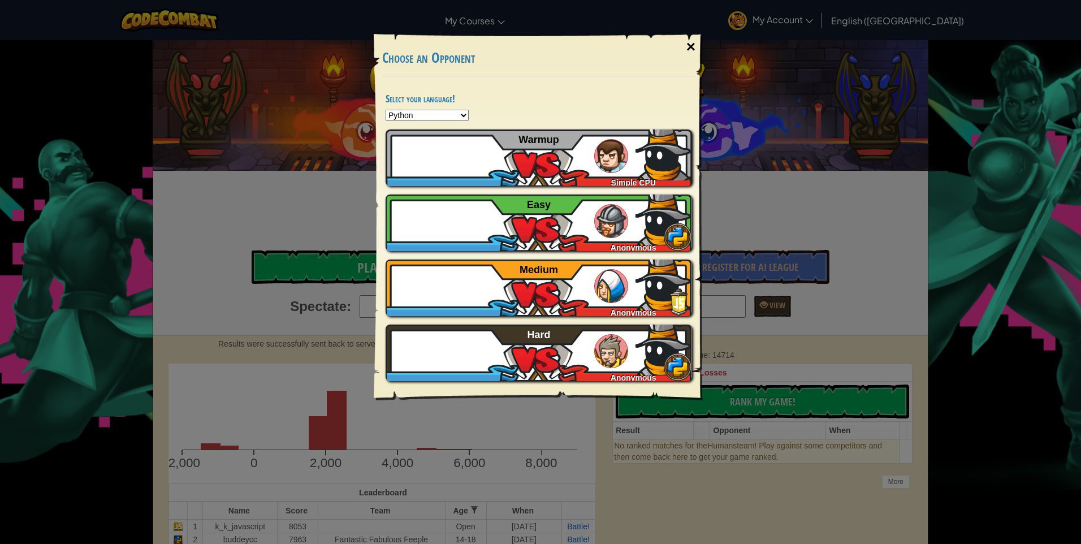
click at [688, 42] on div "×" at bounding box center [691, 47] width 26 height 33
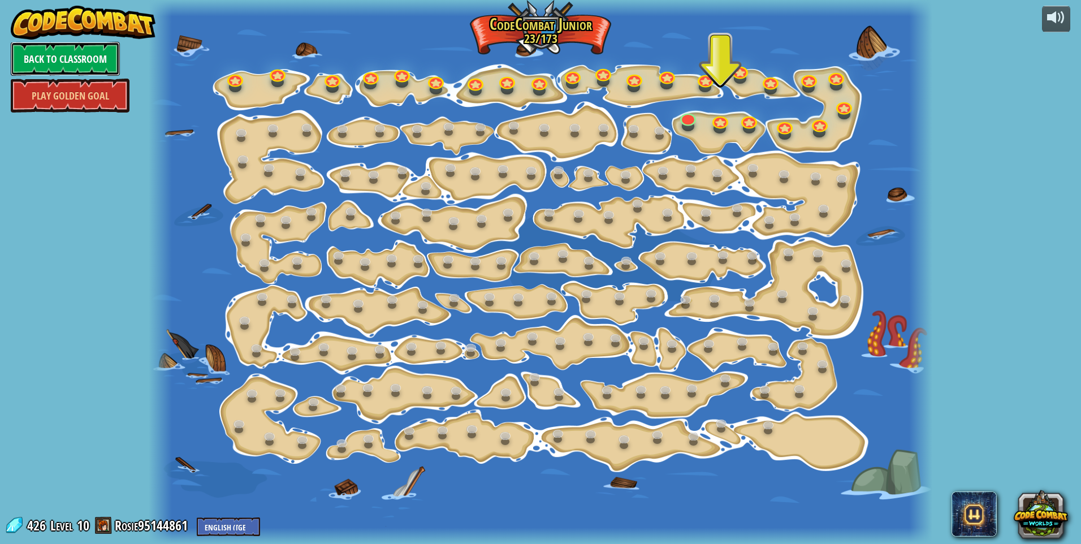
click at [32, 64] on link "Back to Classroom" at bounding box center [65, 59] width 109 height 34
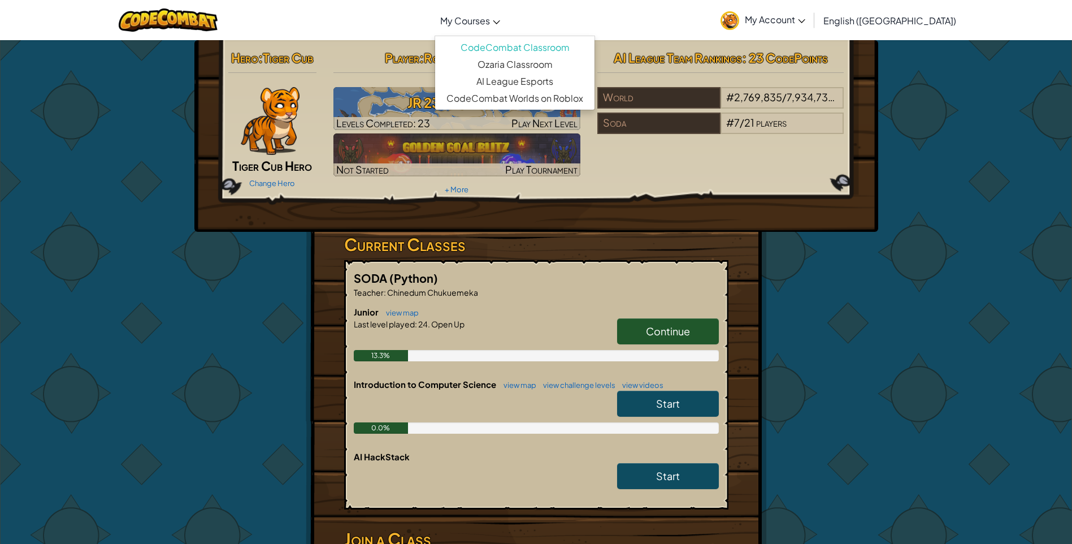
click at [506, 19] on link "My Courses" at bounding box center [470, 20] width 71 height 31
